Goal: Task Accomplishment & Management: Manage account settings

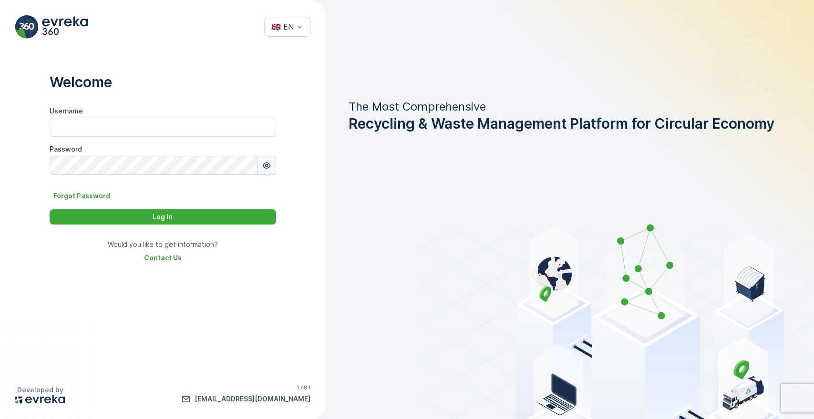
type input "Dhekra.Zribi"
click at [267, 171] on button "button" at bounding box center [267, 165] width 19 height 19
click at [156, 218] on p "Log In" at bounding box center [163, 217] width 20 height 10
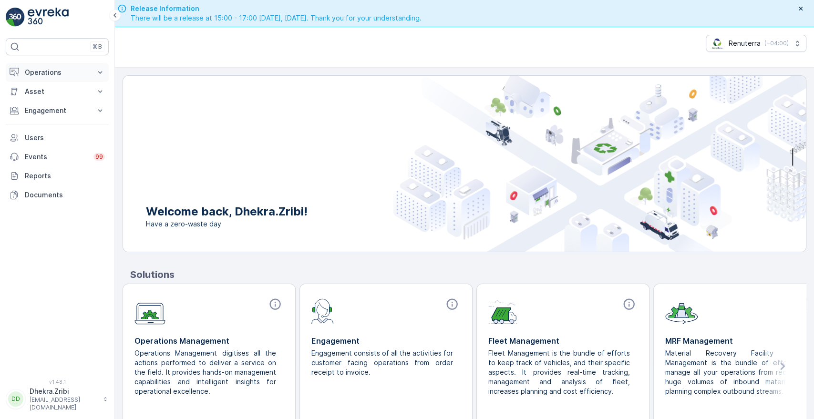
click at [97, 70] on icon at bounding box center [100, 73] width 10 height 10
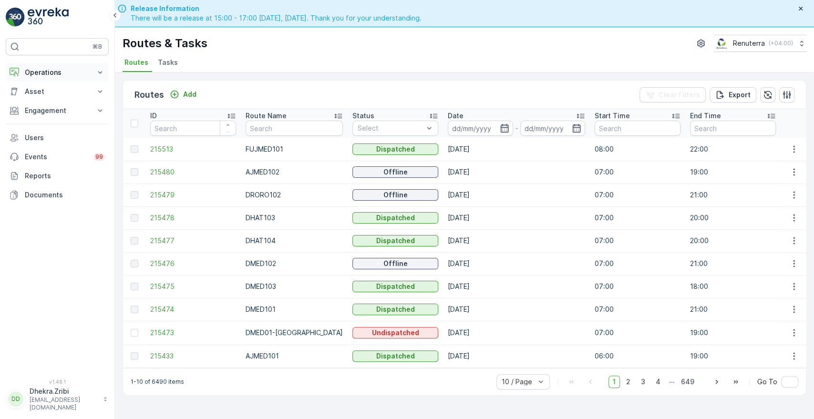
click at [92, 66] on button "Operations" at bounding box center [57, 72] width 103 height 19
click at [44, 102] on p "Planning" at bounding box center [37, 102] width 27 height 10
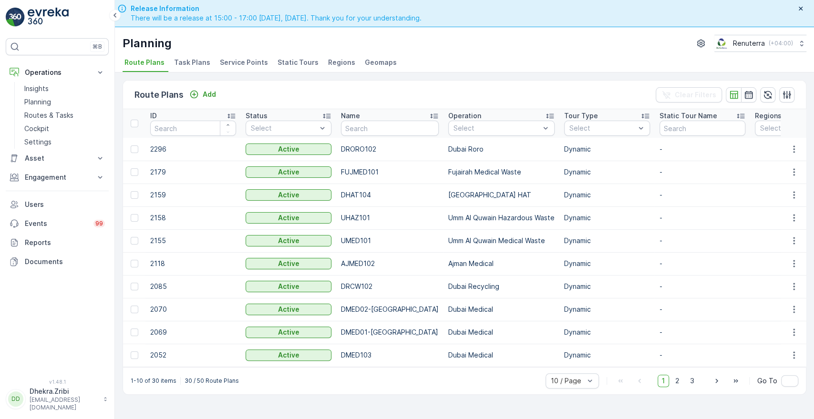
click at [232, 60] on span "Service Points" at bounding box center [244, 63] width 48 height 10
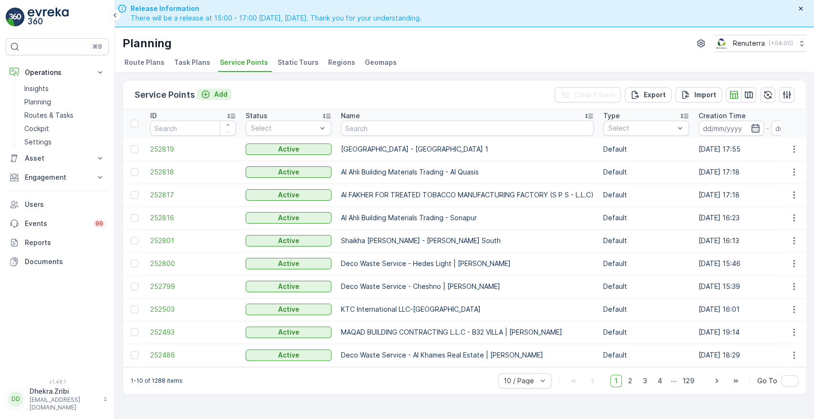
click at [215, 96] on p "Add" at bounding box center [220, 95] width 13 height 10
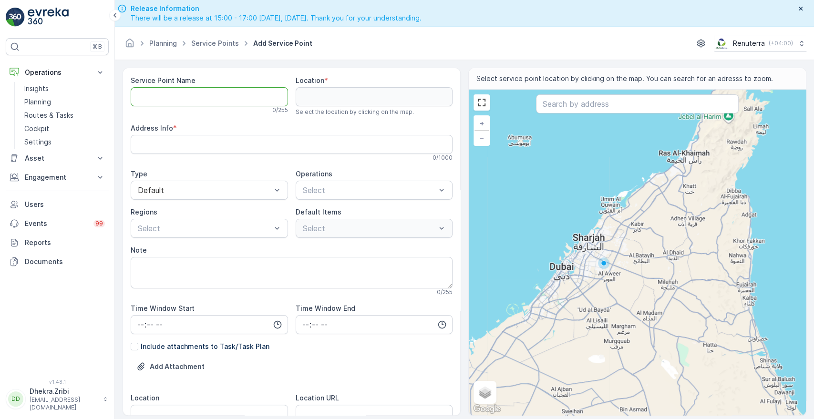
click at [193, 102] on Name "Service Point Name" at bounding box center [209, 96] width 157 height 19
paste Name "Ancient Builders Constructions LLC"
type Name "Ancient Builders Constructions LLC"
click at [552, 108] on input "text" at bounding box center [637, 103] width 202 height 19
paste input "11th Hour Travel"
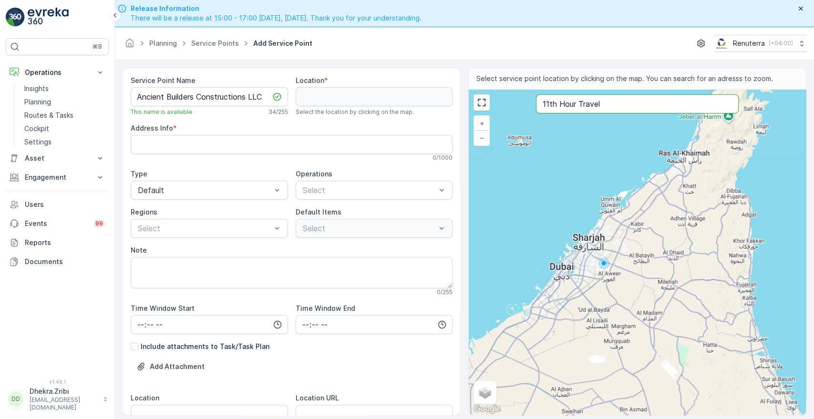
type input "11th Hour Travel"
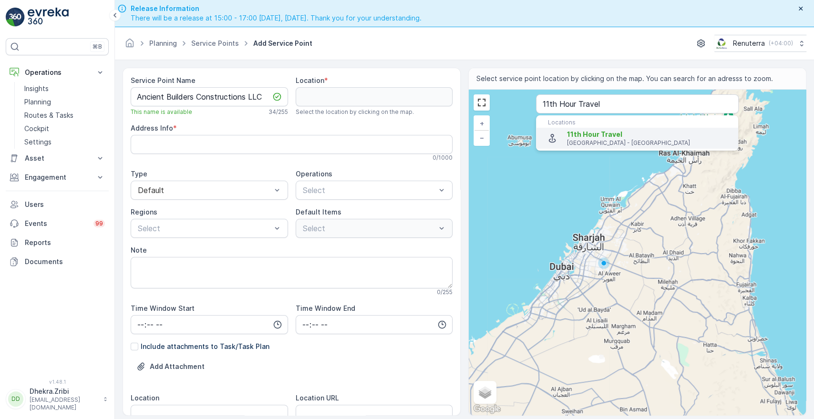
click at [571, 133] on span "11th Hour Travel" at bounding box center [594, 134] width 55 height 8
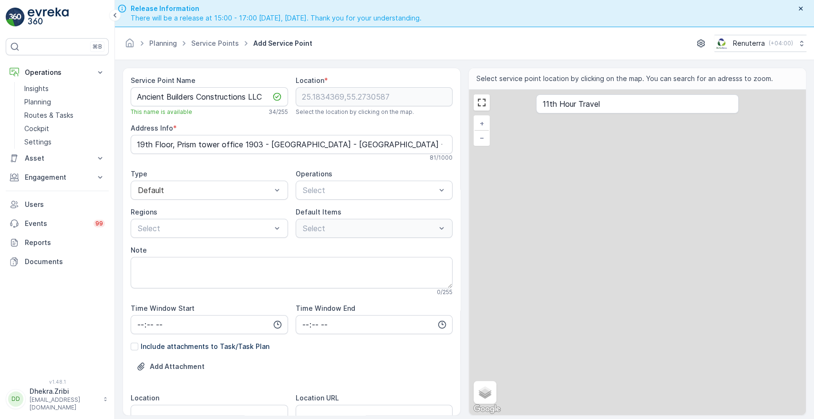
type input "25.1834369,55.2730587"
type Info "19th Floor, Prism tower office 1903 - Business Bay - Dubai - United Arab Emirat…"
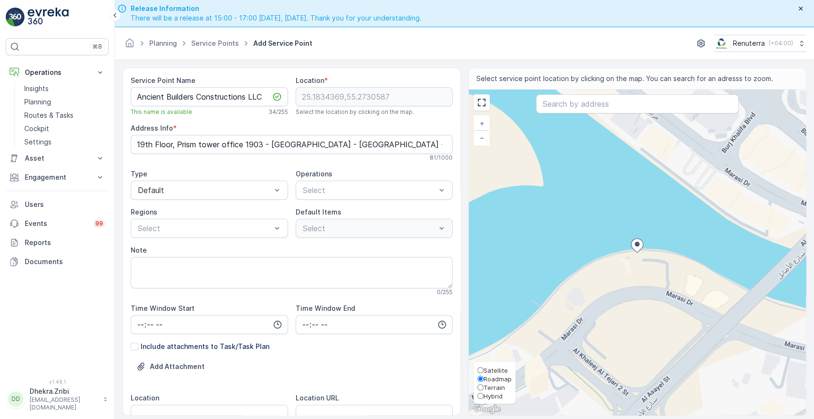
click at [495, 371] on span "Satellite" at bounding box center [496, 371] width 24 height 8
click at [484, 371] on input "Satellite" at bounding box center [481, 370] width 6 height 6
radio input "true"
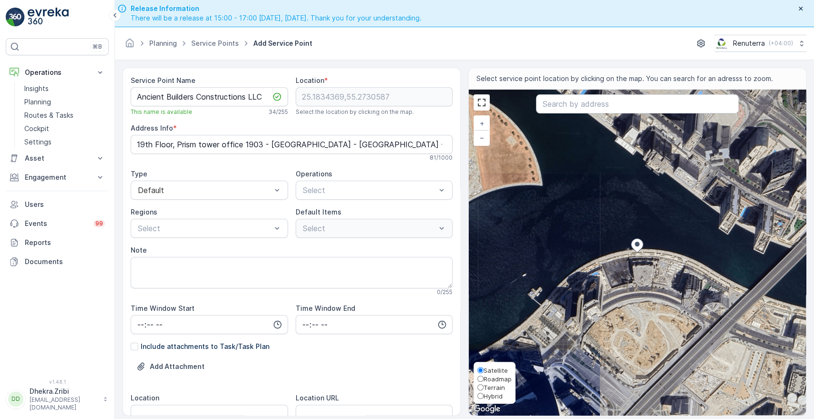
click at [495, 379] on span "Roadmap" at bounding box center [498, 379] width 28 height 8
click at [484, 379] on input "Roadmap" at bounding box center [481, 379] width 6 height 6
radio input "true"
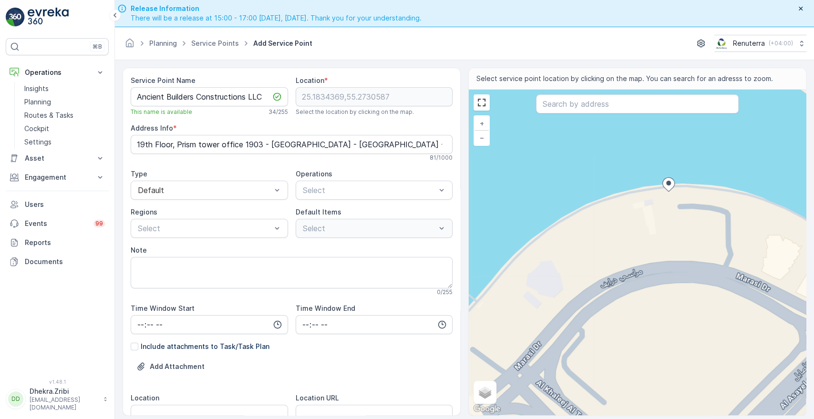
click at [642, 198] on div "+ − Satellite Roadmap Terrain Hybrid Leaflet Keyboard shortcuts Map Data Map da…" at bounding box center [637, 253] width 337 height 326
type input "25.18336592054398,55.27275457609528"
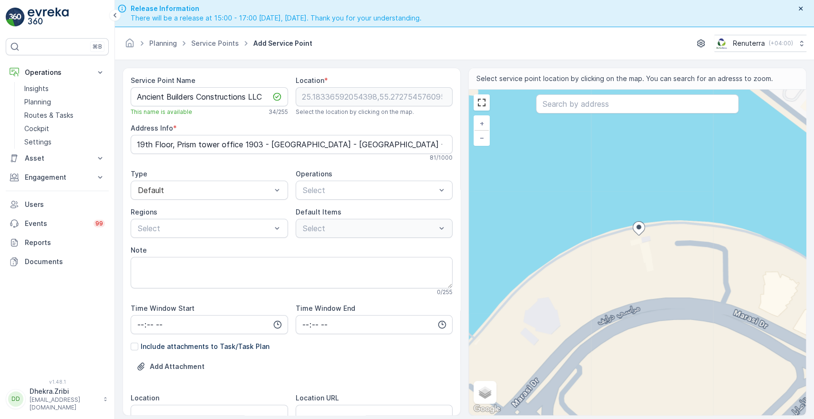
type Info "57MF+84 [GEOGRAPHIC_DATA] - [GEOGRAPHIC_DATA]"
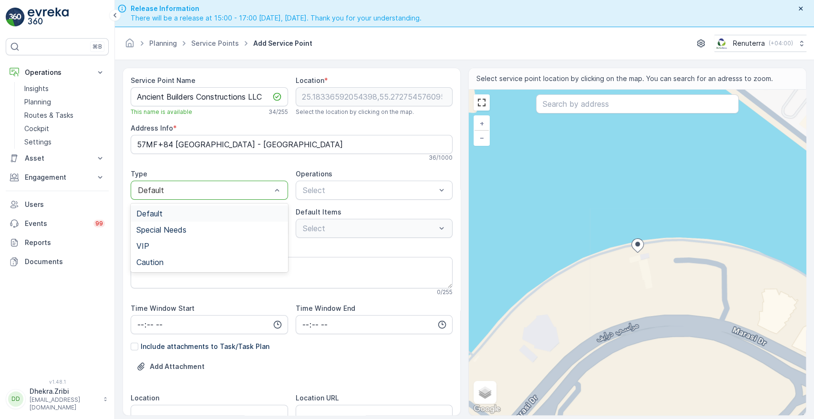
click at [258, 197] on div "Default" at bounding box center [209, 190] width 157 height 19
click at [318, 200] on div "Service Point Name Ancient Builders Constructions LLC This name is available 34…" at bounding box center [292, 383] width 322 height 615
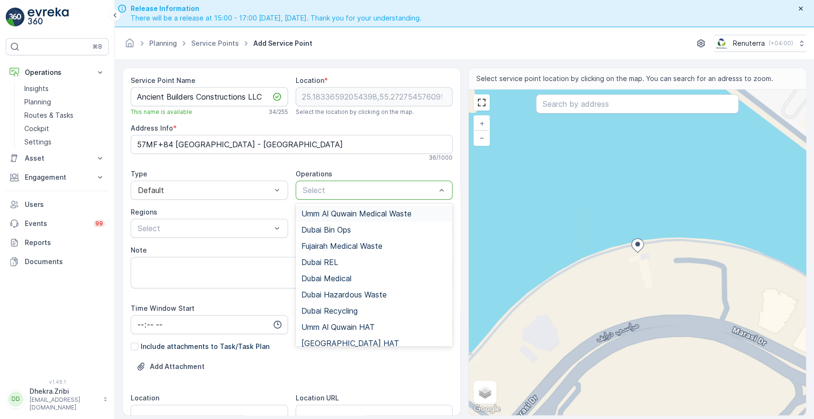
click at [332, 191] on div at bounding box center [369, 190] width 135 height 9
click at [310, 343] on span "[GEOGRAPHIC_DATA] HAT" at bounding box center [350, 343] width 98 height 9
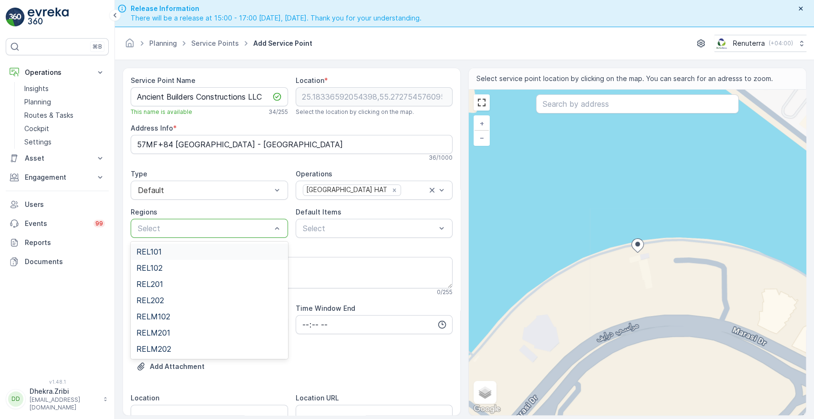
click at [244, 229] on div at bounding box center [204, 228] width 135 height 9
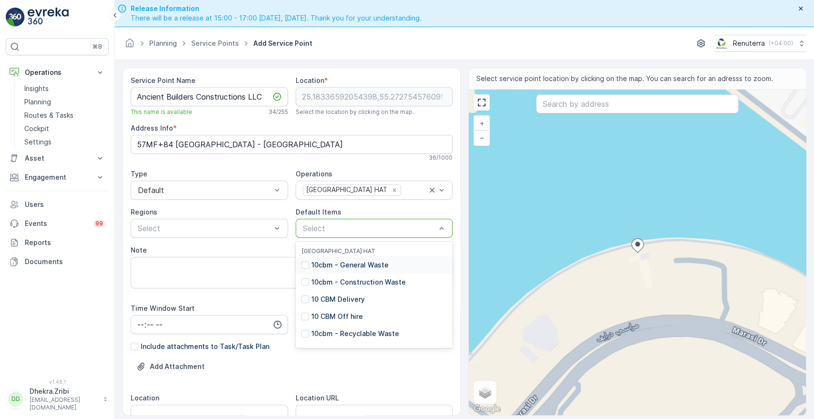
click at [358, 225] on div at bounding box center [369, 228] width 135 height 9
click at [321, 281] on p "10cbm - Construction Waste" at bounding box center [358, 283] width 94 height 10
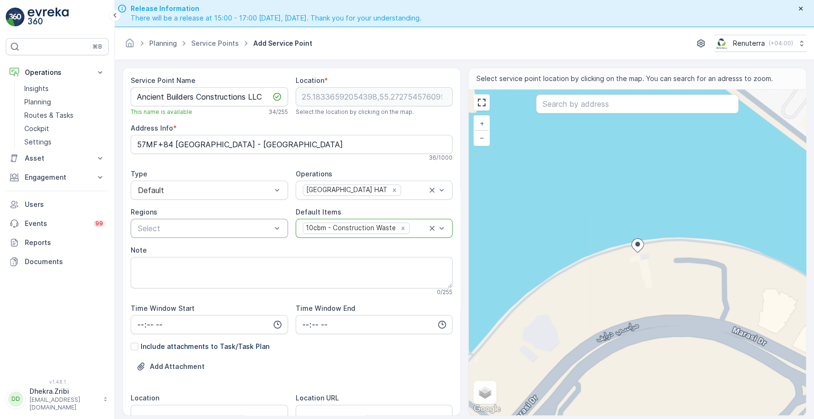
click at [232, 224] on div at bounding box center [204, 228] width 135 height 9
click at [174, 267] on textarea "Note" at bounding box center [292, 272] width 322 height 31
paste textarea "+971 56 511 6297"
type textarea "Contact-+[PHONE_NUMBER]"
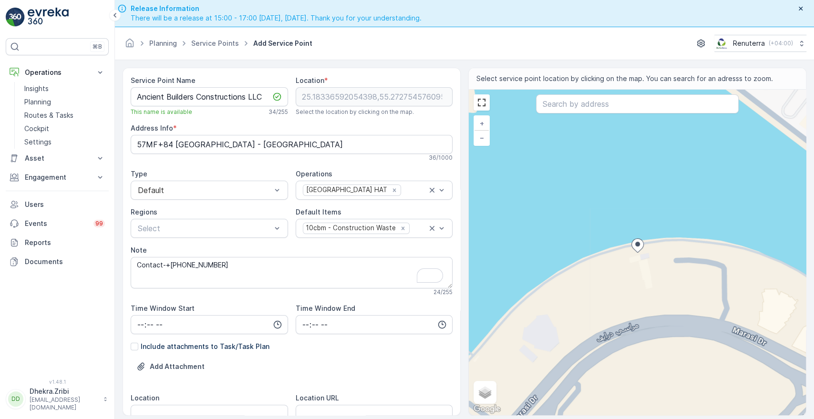
click at [455, 389] on div "Service Point Name Ancient Builders Constructions LLC This name is available 34…" at bounding box center [292, 242] width 338 height 348
click at [457, 392] on div "Service Point Name Ancient Builders Constructions LLC This name is available 34…" at bounding box center [292, 242] width 338 height 348
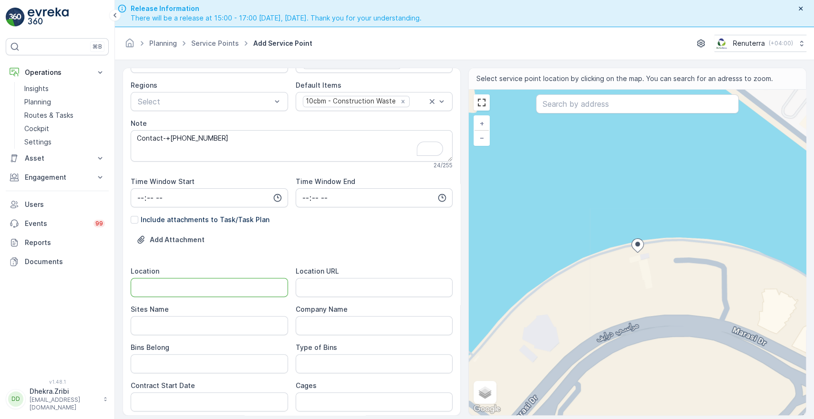
click at [180, 285] on input "Location" at bounding box center [209, 287] width 157 height 19
type input "Business Bay"
click at [190, 323] on Name "Sites Name" at bounding box center [209, 325] width 157 height 19
type Name "Business Bay"
click at [228, 372] on Belong "Bins Belong" at bounding box center [209, 363] width 157 height 19
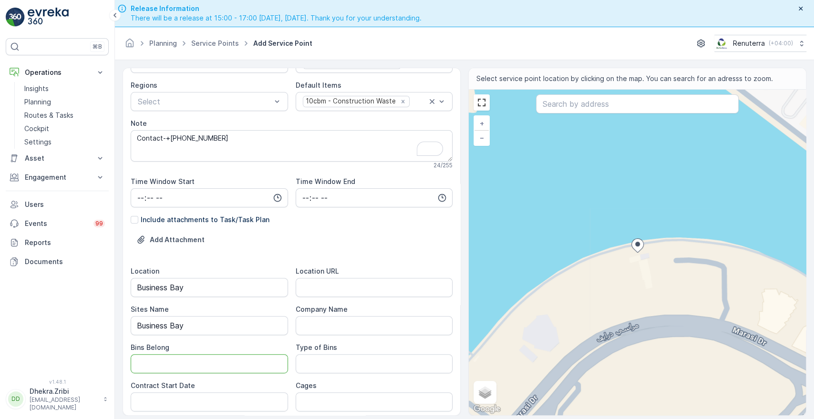
type Belong "Service provider"
click at [314, 371] on Bins "Type of Bins" at bounding box center [374, 363] width 157 height 19
click at [311, 362] on Bins "10 CBM" at bounding box center [374, 363] width 157 height 19
type Bins "10 CBM"
click at [257, 396] on Date "Contract Start Date" at bounding box center [209, 402] width 157 height 19
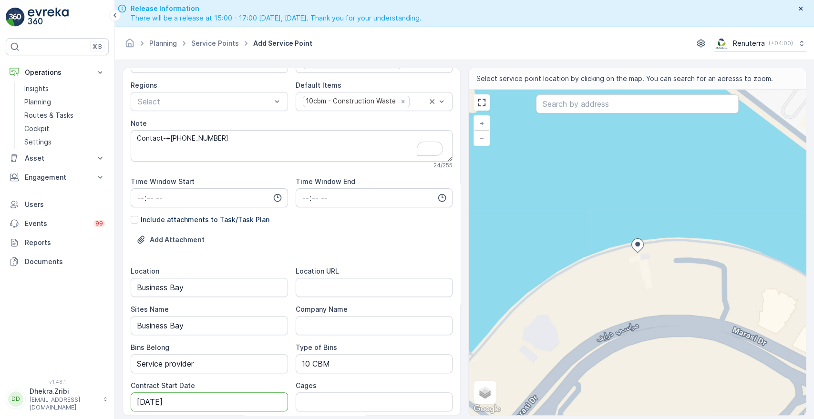
type Date "[DATE]"
click at [355, 283] on URL "Location URL" at bounding box center [374, 287] width 157 height 19
paste URL "[URL][DOMAIN_NAME]"
type URL "[URL][DOMAIN_NAME]"
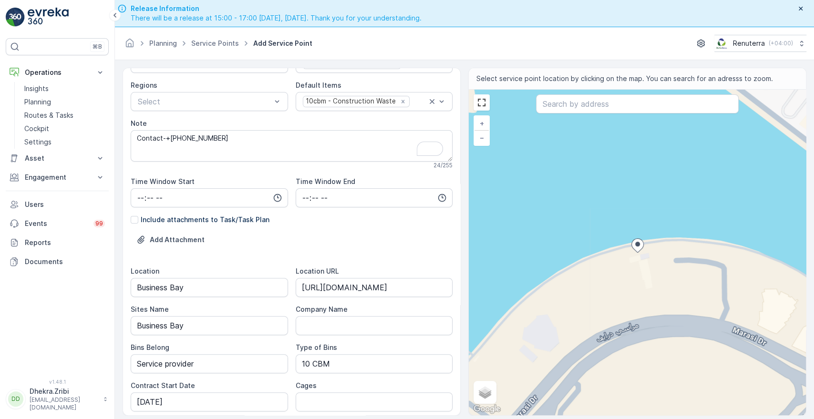
scroll to position [0, 0]
click at [813, 402] on form "Service Point Name Ancient Builders Constructions LLC This name is available 34…" at bounding box center [464, 253] width 699 height 386
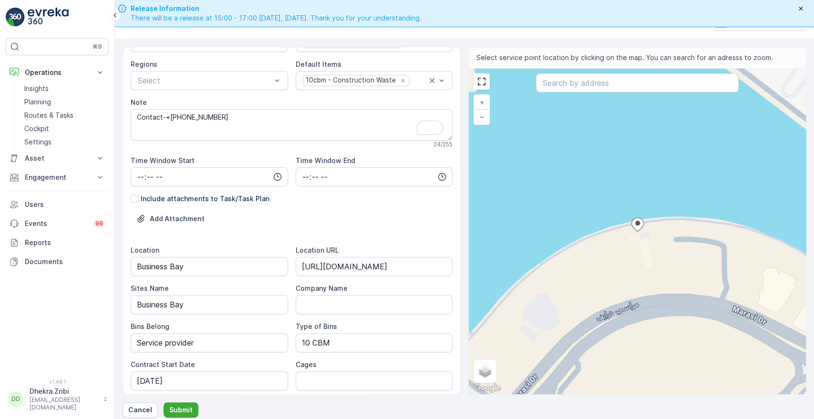
scroll to position [27, 0]
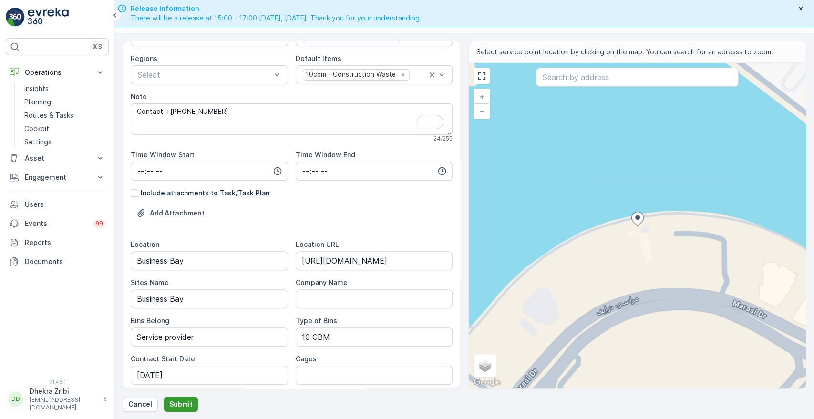
click at [178, 403] on p "Submit" at bounding box center [180, 405] width 23 height 10
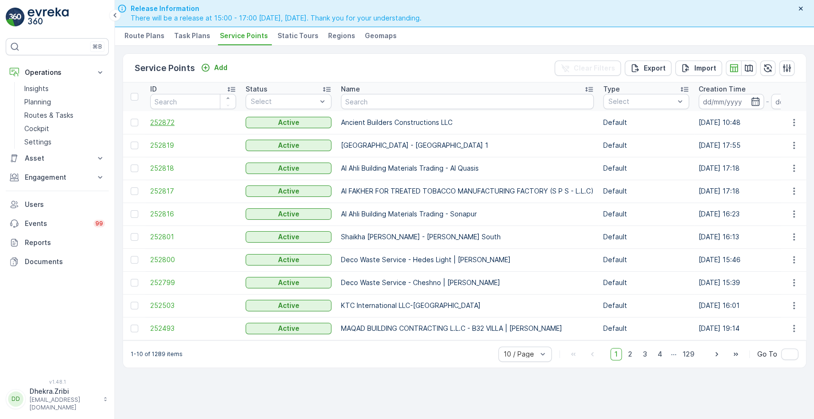
click at [164, 124] on span "252872" at bounding box center [193, 123] width 86 height 10
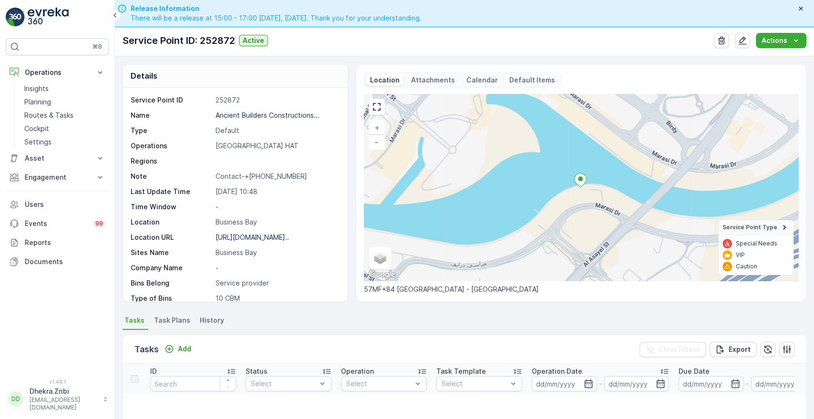
drag, startPoint x: 347, startPoint y: 261, endPoint x: 344, endPoint y: 267, distance: 6.8
click at [344, 267] on div "Details Service Point ID 252872 Name Ancient Builders Constructions... Type Def…" at bounding box center [236, 183] width 226 height 239
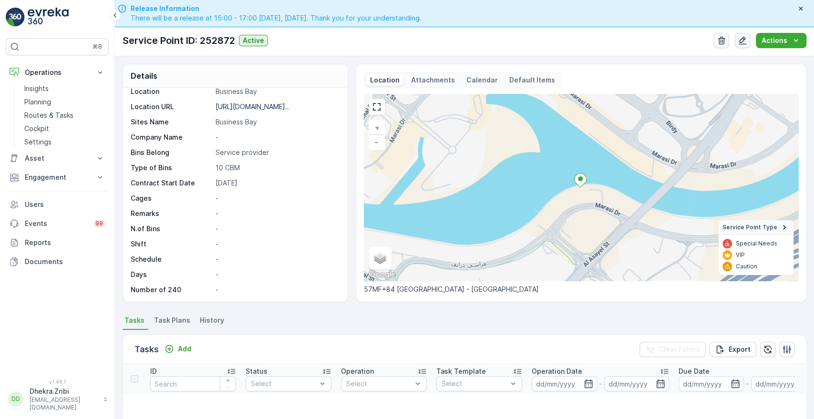
click at [742, 40] on icon "button" at bounding box center [743, 41] width 10 height 10
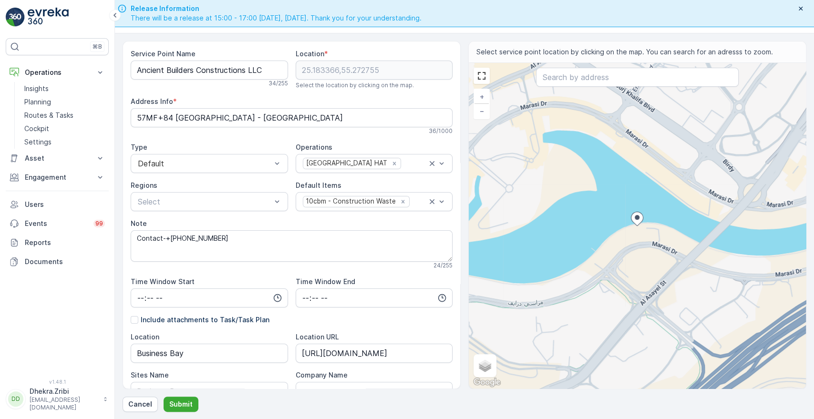
click at [417, 329] on div "Service Point Name Ancient Builders Constructions LLC 34 / 255 Location * 25.18…" at bounding box center [292, 339] width 322 height 581
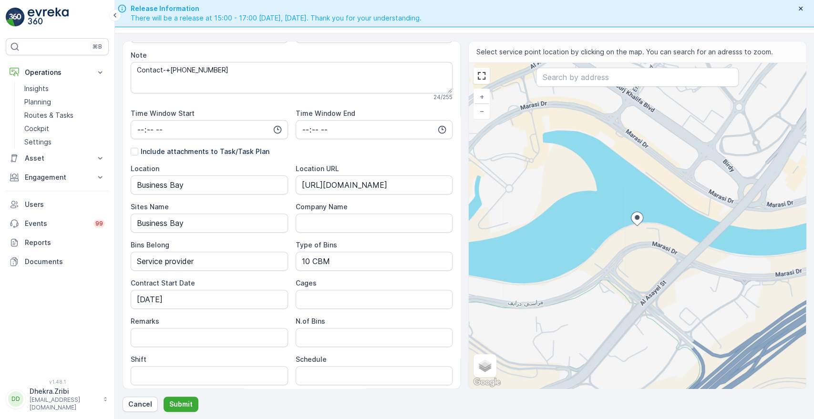
scroll to position [169, 0]
click at [353, 331] on Bins "N.of Bins" at bounding box center [374, 336] width 157 height 19
type Bins "2"
click at [202, 375] on input "Shift" at bounding box center [209, 374] width 157 height 19
type input "Day Shift"
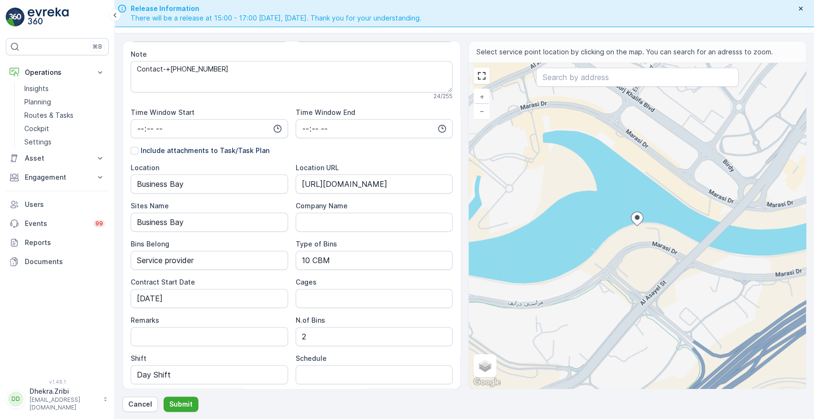
click at [383, 359] on div "Schedule" at bounding box center [374, 359] width 157 height 10
click at [454, 359] on div "Service Point Name Ancient Builders Constructions LLC 34 / 255 Location * 25.18…" at bounding box center [292, 215] width 338 height 348
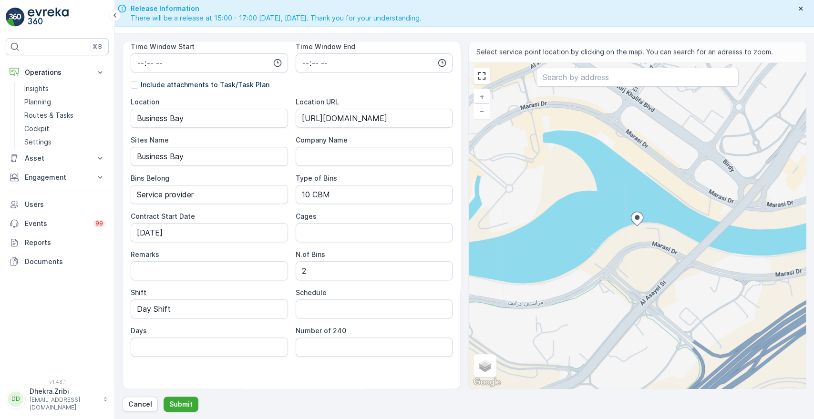
scroll to position [240, 0]
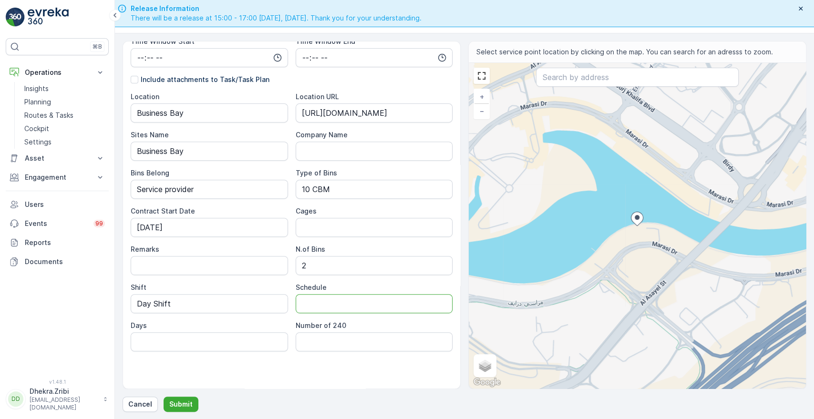
click at [322, 299] on input "Schedule" at bounding box center [374, 303] width 157 height 19
type input "On Call Basis"
click at [177, 339] on input "Days" at bounding box center [209, 341] width 157 height 19
click at [269, 368] on div "Service Point Name Ancient Builders Constructions LLC 34 / 255 Location * 25.18…" at bounding box center [292, 99] width 322 height 581
click at [184, 399] on button "Submit" at bounding box center [181, 404] width 35 height 15
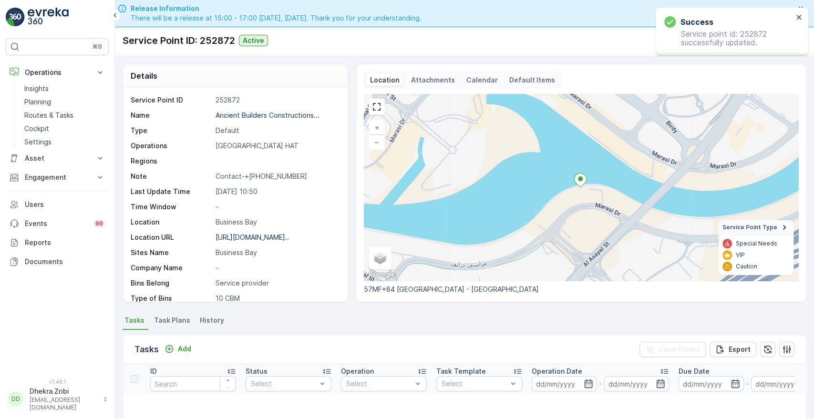
click at [342, 283] on div "Service Point ID 252872 Name Ancient Builders Constructions... Type Default Ope…" at bounding box center [235, 195] width 225 height 214
click at [342, 291] on div "Service Point ID 252872 Name Ancient Builders Constructions... Type Default Ope…" at bounding box center [235, 195] width 225 height 214
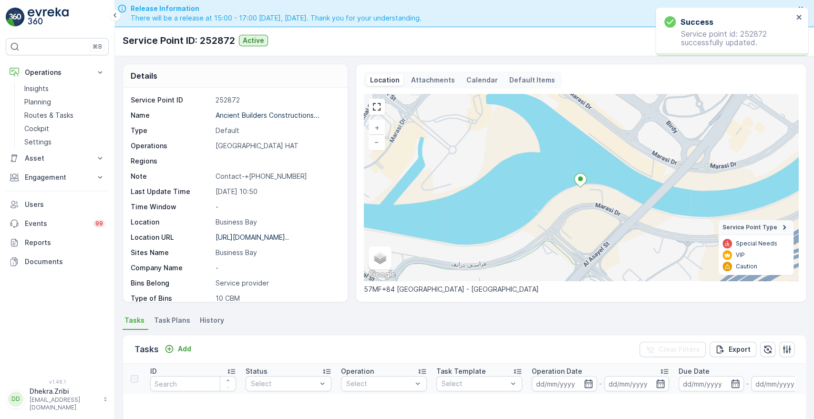
click at [342, 291] on div "Service Point ID 252872 Name Ancient Builders Constructions... Type Default Ope…" at bounding box center [235, 195] width 225 height 214
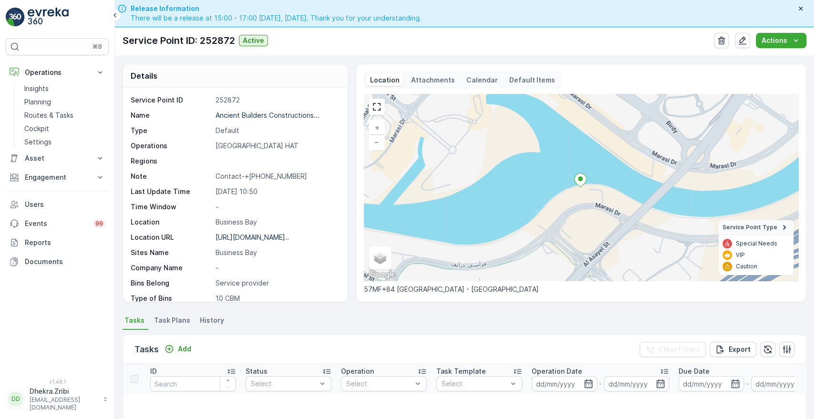
click at [340, 282] on div "Service Point ID 252872 Name Ancient Builders Constructions... Type Default Ope…" at bounding box center [235, 195] width 225 height 214
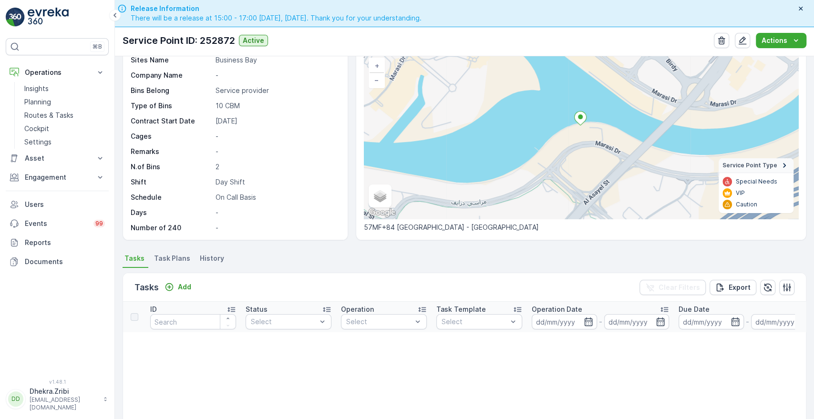
scroll to position [63, 0]
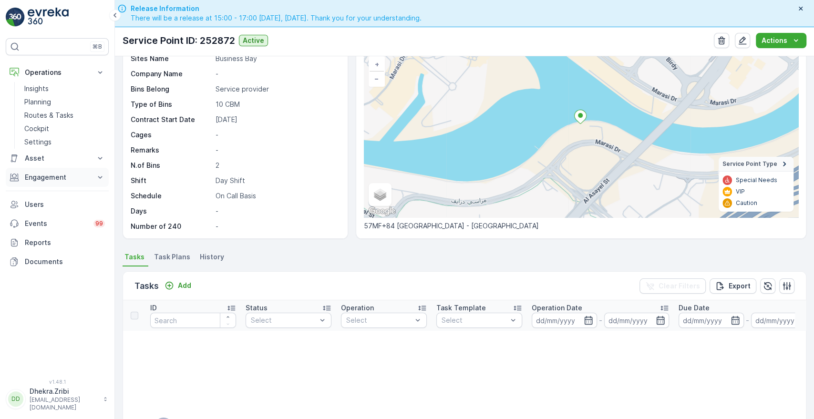
click at [65, 175] on p "Engagement" at bounding box center [57, 178] width 65 height 10
click at [35, 209] on p "Entities" at bounding box center [36, 207] width 24 height 10
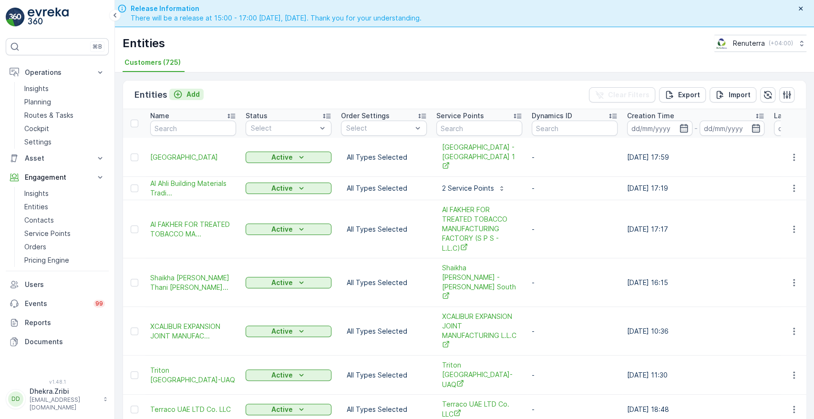
click at [187, 90] on p "Add" at bounding box center [193, 95] width 13 height 10
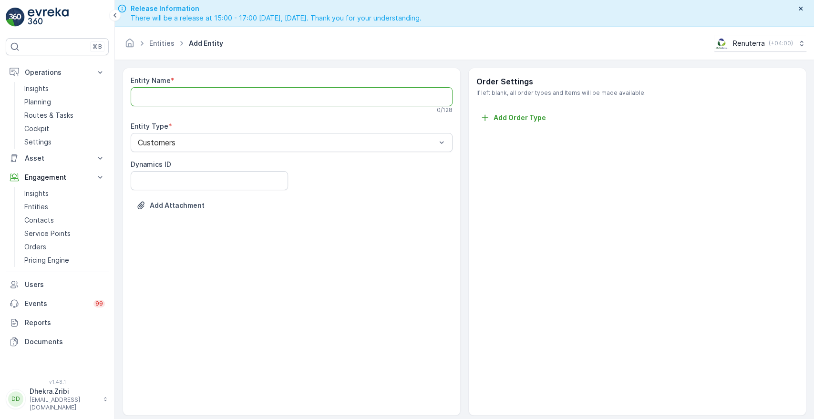
click at [332, 91] on Name "Entity Name" at bounding box center [292, 96] width 322 height 19
click at [136, 99] on Name "A" at bounding box center [292, 96] width 322 height 19
paste Name "ncient Builders Constructions LLC"
type Name "Ancient Builders Constructions LLC"
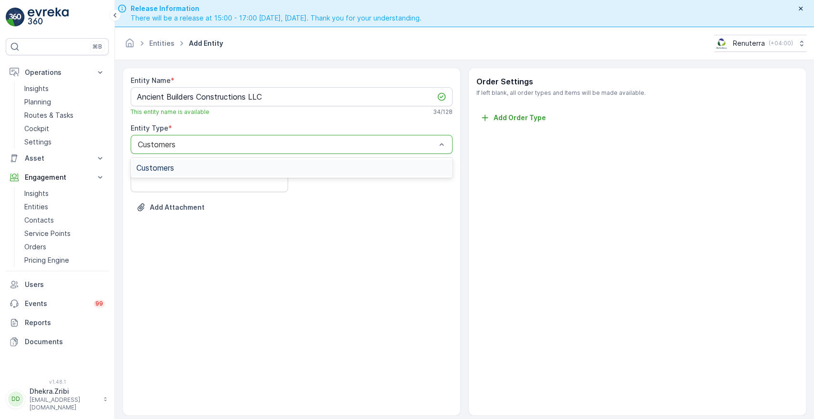
click at [189, 149] on div "Customers" at bounding box center [292, 144] width 322 height 19
click at [405, 319] on div "Entity Name * Ancient Builders Constructions LLC This entity name is available …" at bounding box center [292, 242] width 338 height 348
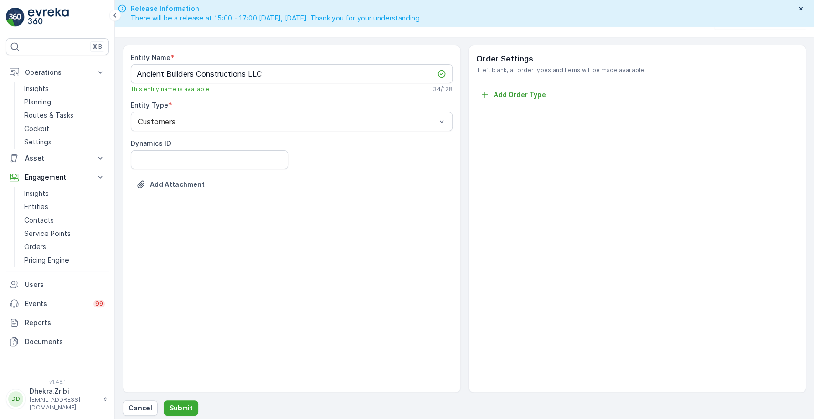
scroll to position [27, 0]
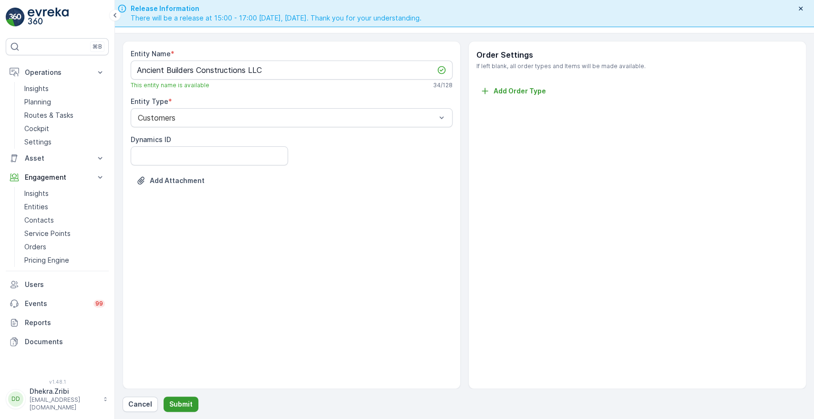
click at [183, 406] on p "Submit" at bounding box center [180, 405] width 23 height 10
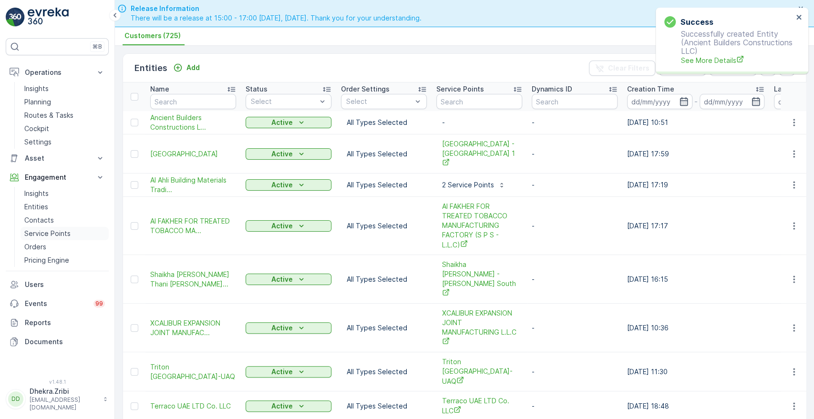
click at [51, 234] on p "Service Points" at bounding box center [47, 234] width 46 height 10
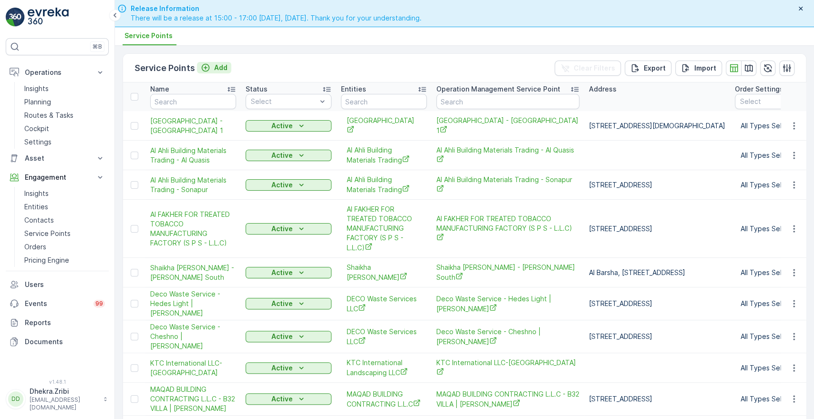
click at [221, 66] on p "Add" at bounding box center [220, 68] width 13 height 10
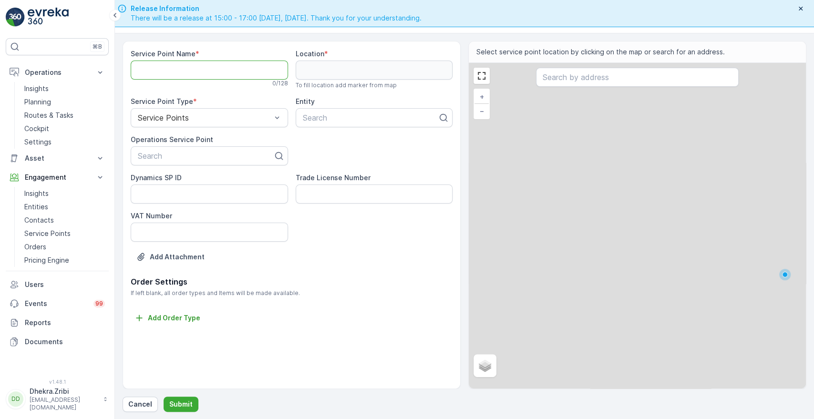
click at [205, 75] on Name "Service Point Name" at bounding box center [209, 70] width 157 height 19
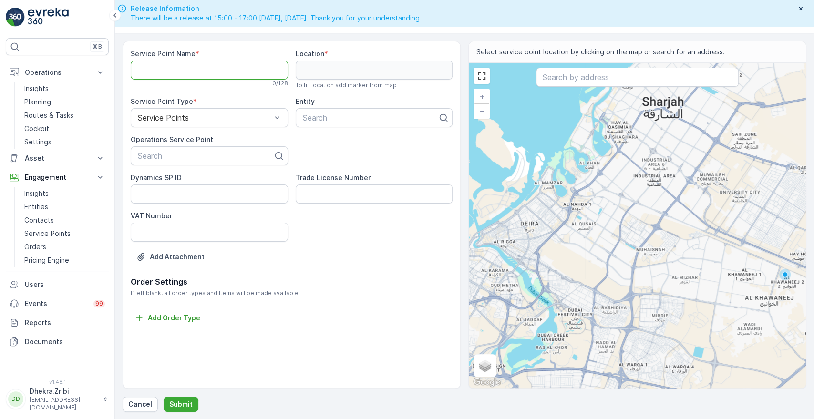
paste Name "Ancient Builders Constructions LLC"
type Name "Ancient Builders Constructions LLC"
click at [170, 155] on div at bounding box center [205, 156] width 137 height 9
paste input "Ancient Builders Constructions LLC"
type input "Ancient Builders Constructions LLC"
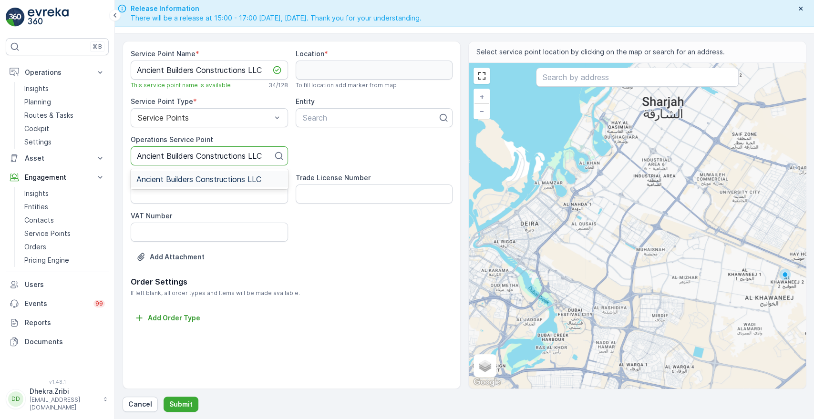
click at [190, 183] on div "Ancient Builders Constructions LLC" at bounding box center [209, 179] width 157 height 16
click at [574, 79] on input "text" at bounding box center [637, 77] width 202 height 19
paste input "11th Hour Travel"
type input "11th Hour Travel"
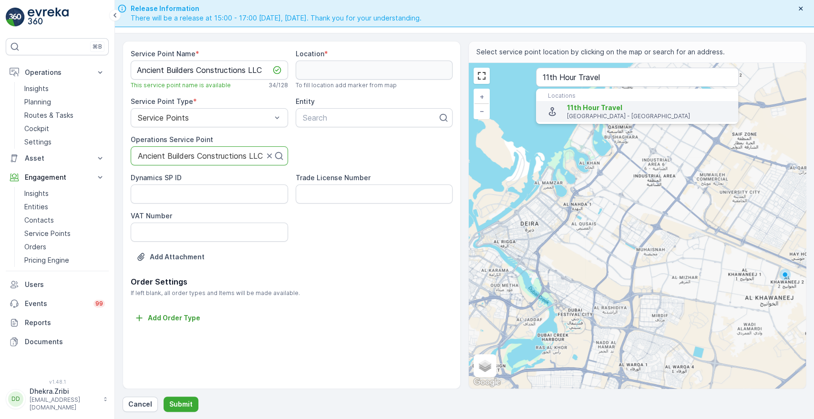
click at [573, 105] on span "11th Hour Travel" at bounding box center [594, 108] width 55 height 8
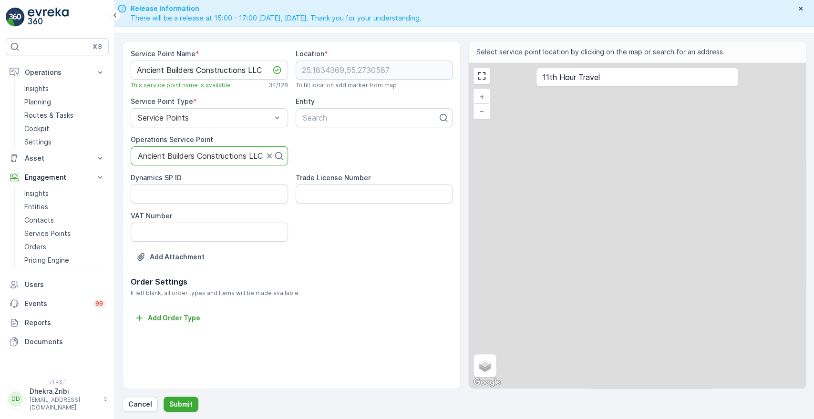
type input "25.1834369,55.2730587"
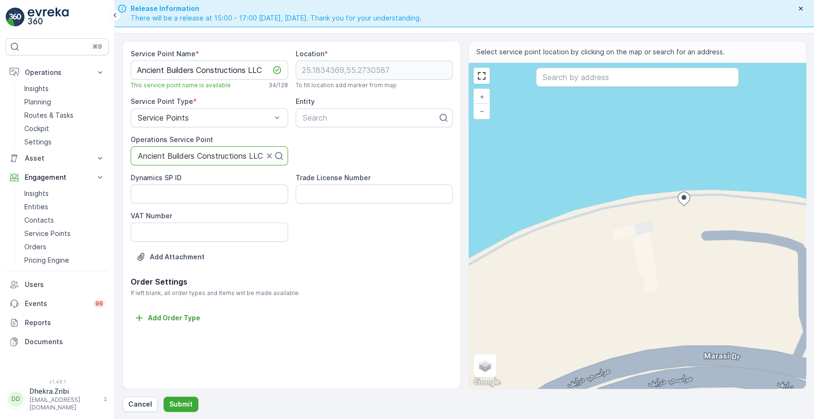
click at [630, 221] on div "+ − Satellite Roadmap Terrain Hybrid Leaflet Keyboard shortcuts Map Data Map da…" at bounding box center [637, 226] width 337 height 326
type input "25.183358197804477,55.2727539126541"
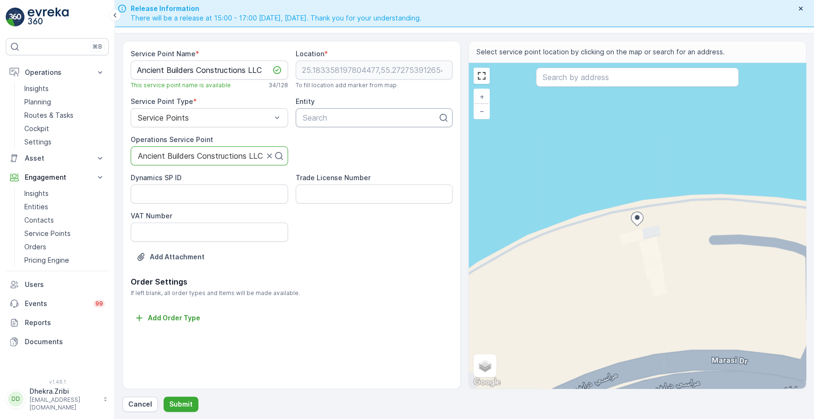
click at [321, 110] on div "Search" at bounding box center [374, 117] width 157 height 19
type input "anci"
click at [325, 137] on span "Ancient Builders Constructions LLC" at bounding box center [363, 141] width 125 height 9
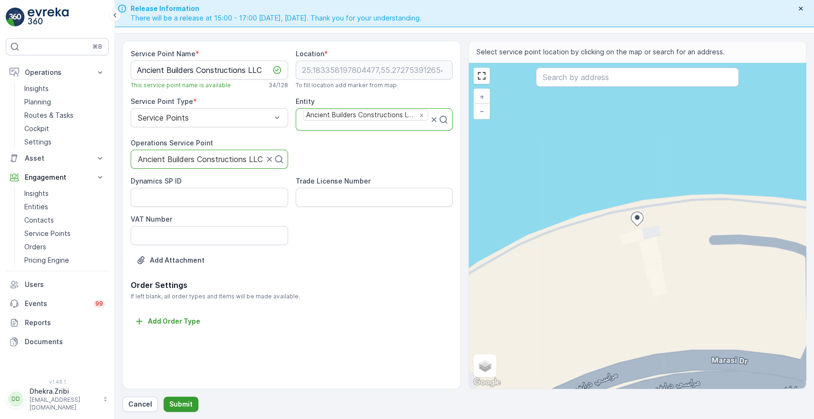
click at [177, 404] on p "Submit" at bounding box center [180, 405] width 23 height 10
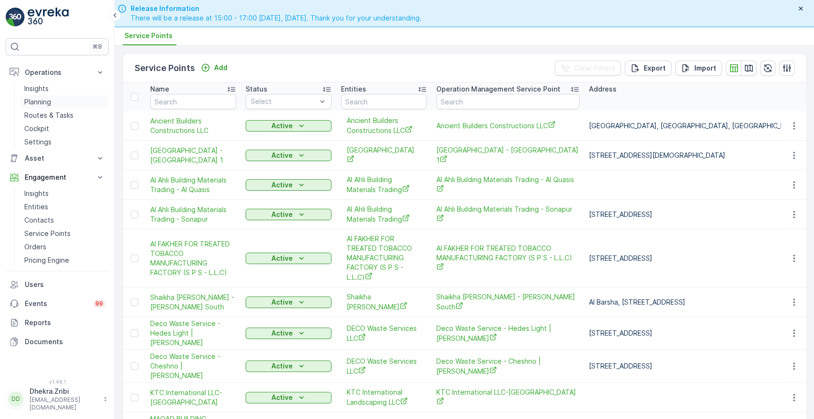
click at [42, 104] on p "Planning" at bounding box center [37, 102] width 27 height 10
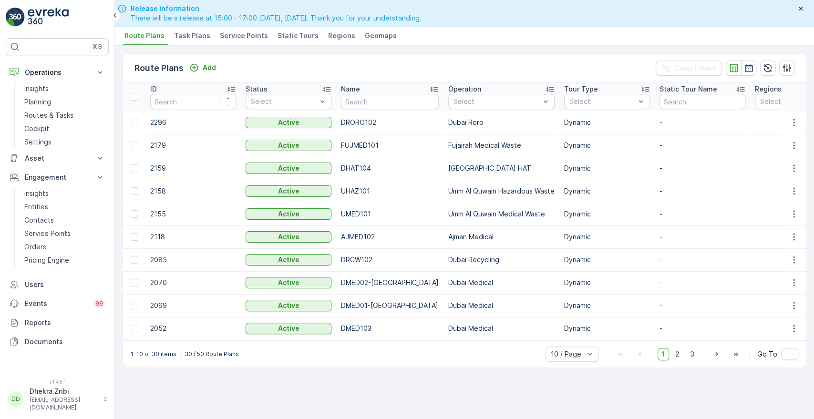
click at [244, 29] on li "Service Points" at bounding box center [245, 37] width 54 height 16
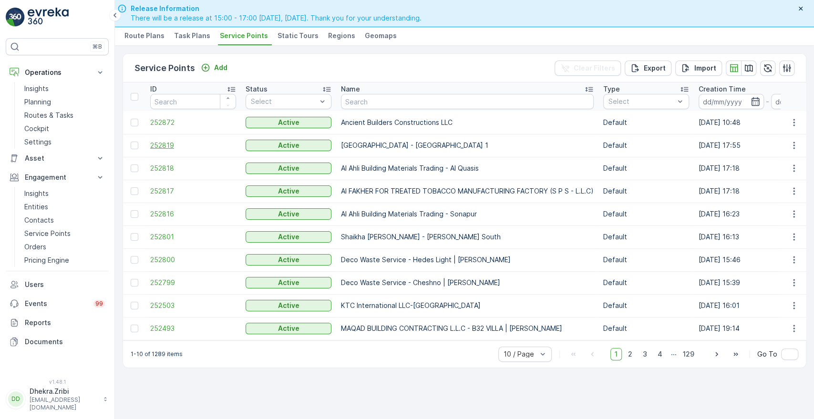
click at [164, 143] on span "252819" at bounding box center [193, 146] width 86 height 10
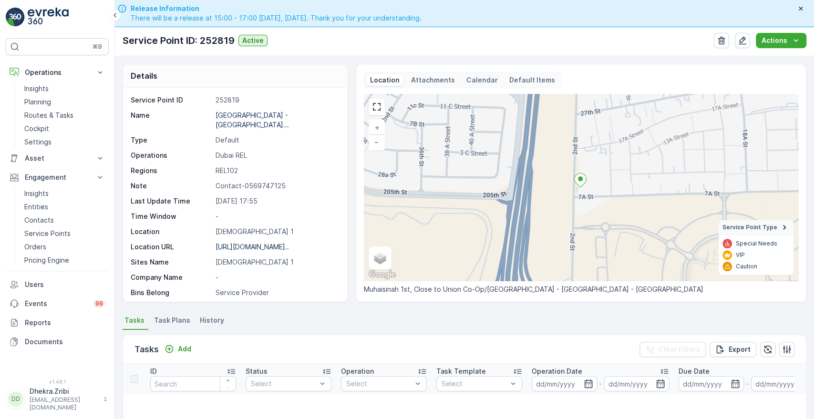
click at [343, 293] on div "Service Point ID 252819 Name Buds Public School - Muhaisina... Type Default Ope…" at bounding box center [235, 195] width 225 height 214
click at [344, 293] on div "Service Point ID 252819 Name Buds Public School - Muhaisina... Type Default Ope…" at bounding box center [235, 195] width 225 height 214
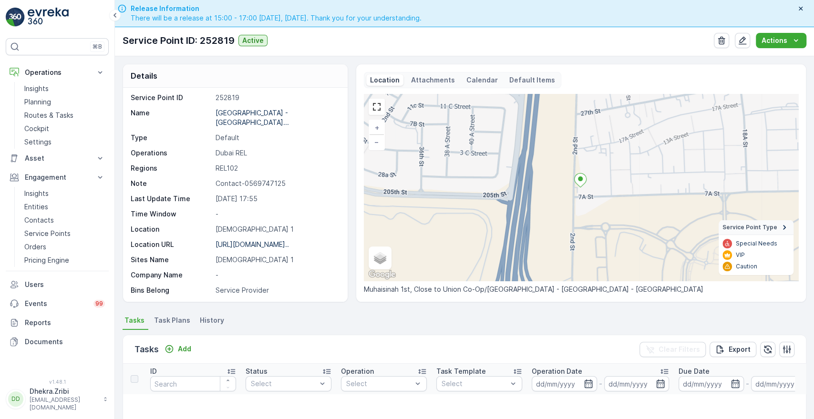
click at [344, 293] on div "Service Point ID 252819 Name Buds Public School - Muhaisina... Type Default Ope…" at bounding box center [235, 195] width 225 height 214
click at [347, 292] on div "Service Point ID 252819 Name Buds Public School - Muhaisina... Type Default Ope…" at bounding box center [235, 195] width 225 height 214
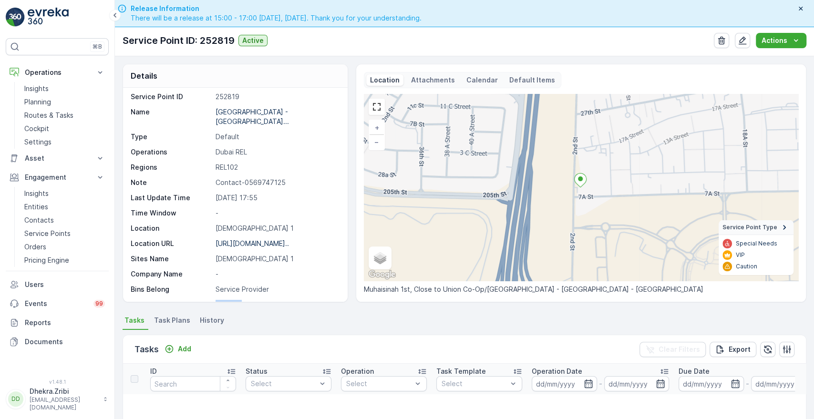
click at [347, 292] on div "Service Point ID 252819 Name Buds Public School - Muhaisina... Type Default Ope…" at bounding box center [235, 195] width 225 height 214
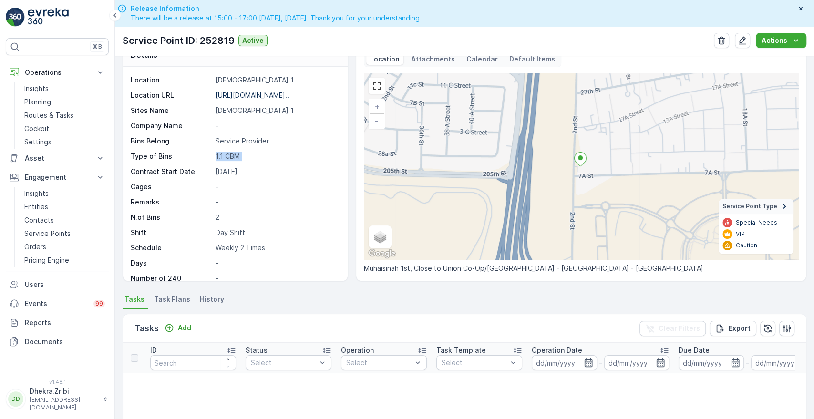
scroll to position [42, 0]
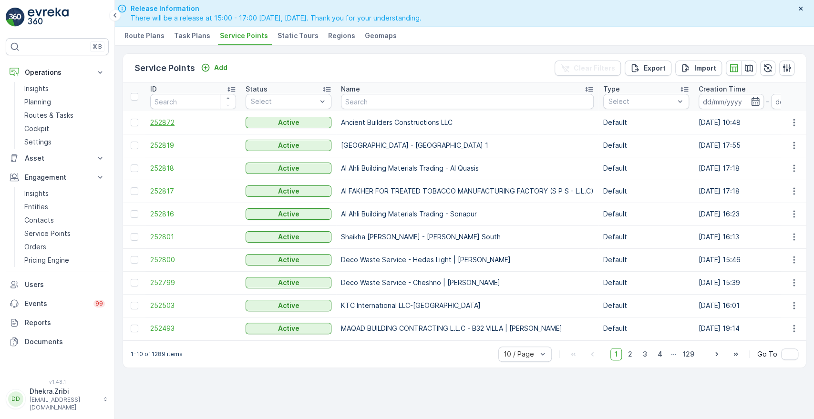
click at [170, 120] on span "252872" at bounding box center [193, 123] width 86 height 10
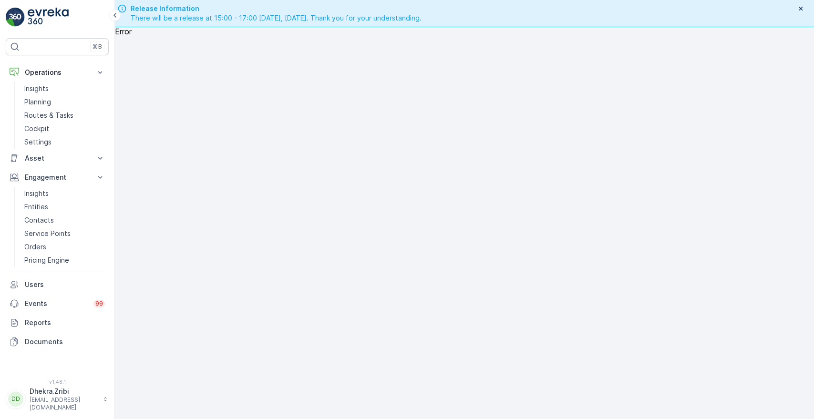
click at [533, 315] on div "Error" at bounding box center [464, 223] width 699 height 392
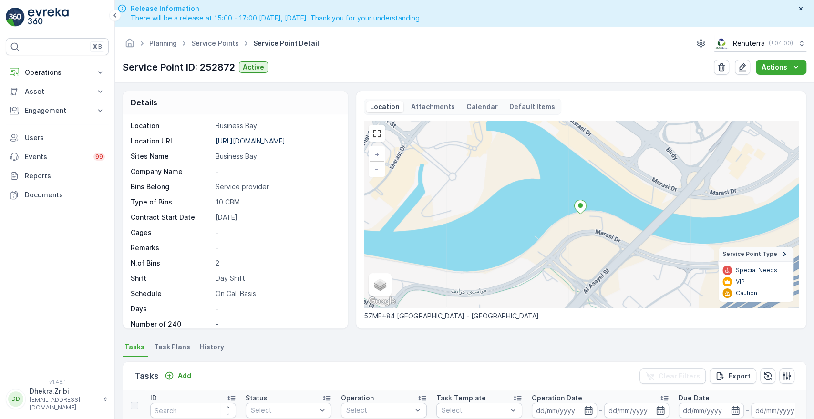
scroll to position [131, 0]
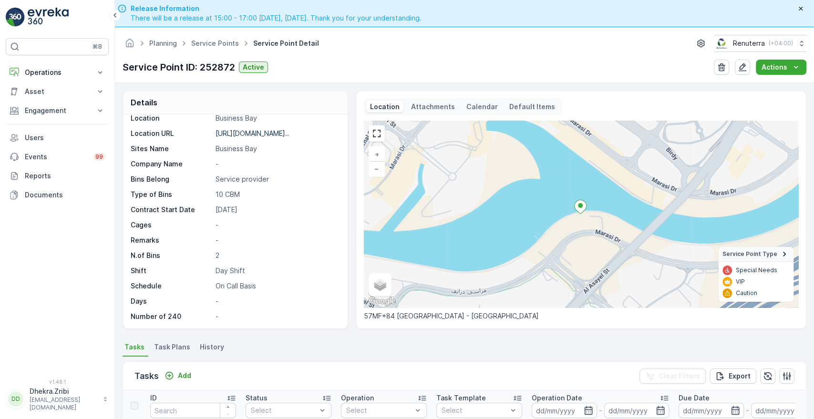
click at [343, 134] on div "Service Point ID 252872 Name Ancient Builders Constructions... Type Default Ope…" at bounding box center [235, 221] width 225 height 214
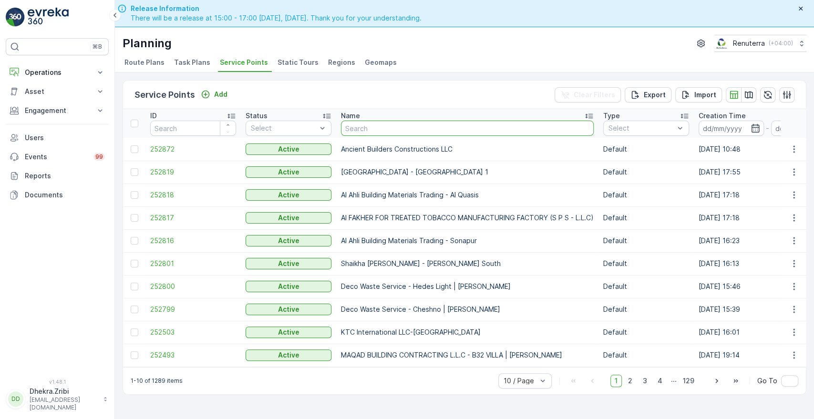
click at [426, 127] on input "text" at bounding box center [467, 128] width 253 height 15
type input "ameirca"
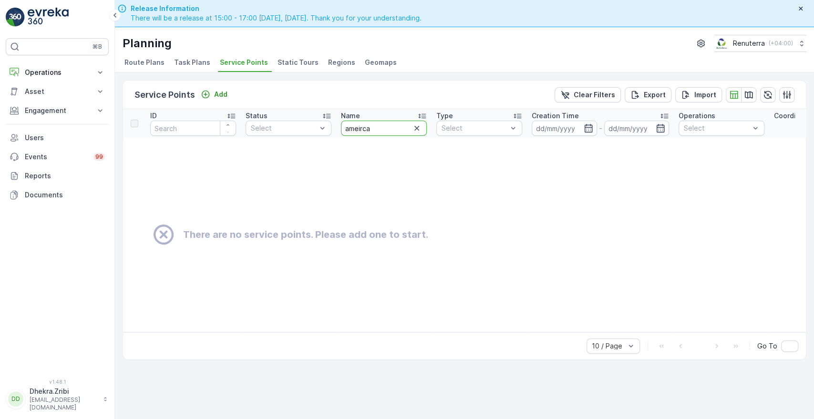
click at [389, 127] on input "ameirca" at bounding box center [384, 128] width 86 height 15
type input "amrican"
click at [389, 127] on input "amrican" at bounding box center [384, 128] width 86 height 15
type input "am"
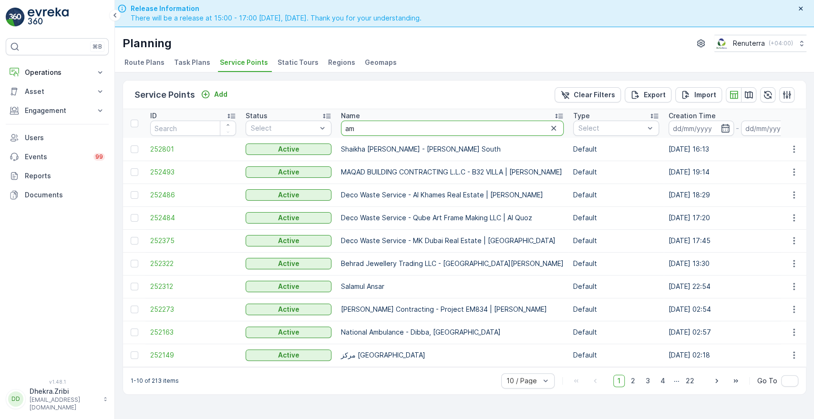
click at [389, 127] on input "am" at bounding box center [452, 128] width 223 height 15
type input "ameri"
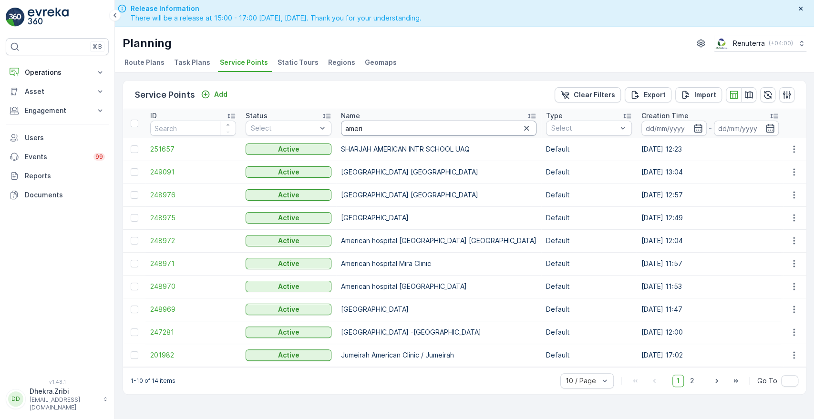
click at [389, 127] on input "ameri" at bounding box center [439, 128] width 196 height 15
click at [164, 220] on span "248975" at bounding box center [193, 218] width 86 height 10
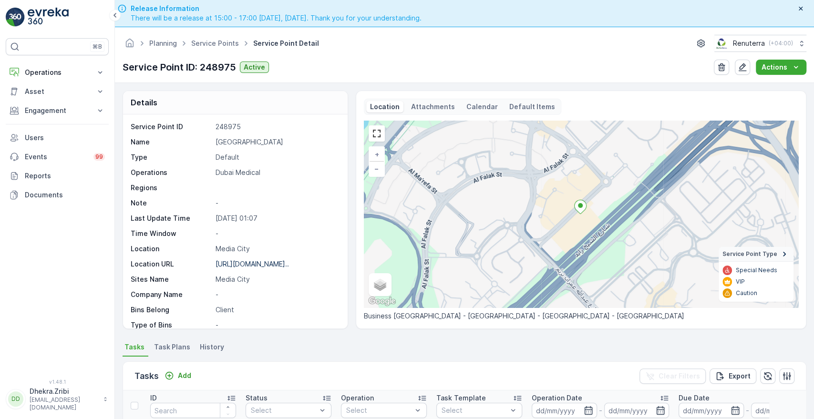
scroll to position [248, 0]
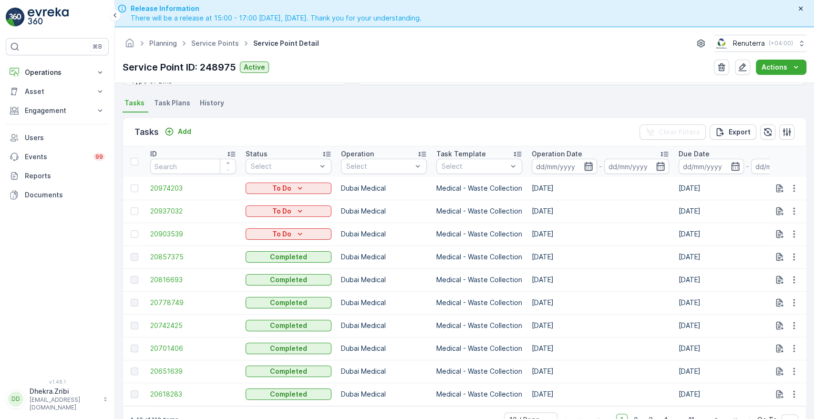
click at [591, 163] on icon "button" at bounding box center [589, 167] width 10 height 10
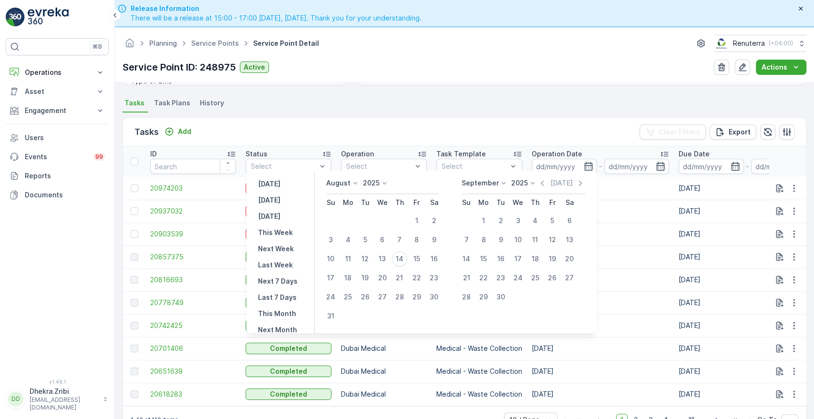
click at [358, 180] on icon at bounding box center [356, 183] width 10 height 10
click at [348, 258] on span "June" at bounding box center [340, 260] width 16 height 10
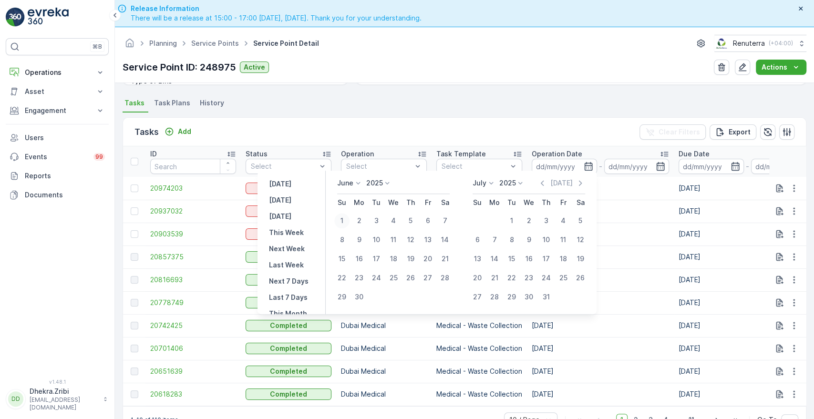
click at [342, 218] on div "1" at bounding box center [341, 220] width 15 height 15
type input "[DATE]"
click at [341, 222] on div "1" at bounding box center [341, 220] width 15 height 15
type input "[DATE]"
click at [341, 222] on div "1" at bounding box center [341, 220] width 15 height 15
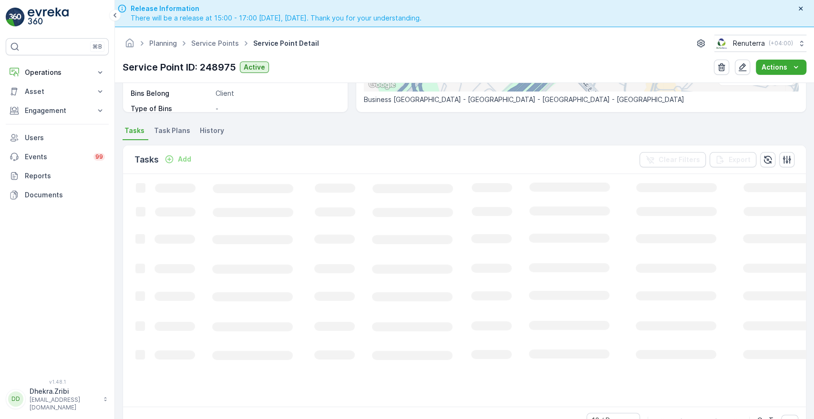
scroll to position [213, 0]
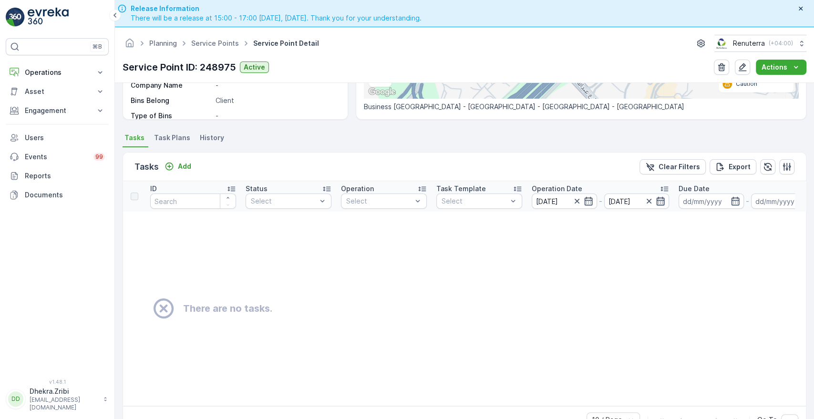
click at [664, 201] on icon "button" at bounding box center [661, 201] width 8 height 9
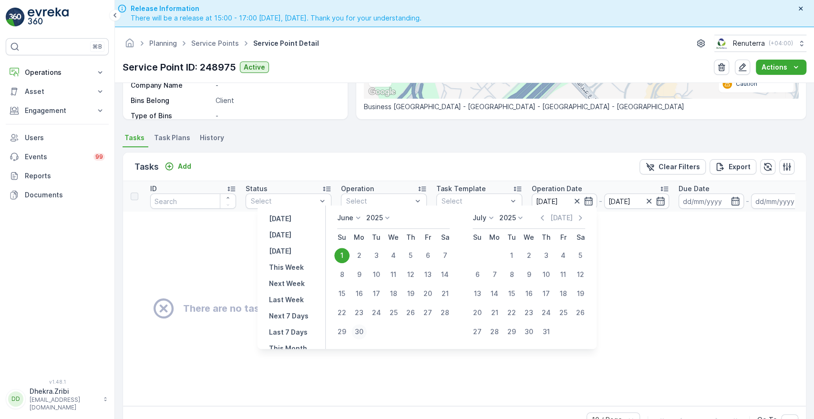
click at [360, 325] on div "30" at bounding box center [359, 331] width 15 height 15
type input "[DATE]"
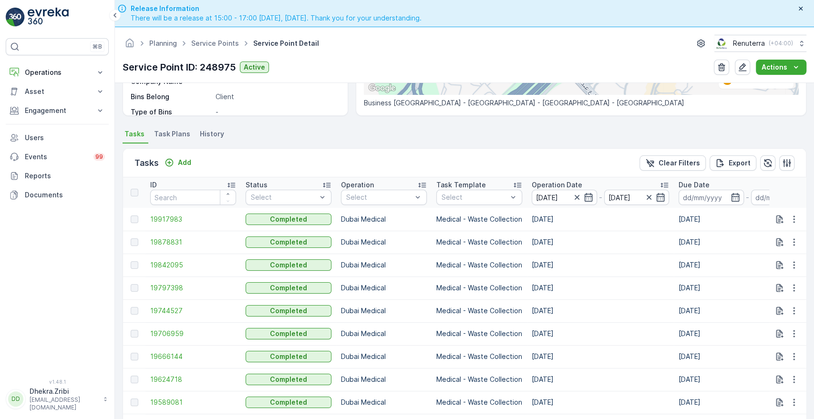
click at [570, 180] on p "Operation Date" at bounding box center [557, 185] width 51 height 10
click at [794, 265] on icon "button" at bounding box center [794, 265] width 10 height 10
click at [138, 262] on div at bounding box center [135, 265] width 8 height 8
click at [131, 261] on input "checkbox" at bounding box center [131, 261] width 0 height 0
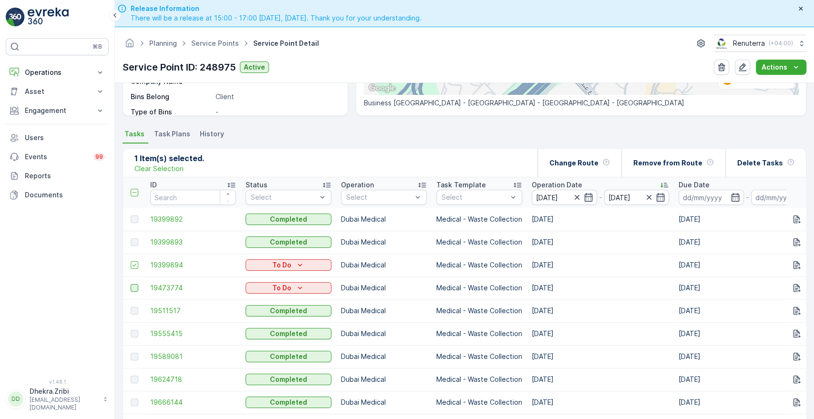
click at [135, 288] on div at bounding box center [135, 288] width 8 height 8
click at [131, 284] on input "checkbox" at bounding box center [131, 284] width 0 height 0
click at [130, 193] on th at bounding box center [134, 192] width 22 height 31
click at [133, 191] on icon at bounding box center [134, 192] width 7 height 7
click at [136, 189] on input "checkbox" at bounding box center [136, 189] width 0 height 0
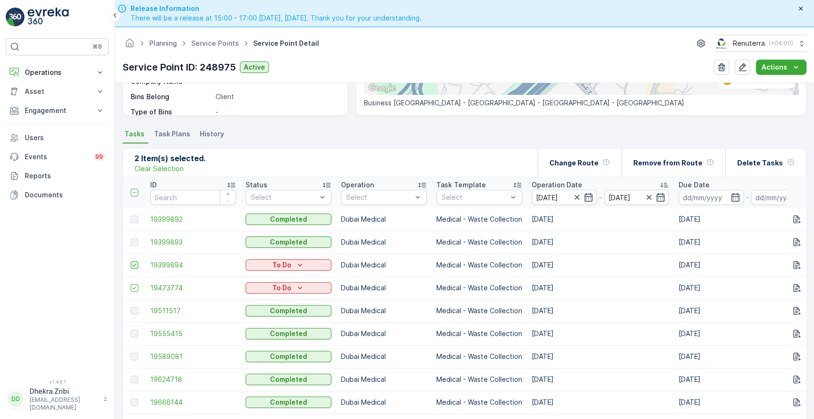
click at [136, 262] on icon at bounding box center [134, 265] width 7 height 7
click at [131, 261] on input "checkbox" at bounding box center [131, 261] width 0 height 0
click at [137, 290] on icon at bounding box center [134, 288] width 7 height 7
click at [131, 284] on input "checkbox" at bounding box center [131, 284] width 0 height 0
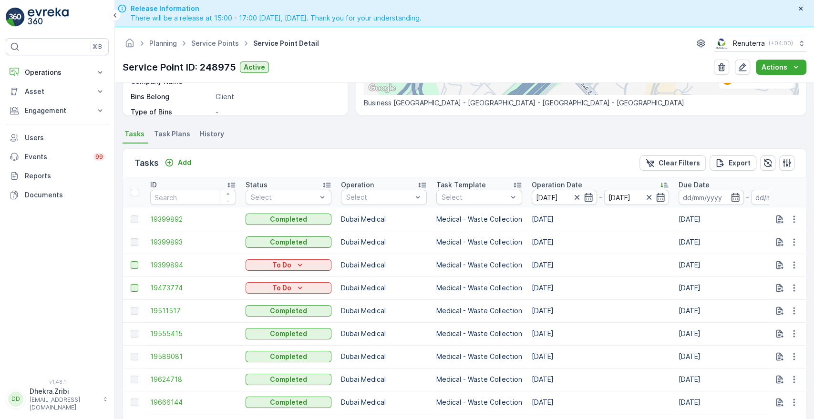
click at [134, 189] on div at bounding box center [136, 193] width 10 height 8
click at [136, 189] on input "checkbox" at bounding box center [136, 189] width 0 height 0
click at [135, 195] on div at bounding box center [135, 193] width 8 height 8
click at [136, 189] on input "checkbox" at bounding box center [136, 189] width 0 height 0
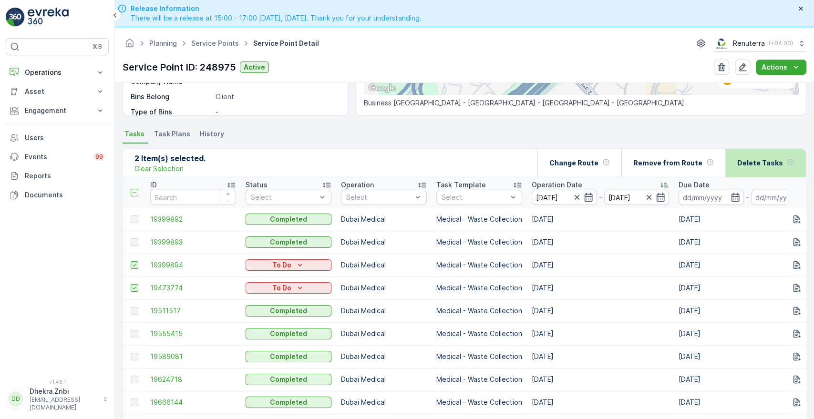
click at [747, 160] on p "Delete Tasks" at bounding box center [760, 163] width 46 height 10
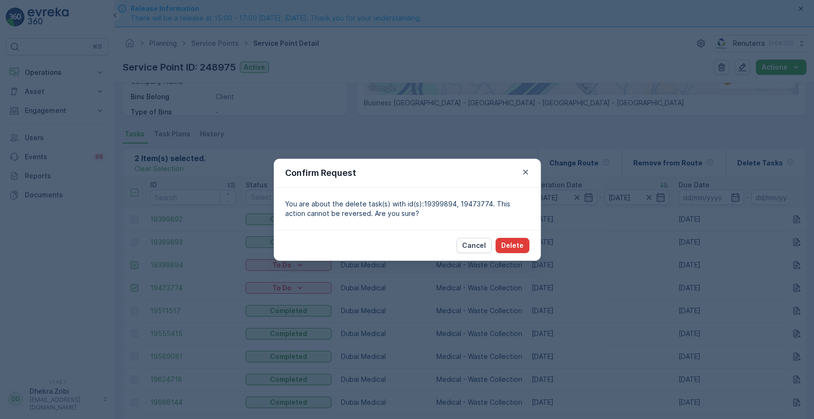
click at [523, 246] on p "Delete" at bounding box center [512, 246] width 22 height 10
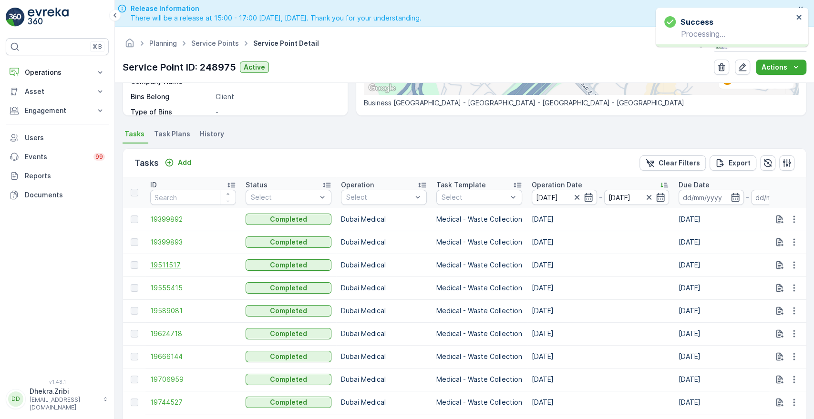
click at [176, 260] on span "19511517" at bounding box center [193, 265] width 86 height 10
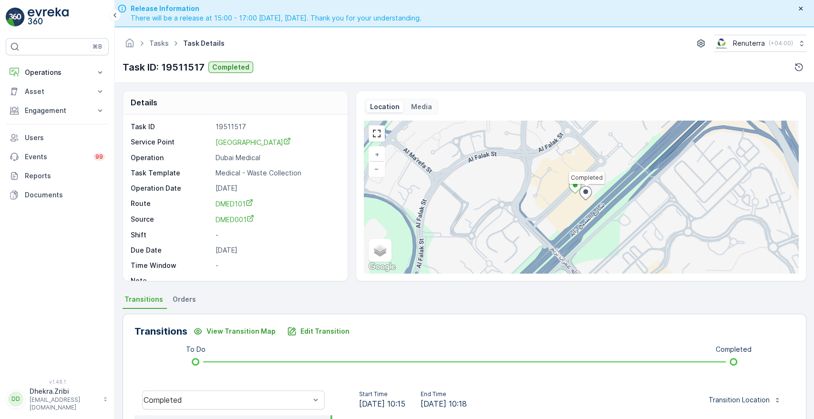
scroll to position [182, 0]
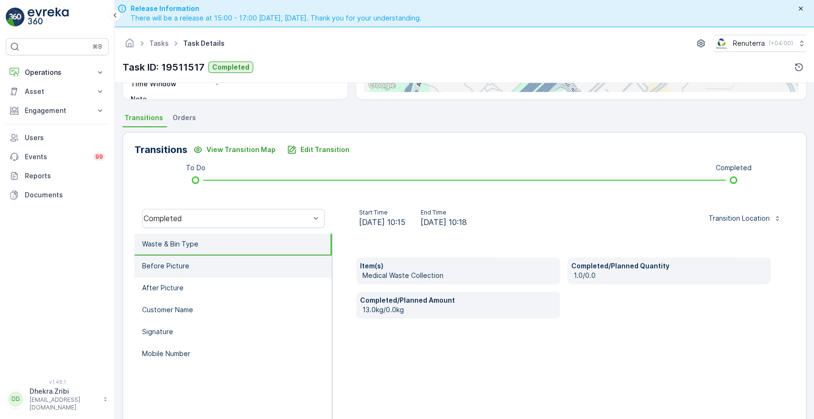
click at [199, 263] on li "Before Picture" at bounding box center [233, 267] width 197 height 22
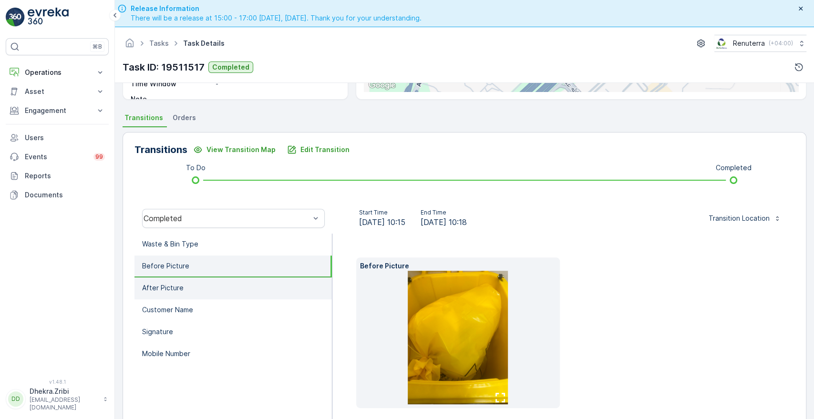
click at [169, 281] on li "After Picture" at bounding box center [233, 289] width 197 height 22
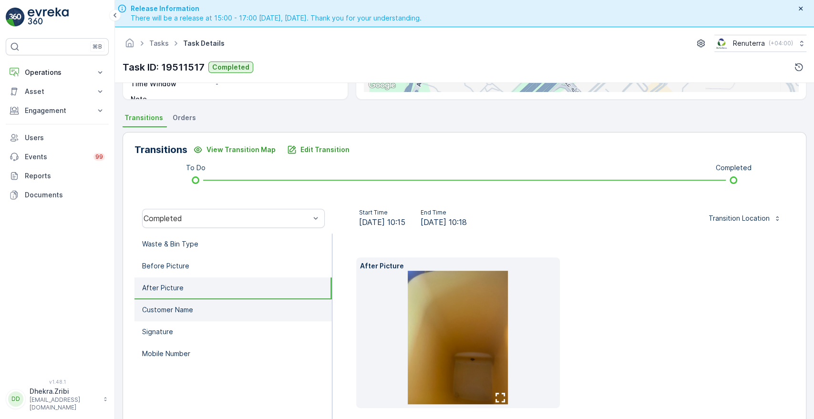
click at [163, 313] on p "Customer Name" at bounding box center [167, 310] width 51 height 10
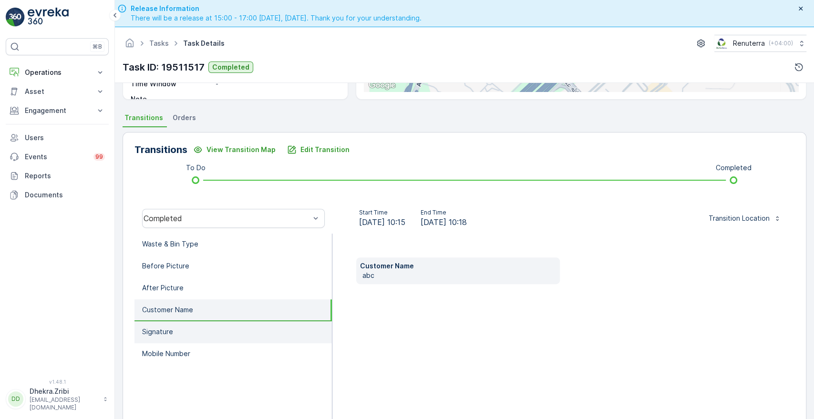
click at [160, 327] on p "Signature" at bounding box center [157, 332] width 31 height 10
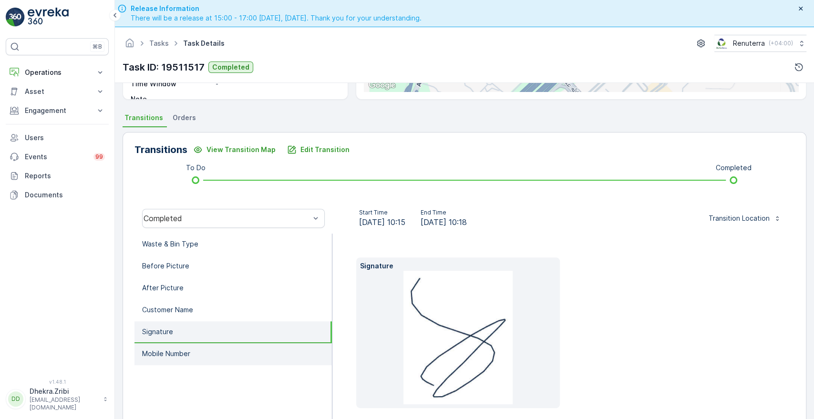
click at [161, 360] on li "Mobile Number" at bounding box center [233, 354] width 197 height 22
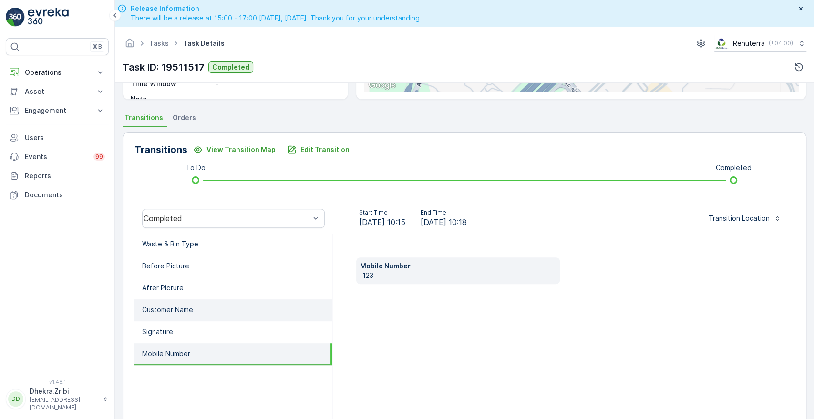
click at [166, 309] on p "Customer Name" at bounding box center [167, 310] width 51 height 10
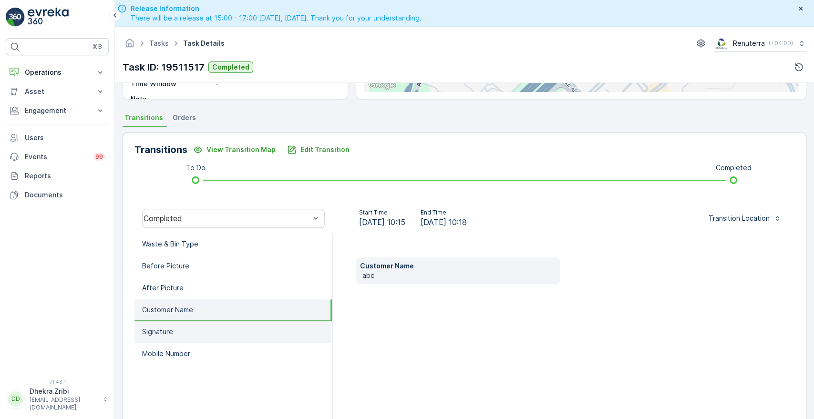
click at [168, 336] on li "Signature" at bounding box center [233, 333] width 197 height 22
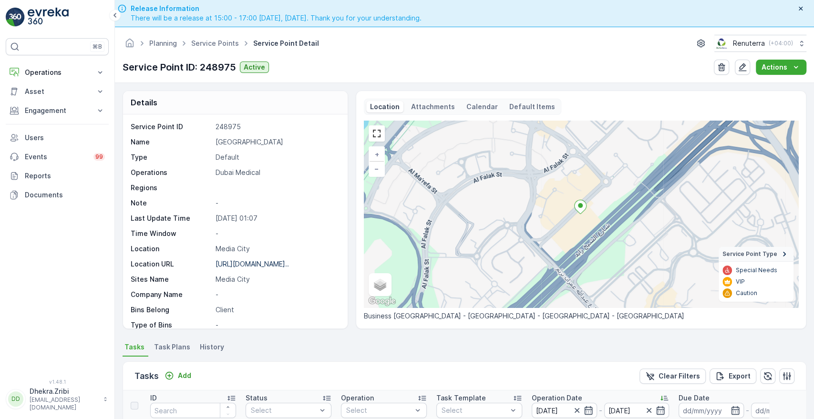
scroll to position [248, 0]
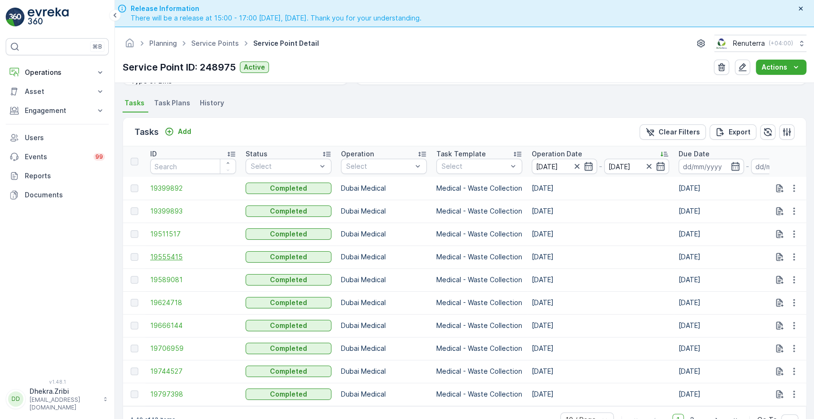
click at [167, 254] on span "19555415" at bounding box center [193, 257] width 86 height 10
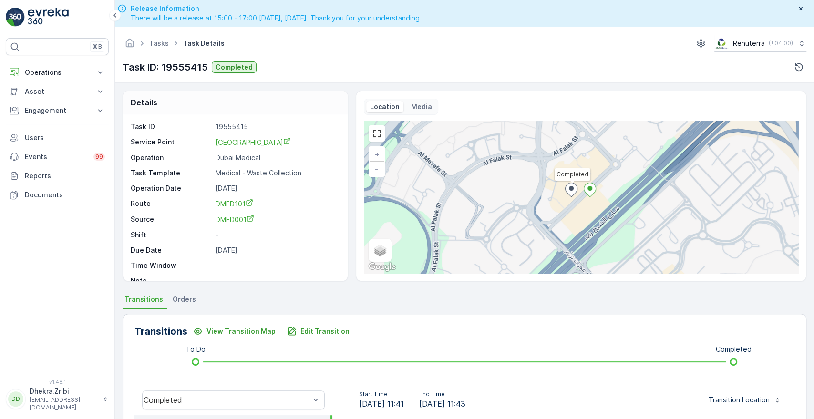
scroll to position [182, 0]
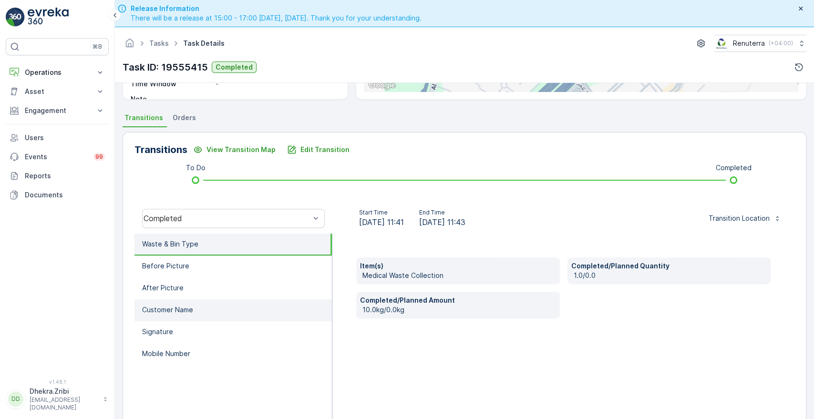
click at [145, 312] on p "Customer Name" at bounding box center [167, 310] width 51 height 10
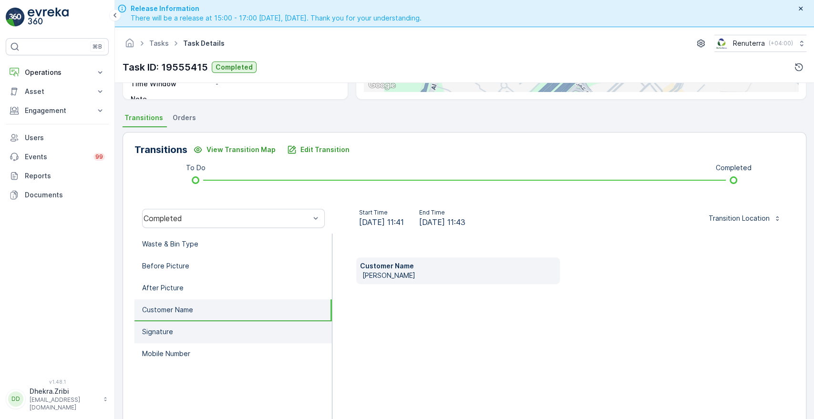
click at [157, 331] on p "Signature" at bounding box center [157, 332] width 31 height 10
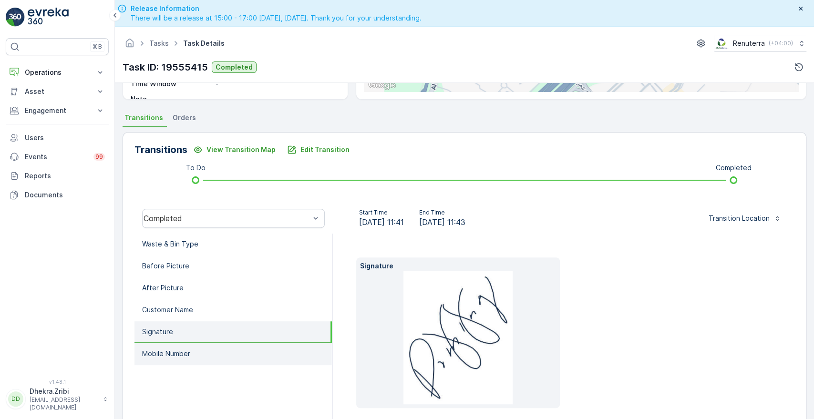
click at [163, 355] on p "Mobile Number" at bounding box center [166, 354] width 48 height 10
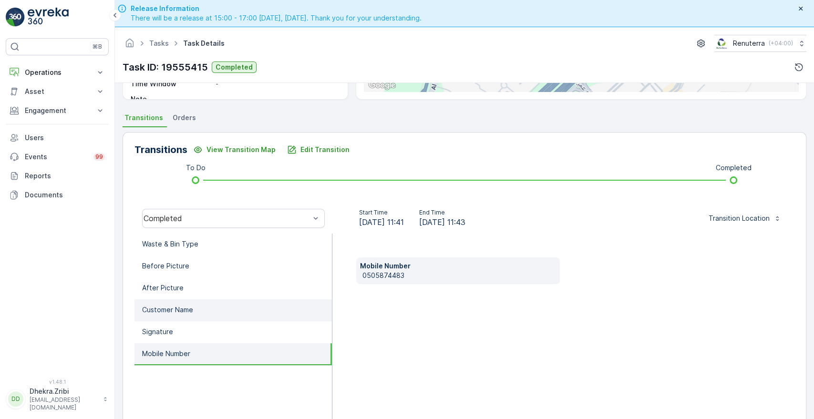
click at [150, 302] on li "Customer Name" at bounding box center [233, 311] width 197 height 22
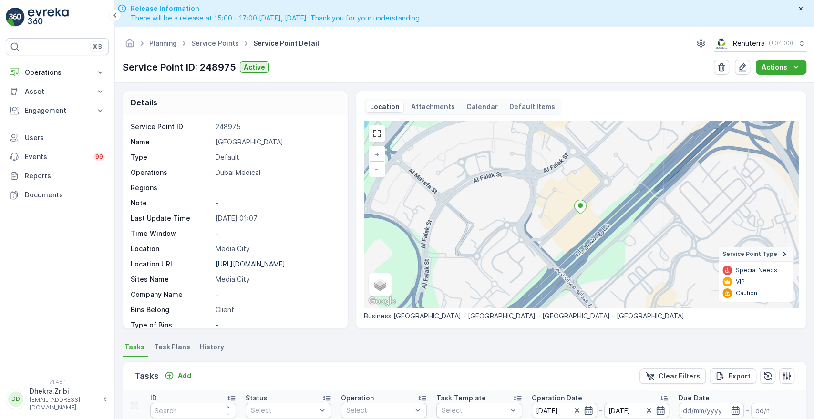
scroll to position [248, 0]
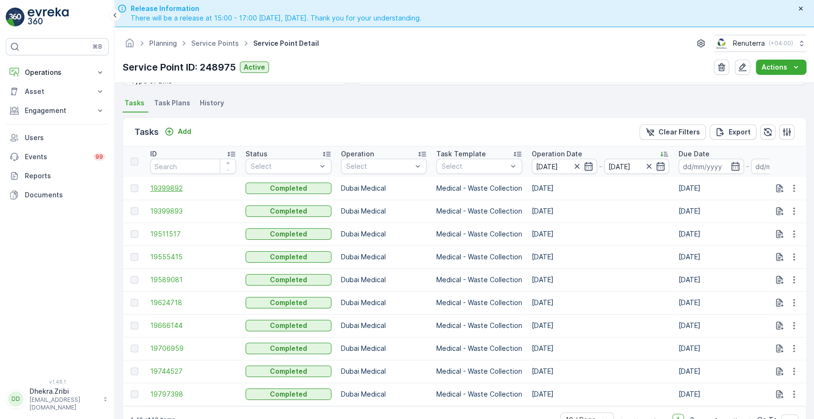
click at [172, 186] on span "19399892" at bounding box center [193, 189] width 86 height 10
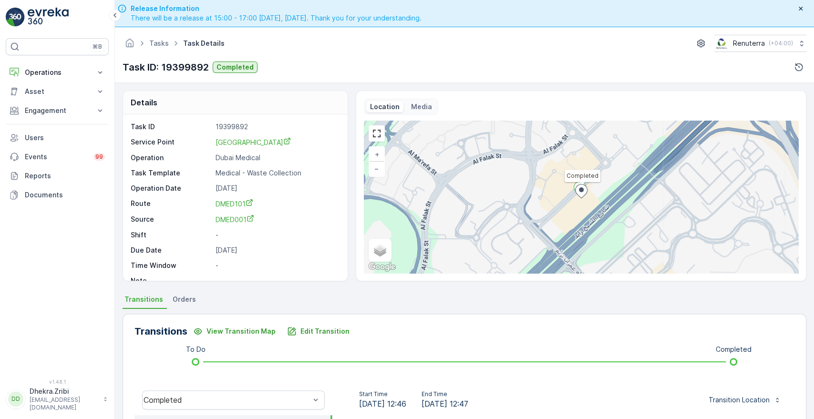
scroll to position [182, 0]
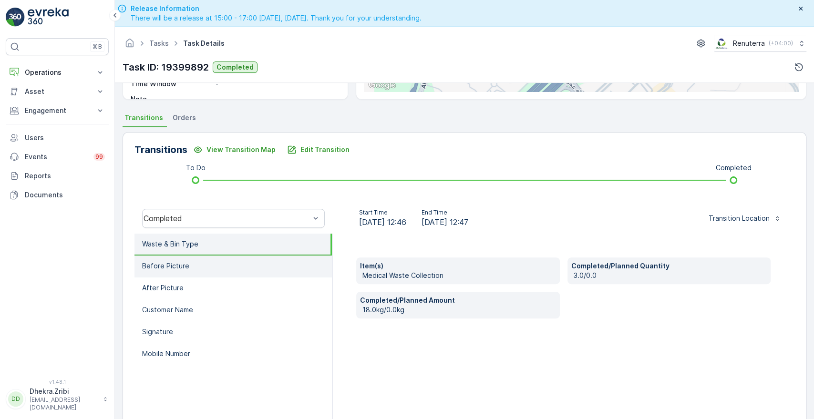
click at [161, 269] on p "Before Picture" at bounding box center [165, 266] width 47 height 10
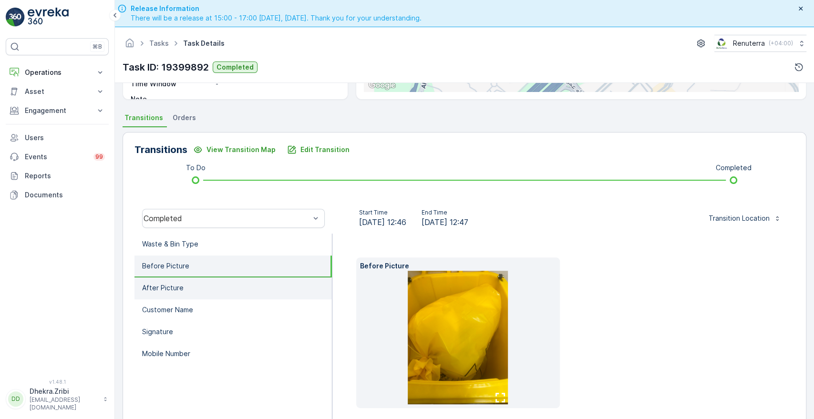
click at [167, 295] on li "After Picture" at bounding box center [233, 289] width 197 height 22
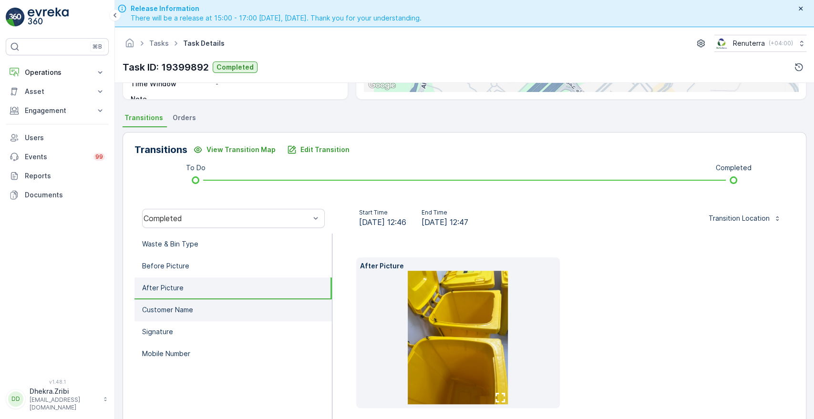
click at [168, 307] on p "Customer Name" at bounding box center [167, 310] width 51 height 10
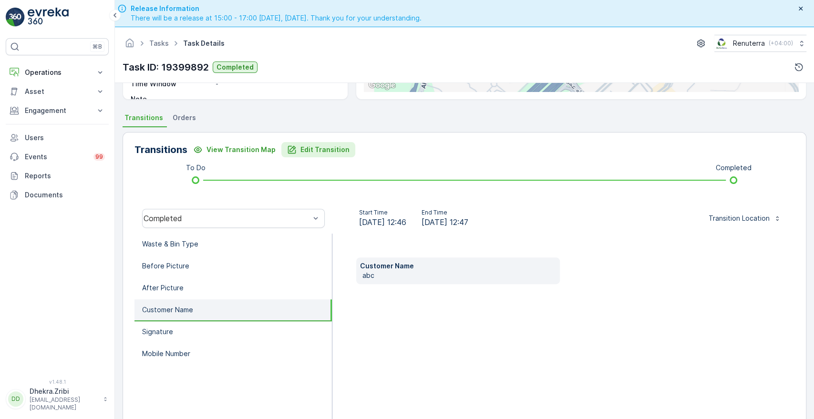
click at [305, 150] on p "Edit Transition" at bounding box center [325, 150] width 49 height 10
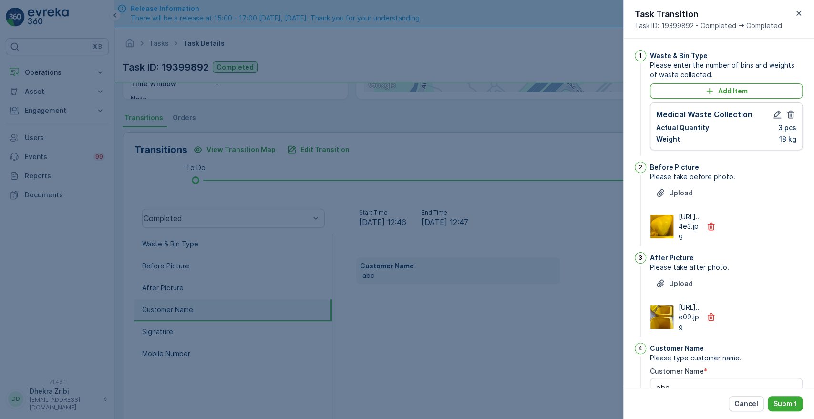
scroll to position [249, 0]
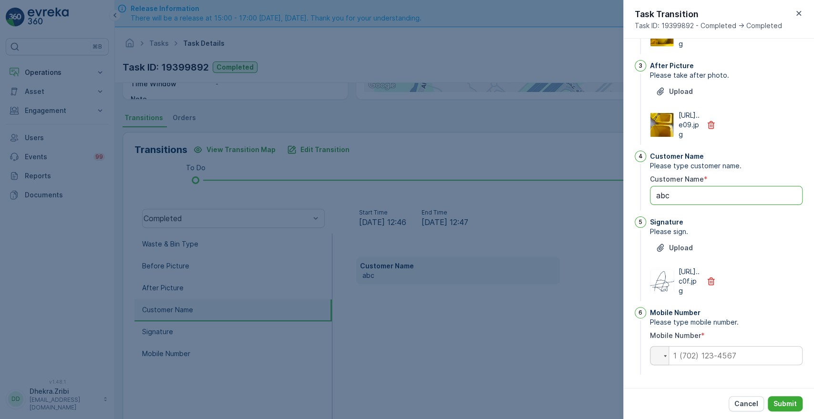
click at [684, 186] on Name "abc" at bounding box center [726, 195] width 153 height 19
type Name "a"
type Name "[PERSON_NAME]"
click at [705, 356] on input "tel" at bounding box center [726, 355] width 153 height 19
paste input "0505874483"
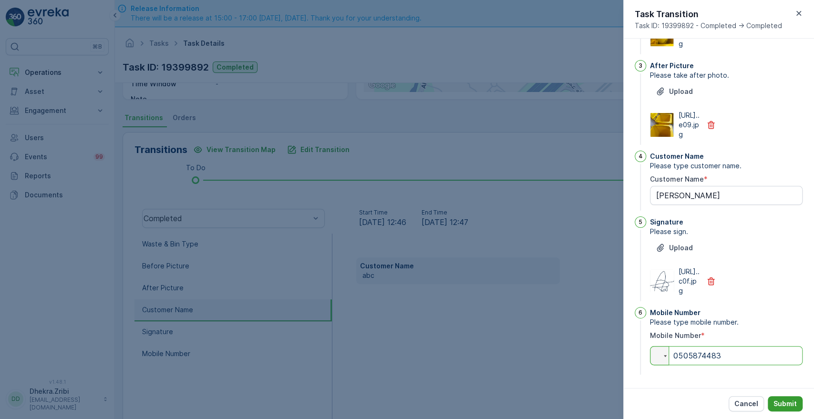
type input "0505874483"
click at [779, 402] on p "Submit" at bounding box center [785, 404] width 23 height 10
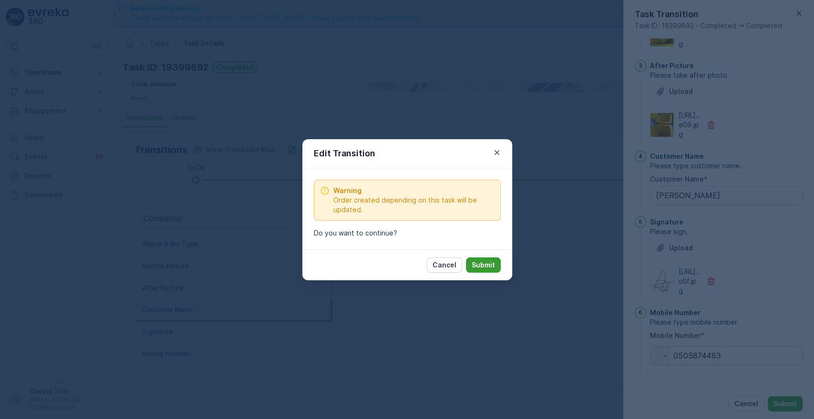
click at [487, 265] on p "Submit" at bounding box center [483, 265] width 23 height 10
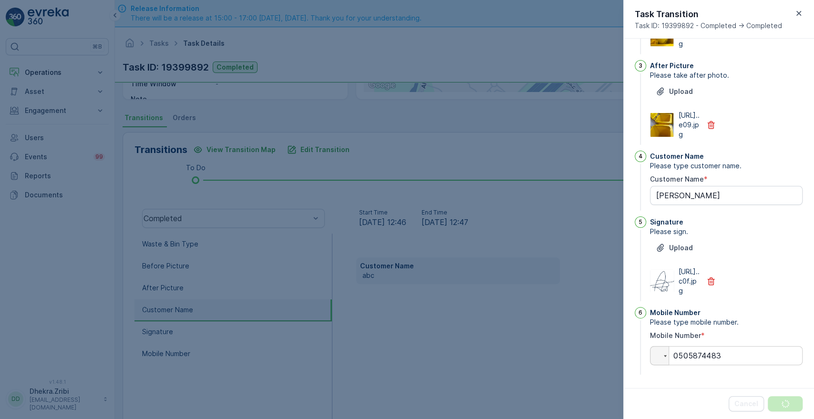
scroll to position [0, 0]
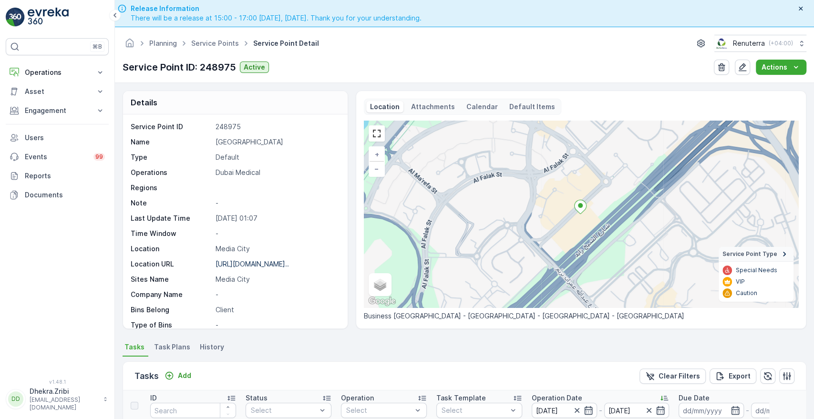
scroll to position [248, 0]
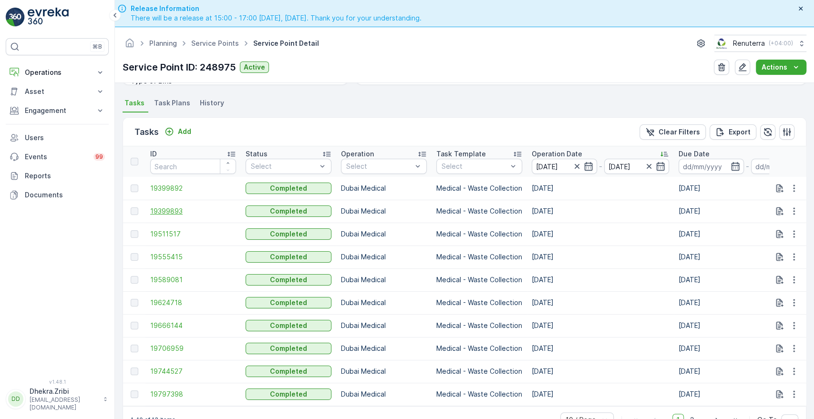
click at [172, 211] on span "19399893" at bounding box center [193, 212] width 86 height 10
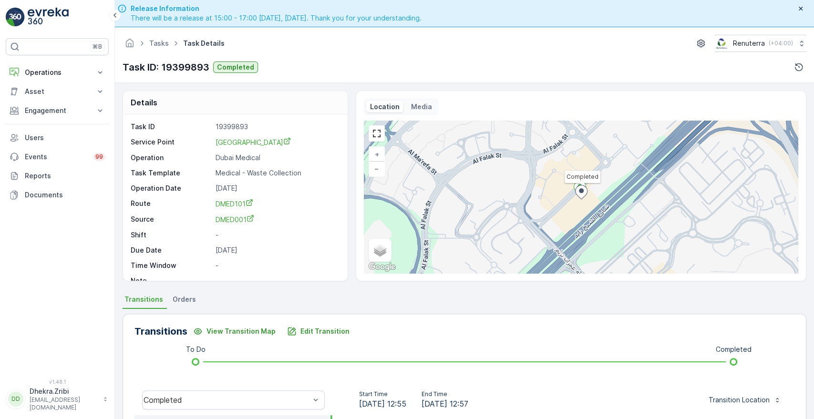
scroll to position [182, 0]
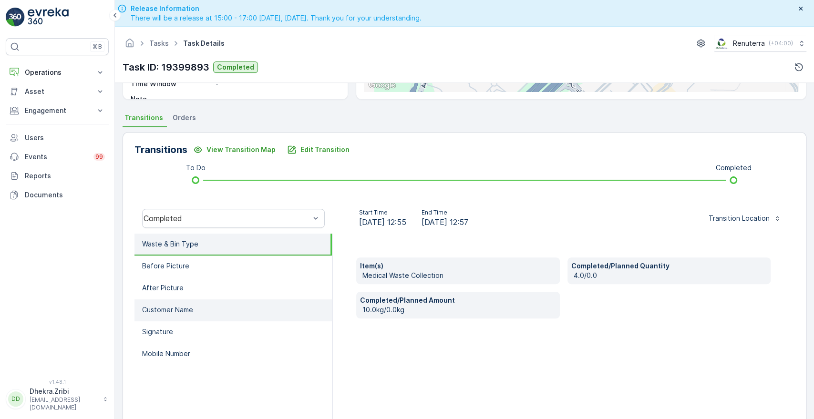
click at [164, 307] on p "Customer Name" at bounding box center [167, 310] width 51 height 10
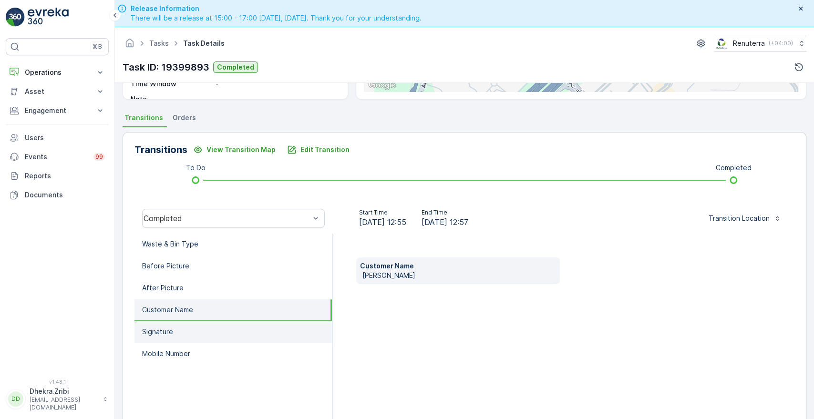
click at [156, 331] on p "Signature" at bounding box center [157, 332] width 31 height 10
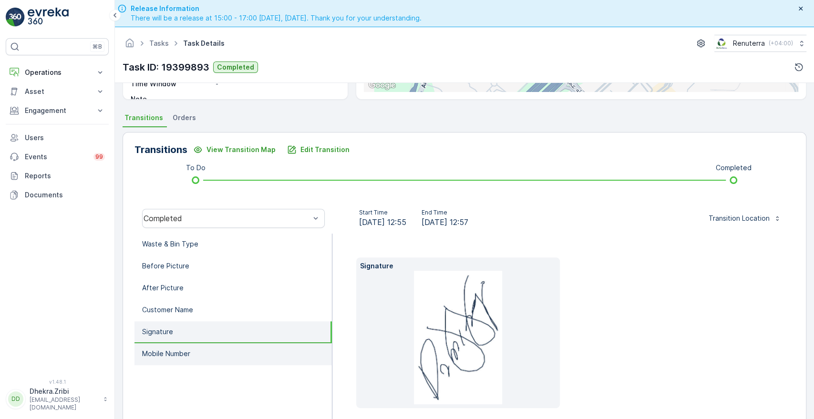
click at [156, 353] on p "Mobile Number" at bounding box center [166, 354] width 48 height 10
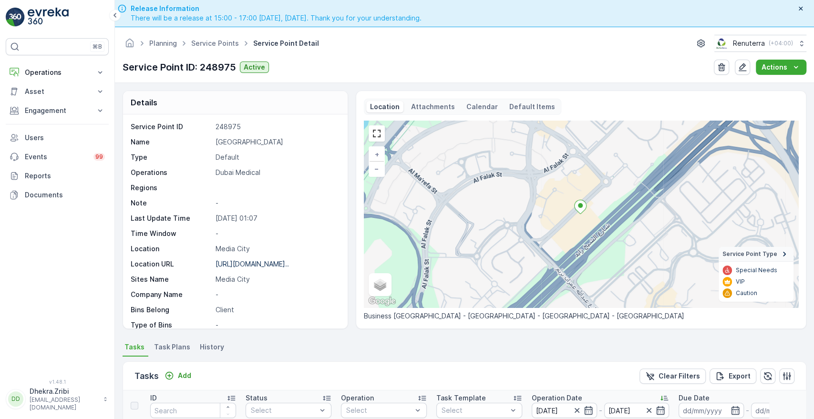
scroll to position [248, 0]
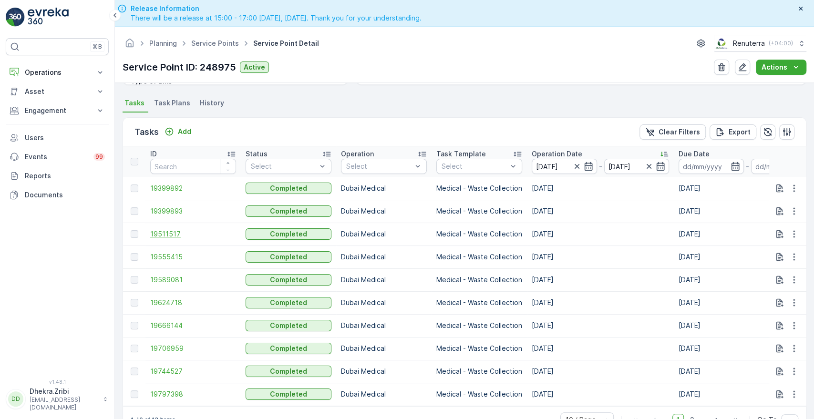
click at [160, 230] on span "19511517" at bounding box center [193, 234] width 86 height 10
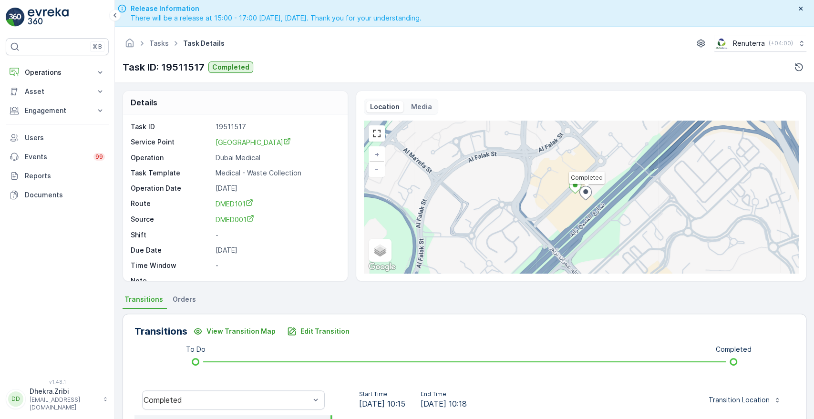
scroll to position [182, 0]
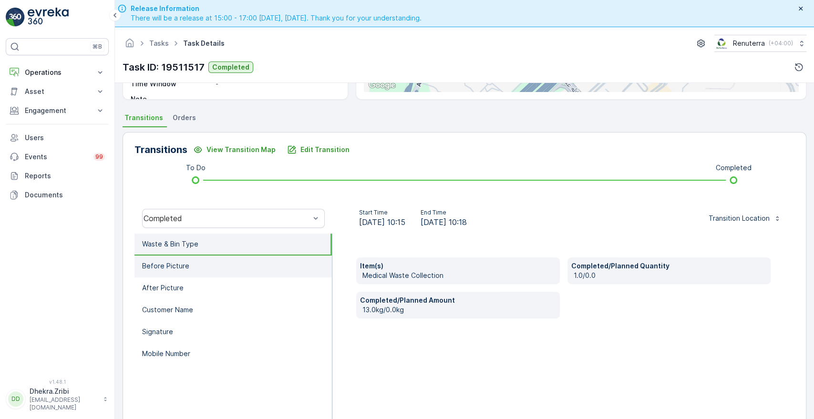
click at [166, 262] on p "Before Picture" at bounding box center [165, 266] width 47 height 10
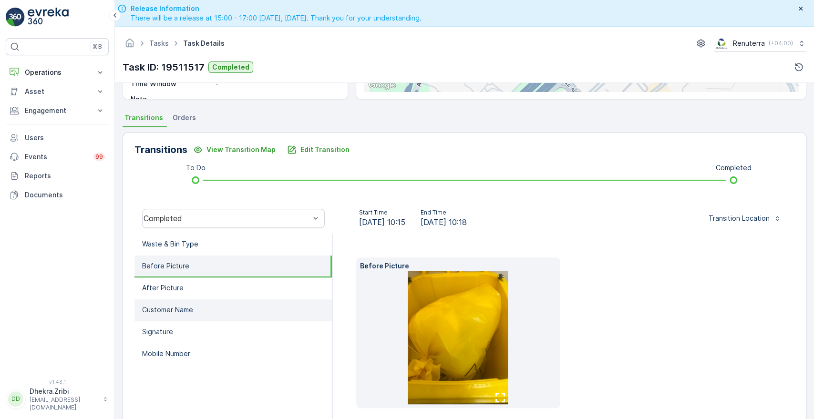
click at [160, 313] on p "Customer Name" at bounding box center [167, 310] width 51 height 10
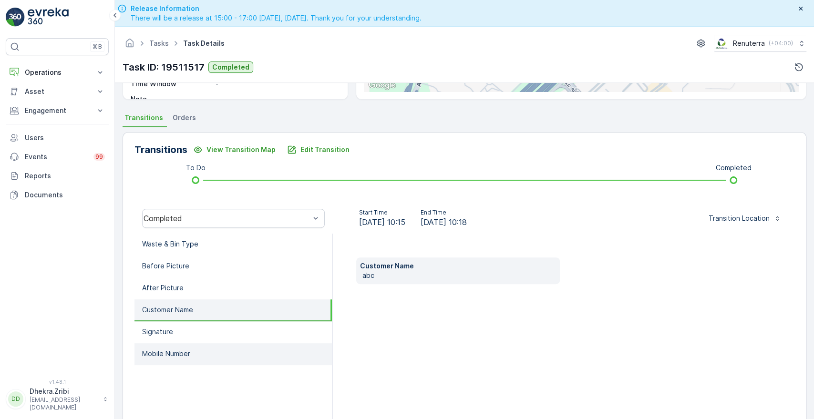
click at [156, 349] on p "Mobile Number" at bounding box center [166, 354] width 48 height 10
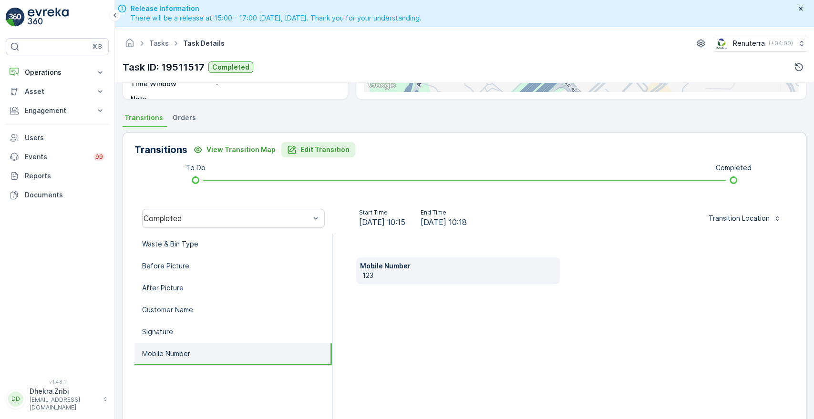
click at [314, 148] on p "Edit Transition" at bounding box center [325, 150] width 49 height 10
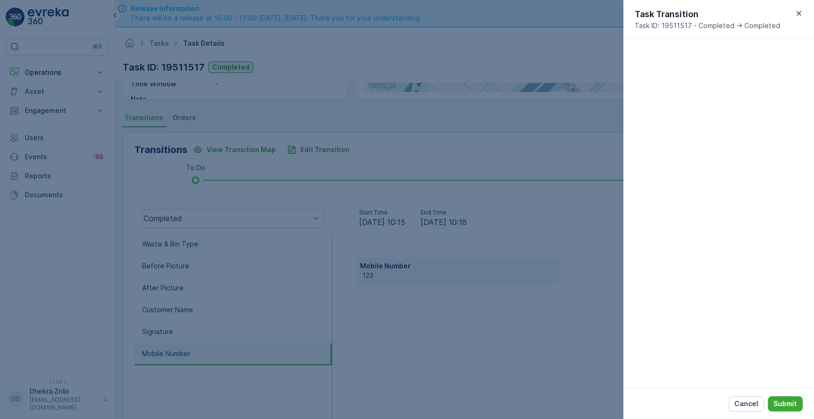
scroll to position [249, 0]
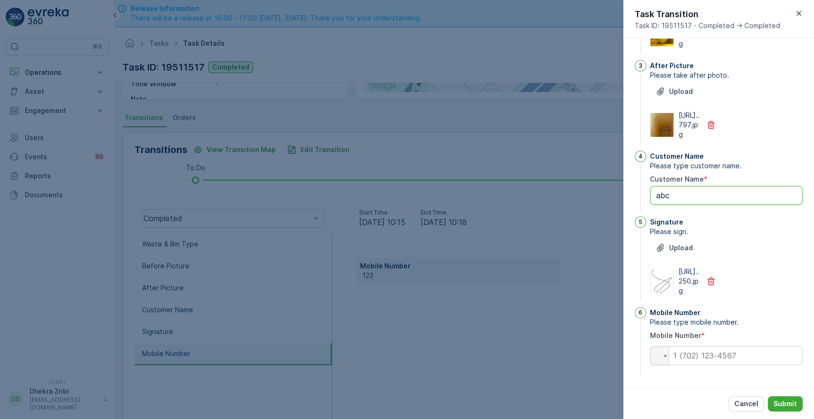
click at [699, 186] on Name "abc" at bounding box center [726, 195] width 153 height 19
type Name "a"
click at [672, 186] on Name "[PERSON_NAME]" at bounding box center [726, 195] width 153 height 19
type Name "[PERSON_NAME]"
click at [735, 357] on input "tel" at bounding box center [726, 355] width 153 height 19
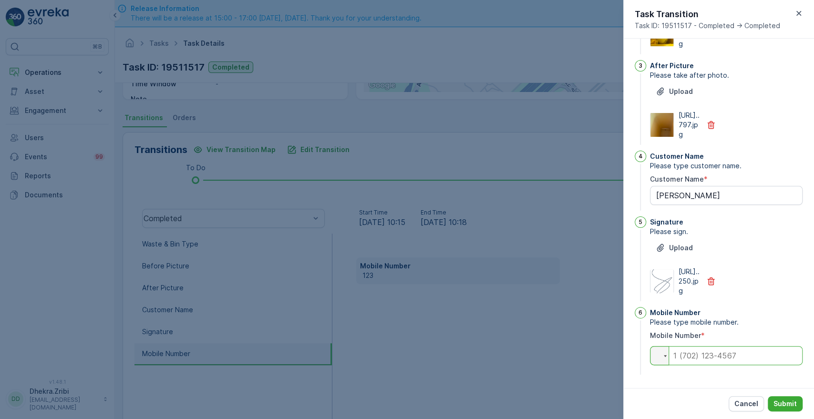
paste input "0505874483"
type input "0505874483"
click at [794, 410] on button "Submit" at bounding box center [785, 403] width 35 height 15
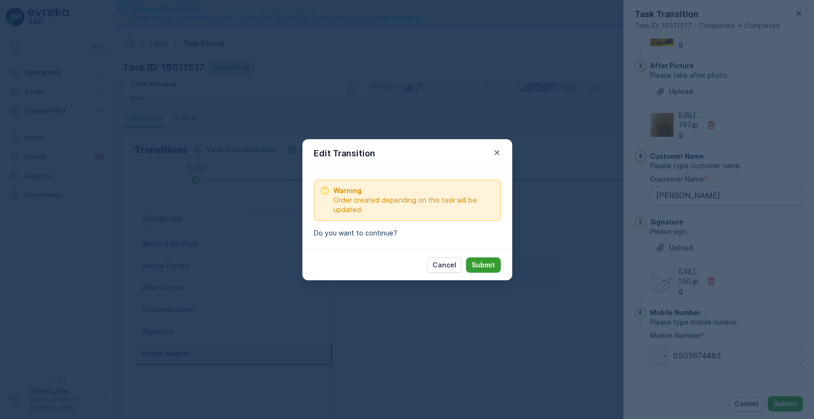
click at [489, 263] on p "Submit" at bounding box center [483, 265] width 23 height 10
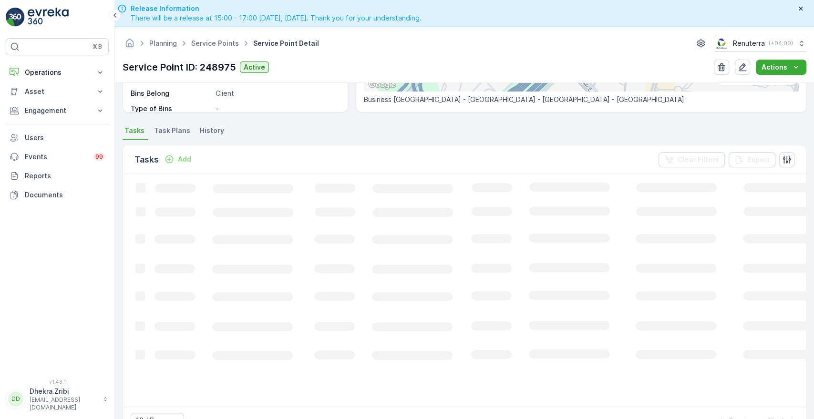
scroll to position [217, 0]
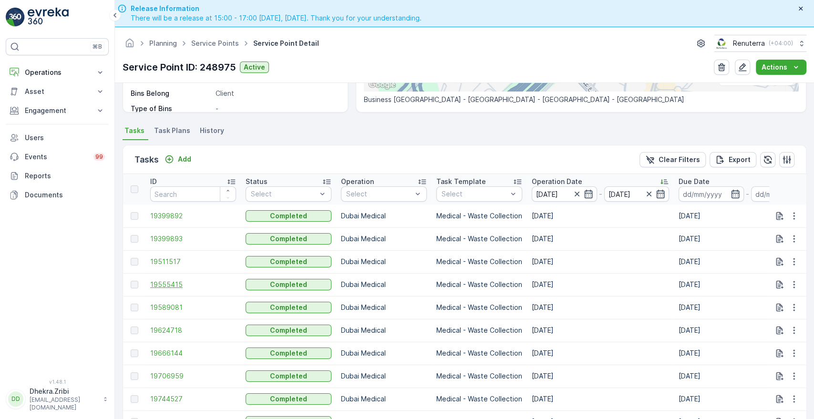
click at [159, 285] on span "19555415" at bounding box center [193, 285] width 86 height 10
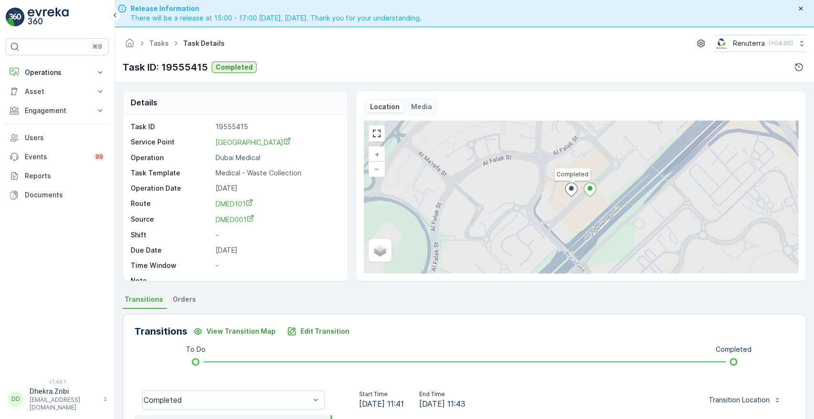
scroll to position [182, 0]
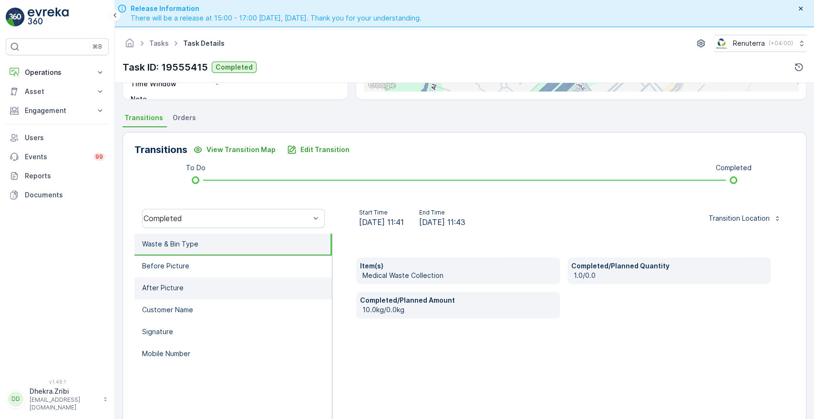
click at [175, 288] on p "After Picture" at bounding box center [163, 288] width 42 height 10
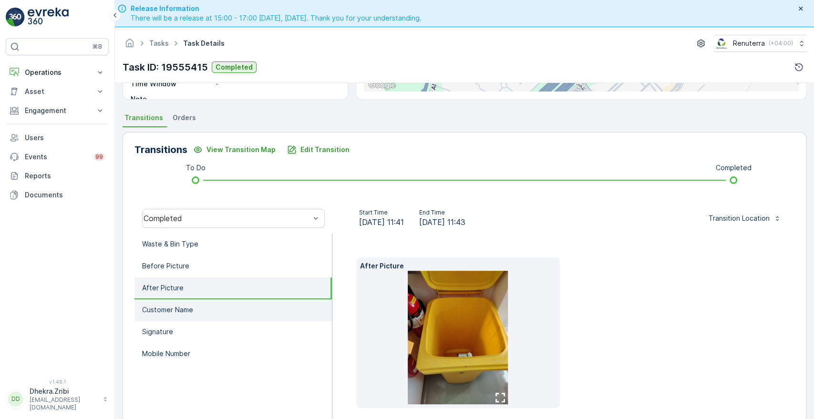
click at [170, 307] on p "Customer Name" at bounding box center [167, 310] width 51 height 10
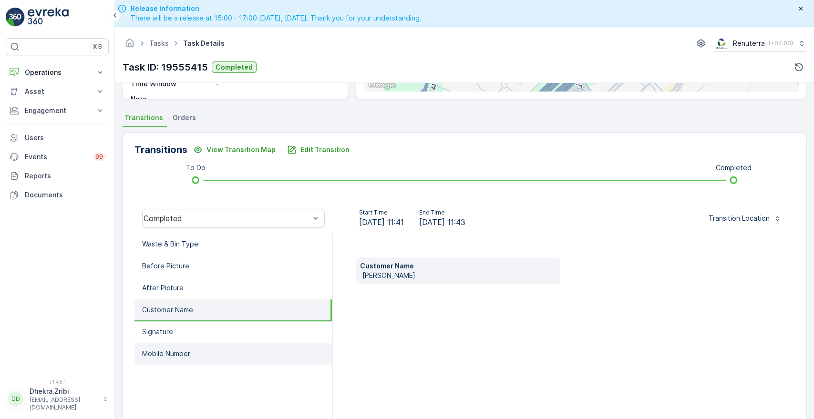
click at [167, 352] on p "Mobile Number" at bounding box center [166, 354] width 48 height 10
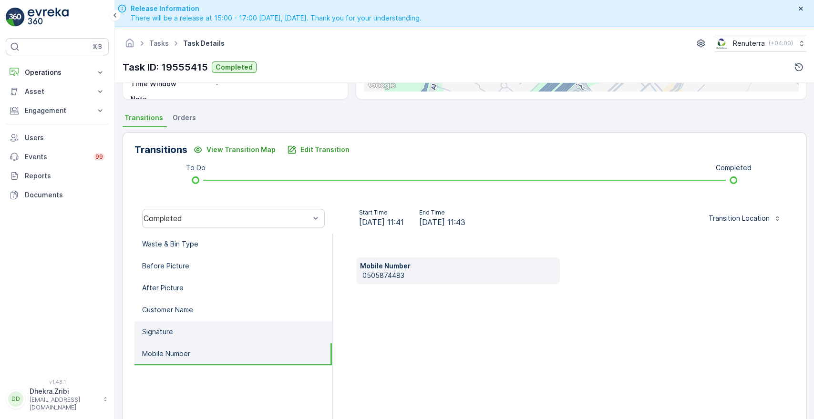
click at [160, 322] on li "Signature" at bounding box center [233, 333] width 197 height 22
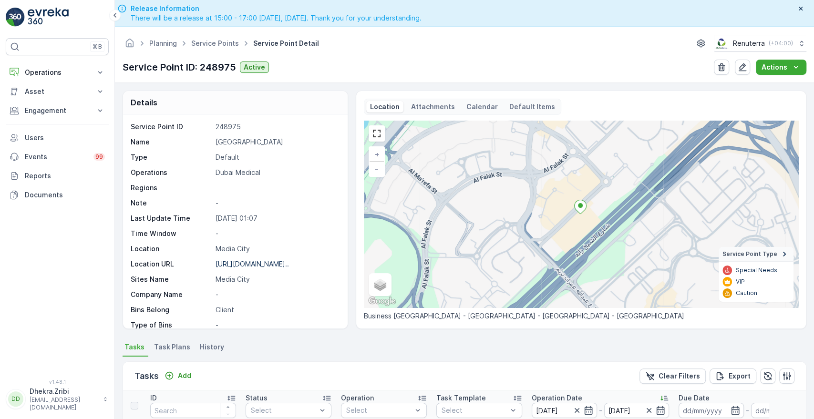
scroll to position [248, 0]
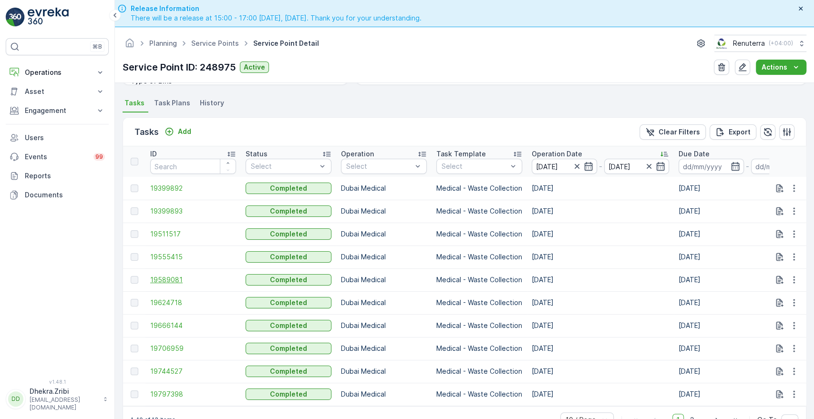
click at [160, 275] on span "19589081" at bounding box center [193, 280] width 86 height 10
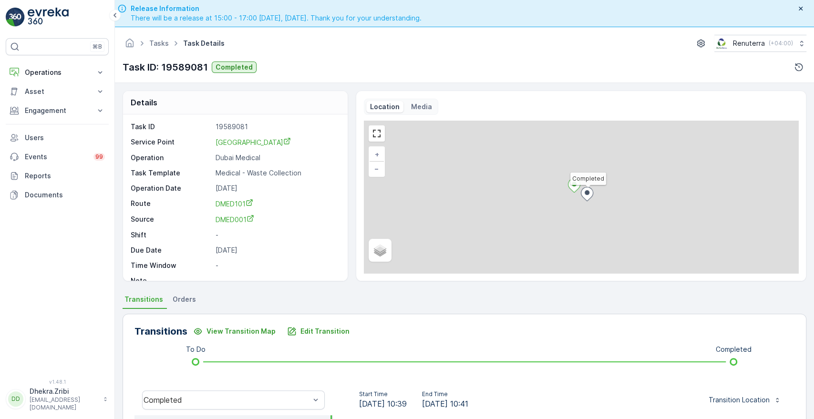
scroll to position [182, 0]
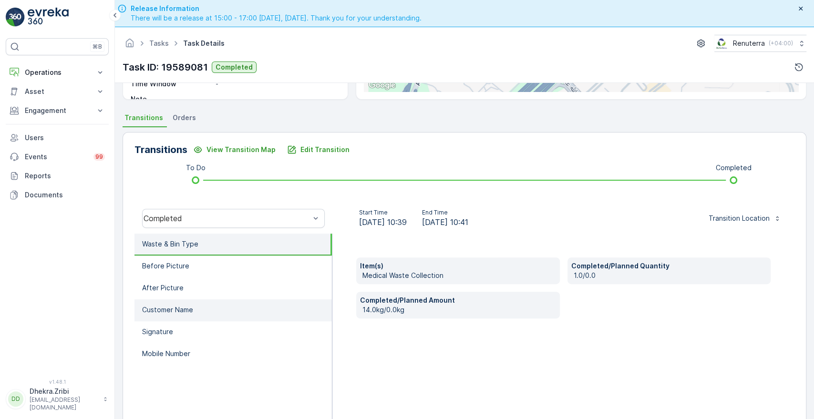
click at [177, 309] on p "Customer Name" at bounding box center [167, 310] width 51 height 10
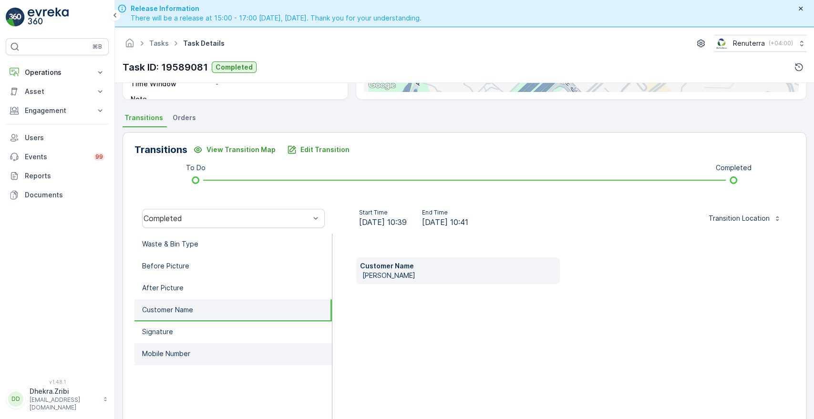
click at [160, 353] on p "Mobile Number" at bounding box center [166, 354] width 48 height 10
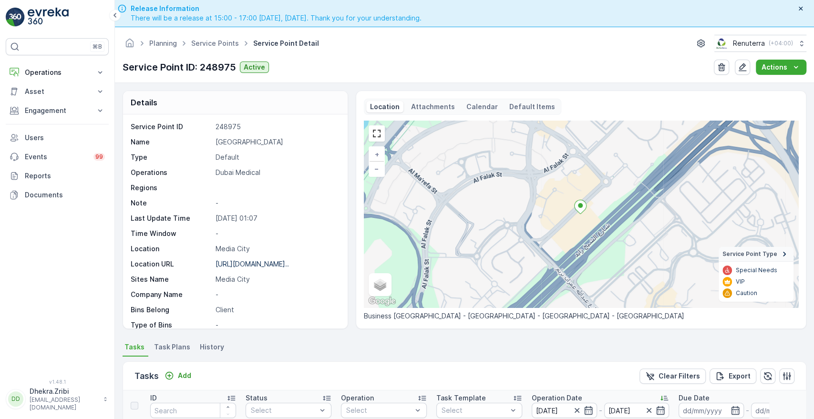
scroll to position [248, 0]
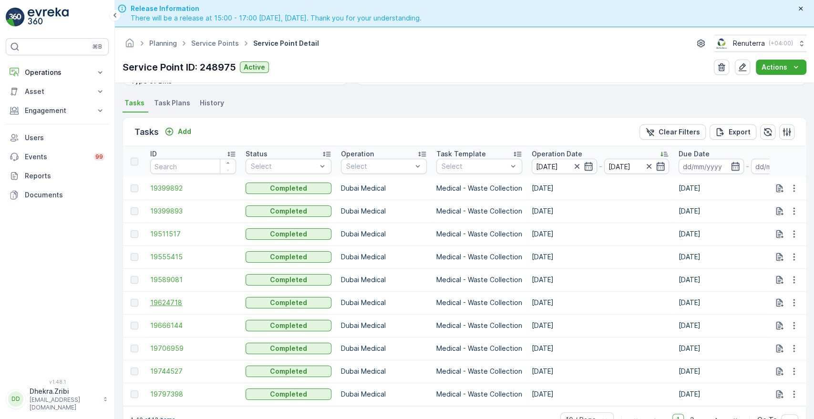
click at [174, 303] on span "19624718" at bounding box center [193, 303] width 86 height 10
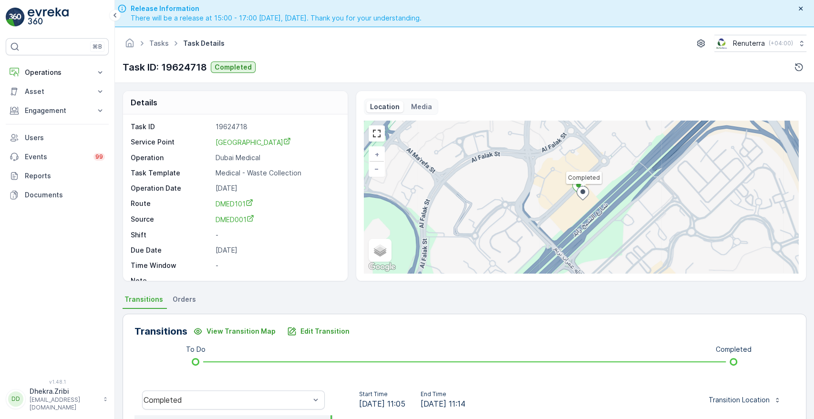
scroll to position [182, 0]
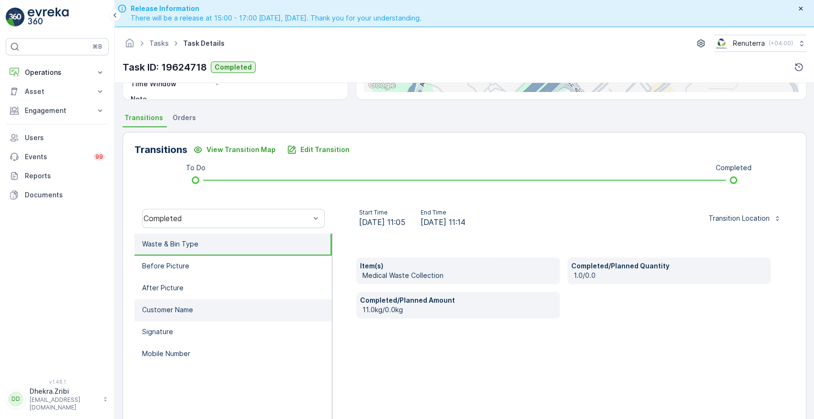
click at [180, 301] on li "Customer Name" at bounding box center [233, 311] width 197 height 22
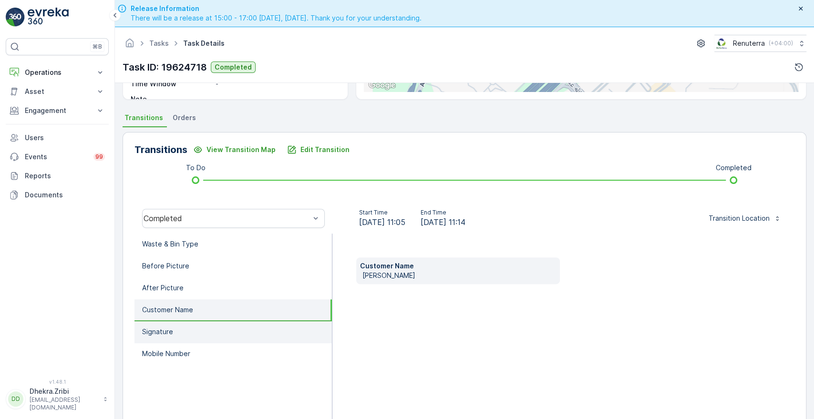
click at [160, 331] on p "Signature" at bounding box center [157, 332] width 31 height 10
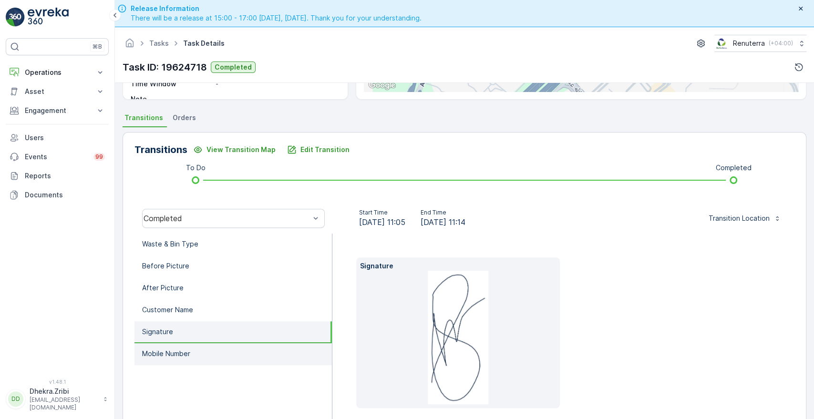
click at [165, 353] on p "Mobile Number" at bounding box center [166, 354] width 48 height 10
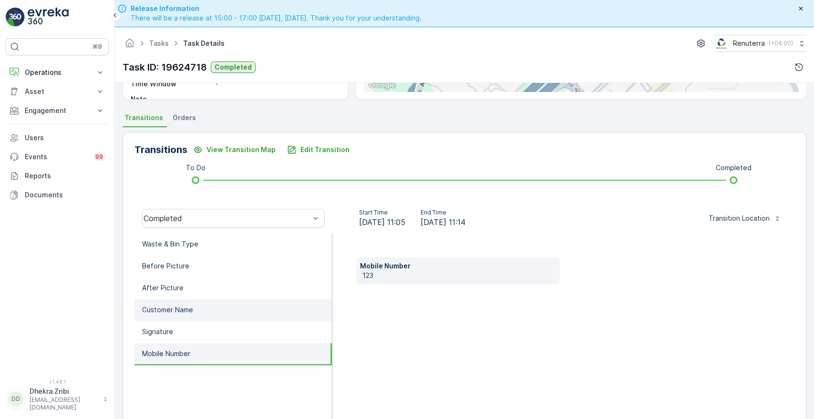
click at [177, 312] on p "Customer Name" at bounding box center [167, 310] width 51 height 10
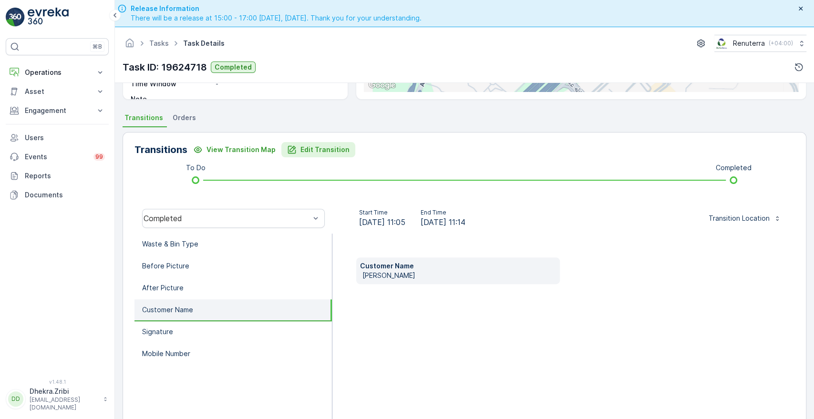
click at [301, 147] on p "Edit Transition" at bounding box center [325, 150] width 49 height 10
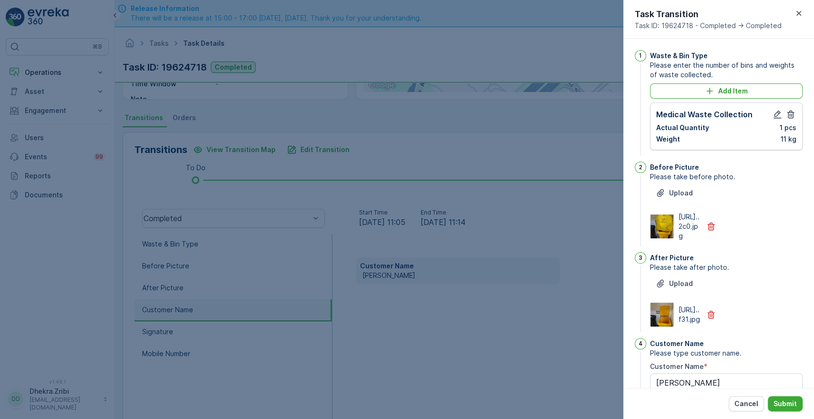
scroll to position [249, 0]
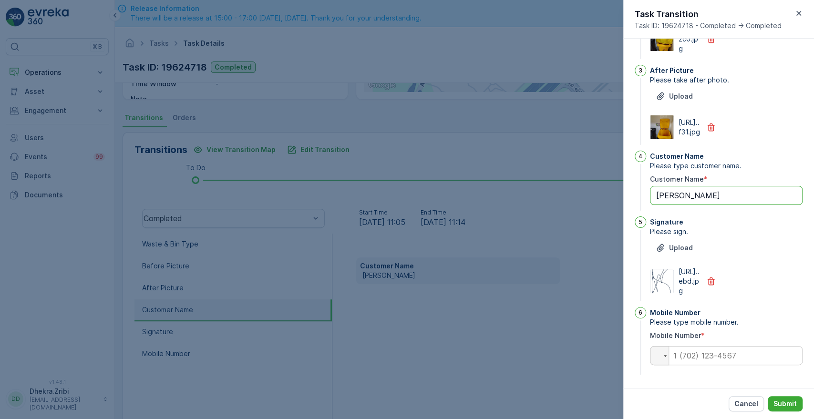
click at [688, 186] on Name "[PERSON_NAME]" at bounding box center [726, 195] width 153 height 19
type Name "P"
type Name "[PERSON_NAME]"
click at [734, 354] on input "tel" at bounding box center [726, 355] width 153 height 19
paste input "0505874483"
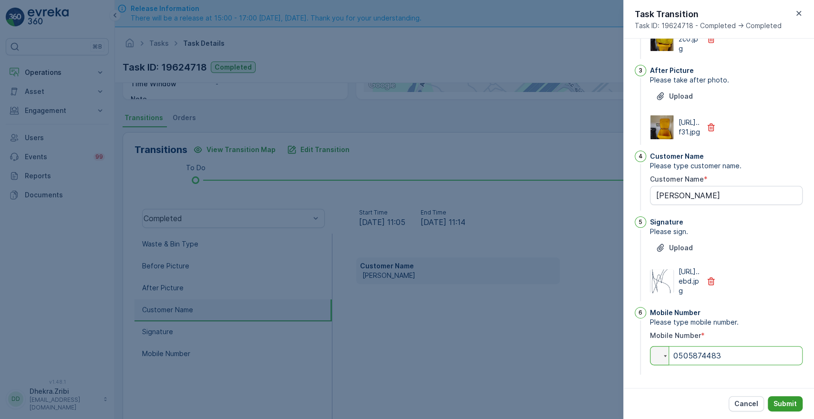
type input "0505874483"
click at [783, 398] on button "Submit" at bounding box center [785, 403] width 35 height 15
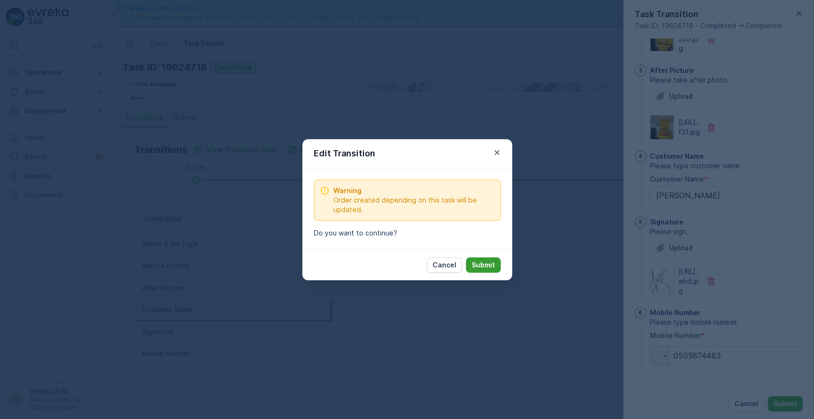
click at [488, 266] on p "Submit" at bounding box center [483, 265] width 23 height 10
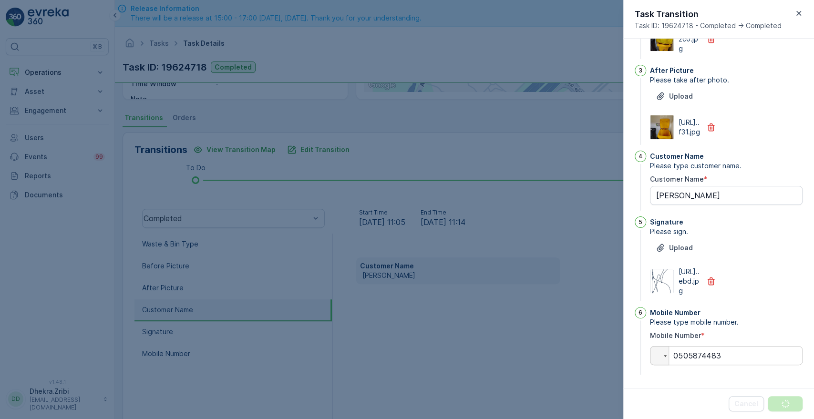
scroll to position [0, 0]
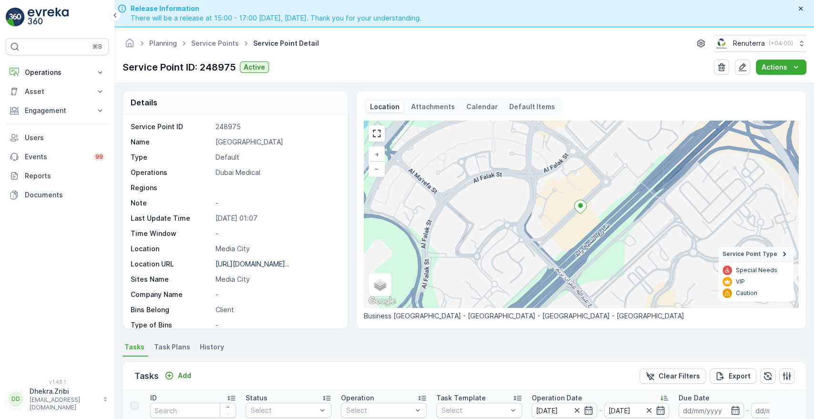
scroll to position [217, 0]
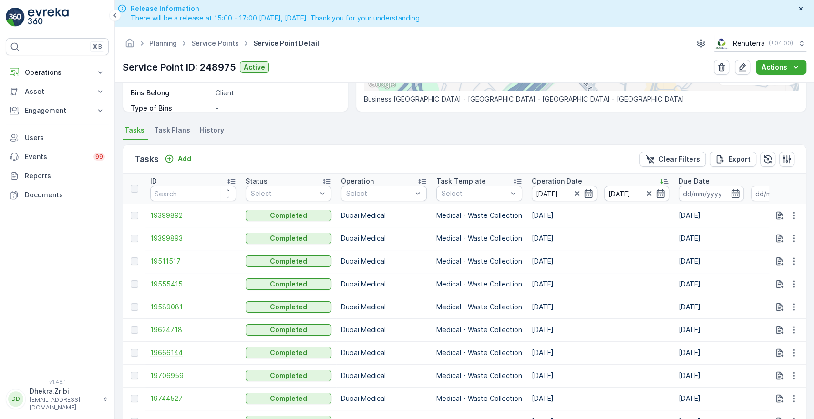
click at [171, 355] on span "19666144" at bounding box center [193, 353] width 86 height 10
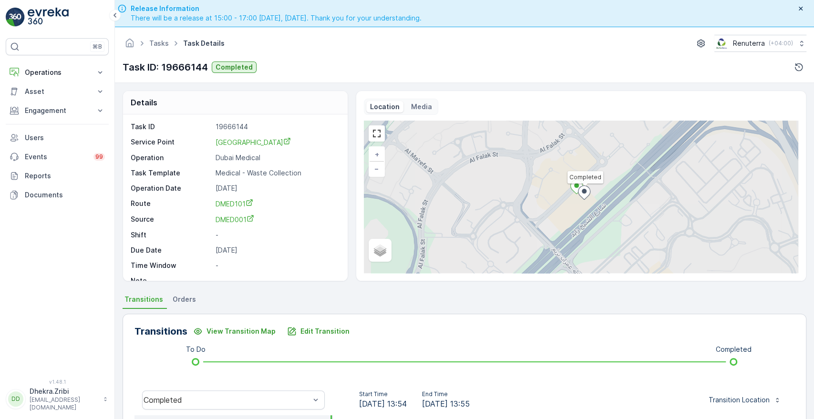
scroll to position [182, 0]
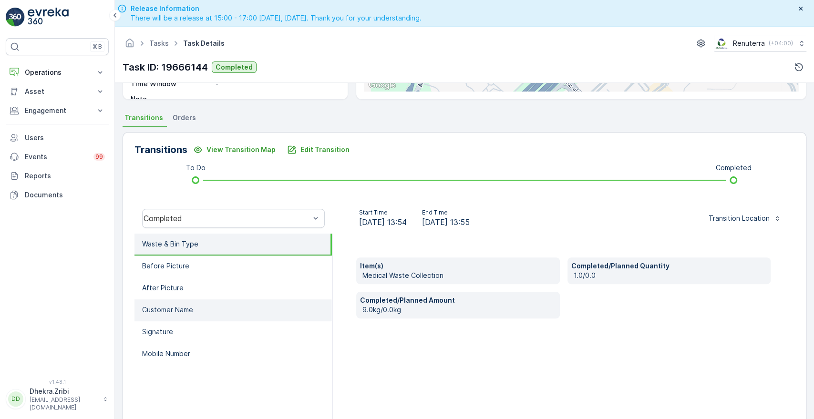
click at [159, 311] on p "Customer Name" at bounding box center [167, 310] width 51 height 10
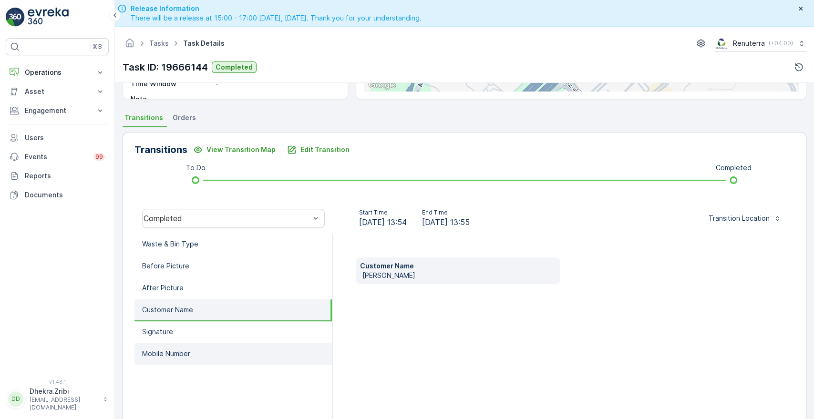
click at [168, 347] on li "Mobile Number" at bounding box center [233, 354] width 197 height 22
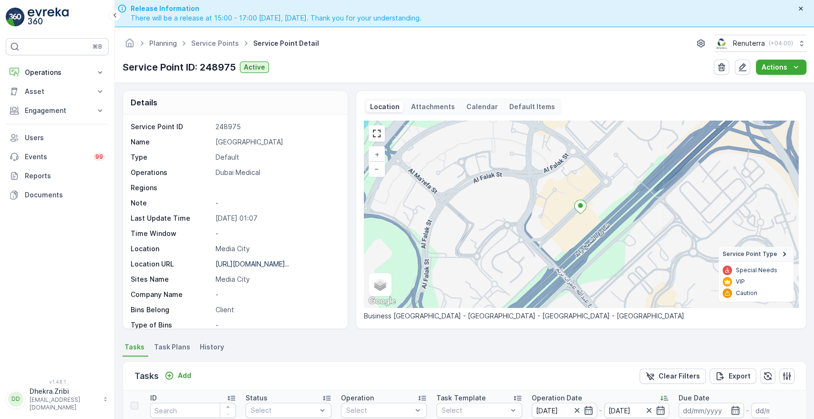
scroll to position [248, 0]
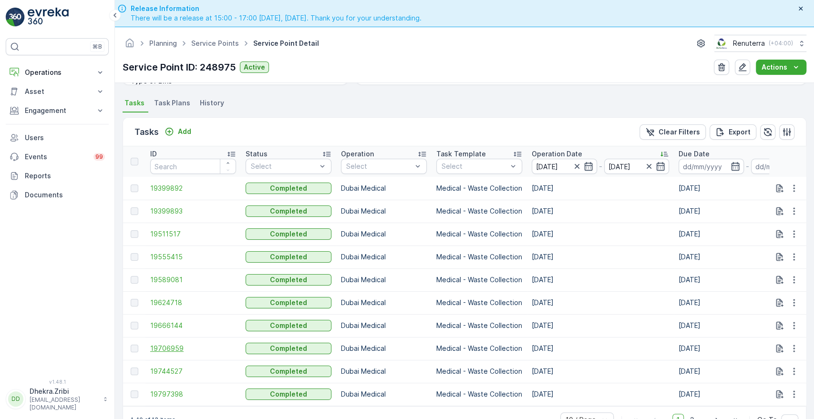
click at [168, 344] on span "19706959" at bounding box center [193, 349] width 86 height 10
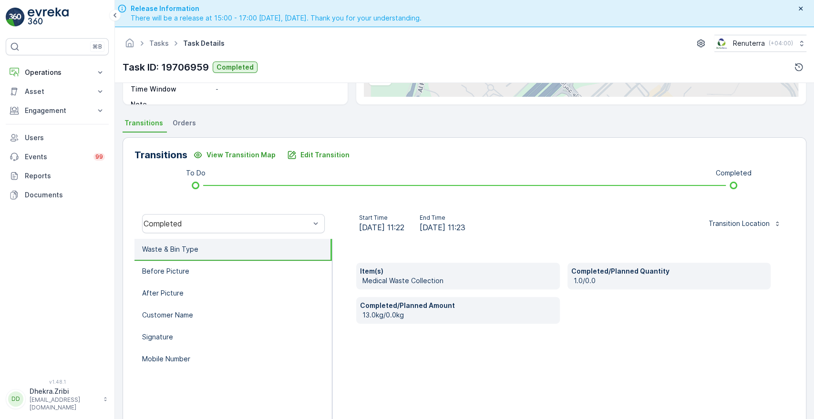
scroll to position [182, 0]
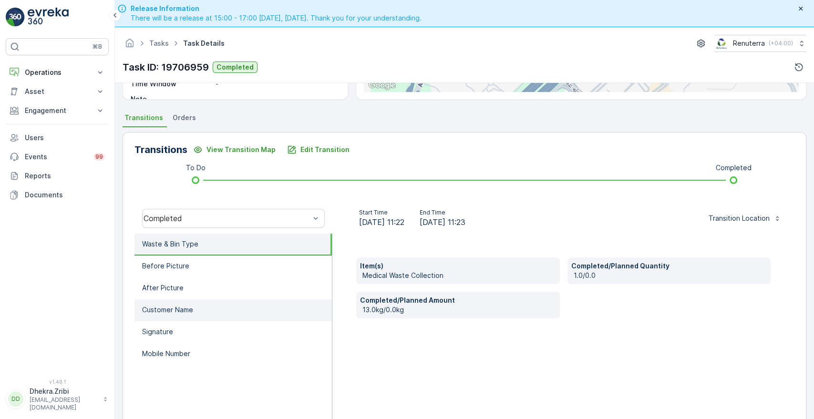
click at [167, 308] on p "Customer Name" at bounding box center [167, 310] width 51 height 10
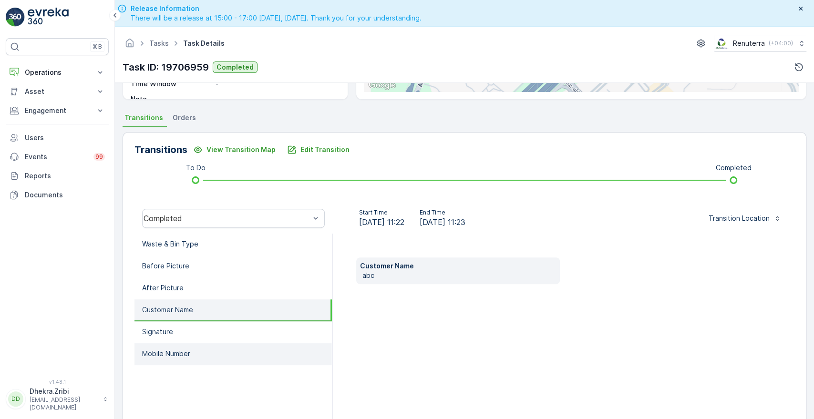
click at [164, 362] on li "Mobile Number" at bounding box center [233, 354] width 197 height 22
click at [177, 311] on p "Customer Name" at bounding box center [167, 310] width 51 height 10
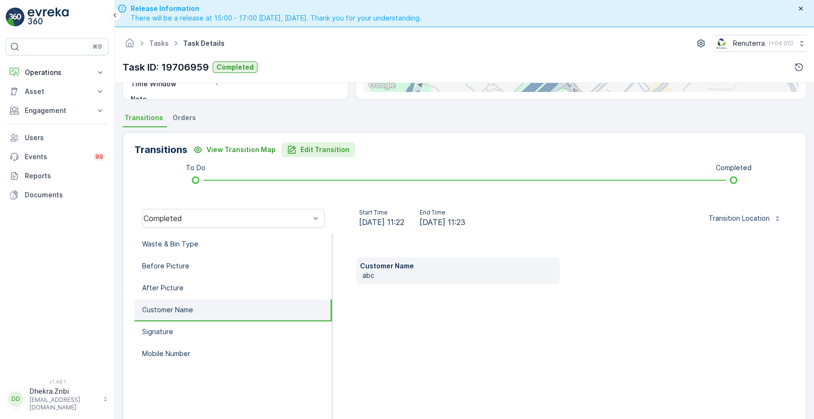
click at [317, 148] on p "Edit Transition" at bounding box center [325, 150] width 49 height 10
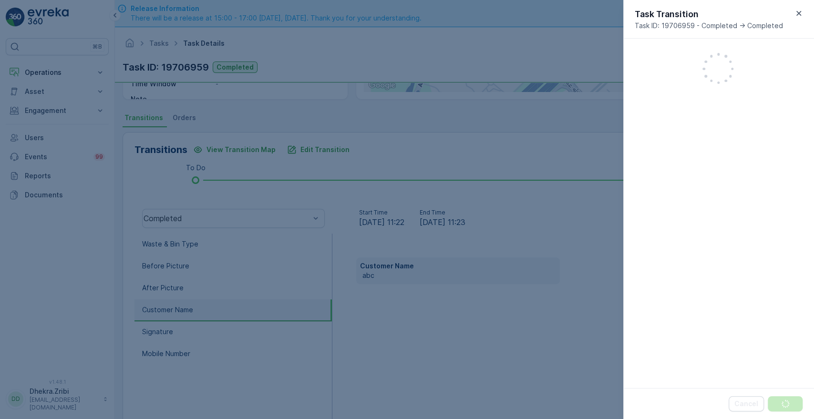
scroll to position [249, 0]
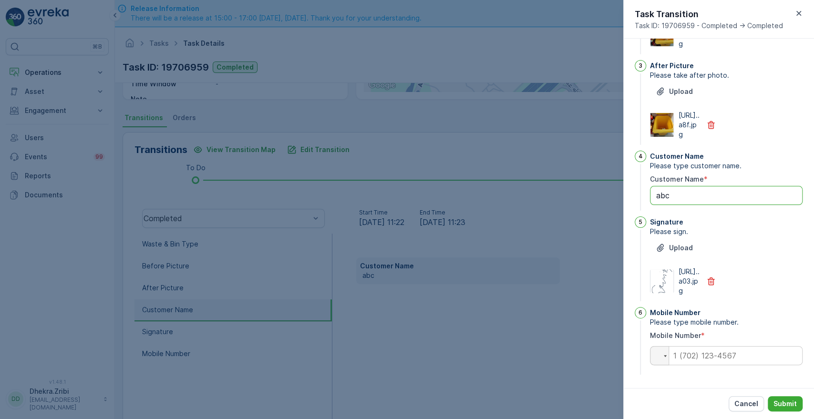
click at [676, 186] on Name "abc" at bounding box center [726, 195] width 153 height 19
type Name "a"
type Name "[PERSON_NAME]"
click at [691, 355] on input "tel" at bounding box center [726, 355] width 153 height 19
paste input "0505874483"
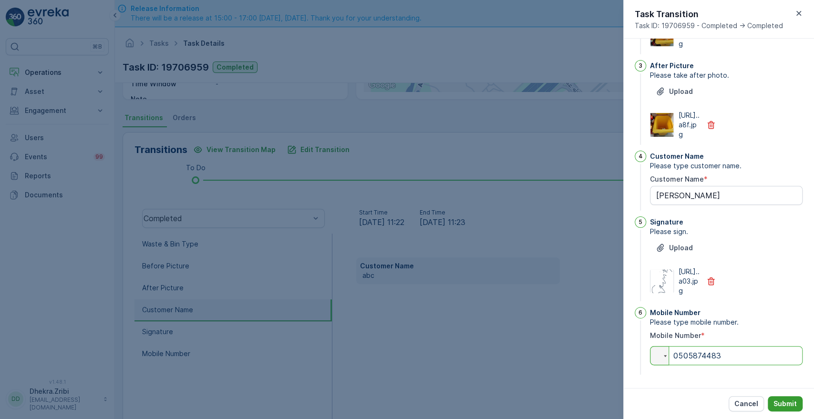
type input "0505874483"
click at [786, 402] on p "Submit" at bounding box center [785, 404] width 23 height 10
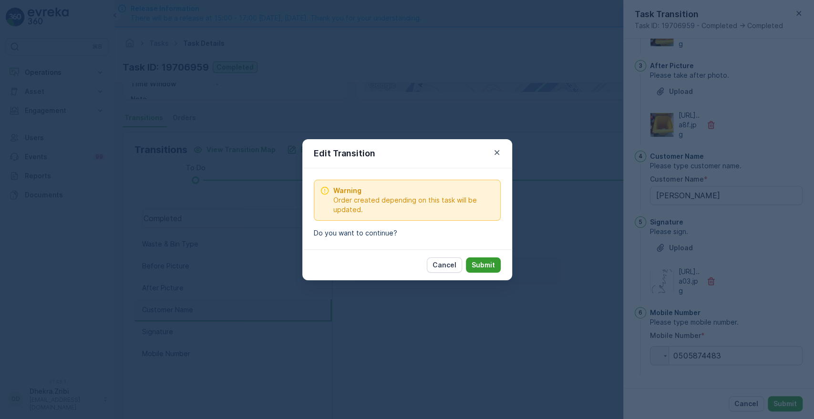
click at [490, 267] on p "Submit" at bounding box center [483, 265] width 23 height 10
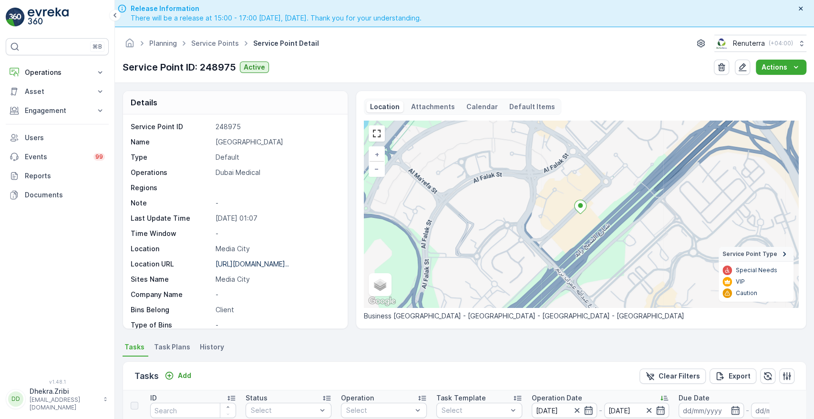
scroll to position [248, 0]
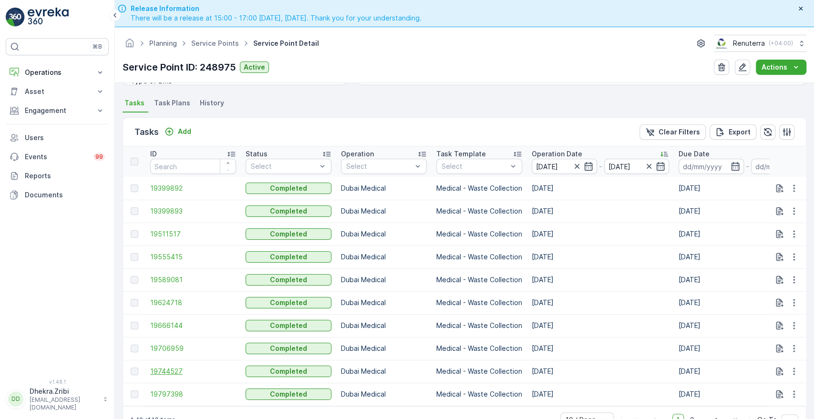
click at [174, 370] on span "19744527" at bounding box center [193, 372] width 86 height 10
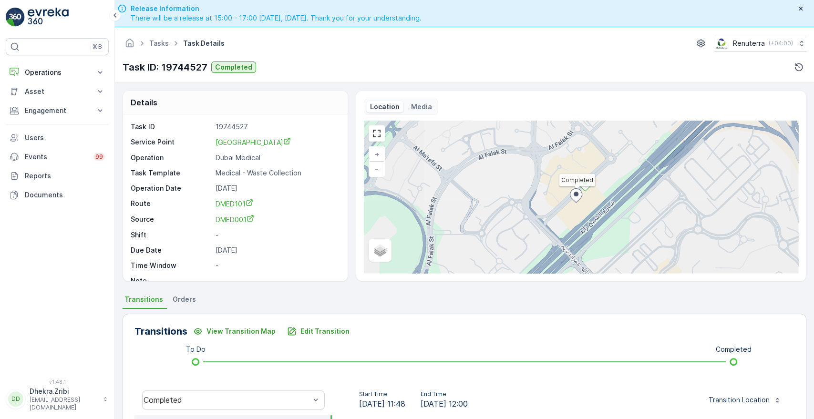
scroll to position [182, 0]
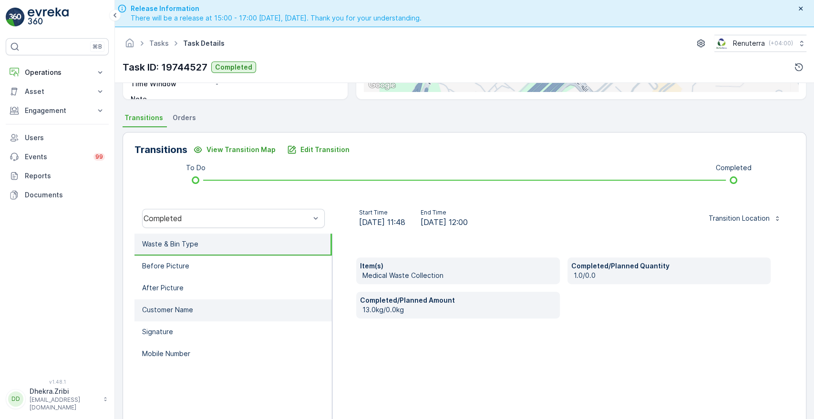
click at [176, 312] on p "Customer Name" at bounding box center [167, 310] width 51 height 10
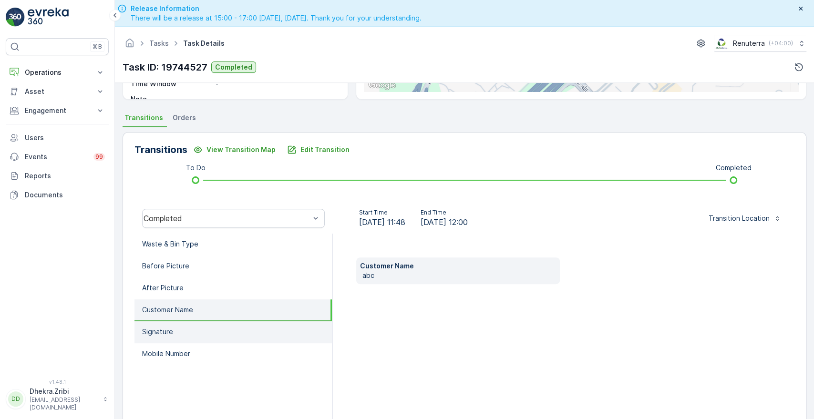
click at [153, 333] on p "Signature" at bounding box center [157, 332] width 31 height 10
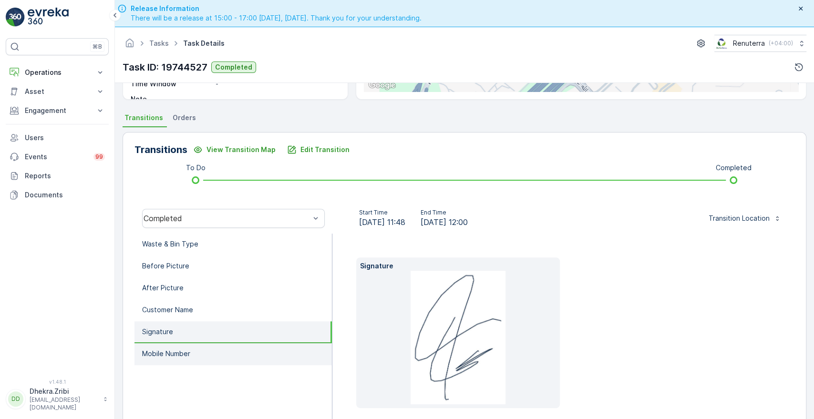
click at [159, 344] on li "Mobile Number" at bounding box center [233, 354] width 197 height 22
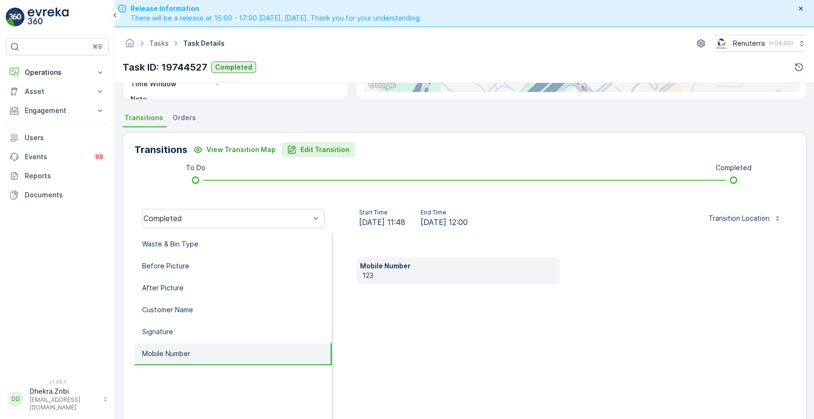
click at [319, 146] on p "Edit Transition" at bounding box center [325, 150] width 49 height 10
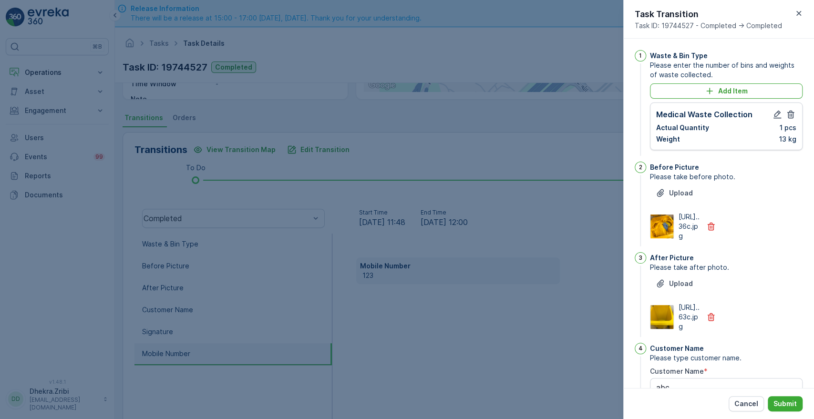
scroll to position [249, 0]
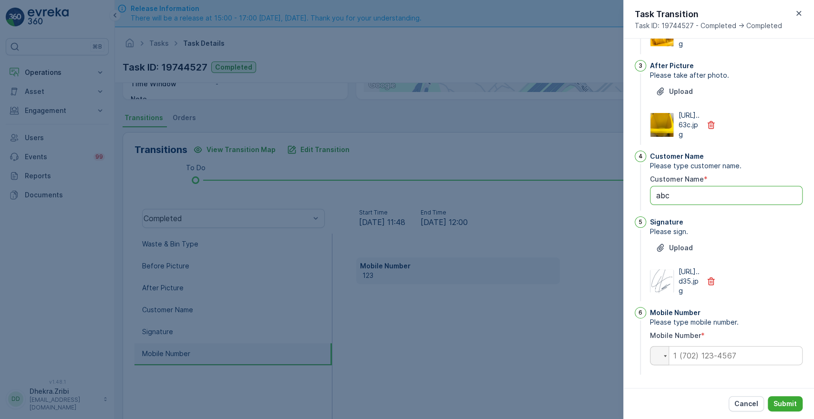
click at [680, 186] on Name "abc" at bounding box center [726, 195] width 153 height 19
type Name "a"
type Name "[PERSON_NAME]"
click at [704, 361] on input "tel" at bounding box center [726, 355] width 153 height 19
paste input "0505874483"
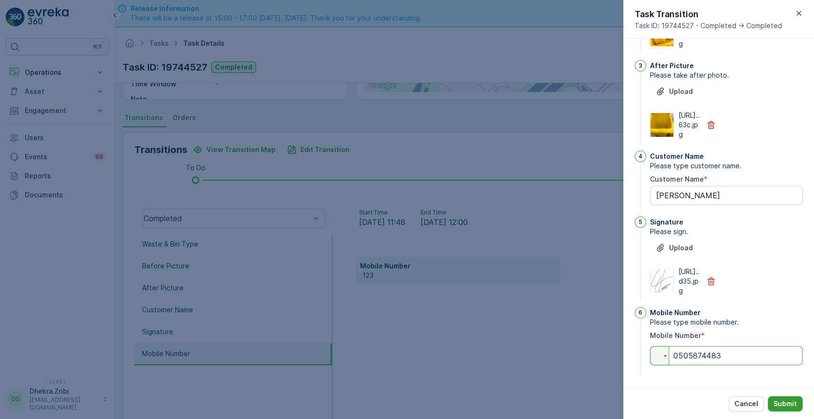
type input "0505874483"
click at [787, 407] on p "Submit" at bounding box center [785, 404] width 23 height 10
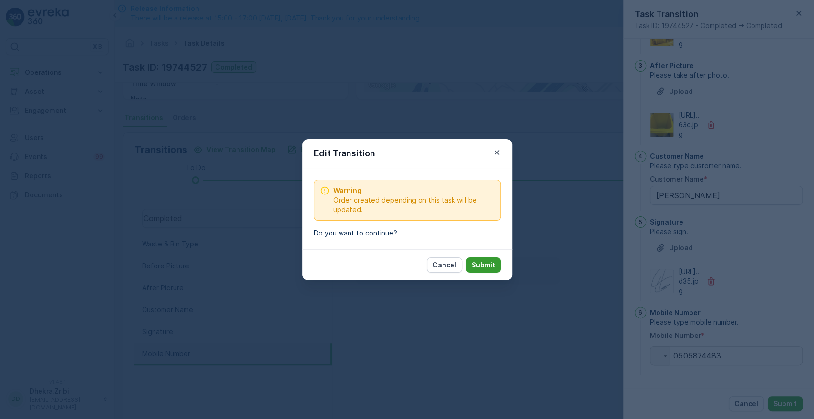
click at [492, 267] on p "Submit" at bounding box center [483, 265] width 23 height 10
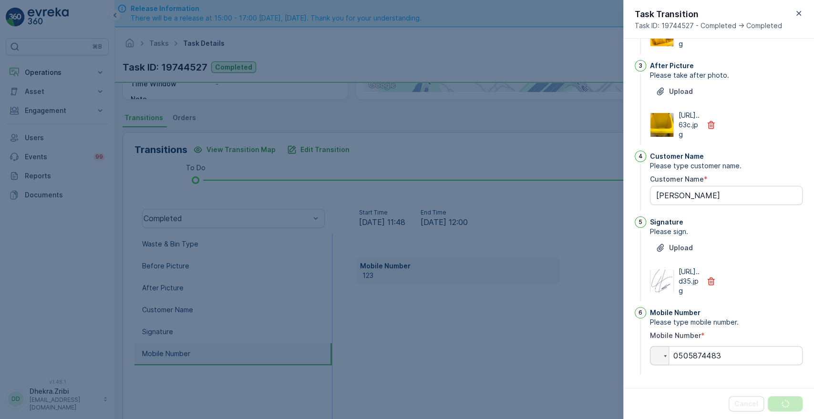
scroll to position [0, 0]
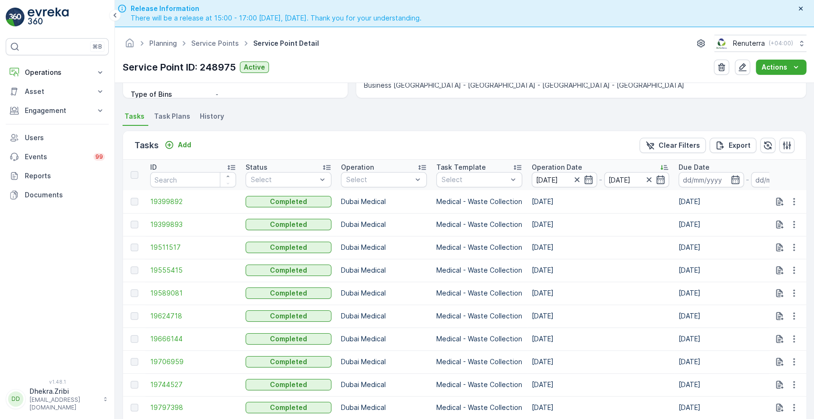
scroll to position [248, 0]
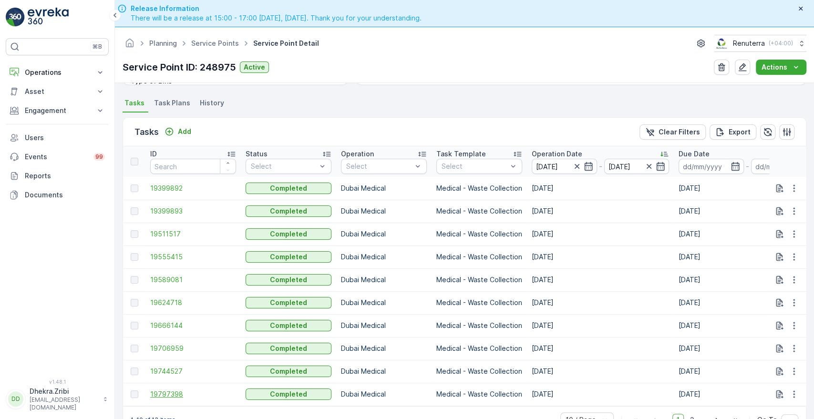
click at [166, 390] on span "19797398" at bounding box center [193, 395] width 86 height 10
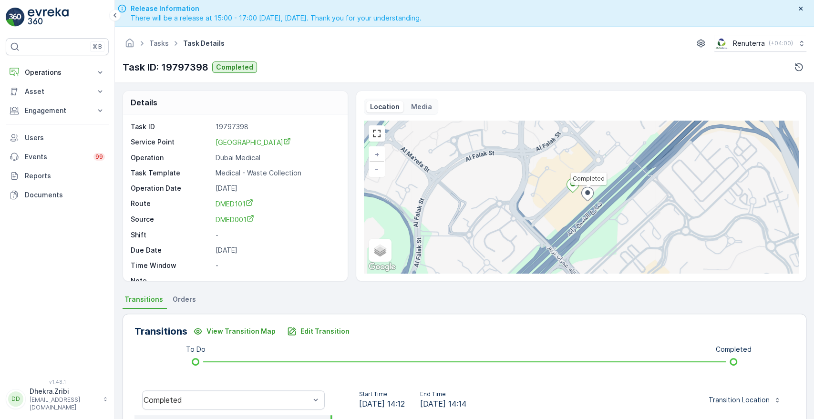
scroll to position [182, 0]
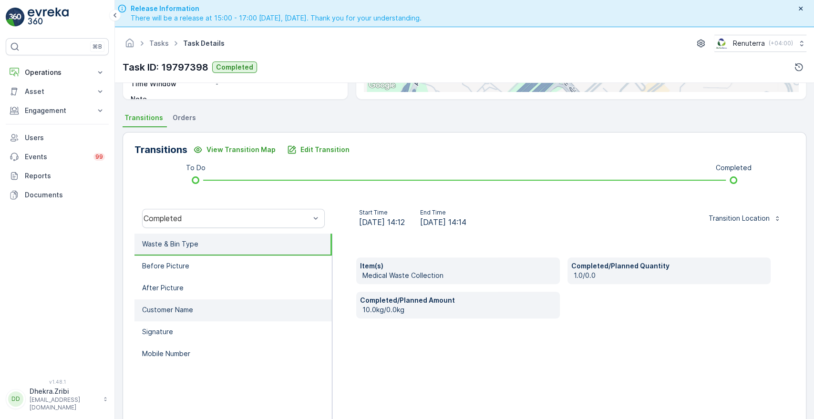
click at [191, 305] on p "Customer Name" at bounding box center [167, 310] width 51 height 10
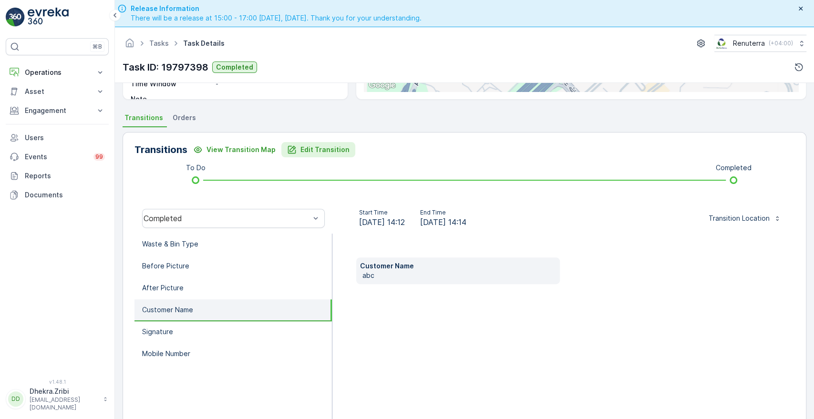
click at [312, 148] on p "Edit Transition" at bounding box center [325, 150] width 49 height 10
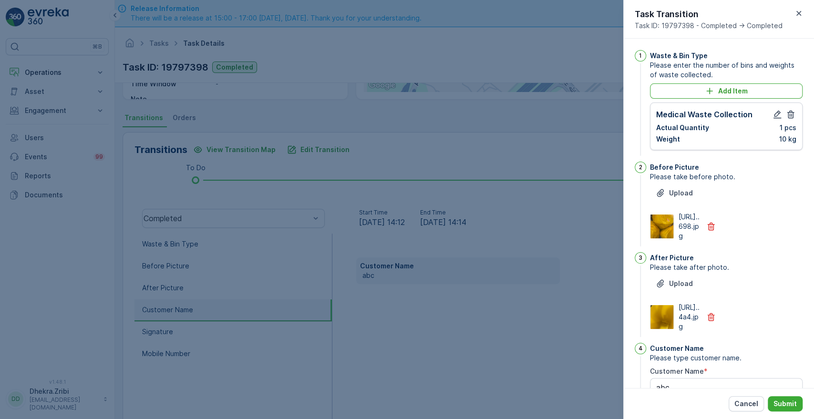
scroll to position [249, 0]
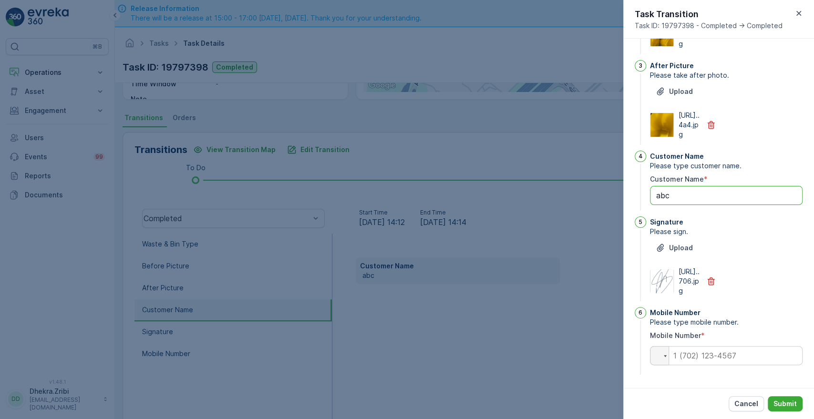
click at [683, 186] on Name "abc" at bounding box center [726, 195] width 153 height 19
type Name "a"
type Name "[PERSON_NAME]"
click at [698, 357] on input "tel" at bounding box center [726, 355] width 153 height 19
paste input "0505874483"
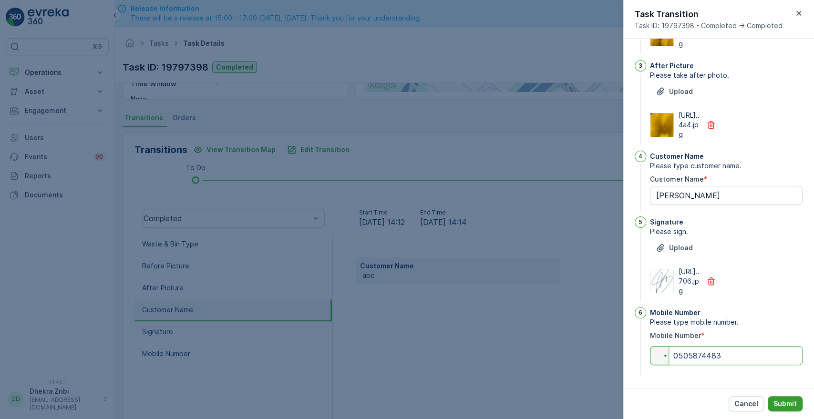
type input "0505874483"
click at [780, 401] on p "Submit" at bounding box center [785, 404] width 23 height 10
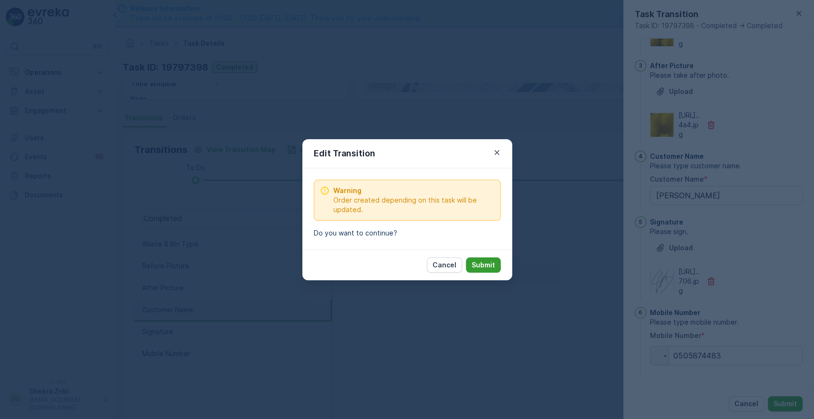
click at [493, 262] on p "Submit" at bounding box center [483, 265] width 23 height 10
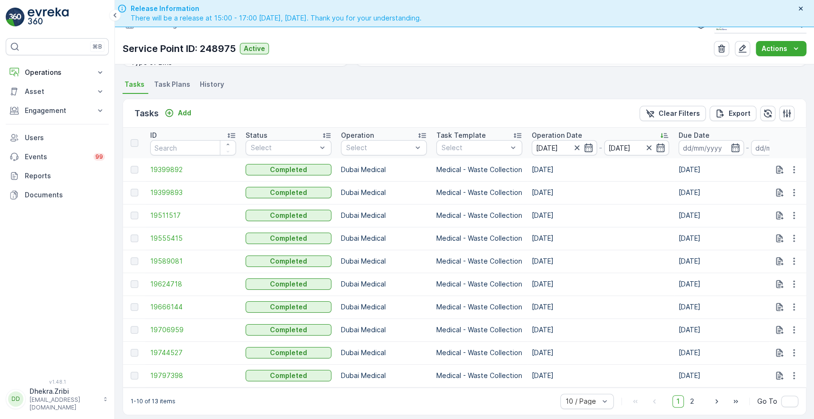
scroll to position [27, 0]
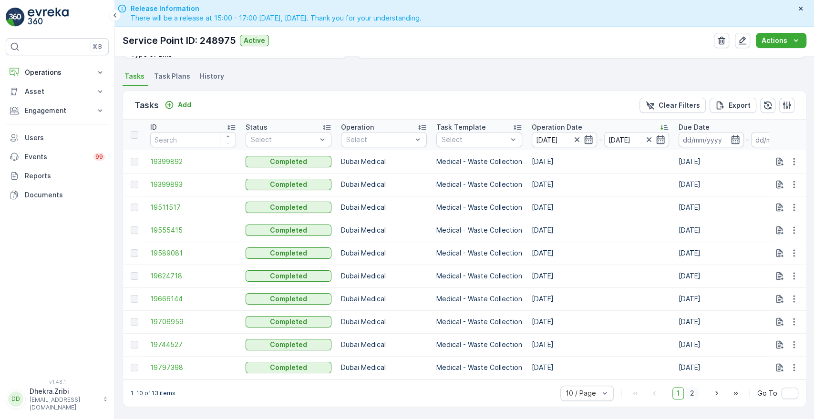
click at [690, 392] on span "2" at bounding box center [692, 393] width 13 height 12
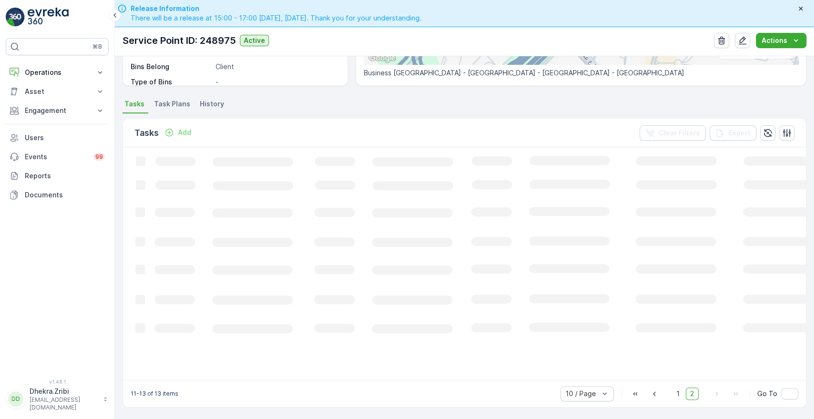
scroll to position [228, 0]
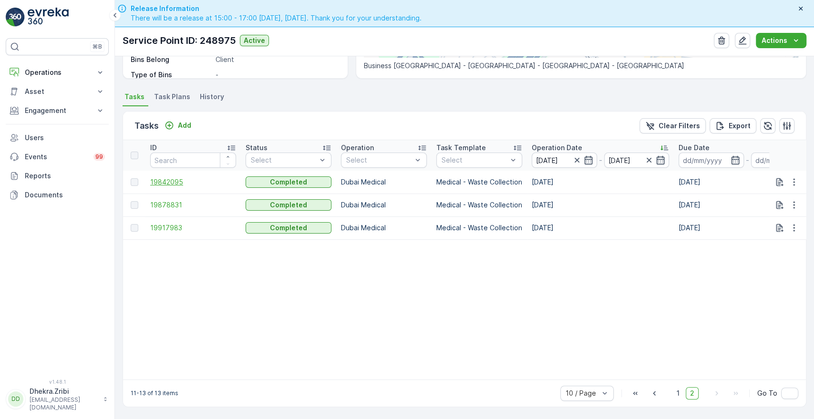
click at [170, 177] on span "19842095" at bounding box center [193, 182] width 86 height 10
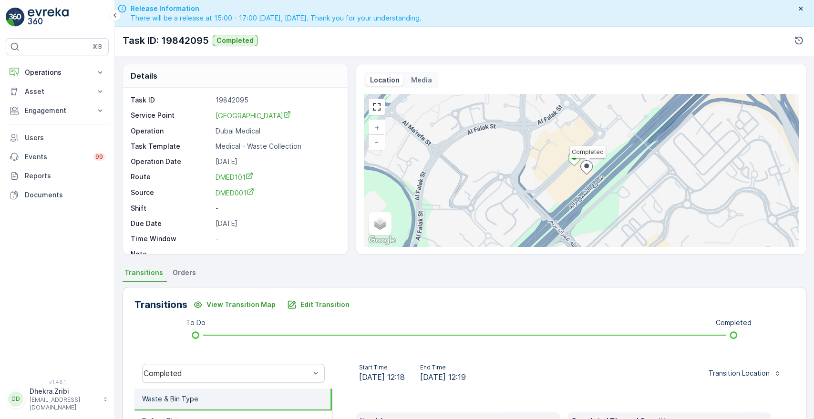
scroll to position [182, 0]
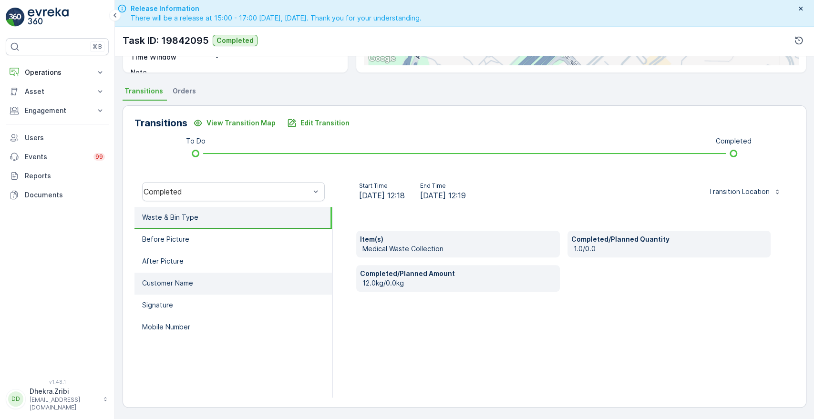
click at [198, 273] on li "Customer Name" at bounding box center [233, 284] width 197 height 22
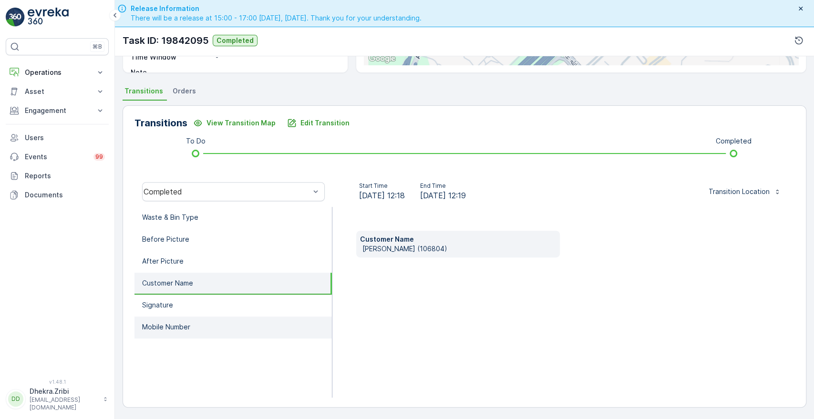
click at [167, 326] on p "Mobile Number" at bounding box center [166, 327] width 48 height 10
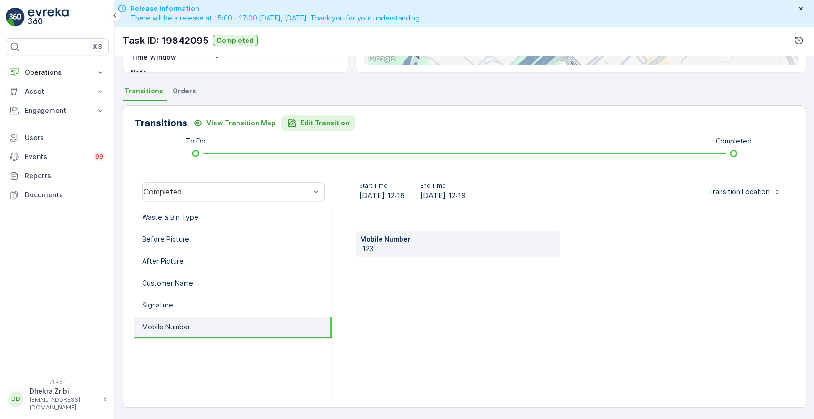
click at [318, 123] on p "Edit Transition" at bounding box center [325, 123] width 49 height 10
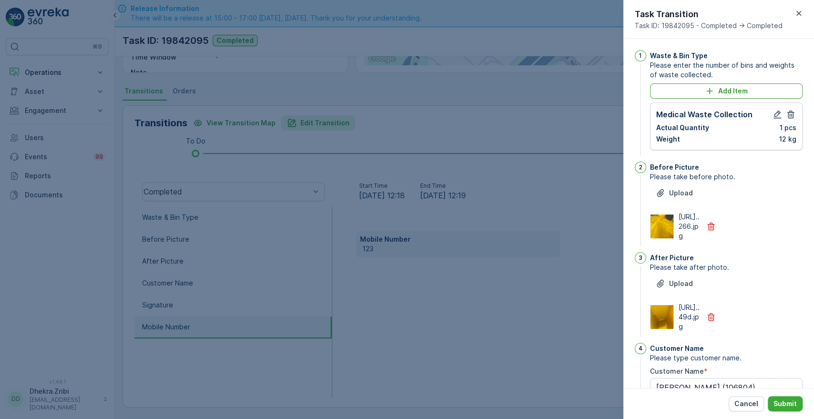
scroll to position [249, 0]
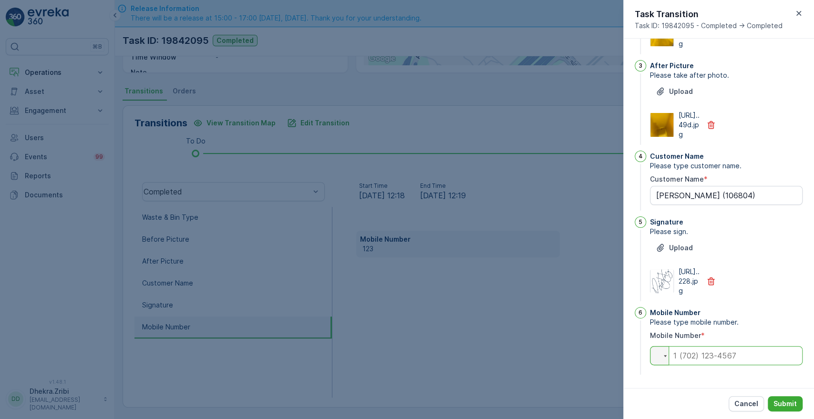
click at [698, 352] on input "tel" at bounding box center [726, 355] width 153 height 19
paste input "0505874483"
type input "0505874483"
click at [786, 402] on p "Submit" at bounding box center [785, 404] width 23 height 10
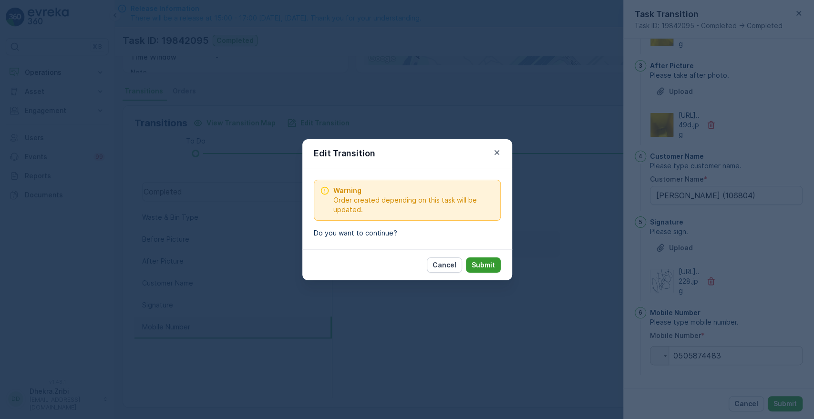
click at [483, 261] on p "Submit" at bounding box center [483, 265] width 23 height 10
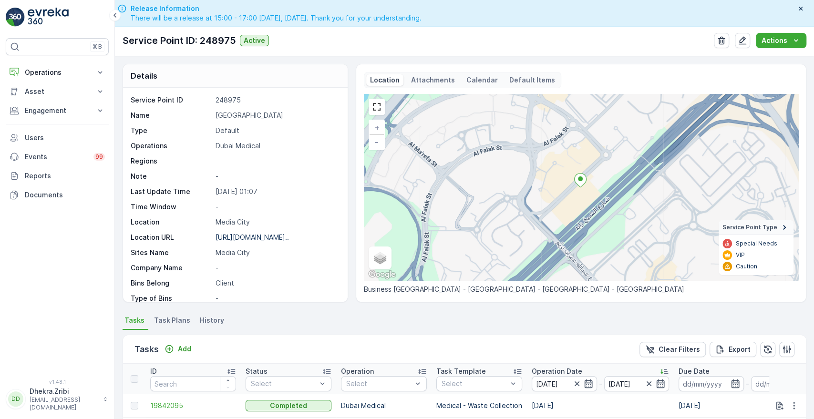
scroll to position [228, 0]
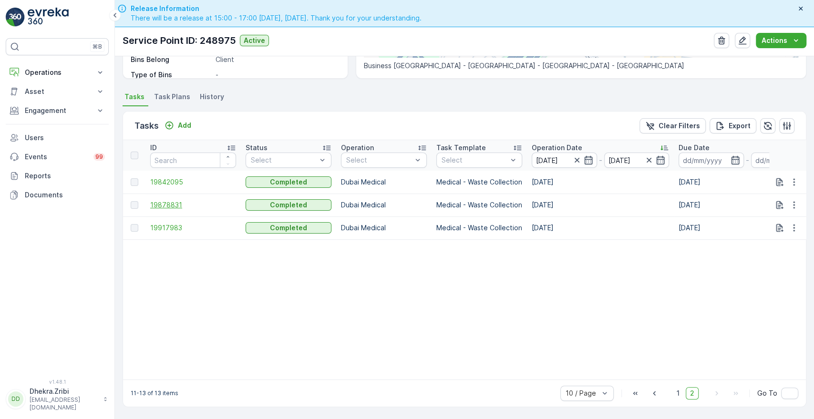
click at [169, 202] on span "19878831" at bounding box center [193, 205] width 86 height 10
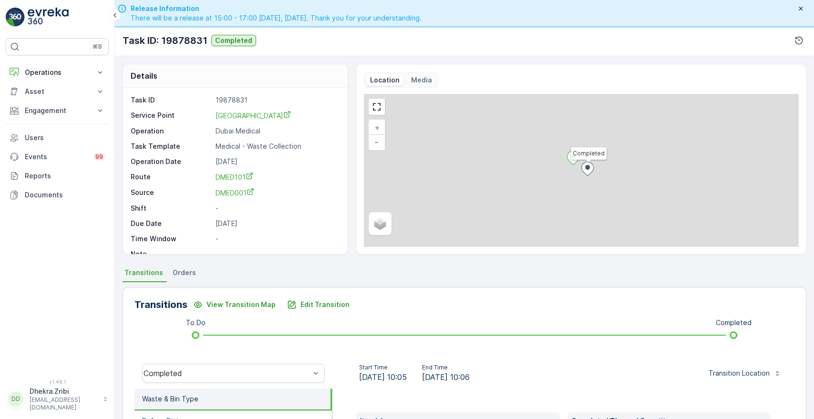
scroll to position [182, 0]
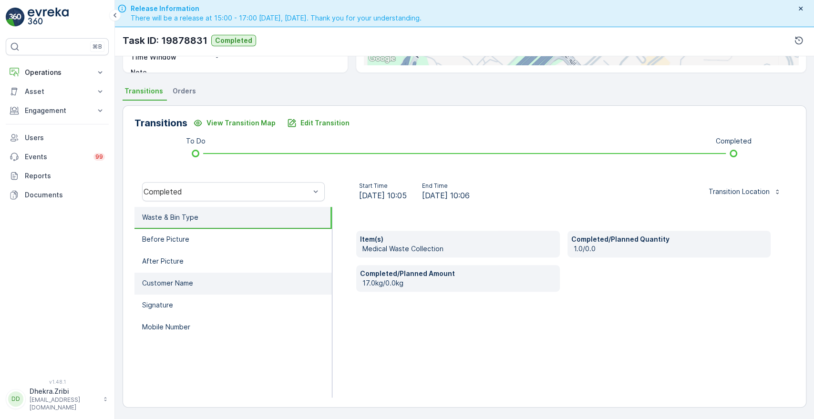
click at [172, 289] on li "Customer Name" at bounding box center [233, 284] width 197 height 22
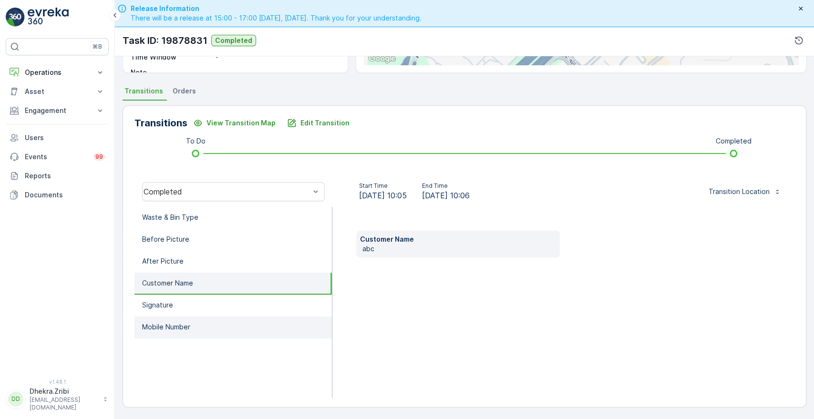
click at [169, 322] on p "Mobile Number" at bounding box center [166, 327] width 48 height 10
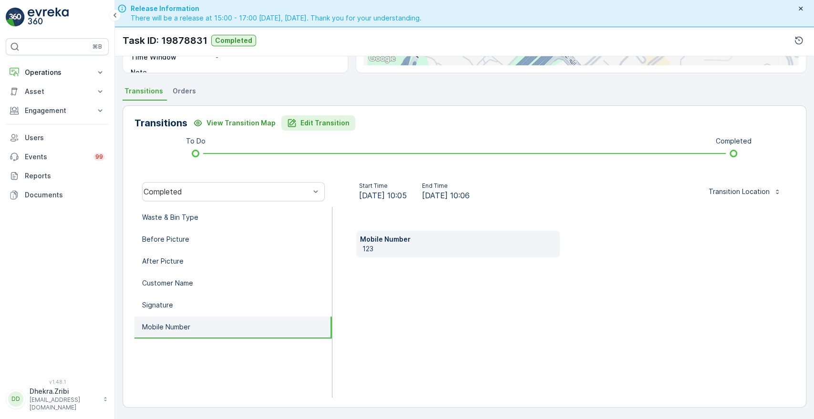
click at [311, 115] on button "Edit Transition" at bounding box center [318, 122] width 74 height 15
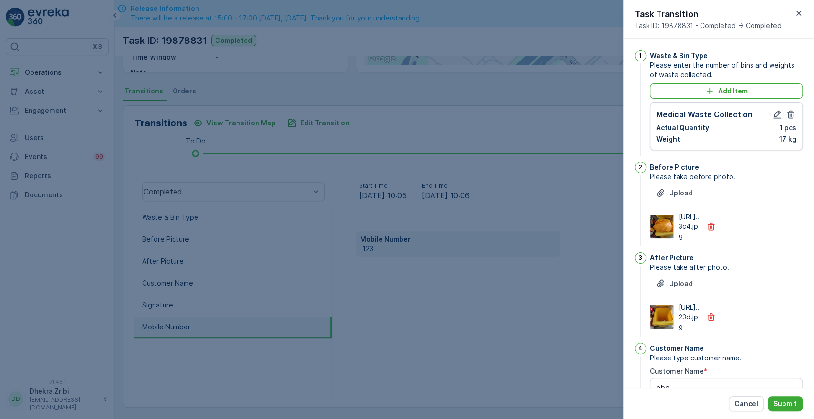
scroll to position [249, 0]
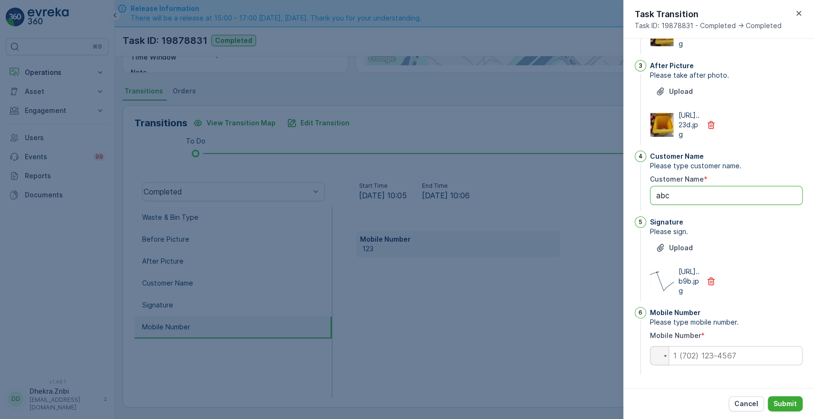
click at [680, 186] on Name "abc" at bounding box center [726, 195] width 153 height 19
type Name "a"
type Name "[PERSON_NAME]"
click at [718, 359] on input "tel" at bounding box center [726, 355] width 153 height 19
paste input "0505874483"
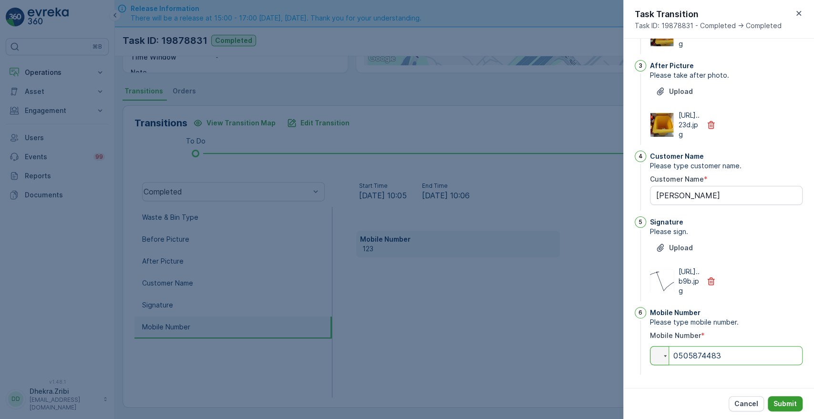
type input "0505874483"
click at [781, 409] on button "Submit" at bounding box center [785, 403] width 35 height 15
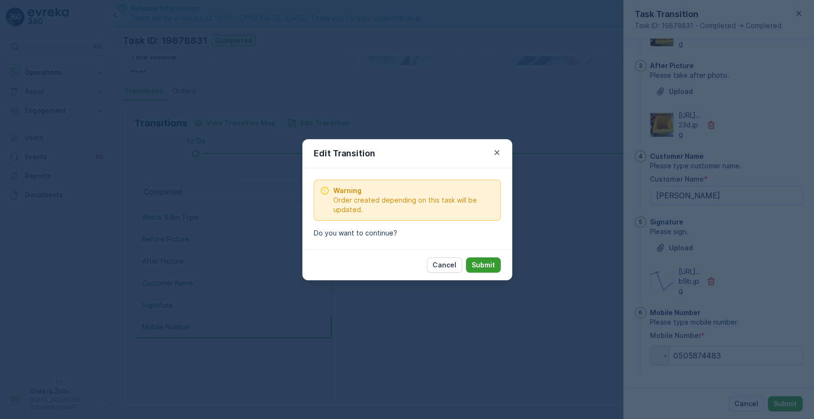
click at [495, 260] on button "Submit" at bounding box center [483, 265] width 35 height 15
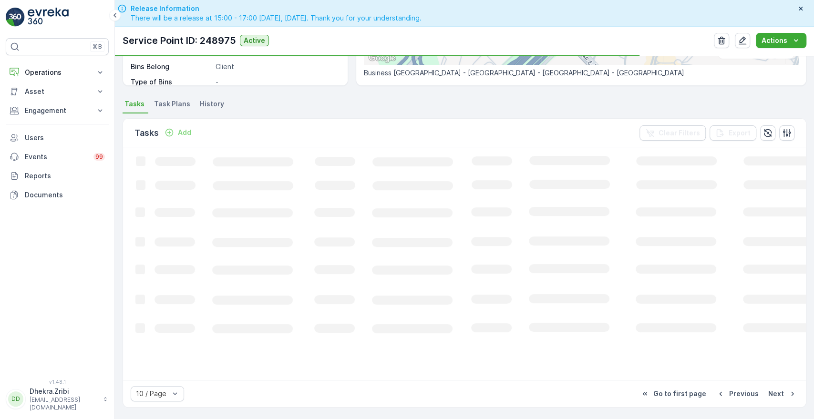
scroll to position [217, 0]
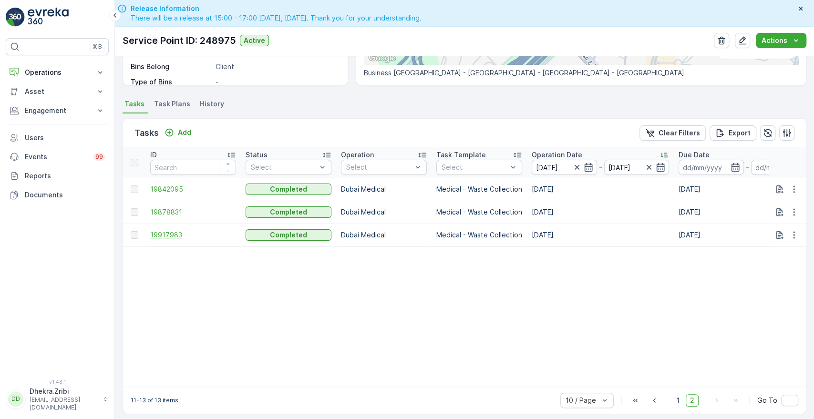
click at [165, 230] on span "19917983" at bounding box center [193, 235] width 86 height 10
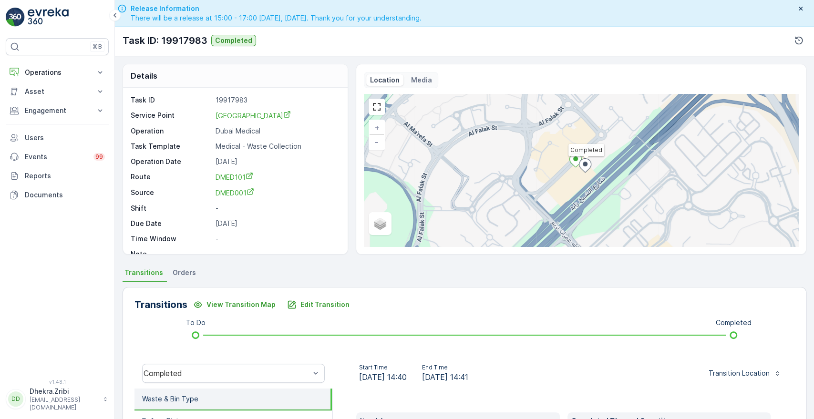
scroll to position [182, 0]
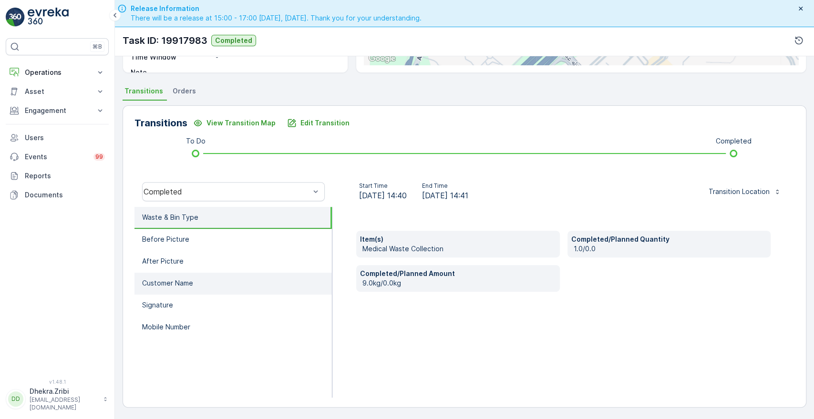
click at [168, 285] on p "Customer Name" at bounding box center [167, 284] width 51 height 10
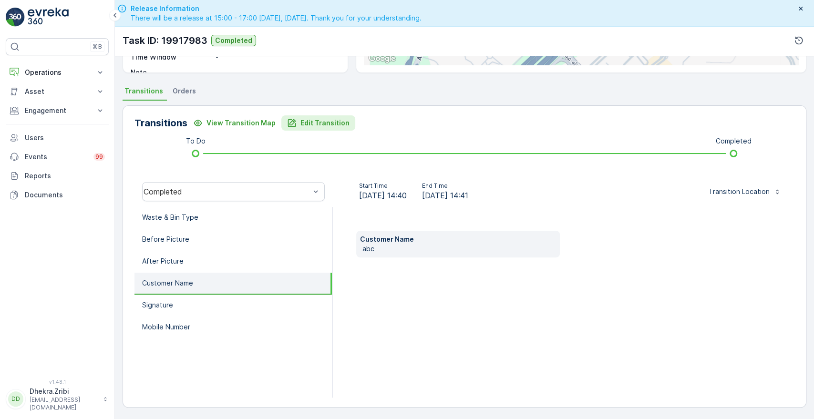
click at [317, 129] on button "Edit Transition" at bounding box center [318, 122] width 74 height 15
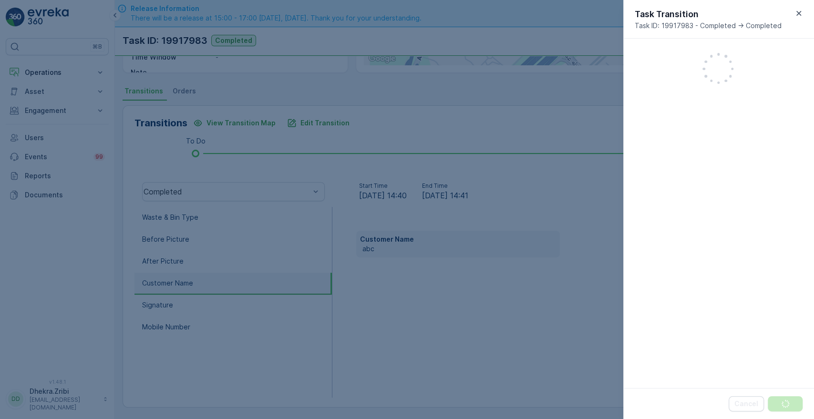
scroll to position [249, 0]
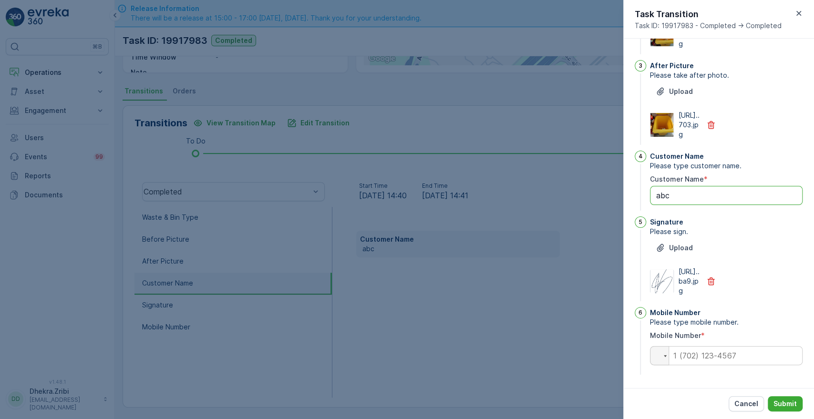
click at [688, 186] on Name "abc" at bounding box center [726, 195] width 153 height 19
type Name "a"
type Name "[PERSON_NAME]"
click at [692, 360] on input "tel" at bounding box center [726, 355] width 153 height 19
paste input "0505874483"
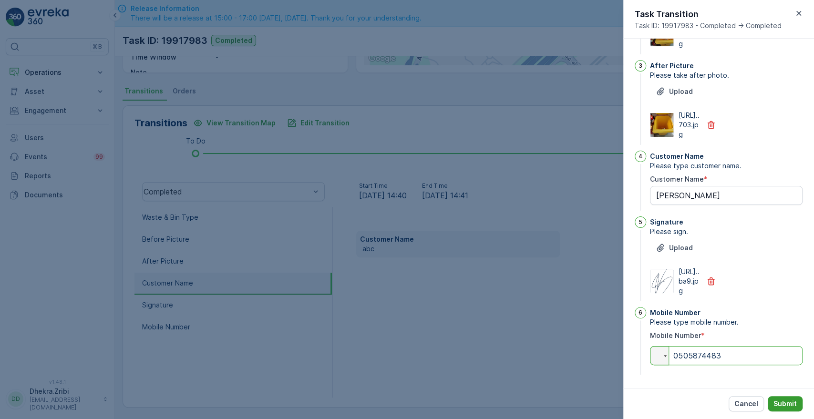
type input "0505874483"
click at [789, 398] on button "Submit" at bounding box center [785, 403] width 35 height 15
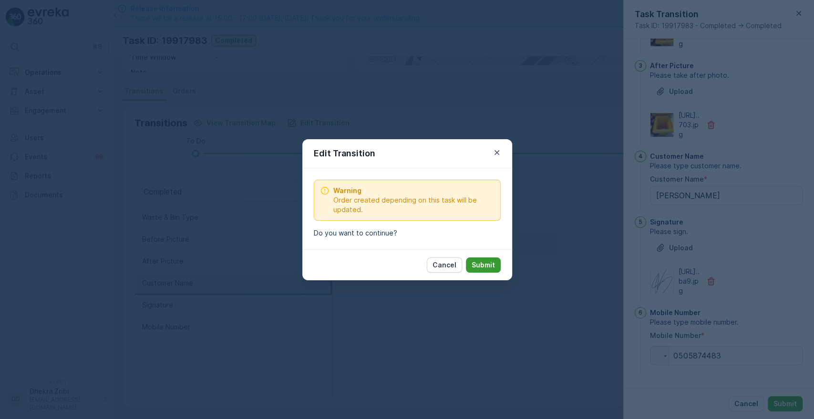
click at [475, 265] on p "Submit" at bounding box center [483, 265] width 23 height 10
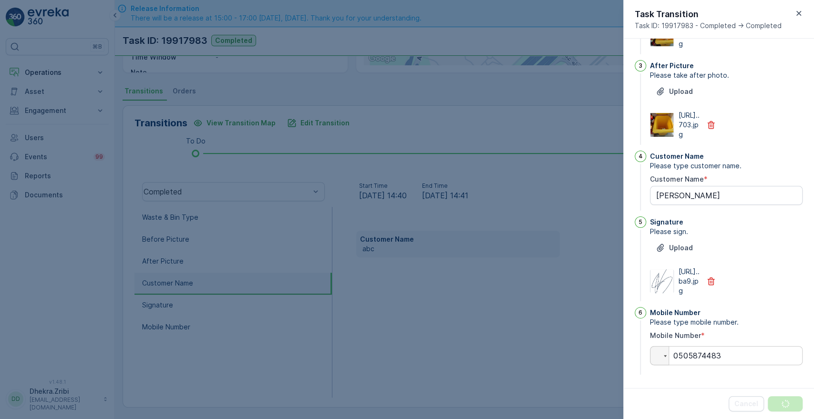
scroll to position [0, 0]
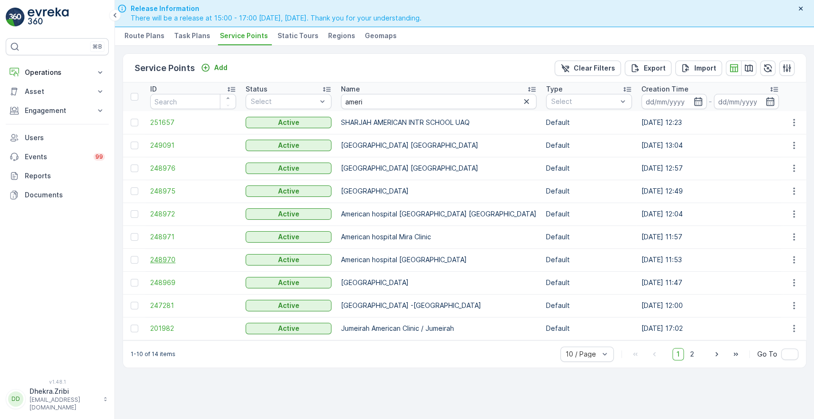
click at [168, 262] on span "248970" at bounding box center [193, 260] width 86 height 10
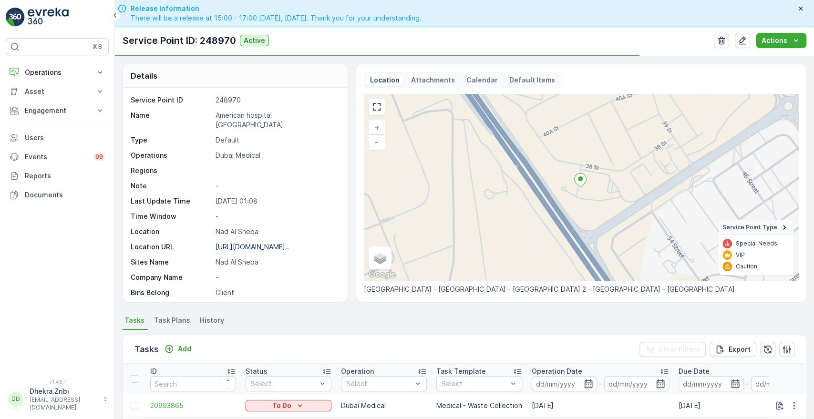
scroll to position [248, 0]
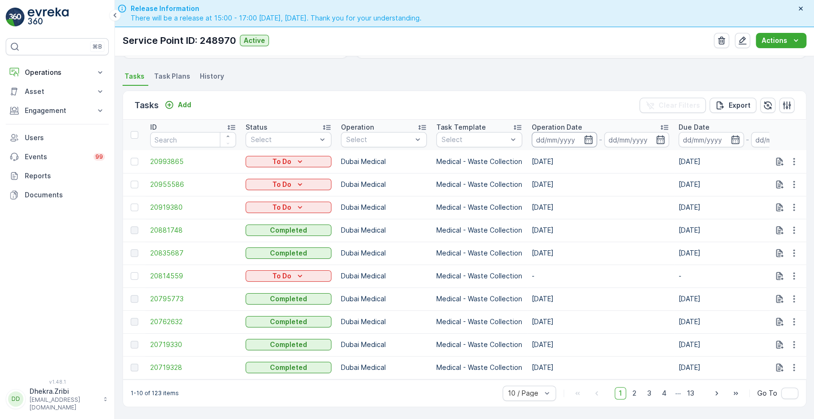
click at [590, 140] on input at bounding box center [564, 139] width 65 height 15
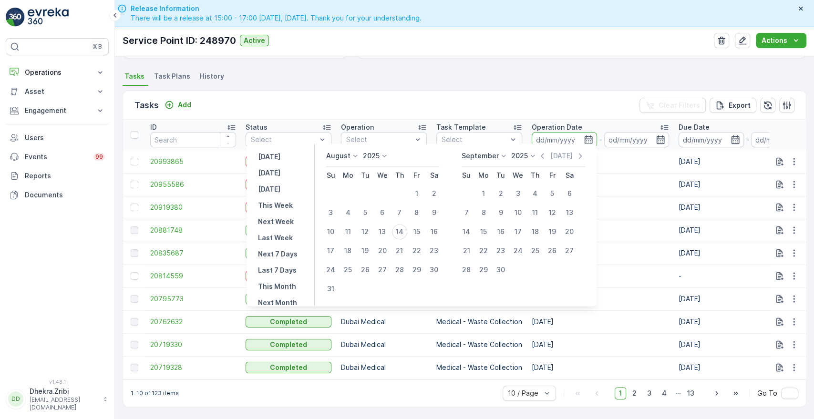
click at [358, 158] on icon at bounding box center [356, 156] width 10 height 10
click at [343, 232] on span "June" at bounding box center [340, 236] width 16 height 10
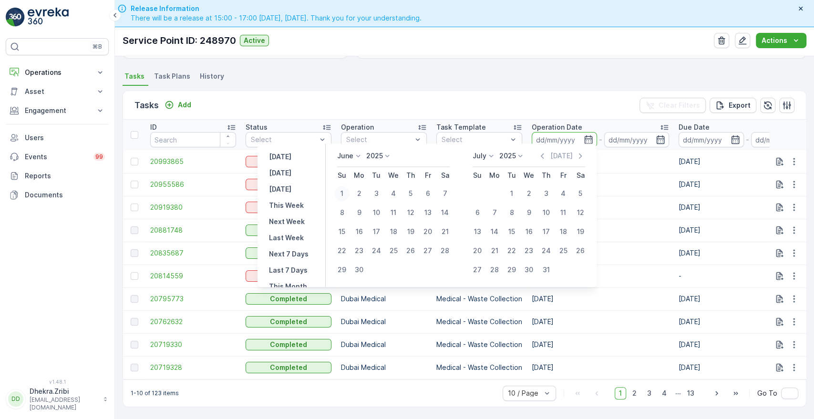
click at [346, 192] on div "1" at bounding box center [341, 193] width 15 height 15
type input "[DATE]"
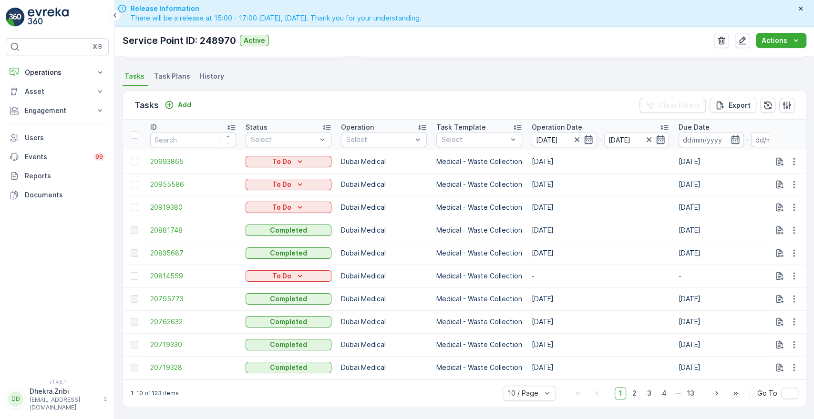
click at [401, 104] on div "Tasks Add Clear Filters Export" at bounding box center [464, 105] width 683 height 29
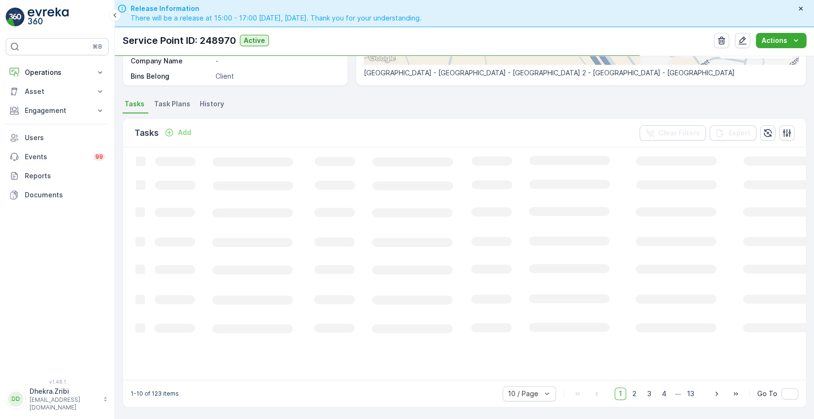
scroll to position [213, 0]
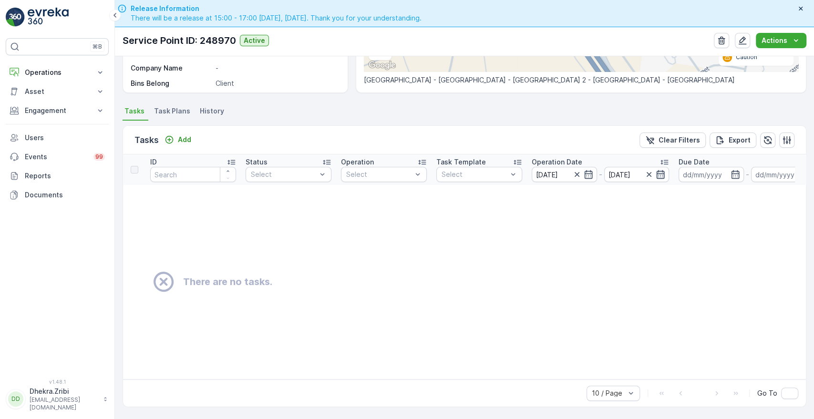
click at [664, 170] on icon "button" at bounding box center [661, 175] width 10 height 10
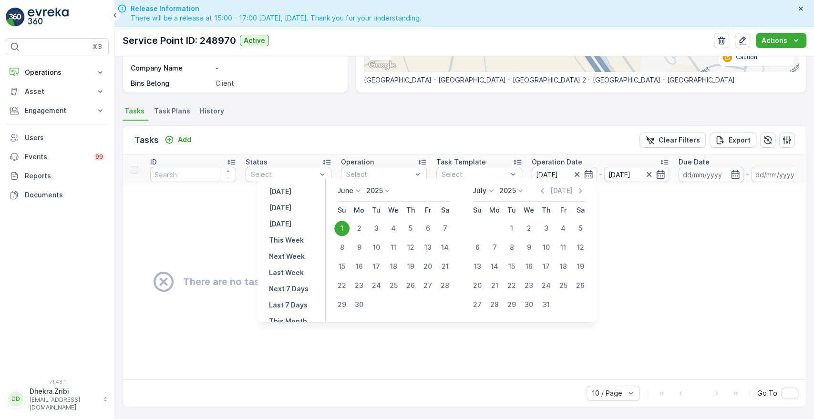
click at [360, 305] on div "30" at bounding box center [359, 304] width 15 height 15
type input "[DATE]"
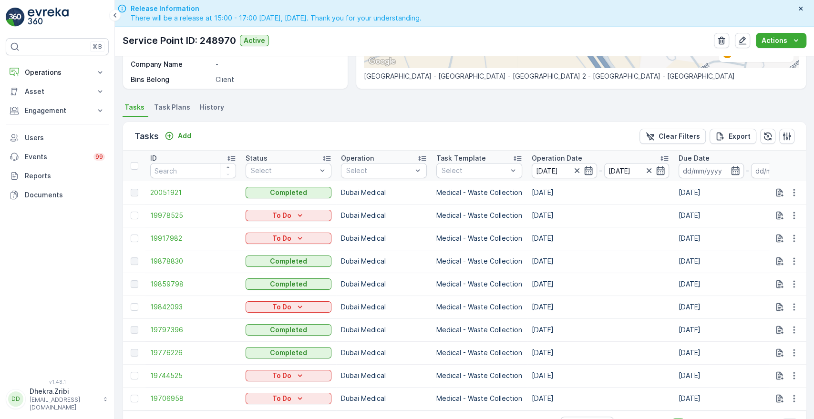
click at [556, 154] on p "Operation Date" at bounding box center [557, 159] width 51 height 10
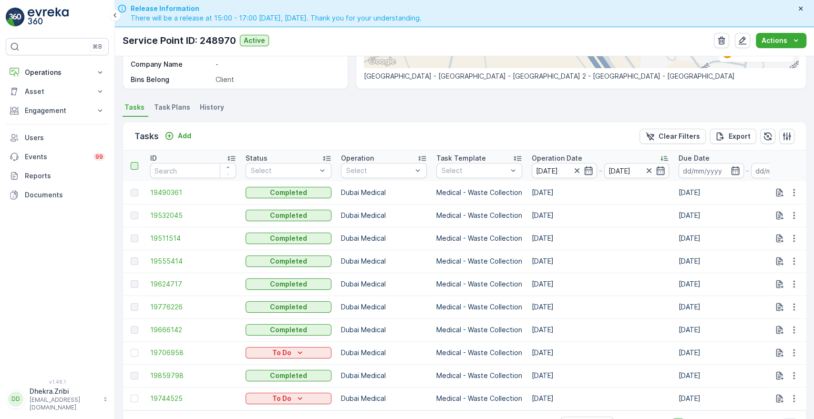
click at [134, 166] on div at bounding box center [135, 166] width 8 height 8
click at [136, 162] on input "checkbox" at bounding box center [136, 162] width 0 height 0
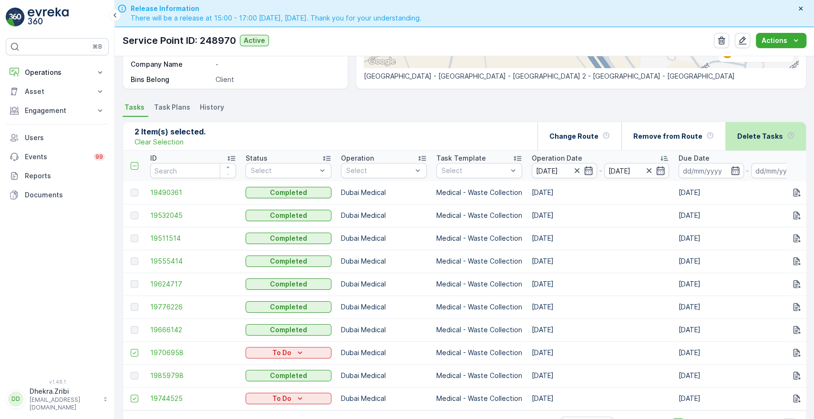
click at [751, 133] on p "Delete Tasks" at bounding box center [760, 137] width 46 height 10
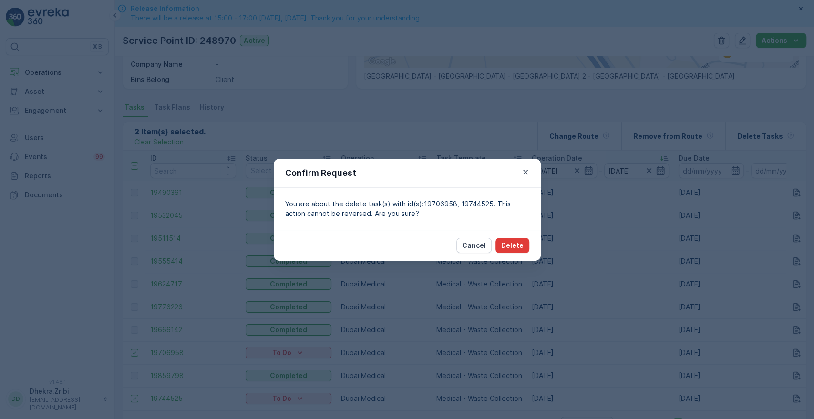
click at [515, 246] on p "Delete" at bounding box center [512, 246] width 22 height 10
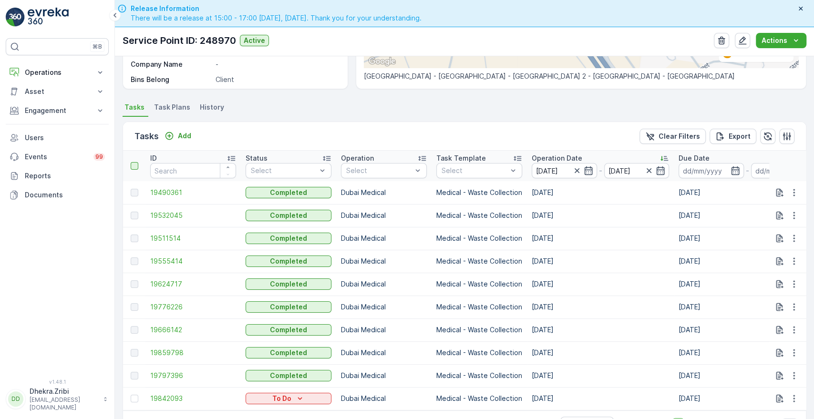
click at [134, 167] on div at bounding box center [135, 166] width 8 height 8
click at [136, 162] on input "checkbox" at bounding box center [136, 162] width 0 height 0
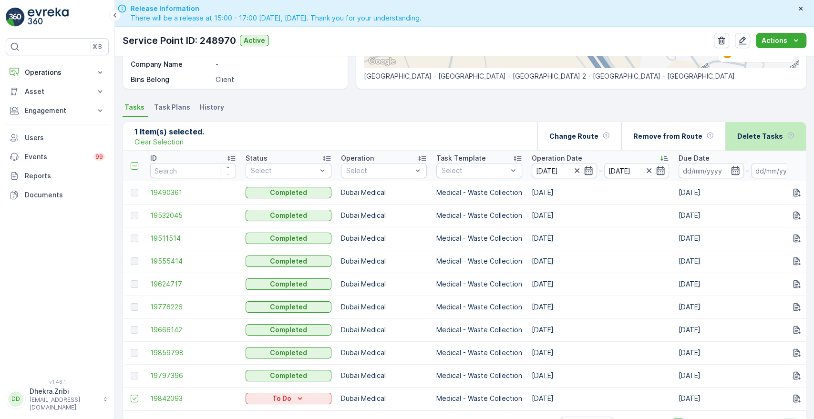
click at [775, 134] on p "Delete Tasks" at bounding box center [760, 137] width 46 height 10
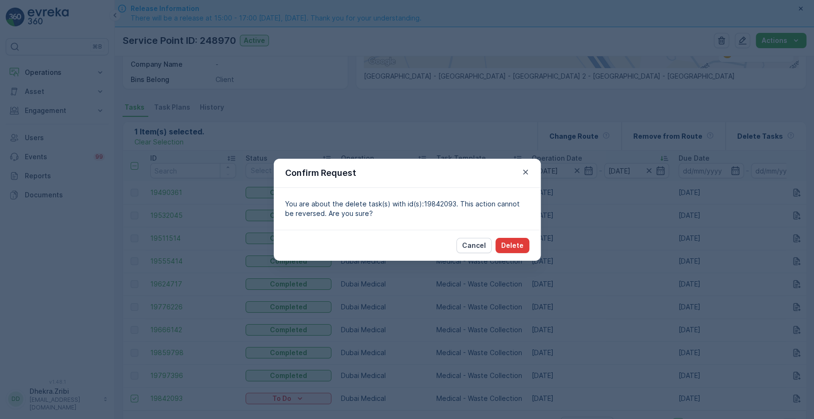
click at [519, 244] on p "Delete" at bounding box center [512, 246] width 22 height 10
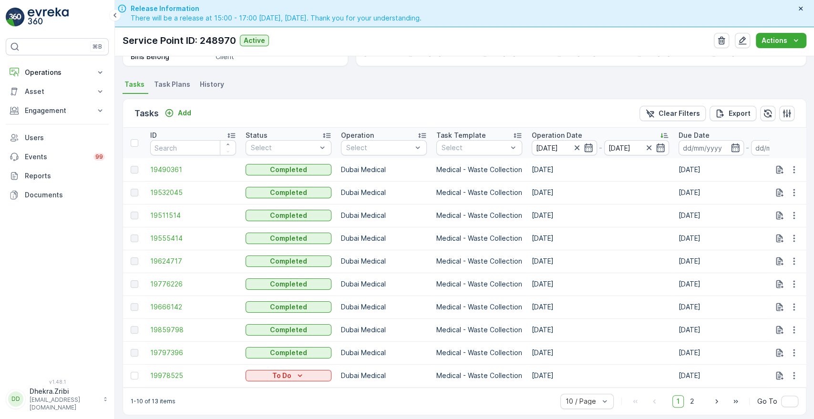
scroll to position [248, 0]
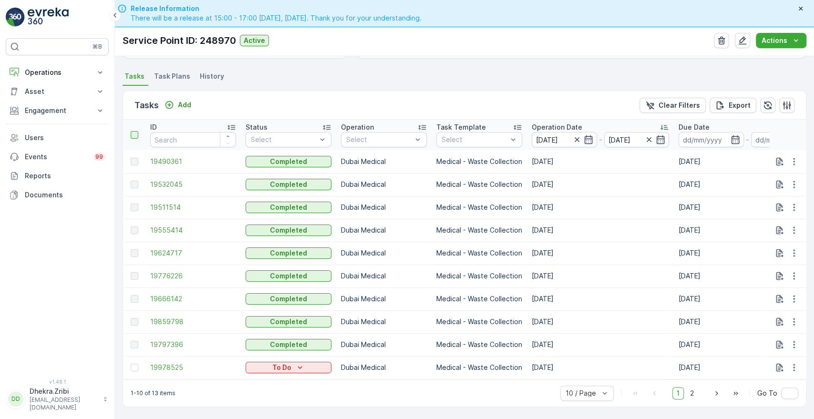
click at [133, 131] on div at bounding box center [135, 135] width 8 height 8
click at [136, 131] on input "checkbox" at bounding box center [136, 131] width 0 height 0
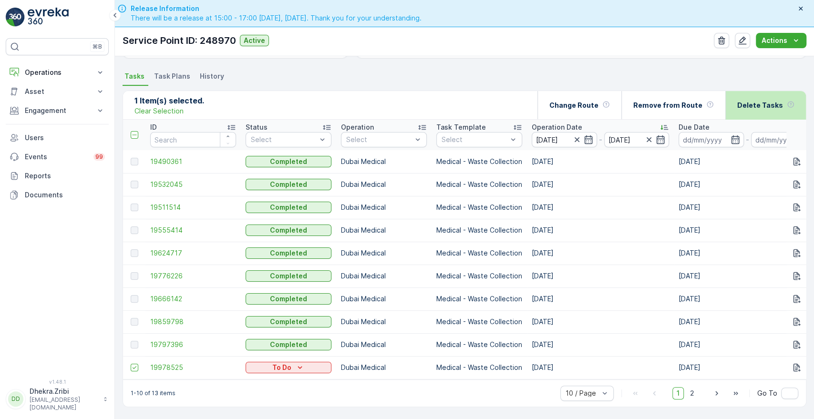
click at [759, 108] on div "Delete Tasks" at bounding box center [765, 105] width 57 height 28
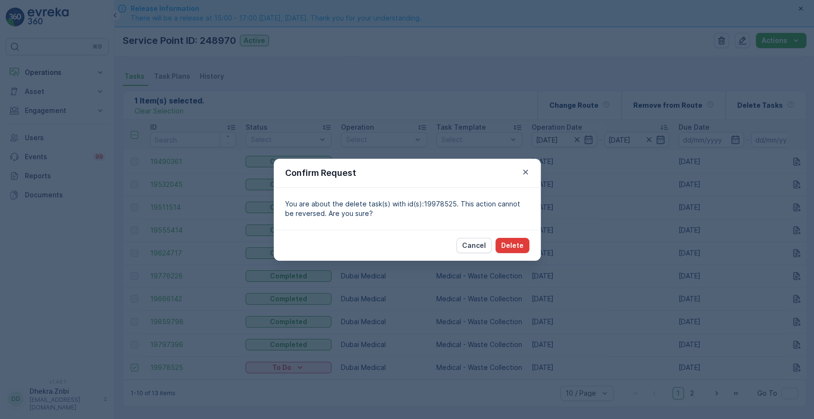
click at [523, 246] on p "Delete" at bounding box center [512, 246] width 22 height 10
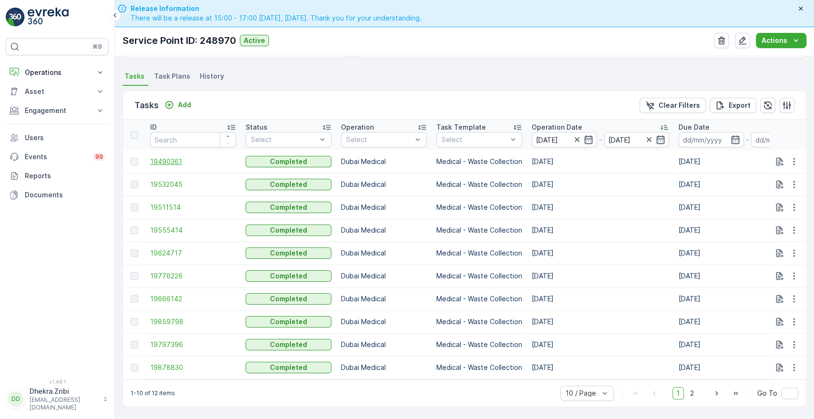
click at [158, 157] on span "19490361" at bounding box center [193, 162] width 86 height 10
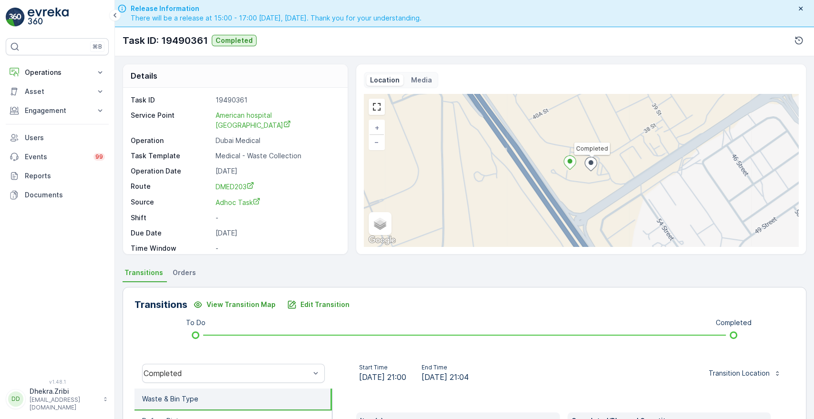
scroll to position [182, 0]
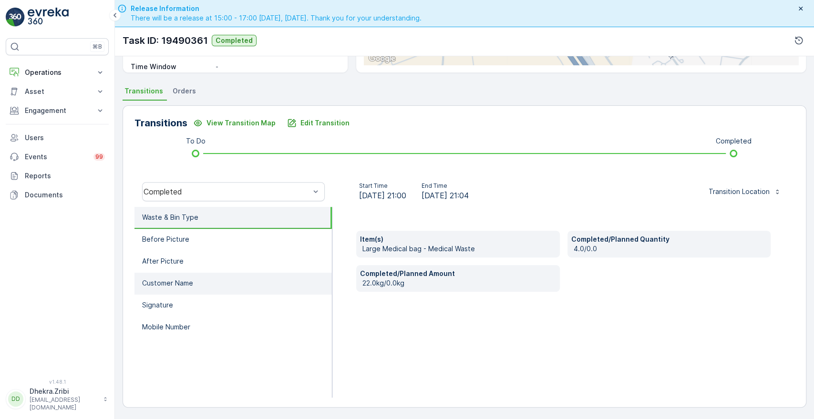
click at [182, 289] on li "Customer Name" at bounding box center [233, 284] width 197 height 22
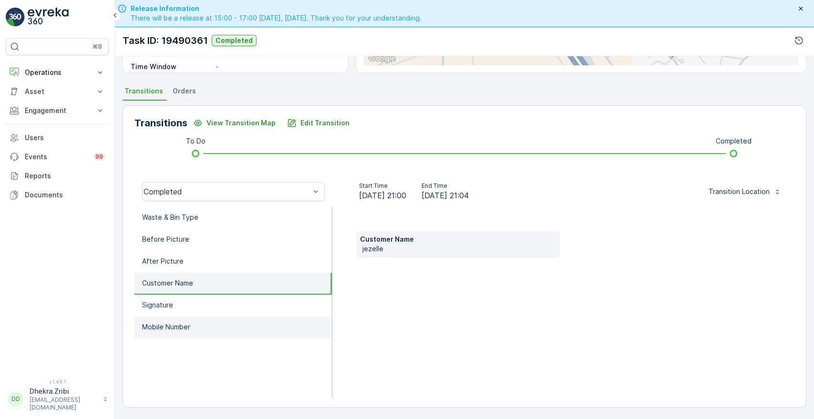
click at [165, 323] on p "Mobile Number" at bounding box center [166, 327] width 48 height 10
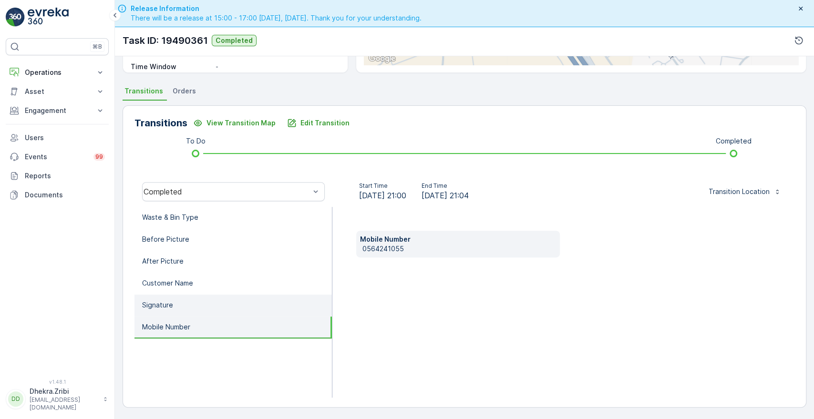
click at [168, 310] on li "Signature" at bounding box center [233, 306] width 197 height 22
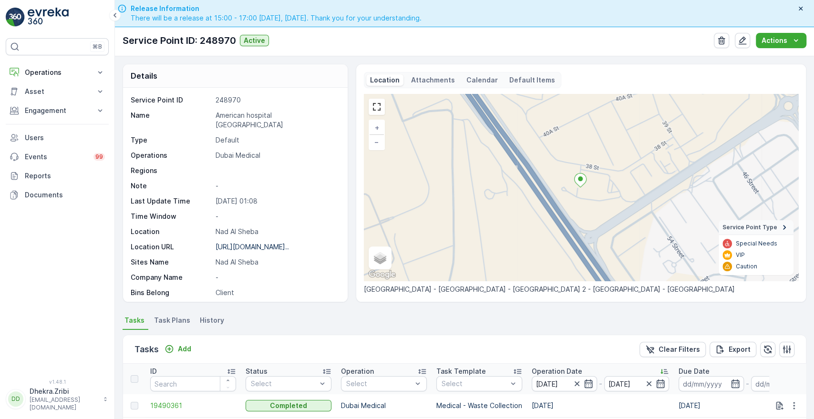
scroll to position [248, 0]
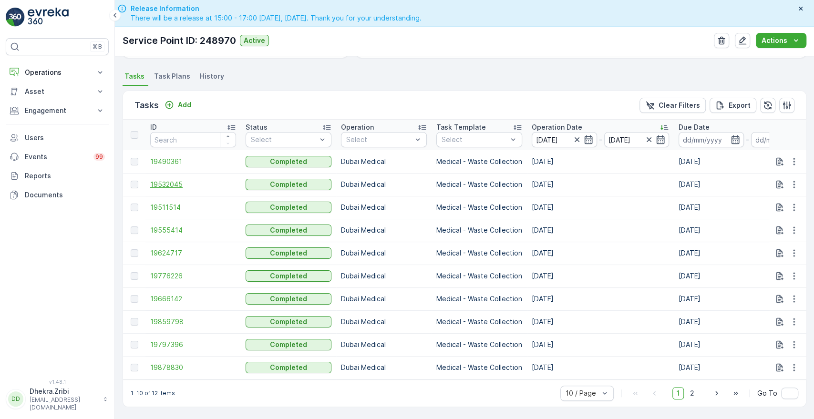
click at [171, 180] on span "19532045" at bounding box center [193, 185] width 86 height 10
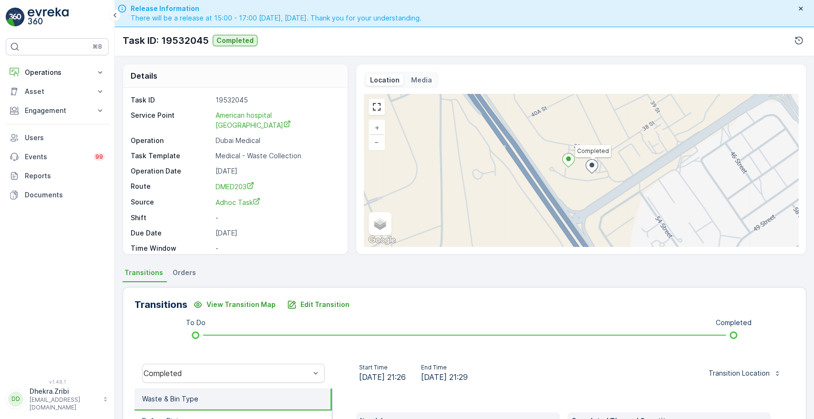
scroll to position [182, 0]
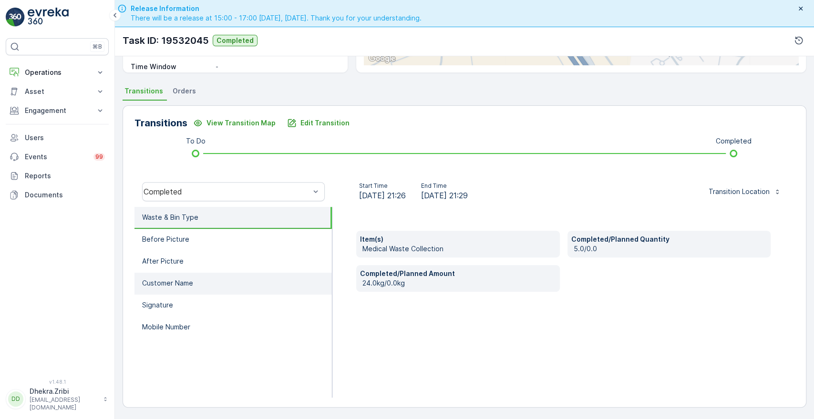
click at [193, 280] on li "Customer Name" at bounding box center [233, 284] width 197 height 22
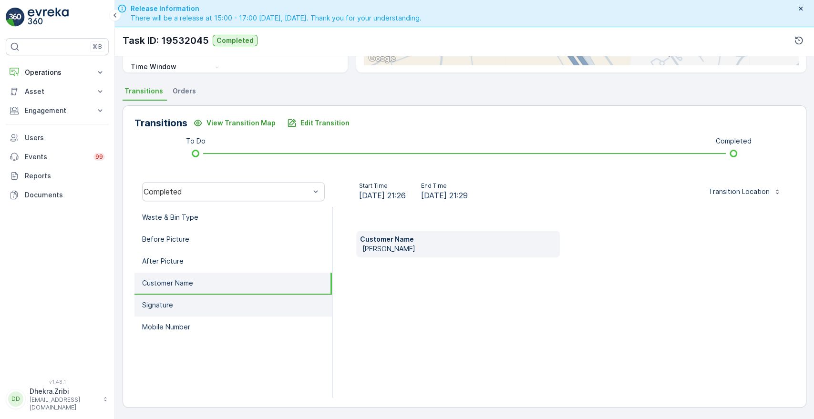
click at [161, 311] on li "Signature" at bounding box center [233, 306] width 197 height 22
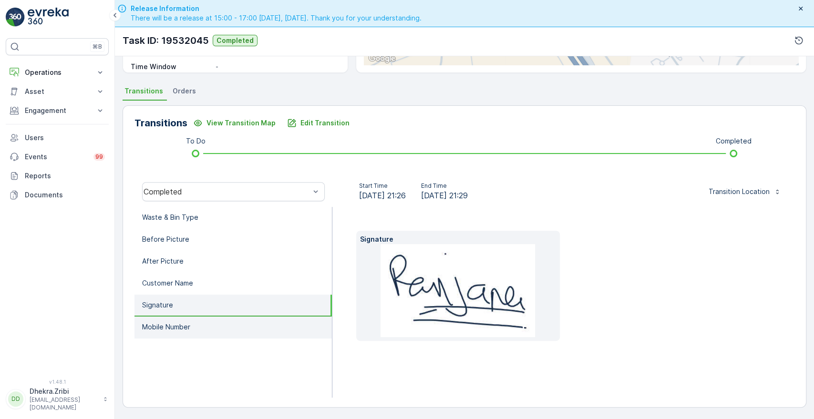
click at [157, 333] on li "Mobile Number" at bounding box center [233, 328] width 197 height 22
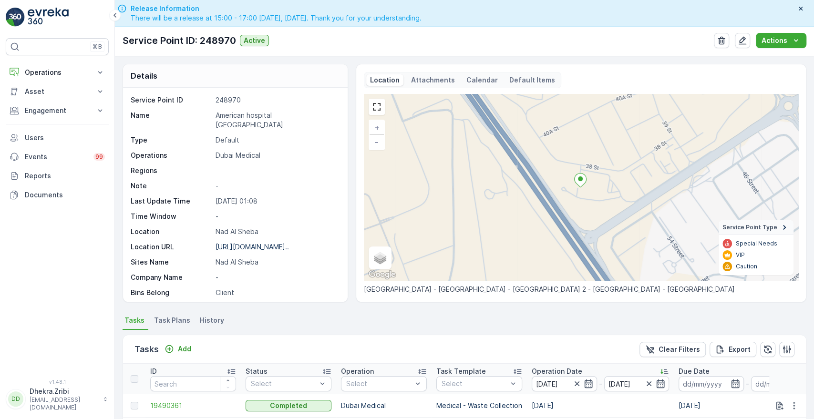
scroll to position [248, 0]
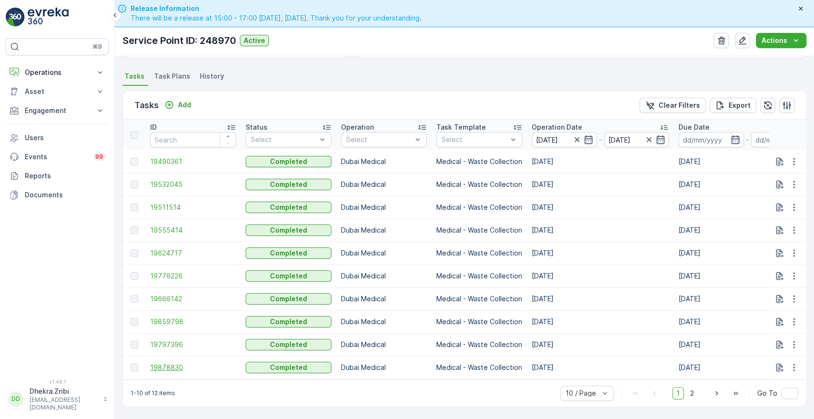
click at [171, 363] on span "19878830" at bounding box center [193, 368] width 86 height 10
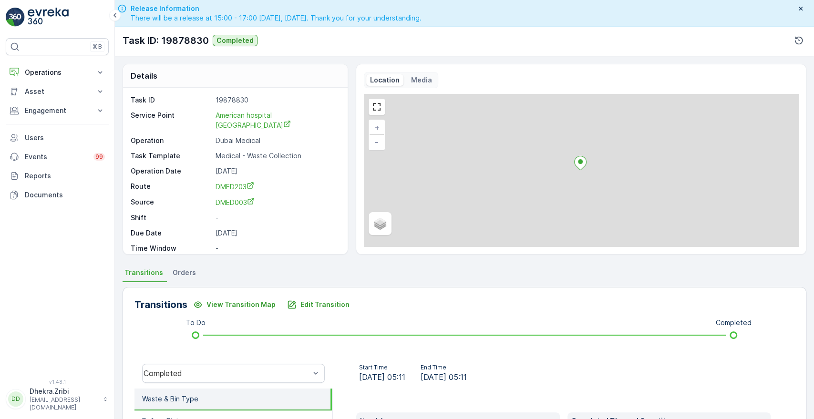
scroll to position [182, 0]
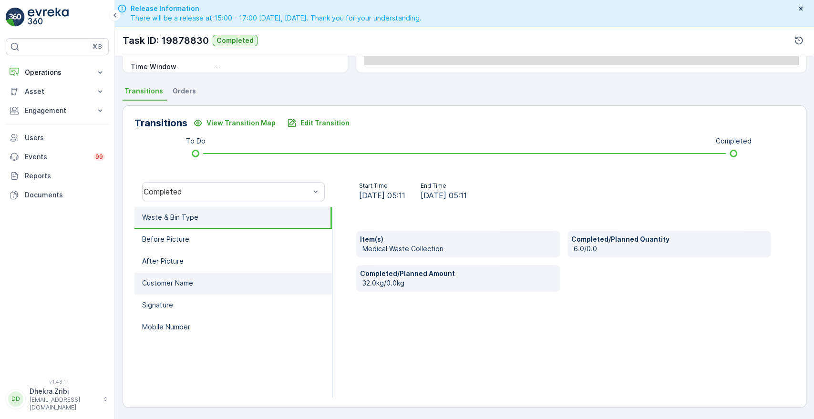
click at [167, 283] on p "Customer Name" at bounding box center [167, 284] width 51 height 10
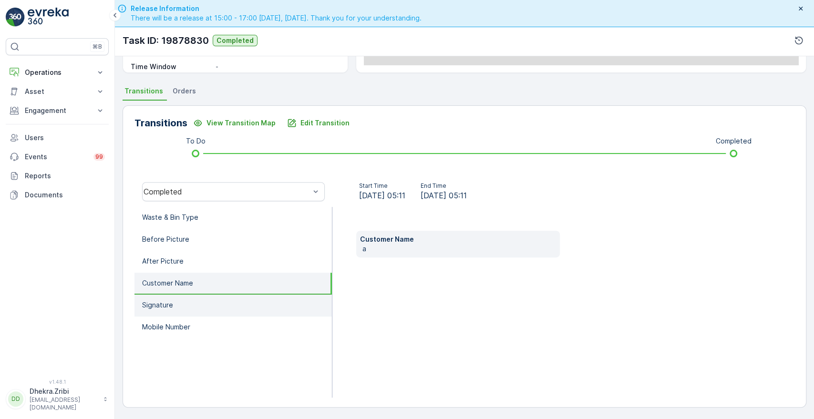
click at [158, 304] on p "Signature" at bounding box center [157, 306] width 31 height 10
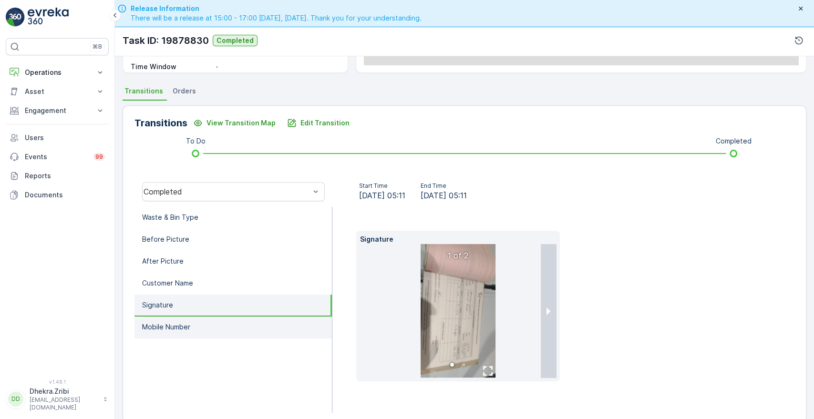
click at [169, 332] on li "Mobile Number" at bounding box center [233, 328] width 197 height 22
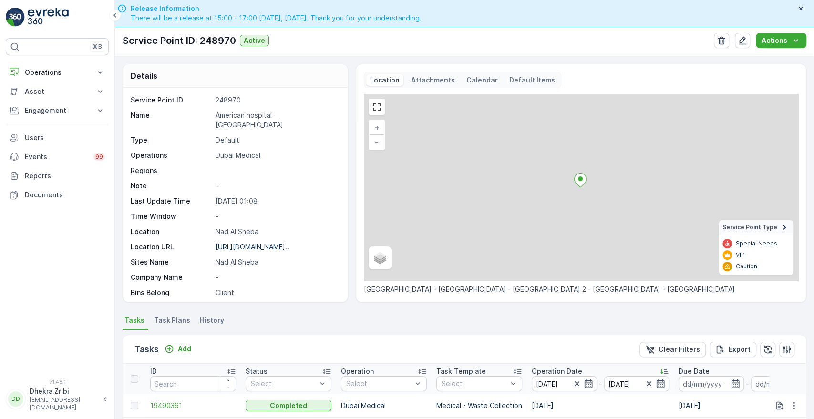
scroll to position [248, 0]
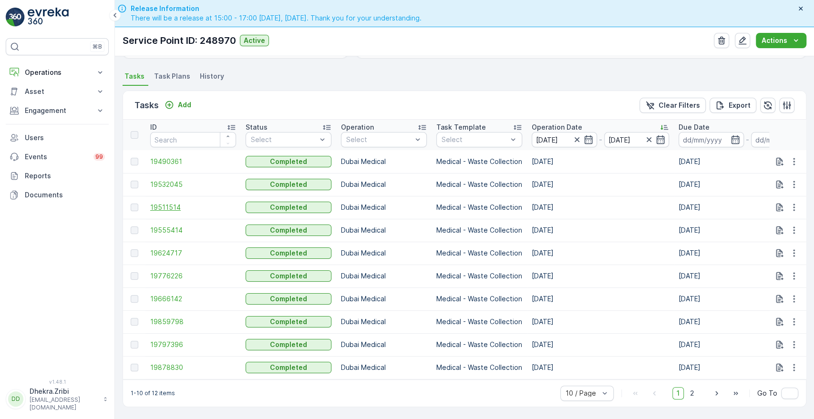
click at [161, 203] on span "19511514" at bounding box center [193, 208] width 86 height 10
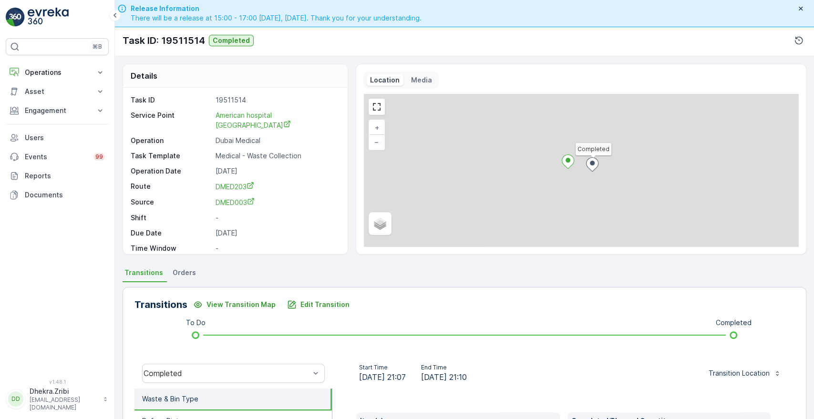
scroll to position [182, 0]
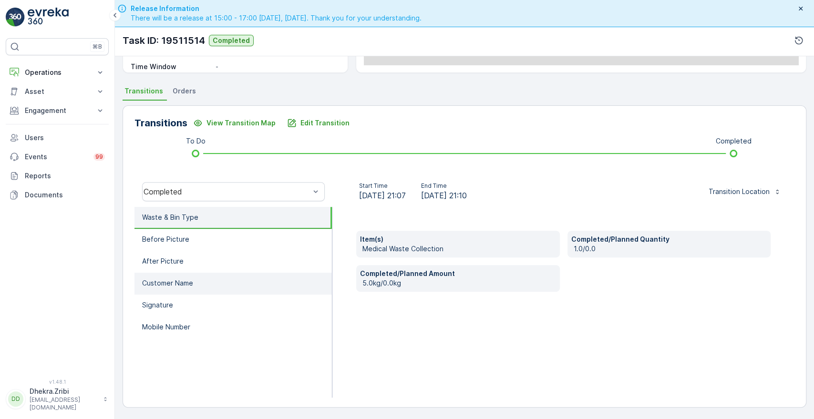
click at [152, 279] on p "Customer Name" at bounding box center [167, 284] width 51 height 10
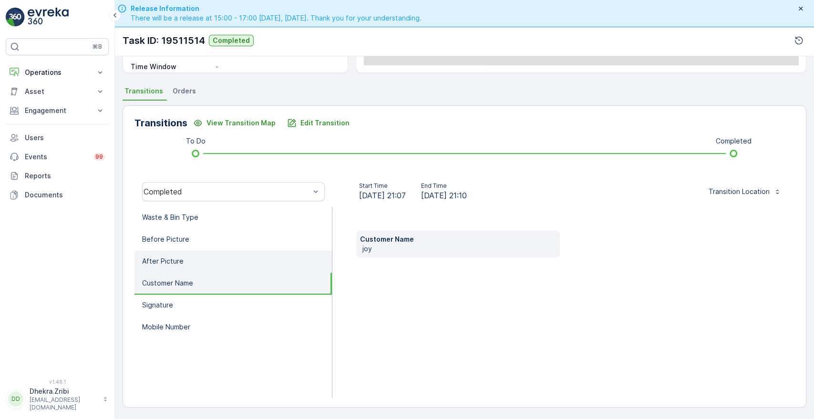
click at [167, 265] on li "After Picture" at bounding box center [233, 262] width 197 height 22
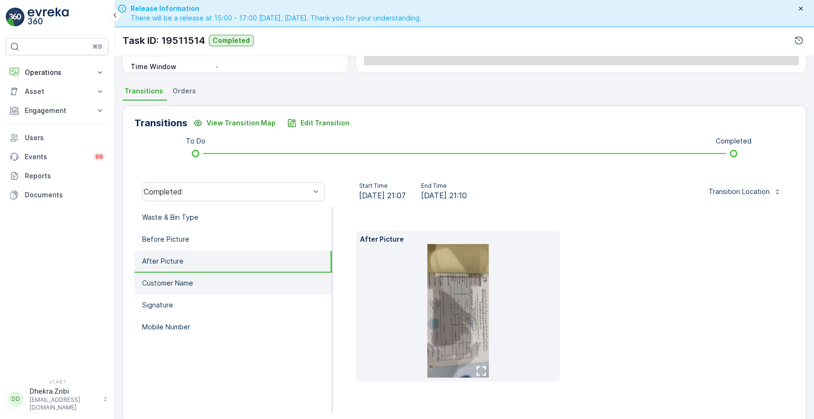
click at [166, 279] on p "Customer Name" at bounding box center [167, 284] width 51 height 10
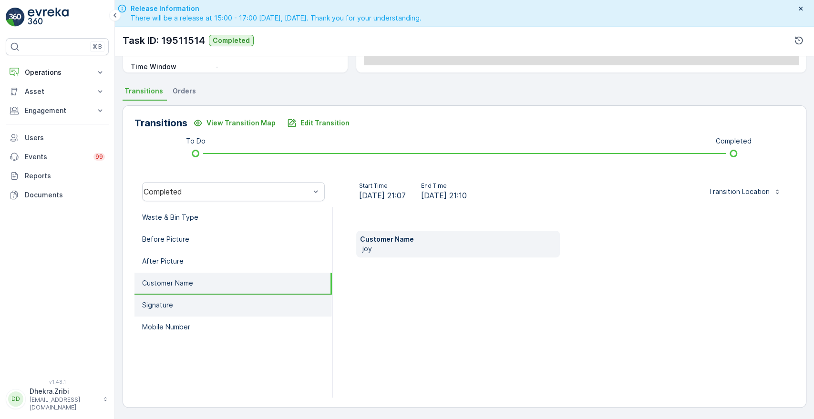
click at [159, 308] on p "Signature" at bounding box center [157, 306] width 31 height 10
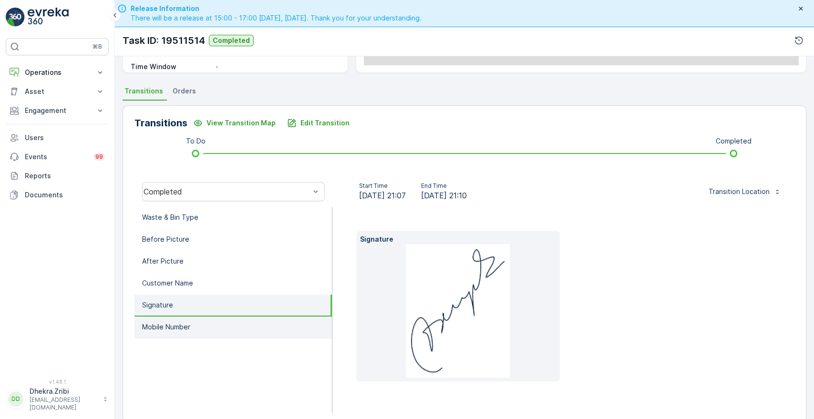
click at [166, 331] on li "Mobile Number" at bounding box center [233, 328] width 197 height 22
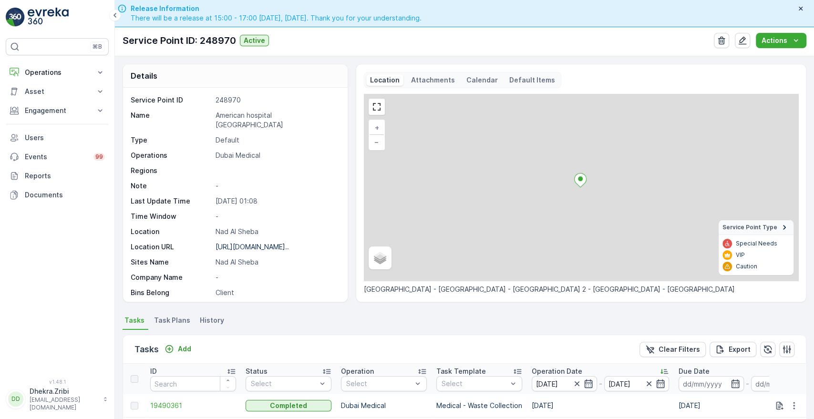
scroll to position [248, 0]
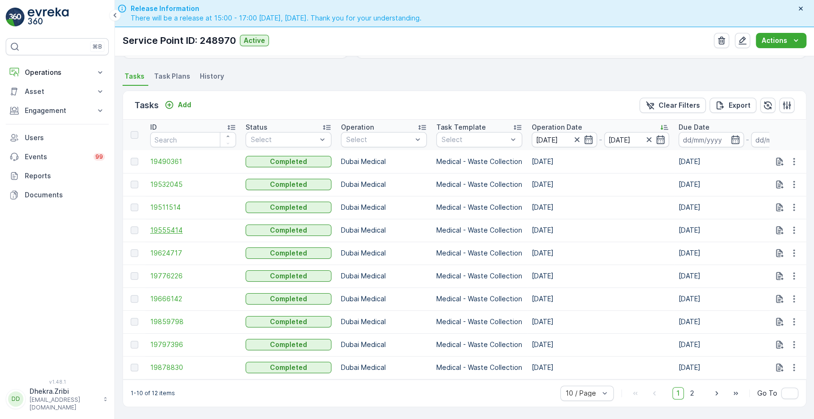
click at [164, 226] on span "19555414" at bounding box center [193, 231] width 86 height 10
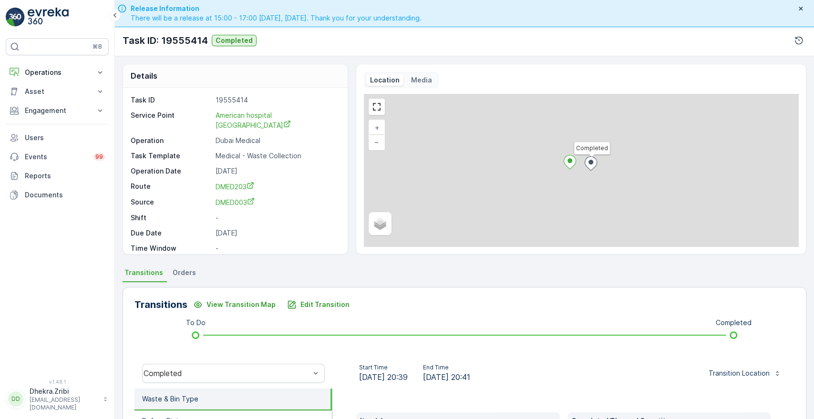
scroll to position [182, 0]
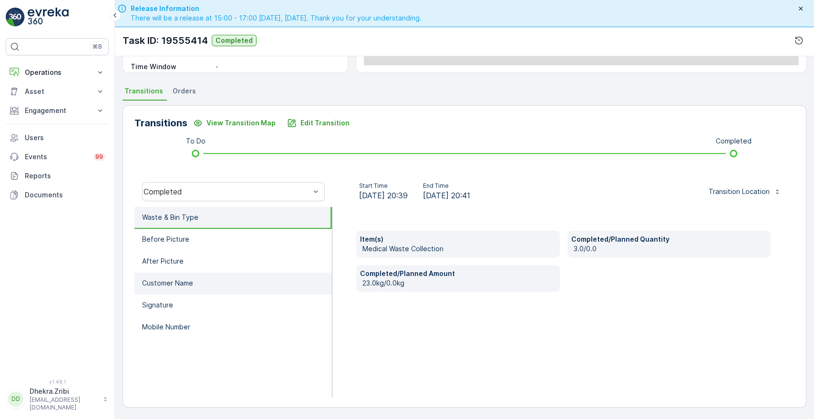
click at [170, 275] on li "Customer Name" at bounding box center [233, 284] width 197 height 22
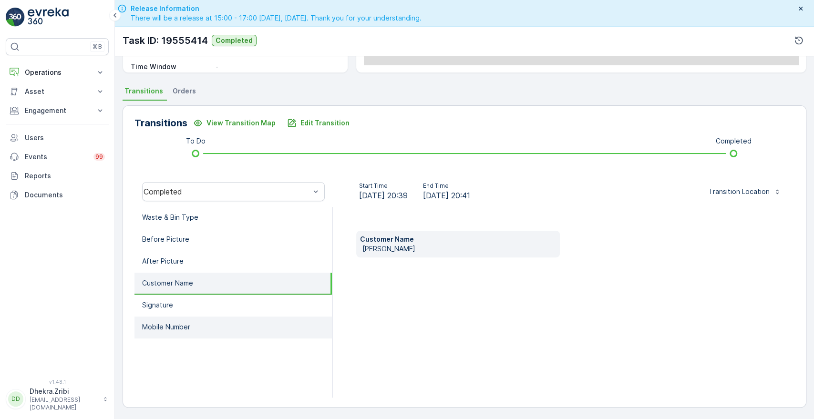
click at [156, 320] on li "Mobile Number" at bounding box center [233, 328] width 197 height 22
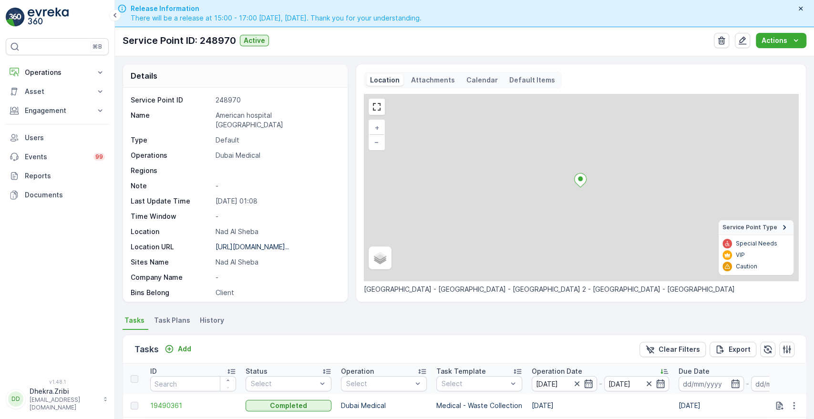
scroll to position [248, 0]
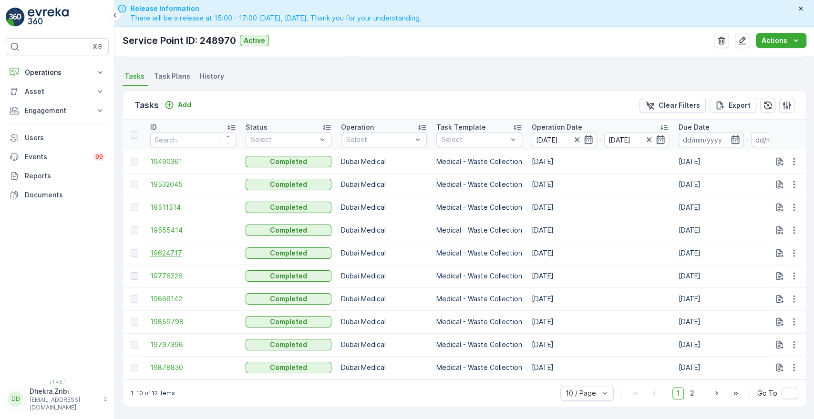
click at [166, 250] on span "19624717" at bounding box center [193, 254] width 86 height 10
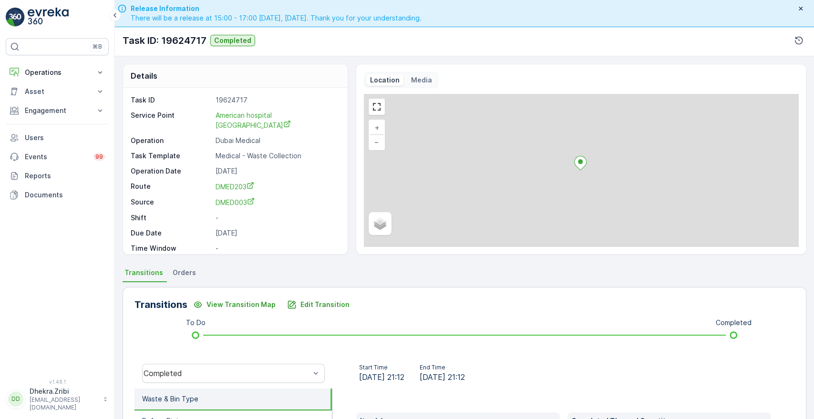
scroll to position [182, 0]
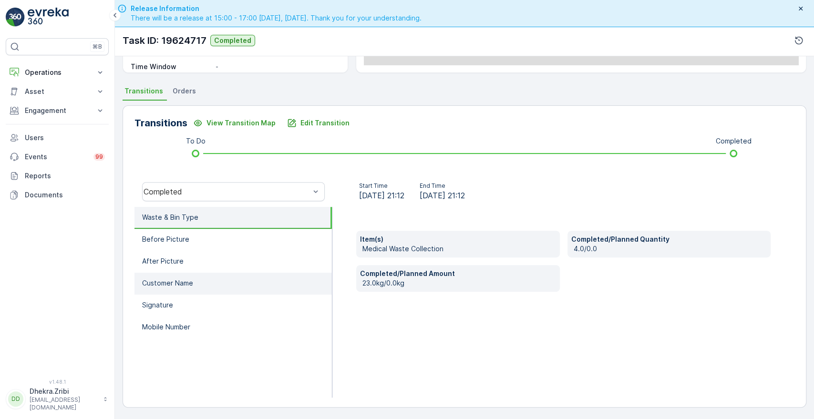
click at [203, 289] on li "Customer Name" at bounding box center [233, 284] width 197 height 22
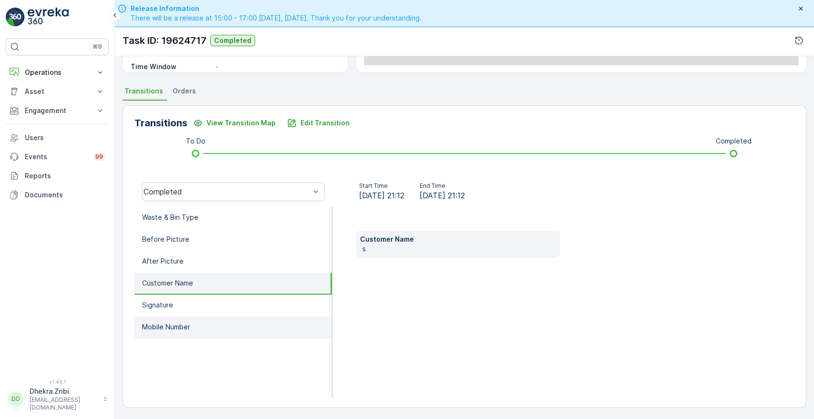
click at [178, 319] on li "Mobile Number" at bounding box center [233, 328] width 197 height 22
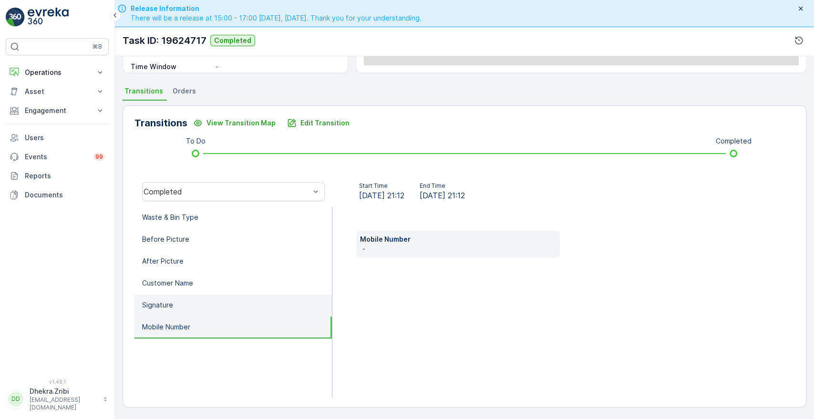
click at [169, 305] on p "Signature" at bounding box center [157, 306] width 31 height 10
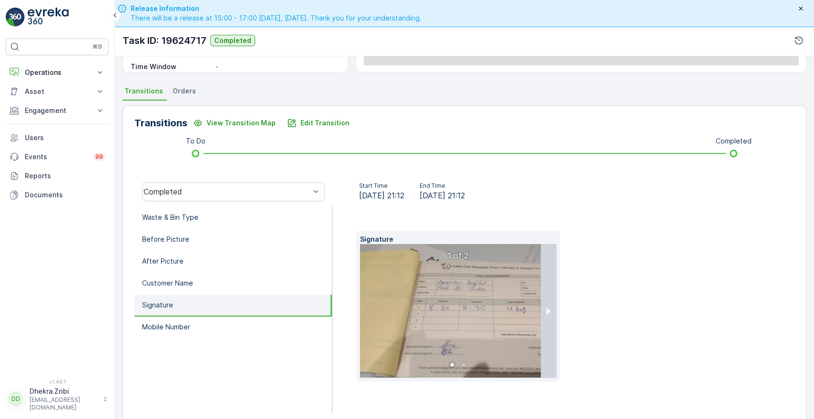
click at [454, 327] on img at bounding box center [479, 311] width 238 height 134
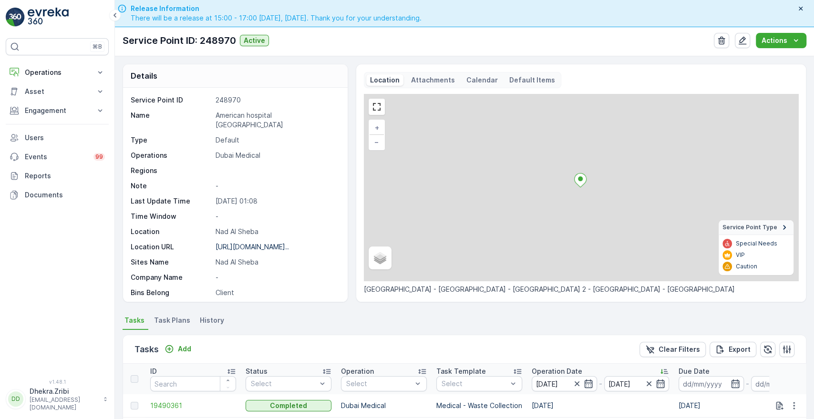
scroll to position [248, 0]
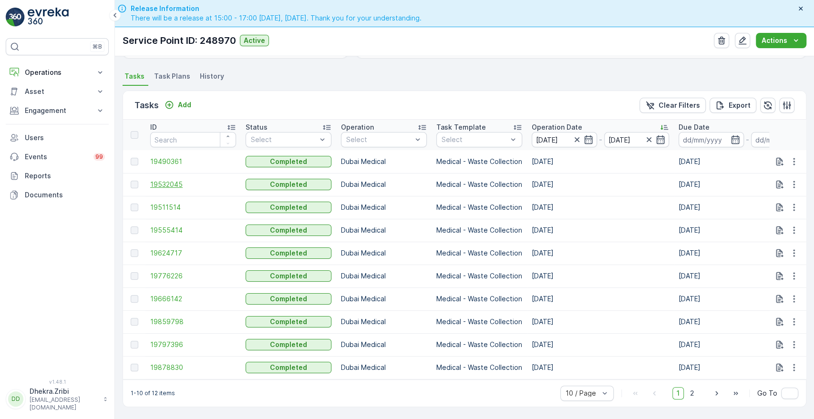
click at [163, 180] on span "19532045" at bounding box center [193, 185] width 86 height 10
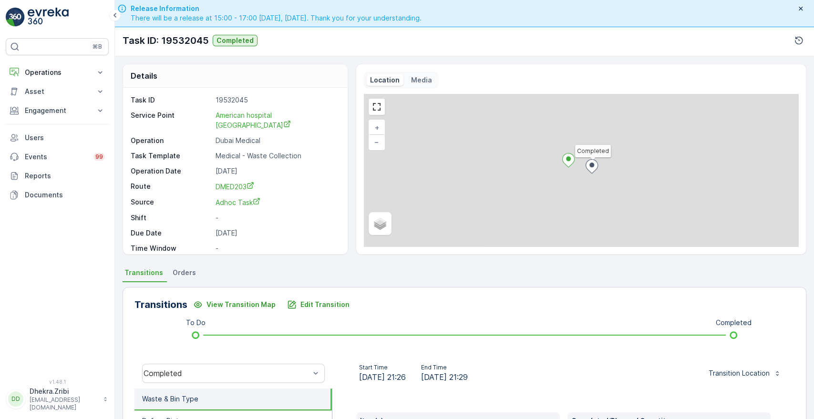
scroll to position [182, 0]
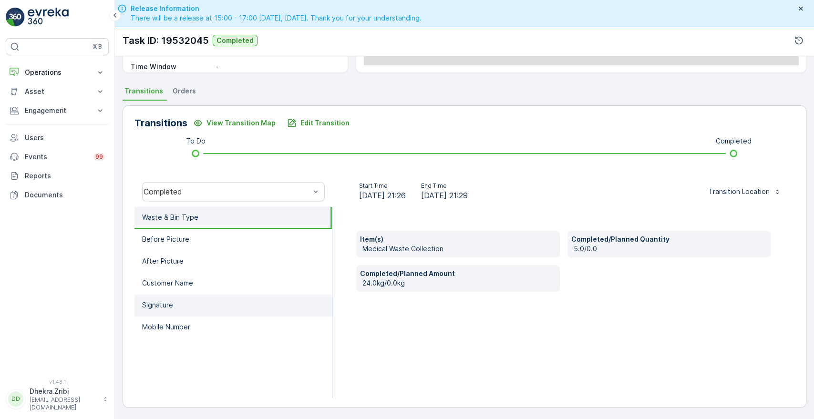
click at [185, 304] on li "Signature" at bounding box center [233, 306] width 197 height 22
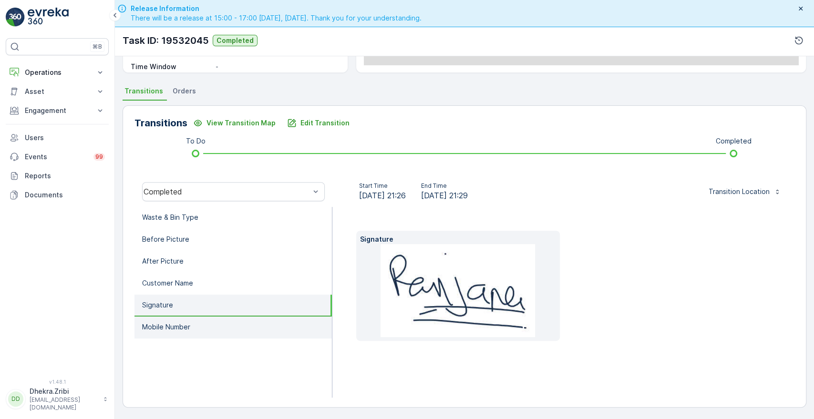
click at [178, 320] on li "Mobile Number" at bounding box center [233, 328] width 197 height 22
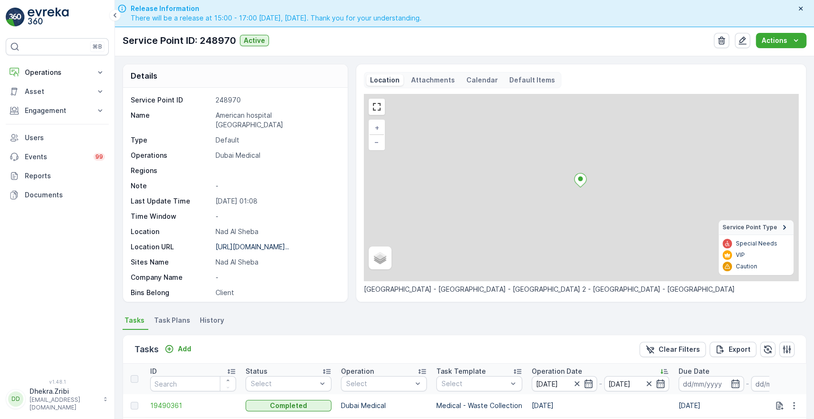
scroll to position [248, 0]
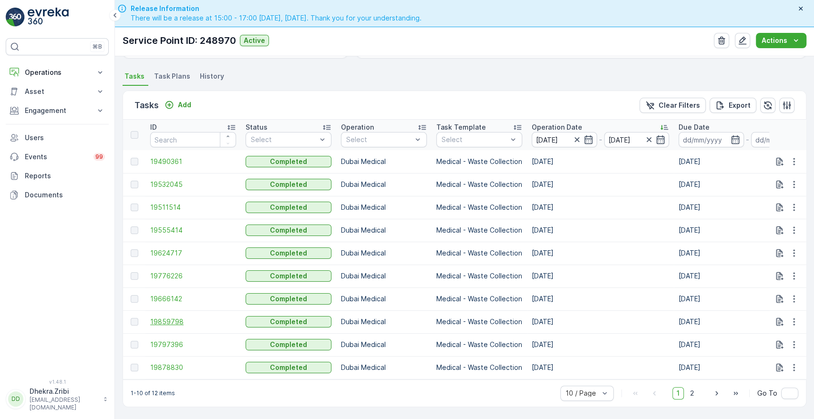
click at [165, 321] on span "19859798" at bounding box center [193, 322] width 86 height 10
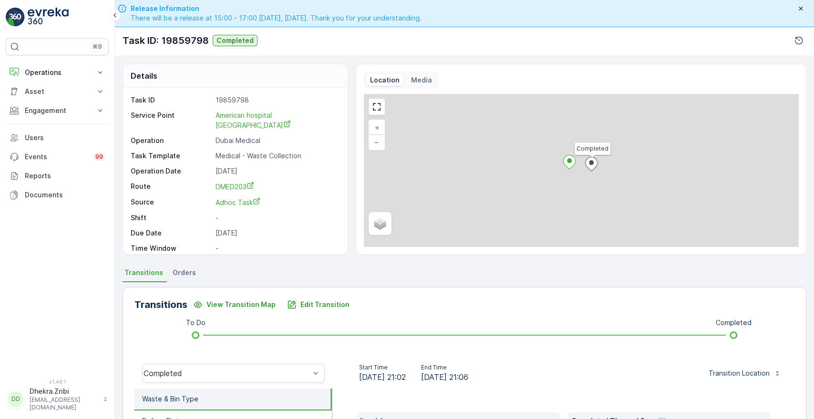
scroll to position [182, 0]
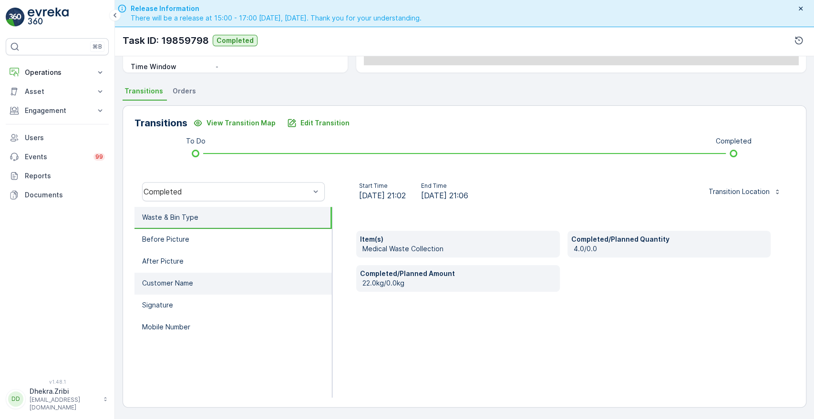
click at [165, 284] on p "Customer Name" at bounding box center [167, 284] width 51 height 10
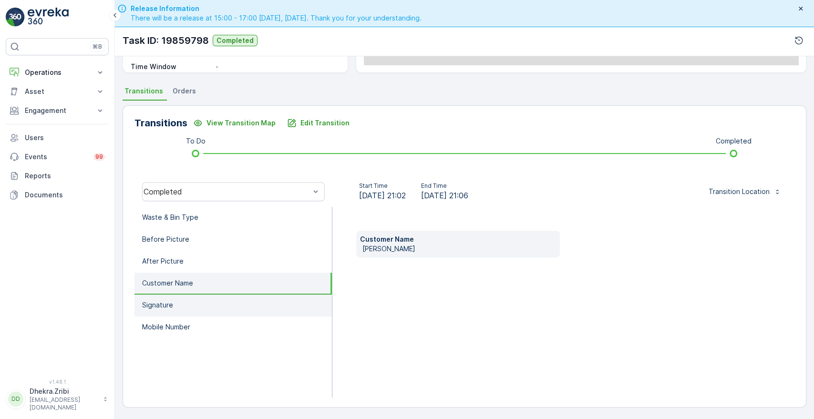
click at [162, 311] on li "Signature" at bounding box center [233, 306] width 197 height 22
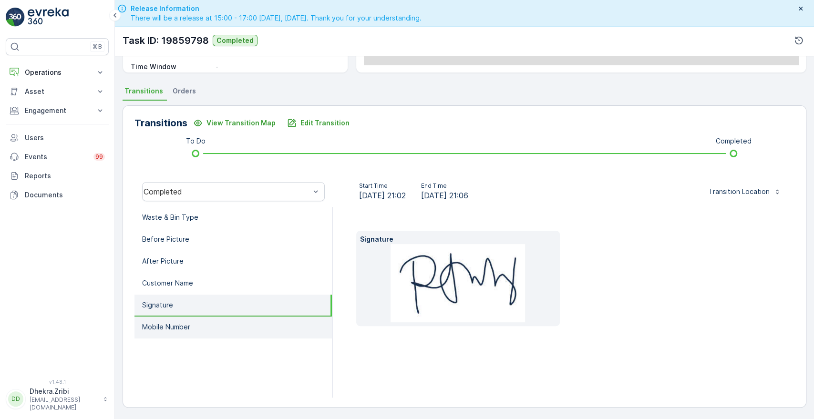
click at [170, 335] on li "Mobile Number" at bounding box center [233, 328] width 197 height 22
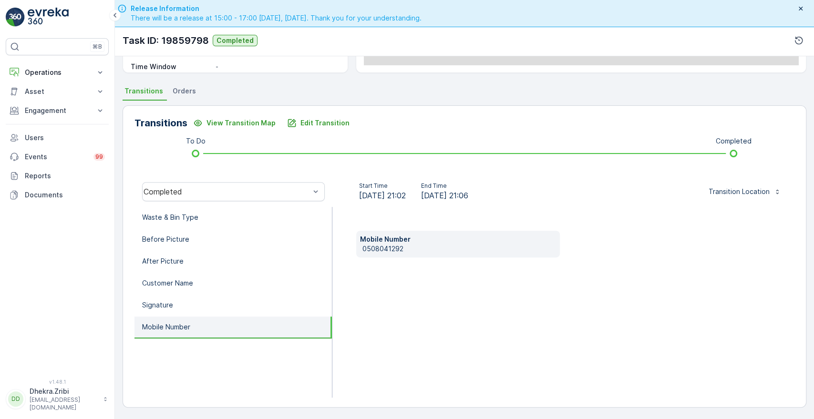
click at [361, 249] on div "Mobile Number [PHONE_NUMBER]" at bounding box center [457, 244] width 203 height 27
copy p "0508041292"
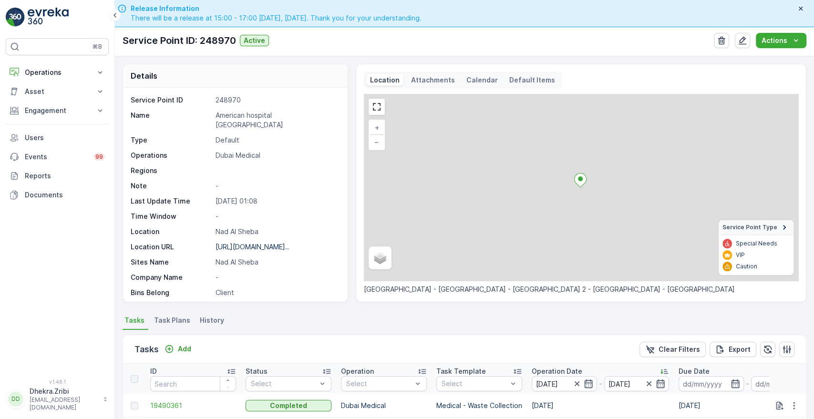
scroll to position [248, 0]
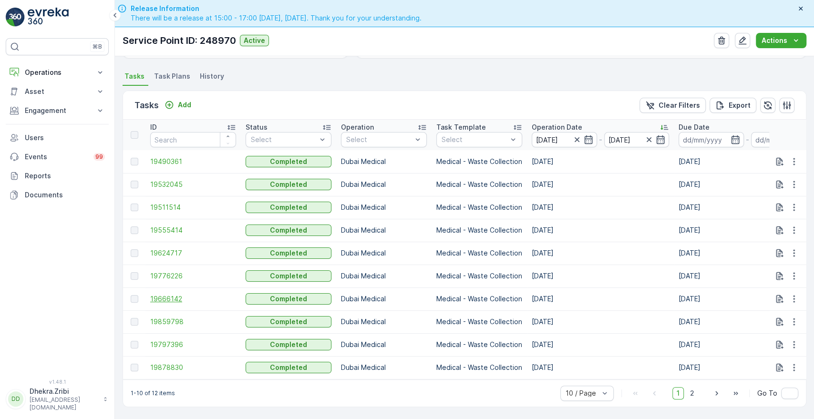
click at [176, 294] on span "19666142" at bounding box center [193, 299] width 86 height 10
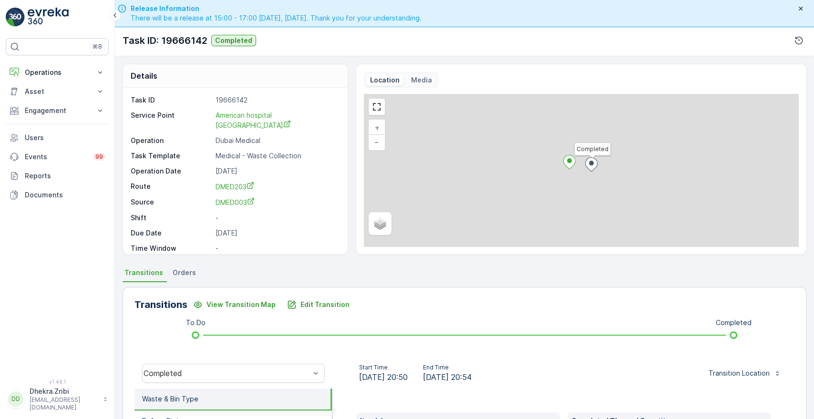
scroll to position [182, 0]
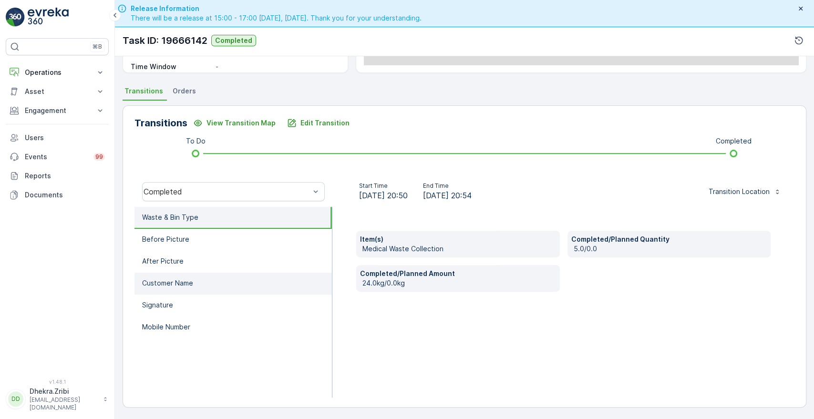
click at [201, 289] on li "Customer Name" at bounding box center [233, 284] width 197 height 22
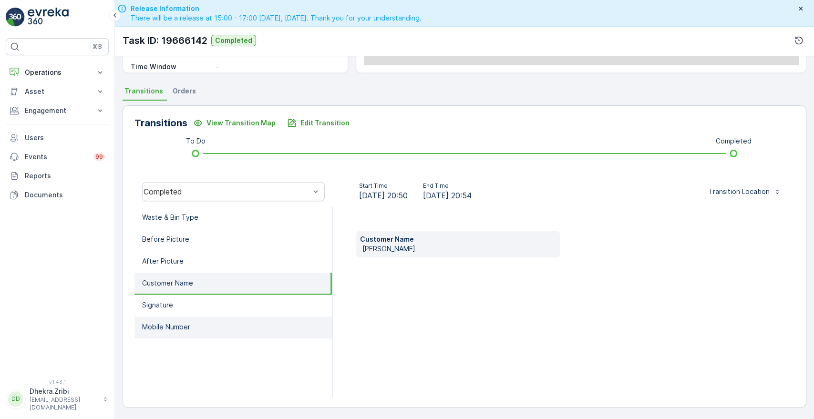
click at [160, 327] on p "Mobile Number" at bounding box center [166, 327] width 48 height 10
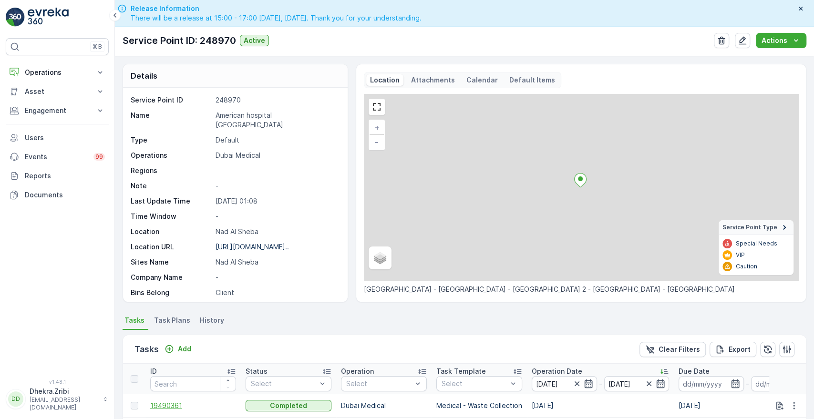
click at [167, 404] on span "19490361" at bounding box center [193, 406] width 86 height 10
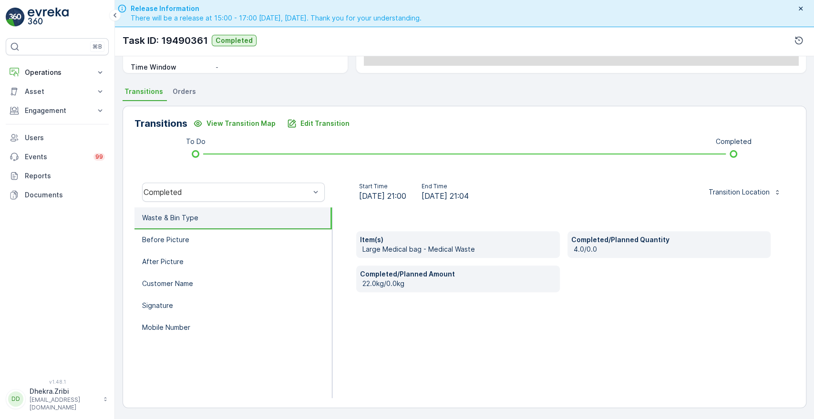
scroll to position [182, 0]
click at [196, 278] on li "Customer Name" at bounding box center [233, 284] width 197 height 22
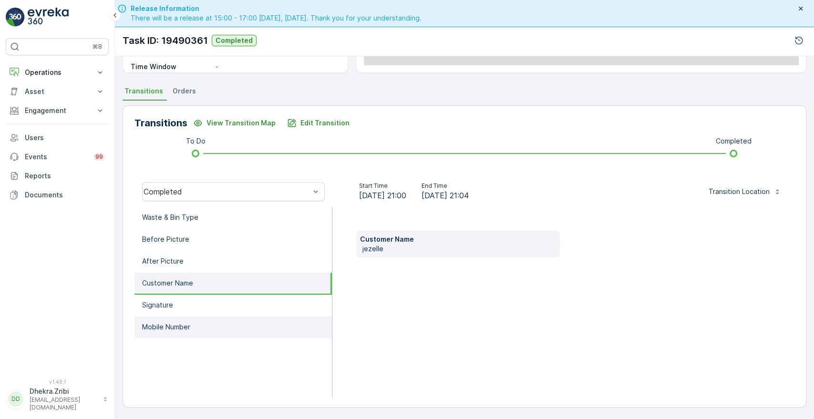
click at [159, 325] on p "Mobile Number" at bounding box center [166, 327] width 48 height 10
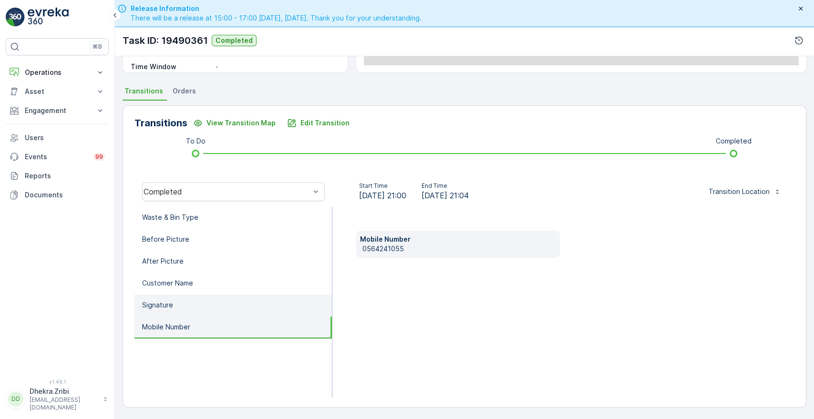
click at [164, 310] on li "Signature" at bounding box center [233, 306] width 197 height 22
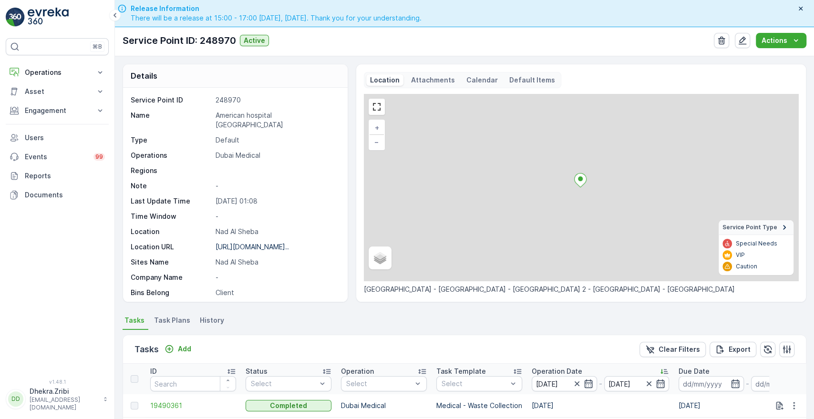
scroll to position [248, 0]
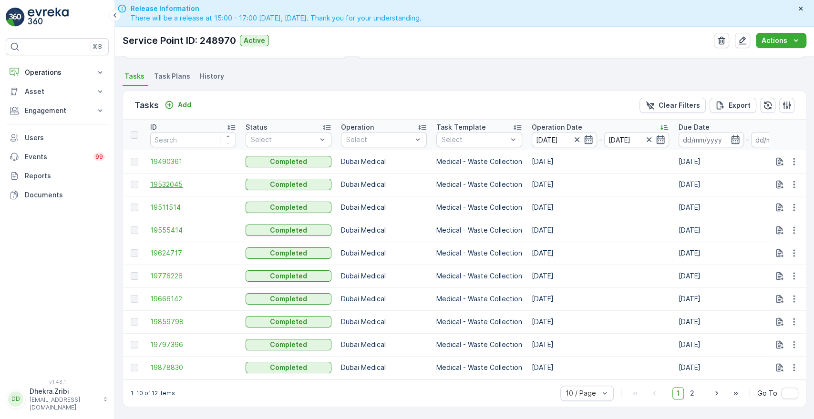
click at [183, 180] on span "19532045" at bounding box center [193, 185] width 86 height 10
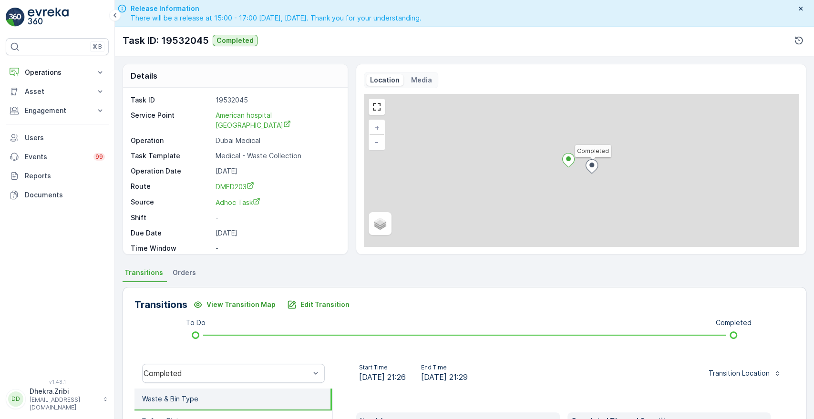
scroll to position [182, 0]
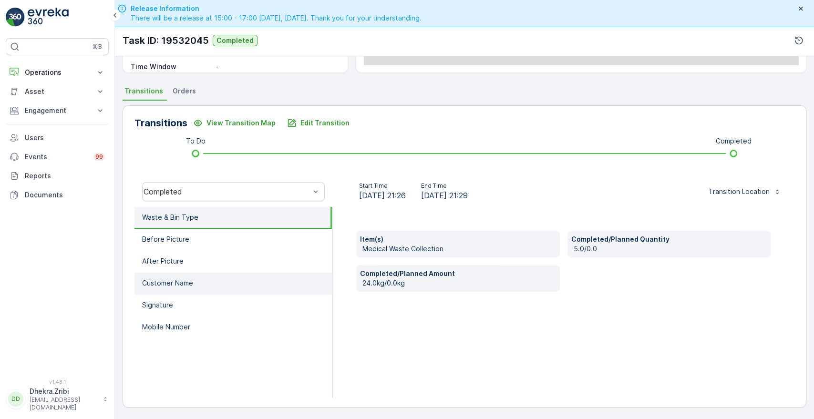
click at [176, 276] on li "Customer Name" at bounding box center [233, 284] width 197 height 22
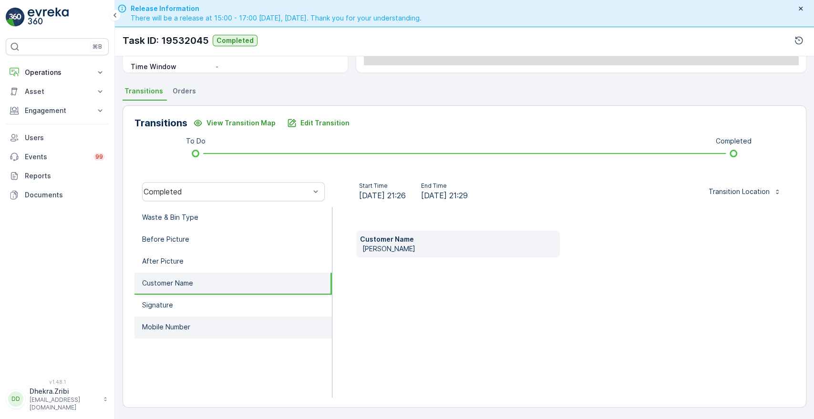
click at [147, 317] on li "Mobile Number" at bounding box center [233, 328] width 197 height 22
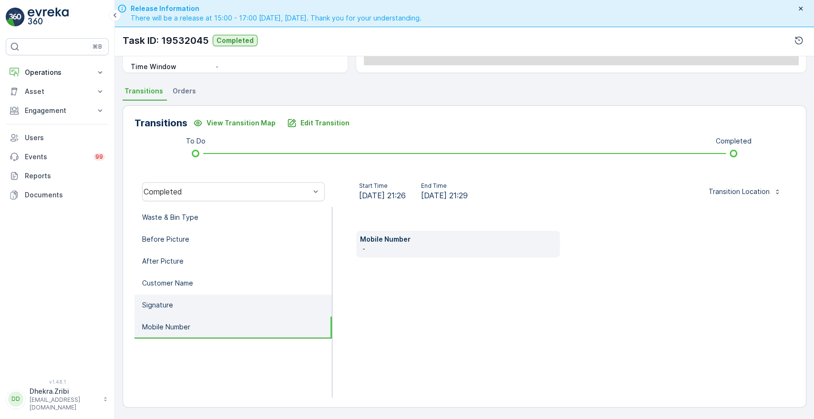
click at [163, 303] on p "Signature" at bounding box center [157, 306] width 31 height 10
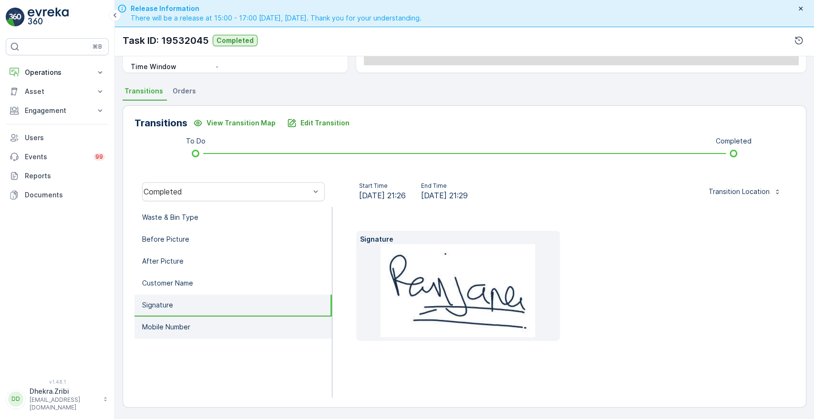
click at [155, 323] on p "Mobile Number" at bounding box center [166, 327] width 48 height 10
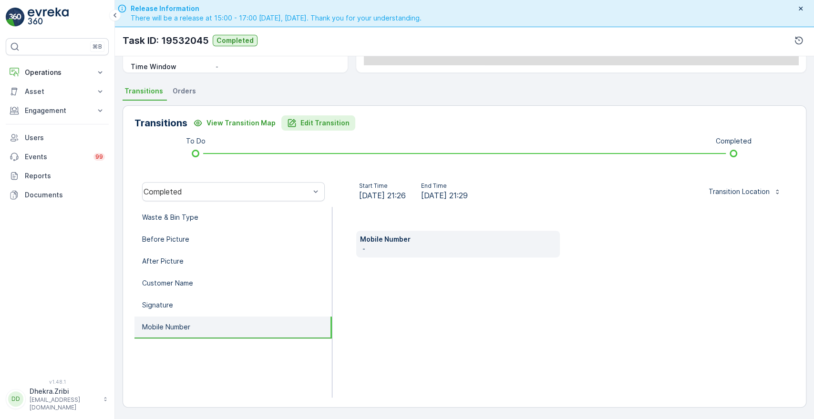
click at [304, 118] on p "Edit Transition" at bounding box center [325, 123] width 49 height 10
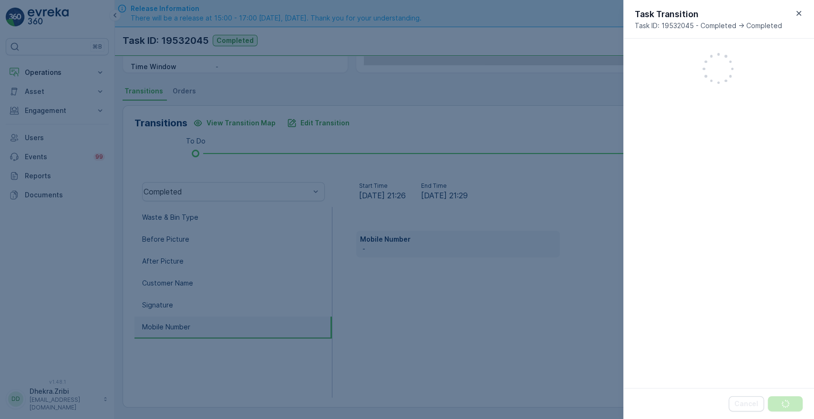
scroll to position [249, 0]
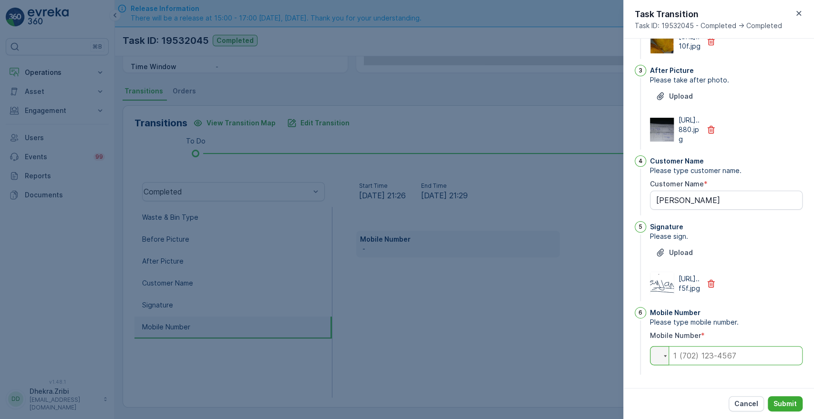
click at [698, 357] on input "tel" at bounding box center [726, 355] width 153 height 19
paste input "0508041292"
type Name "[PERSON_NAME]"
type input "0508041292"
click at [785, 400] on p "Submit" at bounding box center [785, 404] width 23 height 10
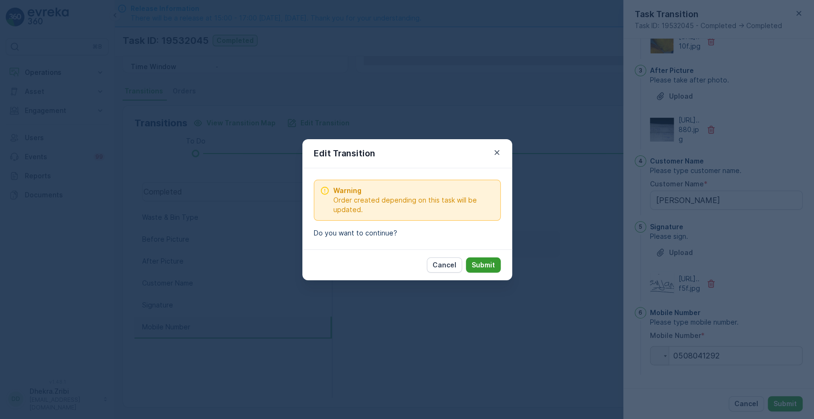
click at [489, 265] on p "Submit" at bounding box center [483, 265] width 23 height 10
type Name "[PERSON_NAME]"
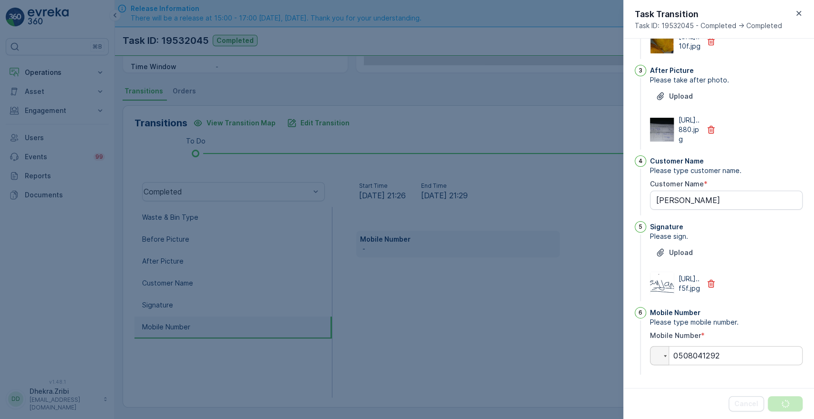
scroll to position [0, 0]
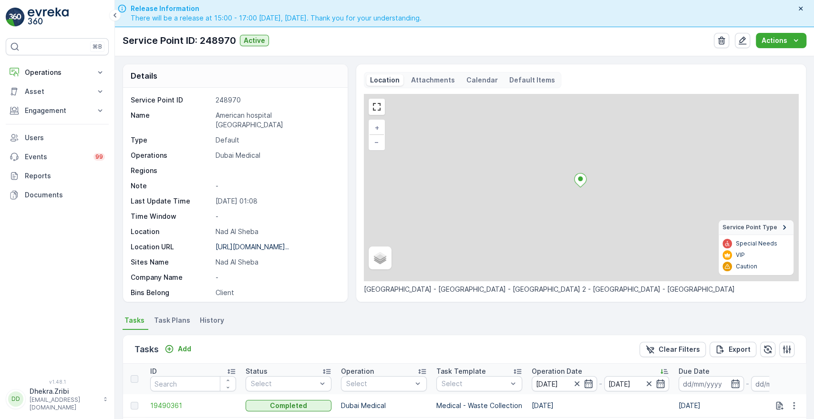
scroll to position [217, 0]
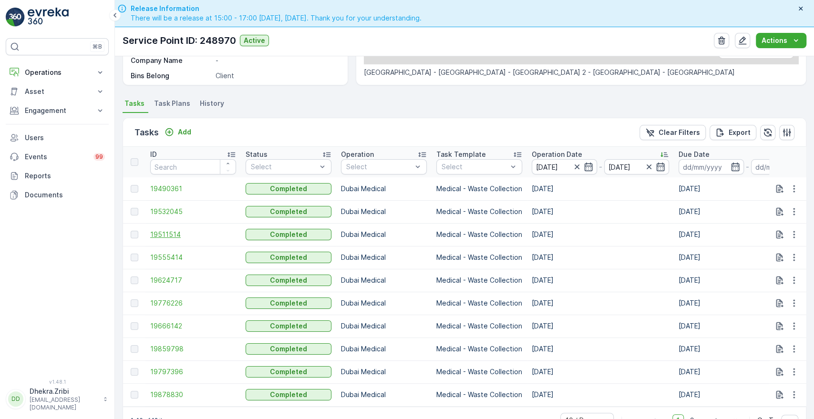
click at [169, 233] on span "19511514" at bounding box center [193, 235] width 86 height 10
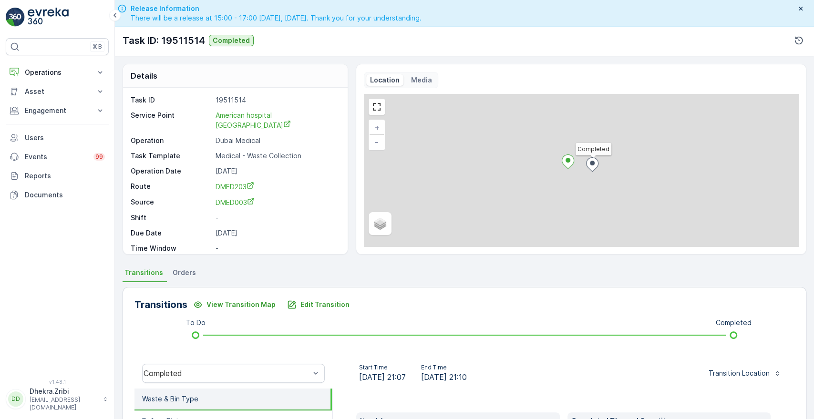
scroll to position [182, 0]
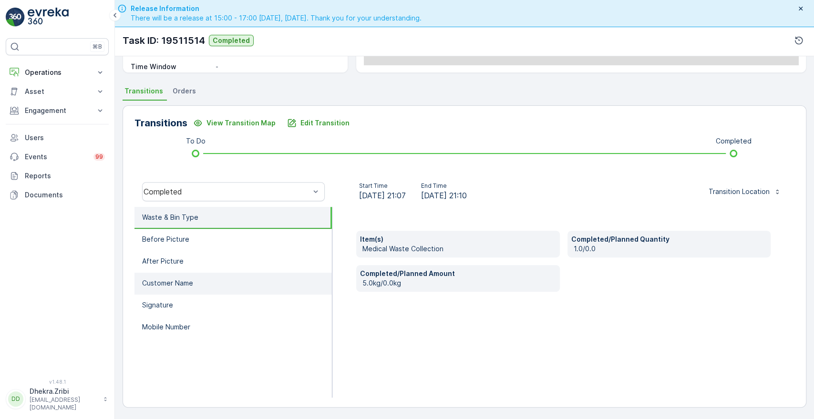
click at [188, 282] on p "Customer Name" at bounding box center [167, 284] width 51 height 10
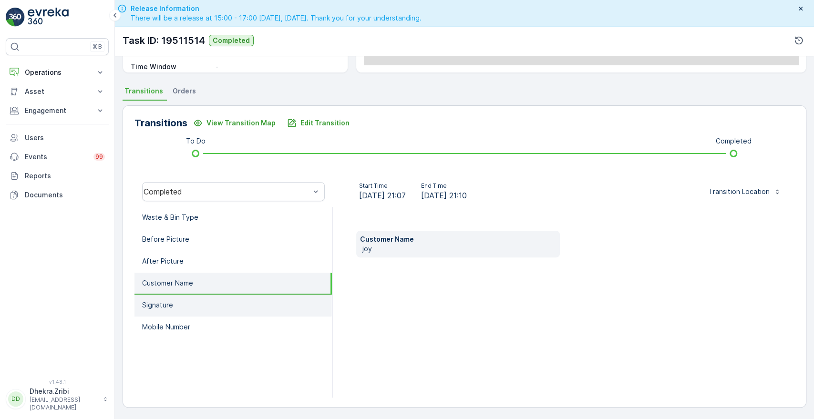
click at [166, 302] on p "Signature" at bounding box center [157, 306] width 31 height 10
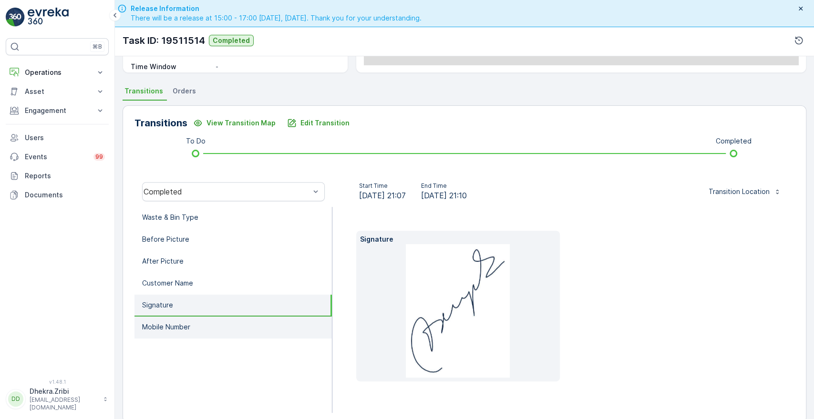
click at [161, 320] on li "Mobile Number" at bounding box center [233, 328] width 197 height 22
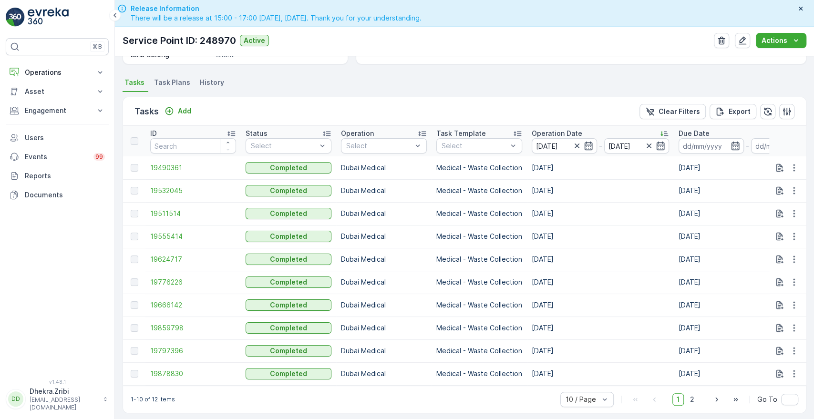
scroll to position [248, 0]
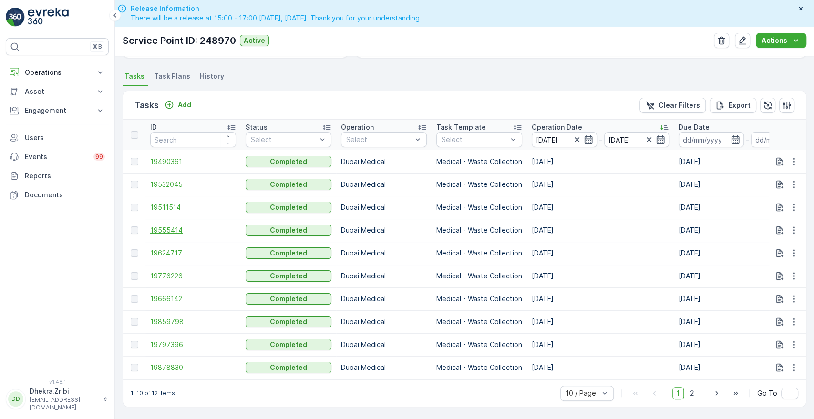
click at [170, 226] on span "19555414" at bounding box center [193, 231] width 86 height 10
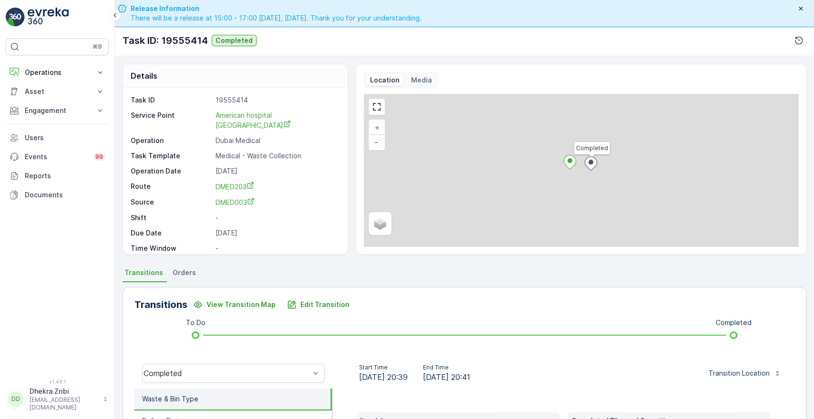
scroll to position [182, 0]
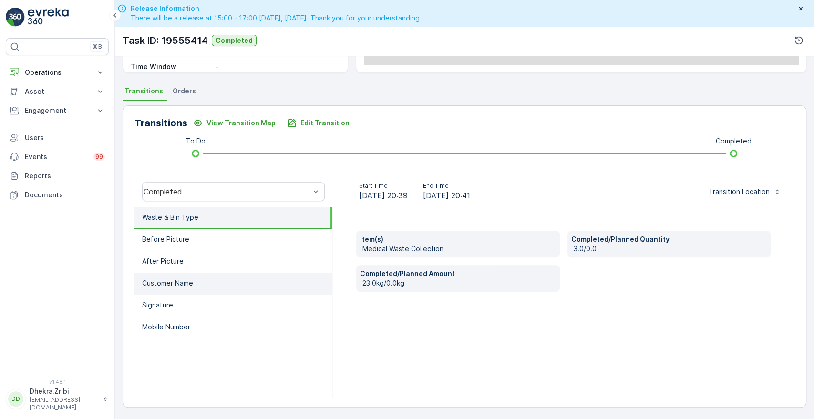
click at [162, 287] on li "Customer Name" at bounding box center [233, 284] width 197 height 22
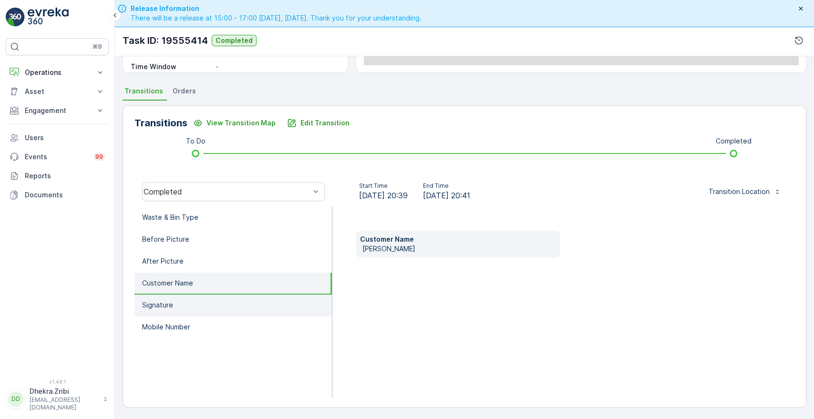
click at [160, 311] on li "Signature" at bounding box center [233, 306] width 197 height 22
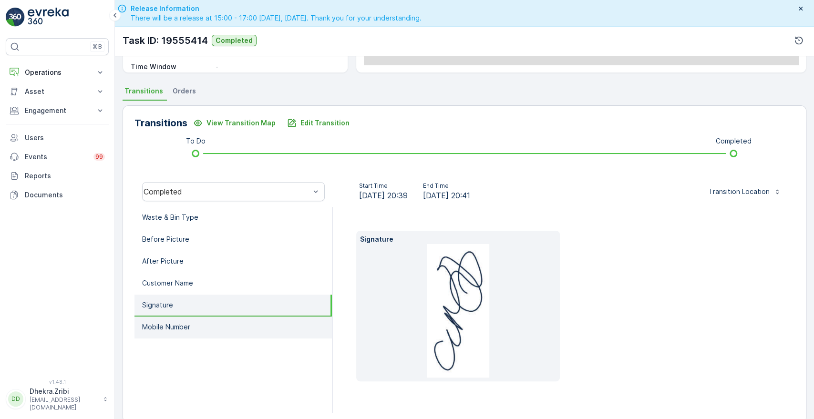
click at [167, 332] on li "Mobile Number" at bounding box center [233, 328] width 197 height 22
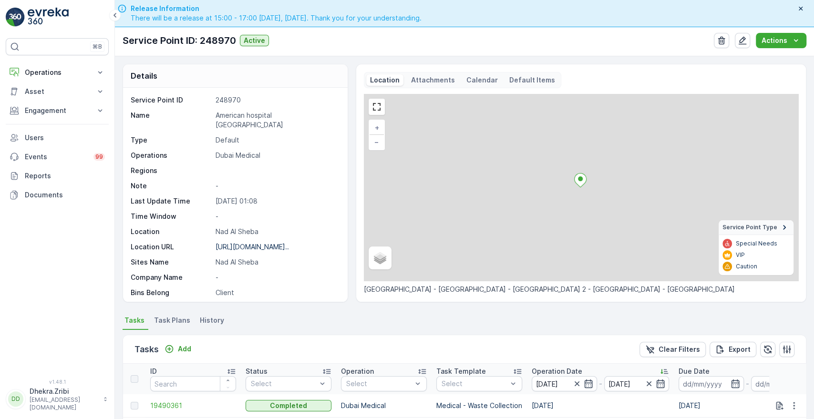
scroll to position [248, 0]
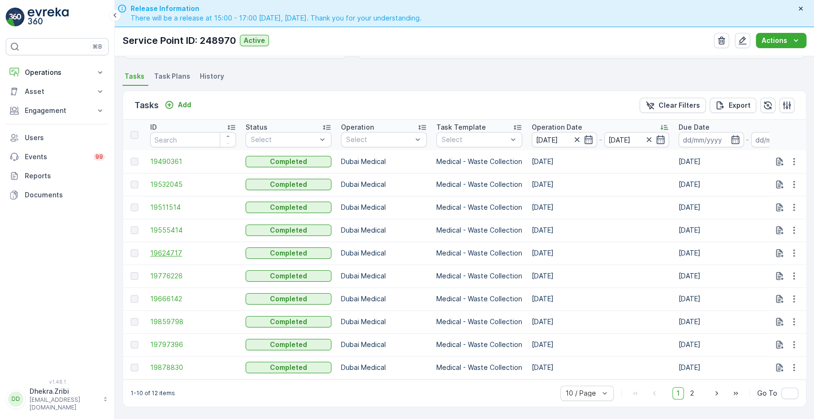
click at [171, 249] on span "19624717" at bounding box center [193, 254] width 86 height 10
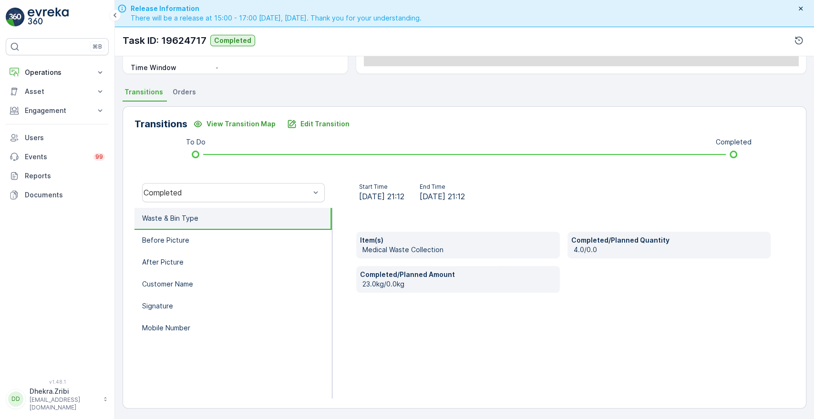
scroll to position [182, 0]
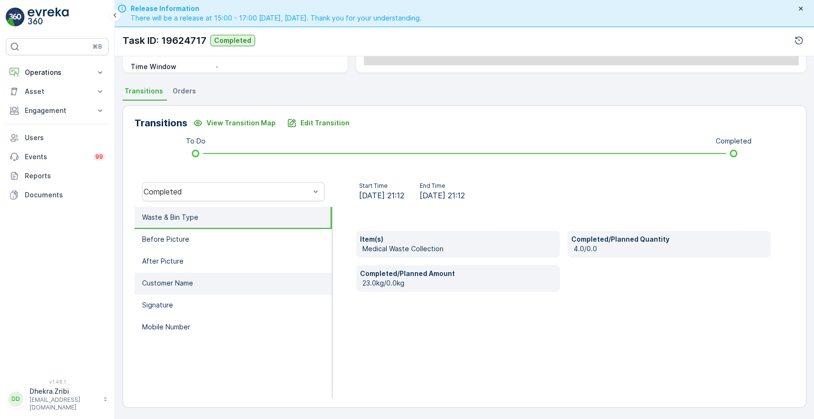
click at [182, 284] on p "Customer Name" at bounding box center [167, 284] width 51 height 10
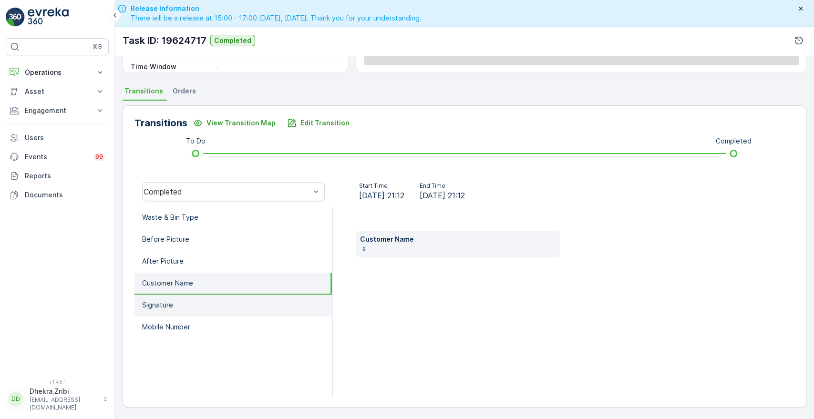
click at [176, 304] on li "Signature" at bounding box center [233, 306] width 197 height 22
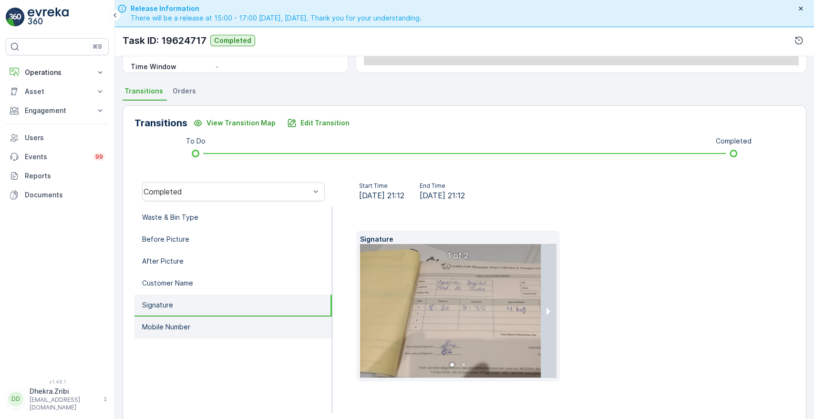
click at [170, 327] on p "Mobile Number" at bounding box center [166, 327] width 48 height 10
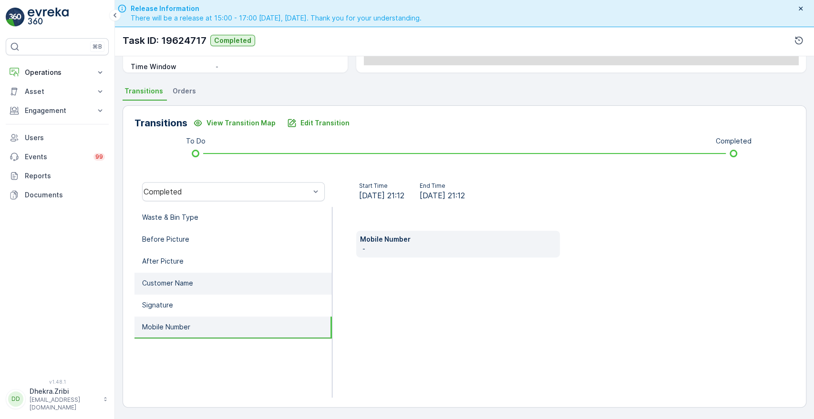
click at [205, 289] on li "Customer Name" at bounding box center [233, 284] width 197 height 22
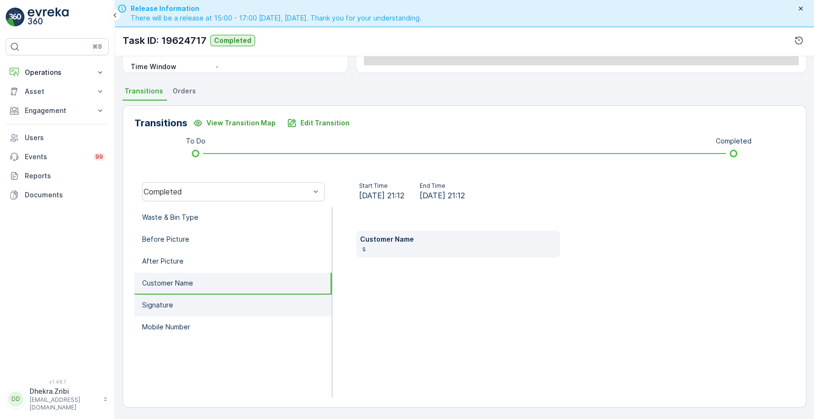
click at [180, 305] on li "Signature" at bounding box center [233, 306] width 197 height 22
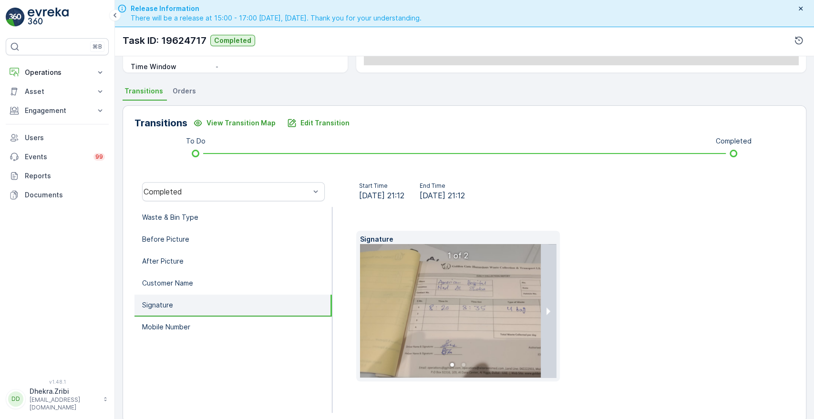
click at [431, 295] on img at bounding box center [479, 311] width 238 height 134
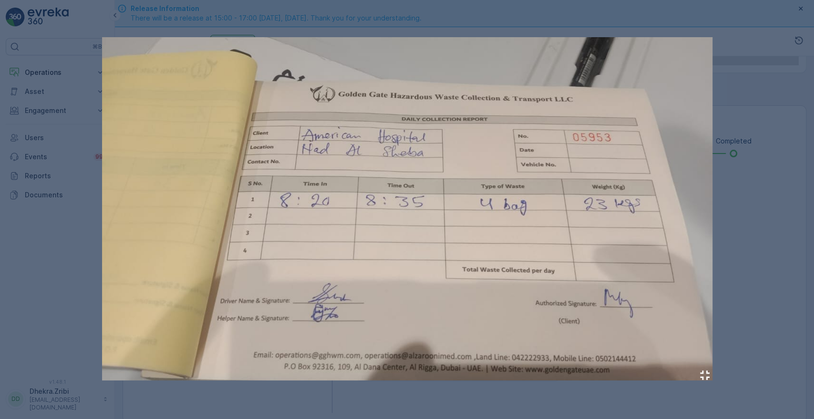
click at [813, 251] on div at bounding box center [407, 209] width 814 height 419
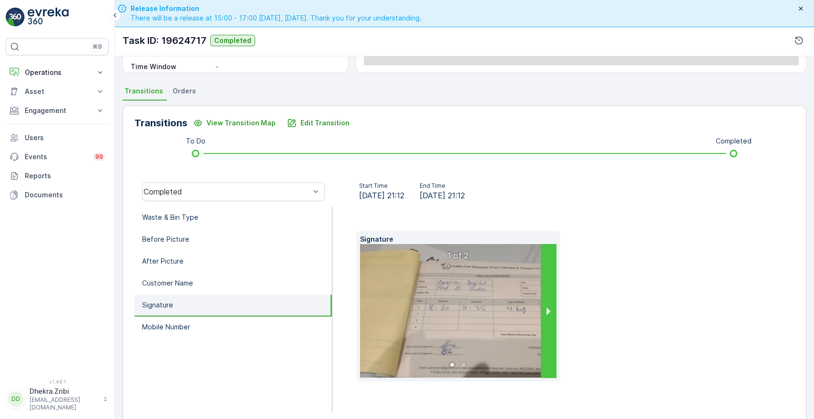
click at [546, 311] on button "next slide / item" at bounding box center [548, 311] width 15 height 134
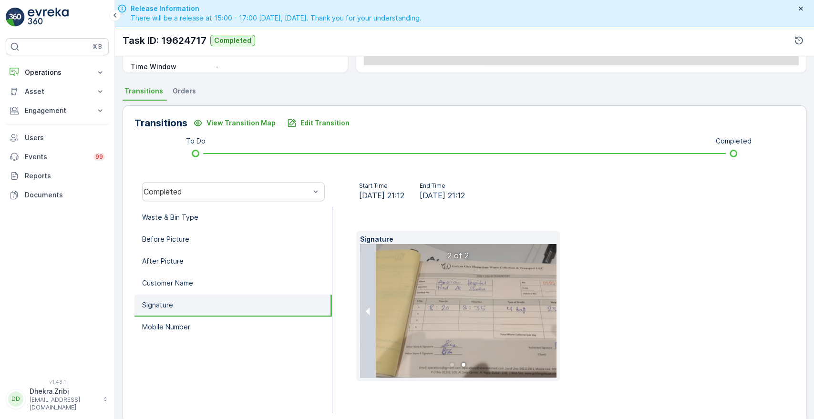
click at [483, 312] on img at bounding box center [479, 311] width 238 height 134
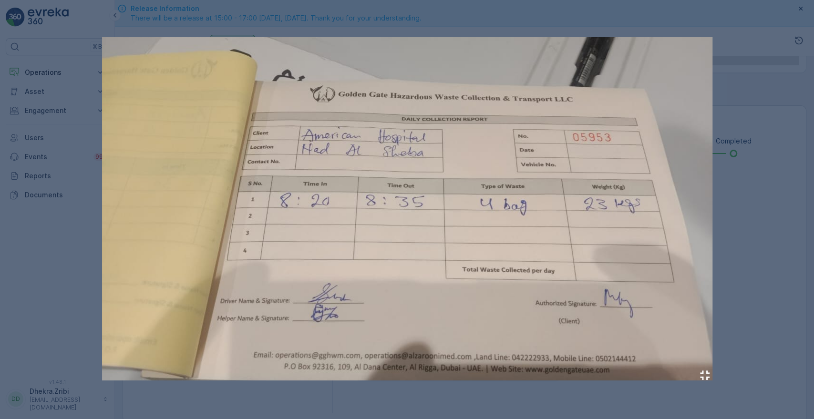
click at [63, 83] on div at bounding box center [407, 209] width 814 height 419
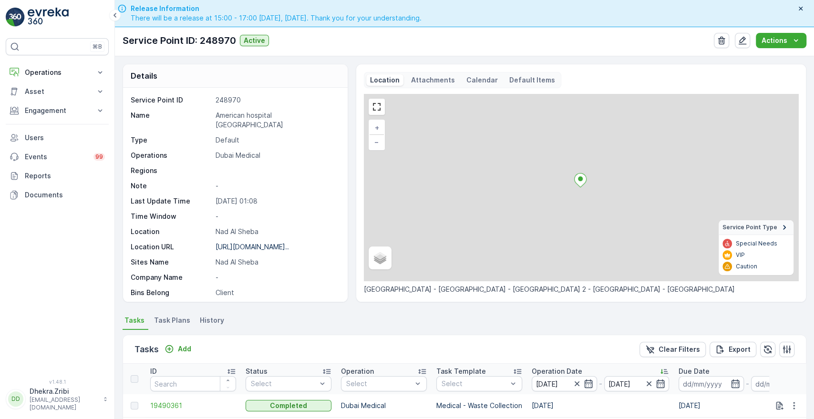
scroll to position [248, 0]
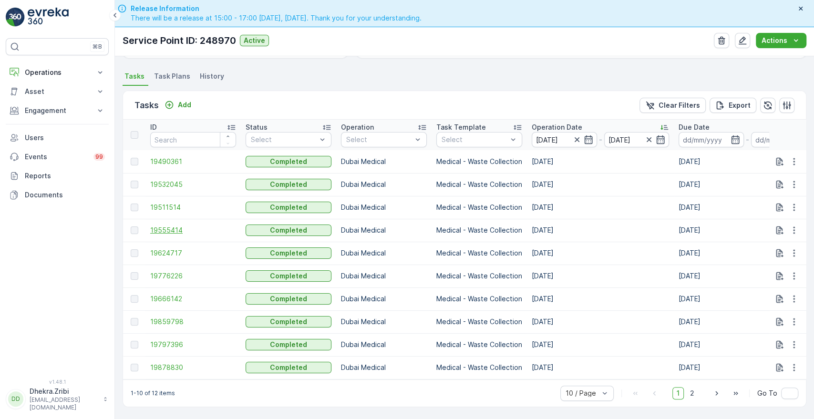
click at [163, 226] on span "19555414" at bounding box center [193, 231] width 86 height 10
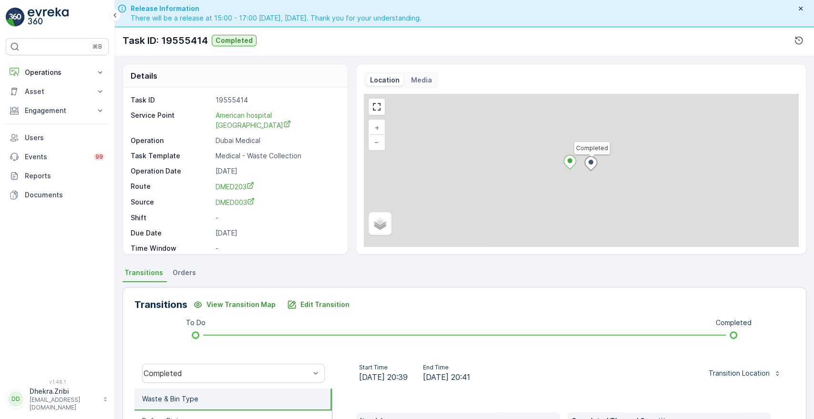
scroll to position [182, 0]
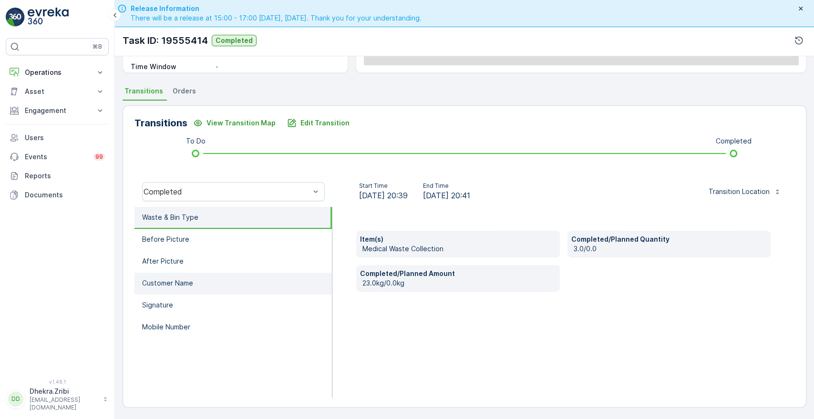
click at [177, 280] on p "Customer Name" at bounding box center [167, 284] width 51 height 10
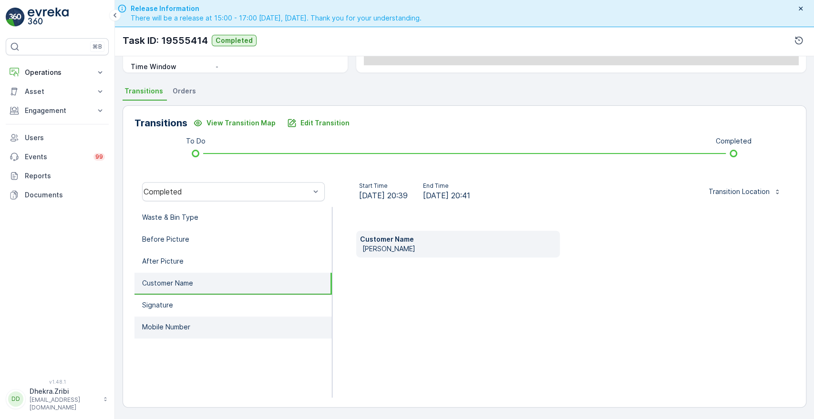
click at [168, 323] on p "Mobile Number" at bounding box center [166, 327] width 48 height 10
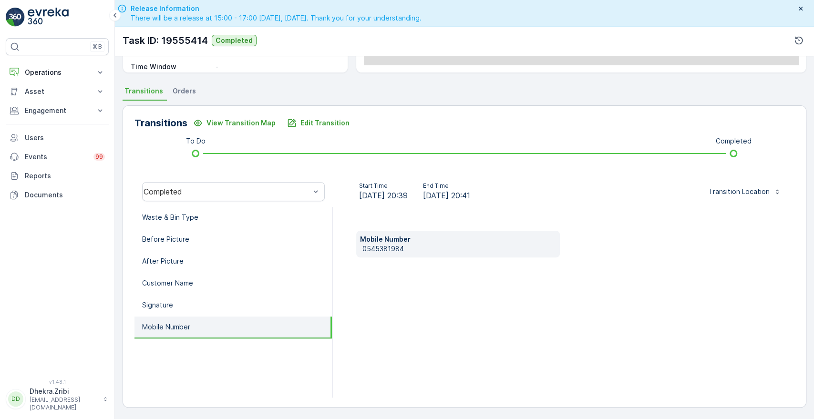
click at [363, 249] on p "0545381984" at bounding box center [459, 249] width 193 height 10
copy p "0545381984"
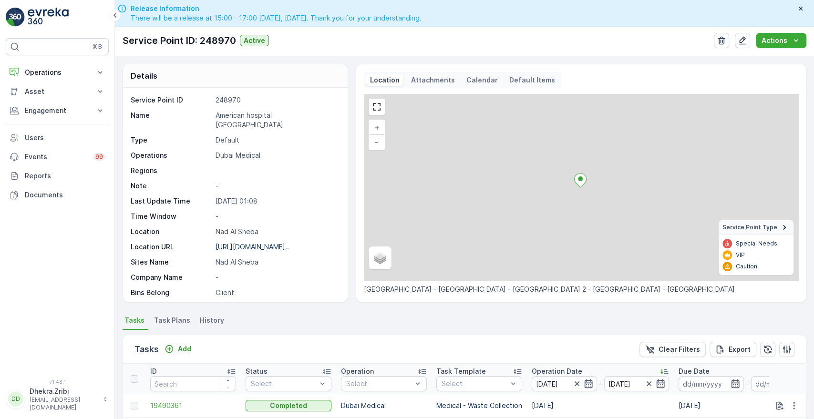
scroll to position [248, 0]
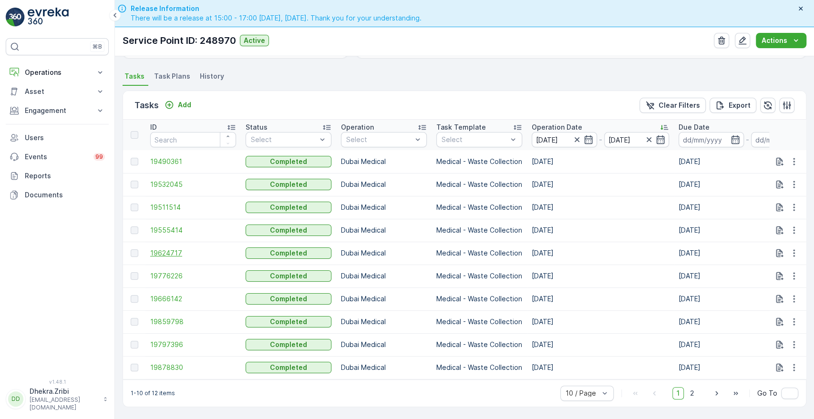
click at [169, 249] on span "19624717" at bounding box center [193, 254] width 86 height 10
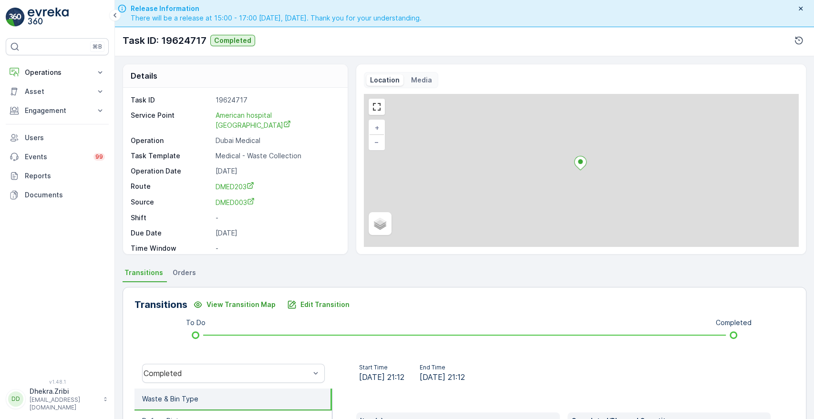
scroll to position [182, 0]
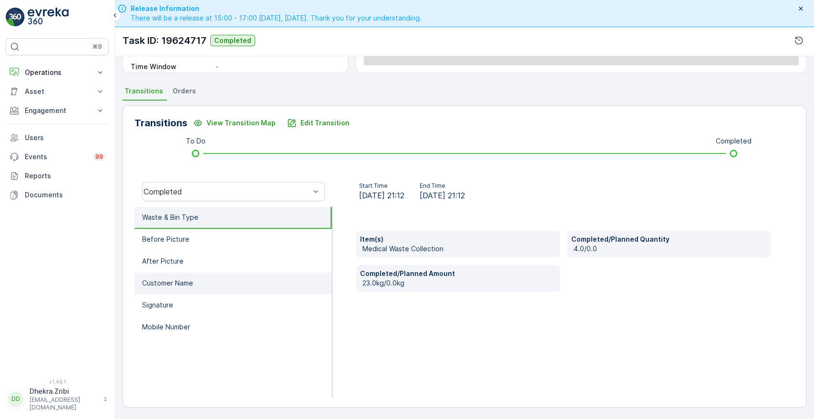
click at [171, 285] on p "Customer Name" at bounding box center [167, 284] width 51 height 10
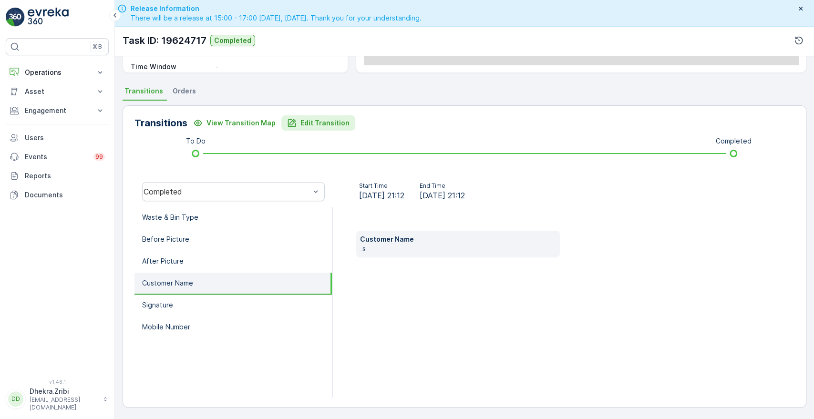
click at [324, 118] on p "Edit Transition" at bounding box center [325, 123] width 49 height 10
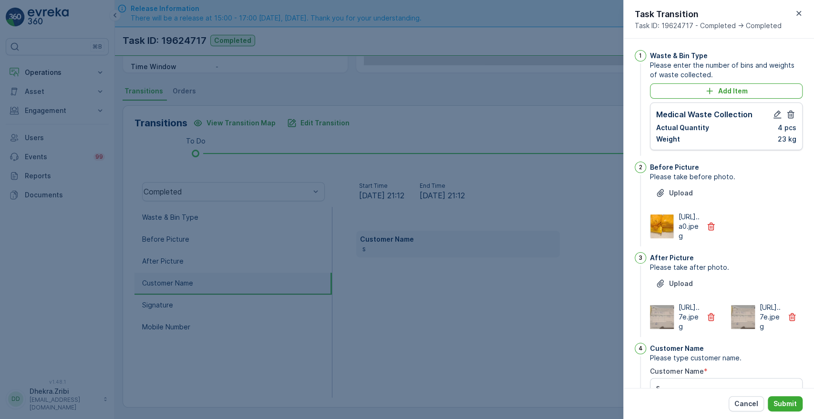
scroll to position [249, 0]
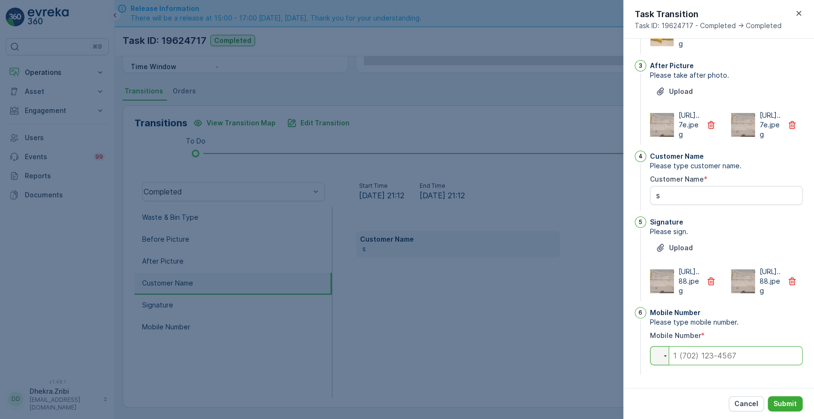
click at [699, 356] on input "tel" at bounding box center [726, 355] width 153 height 19
paste input "0545381984"
type input "0545381984"
click at [691, 186] on Name "s" at bounding box center [726, 195] width 153 height 19
type Name "[PERSON_NAME]"
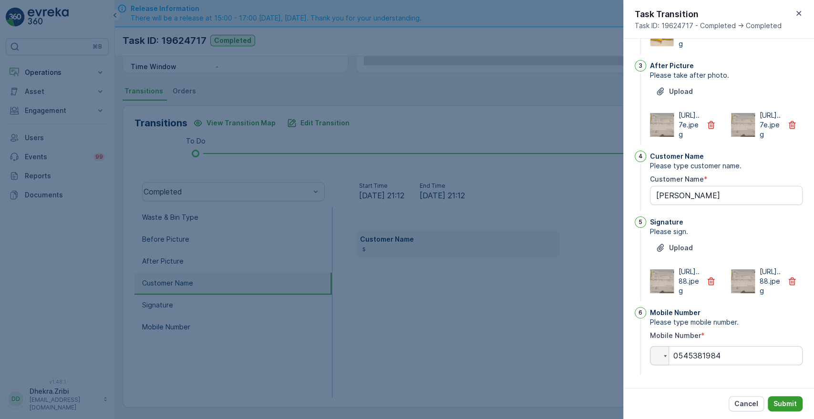
click at [781, 401] on p "Submit" at bounding box center [785, 404] width 23 height 10
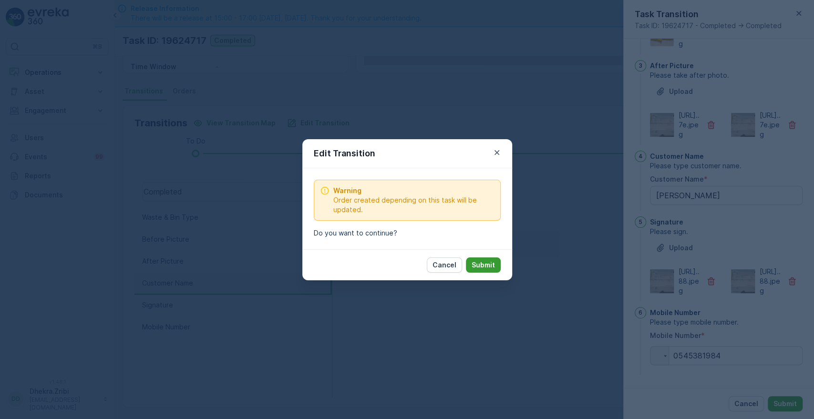
click at [479, 259] on button "Submit" at bounding box center [483, 265] width 35 height 15
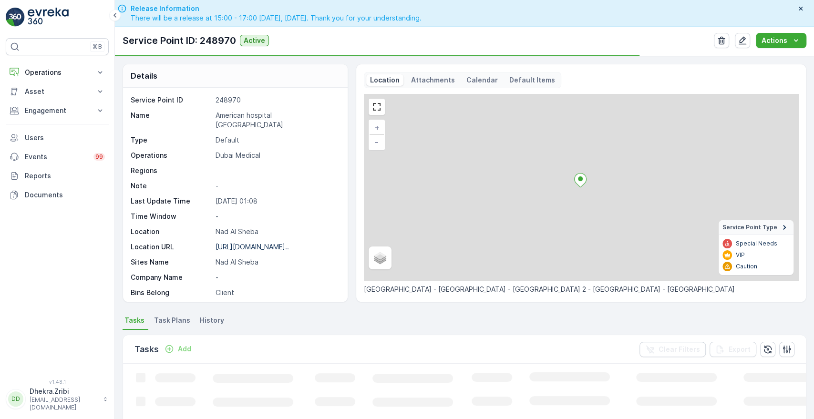
scroll to position [217, 0]
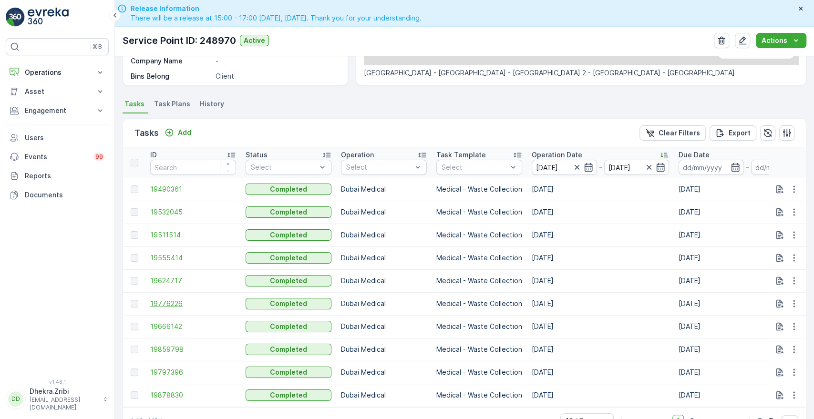
click at [172, 304] on span "19776226" at bounding box center [193, 304] width 86 height 10
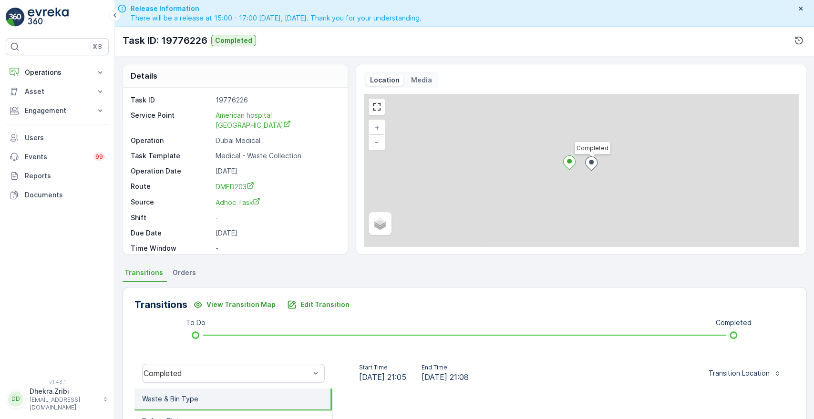
scroll to position [182, 0]
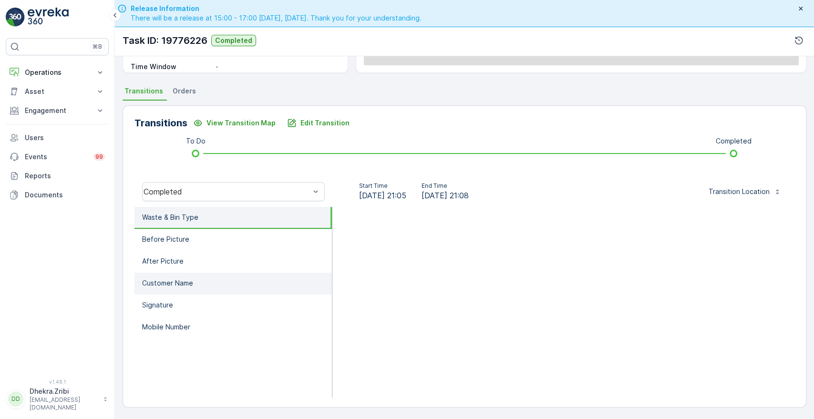
click at [162, 287] on li "Customer Name" at bounding box center [233, 284] width 197 height 22
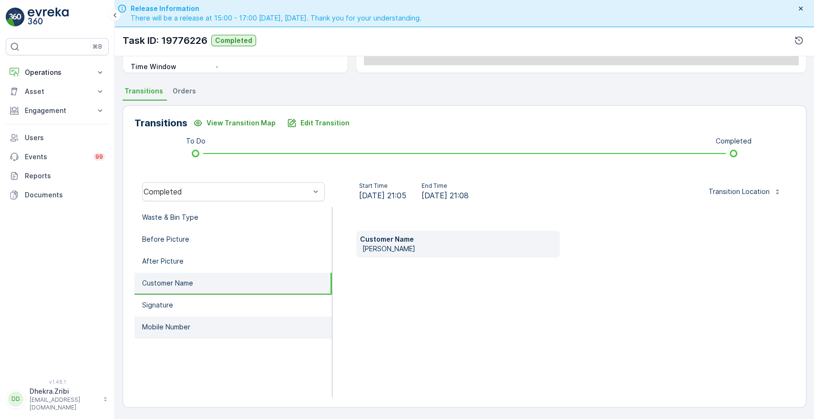
click at [167, 332] on li "Mobile Number" at bounding box center [233, 328] width 197 height 22
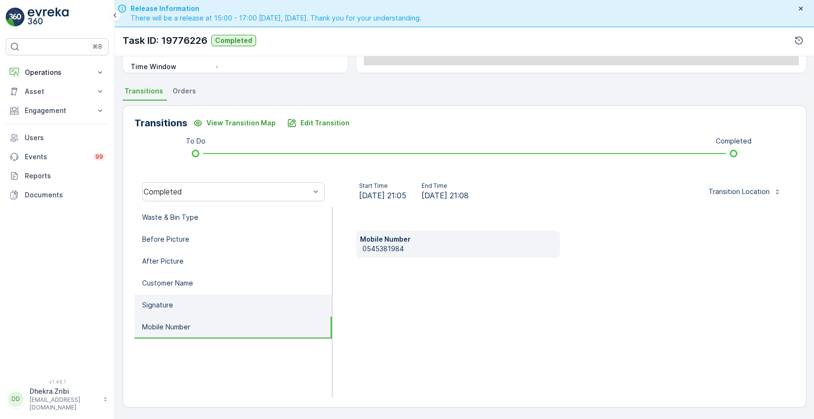
click at [171, 301] on p "Signature" at bounding box center [157, 306] width 31 height 10
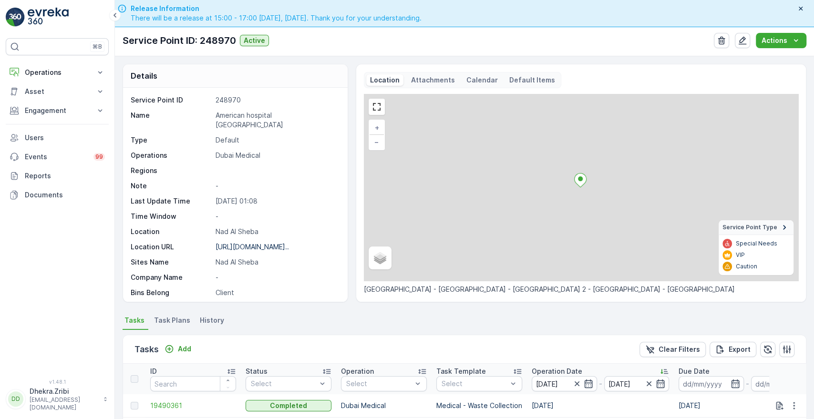
scroll to position [248, 0]
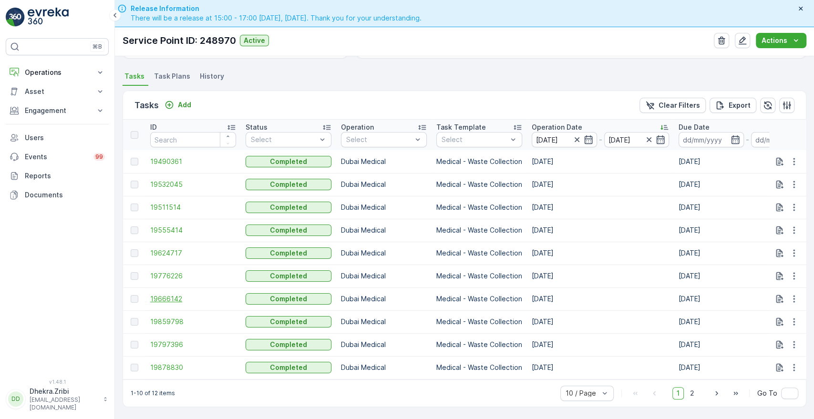
click at [162, 296] on span "19666142" at bounding box center [193, 299] width 86 height 10
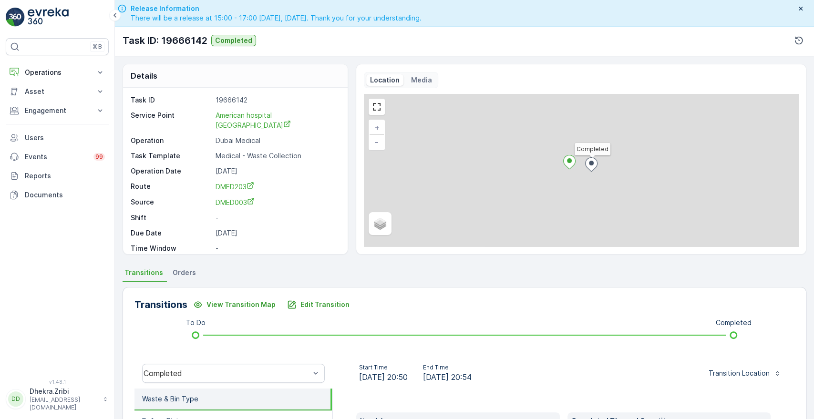
scroll to position [182, 0]
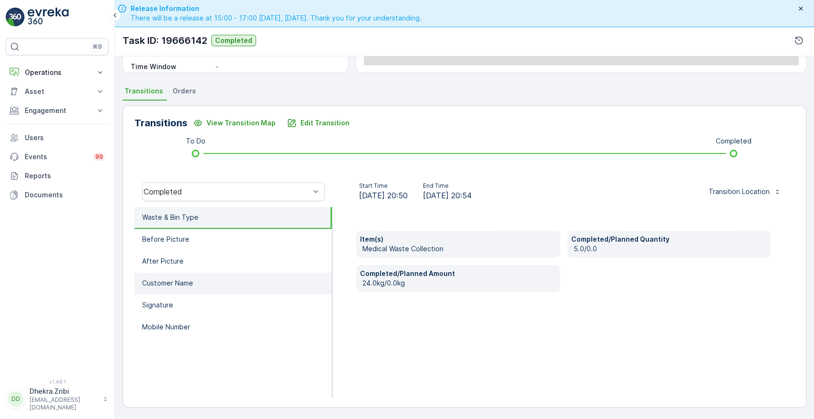
click at [160, 274] on li "Customer Name" at bounding box center [233, 284] width 197 height 22
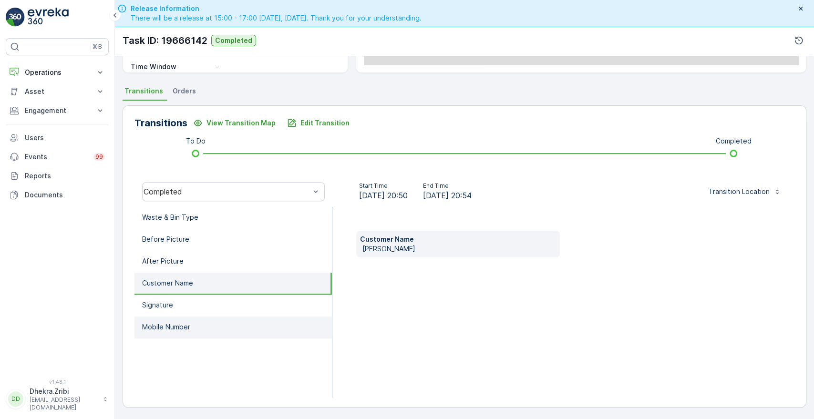
click at [152, 322] on p "Mobile Number" at bounding box center [166, 327] width 48 height 10
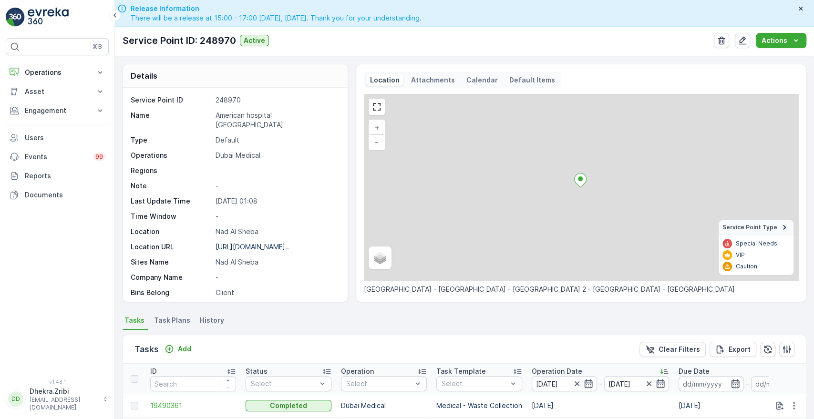
scroll to position [248, 0]
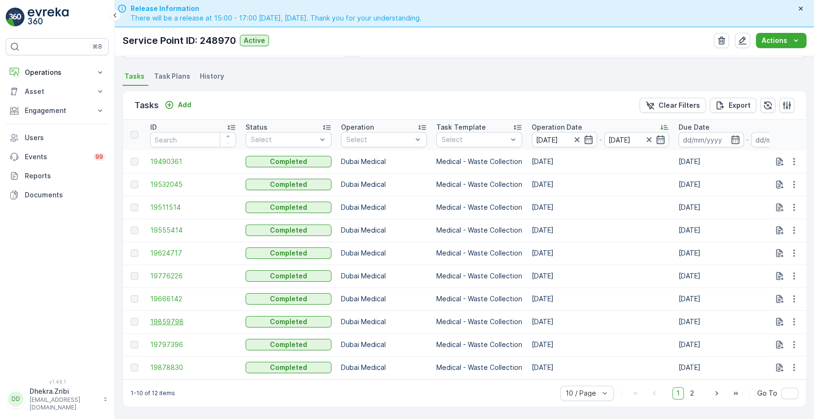
click at [165, 317] on span "19859798" at bounding box center [193, 322] width 86 height 10
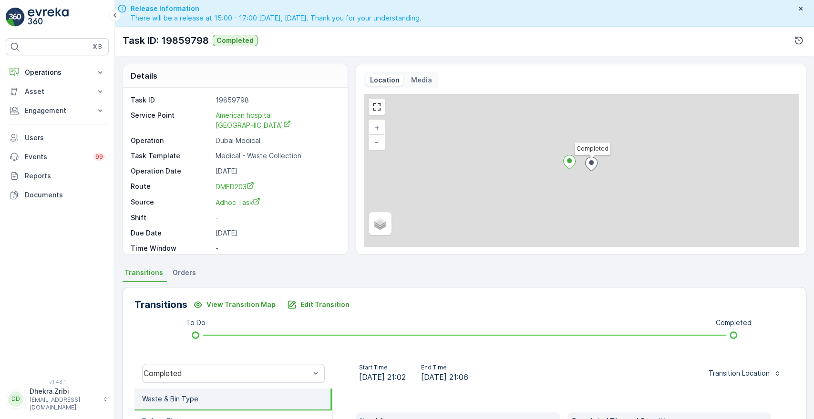
scroll to position [182, 0]
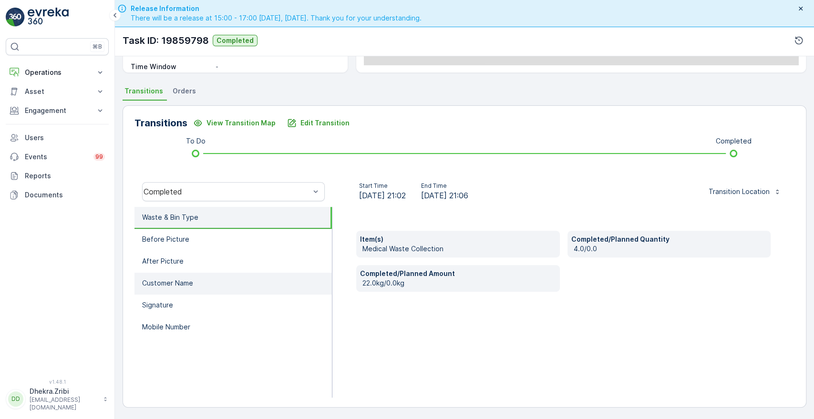
click at [170, 282] on p "Customer Name" at bounding box center [167, 284] width 51 height 10
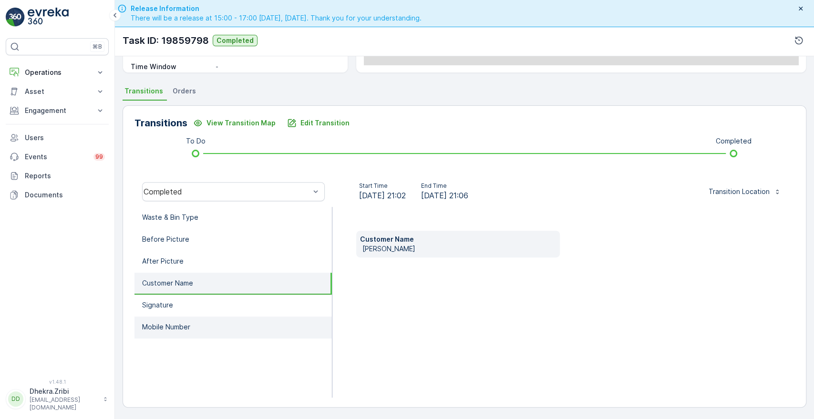
click at [157, 326] on p "Mobile Number" at bounding box center [166, 327] width 48 height 10
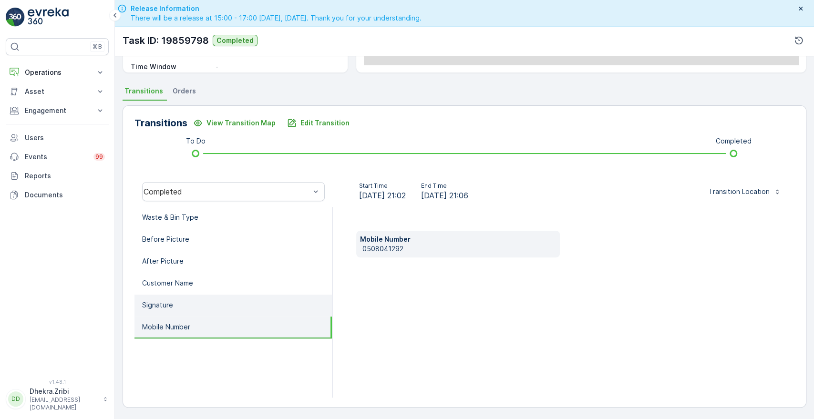
click at [160, 313] on li "Signature" at bounding box center [233, 306] width 197 height 22
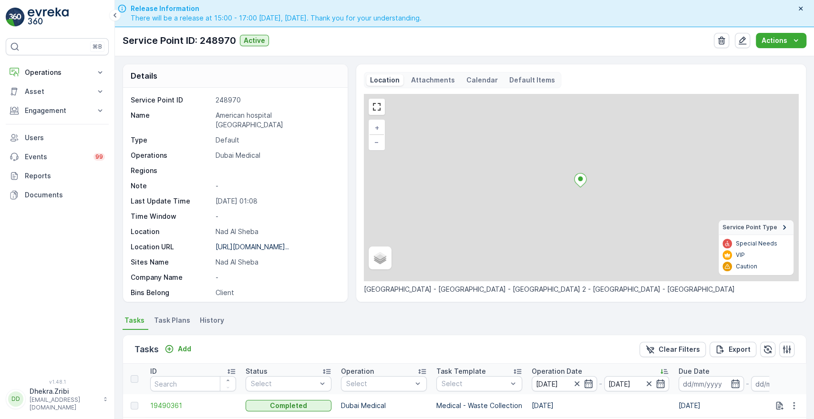
scroll to position [248, 0]
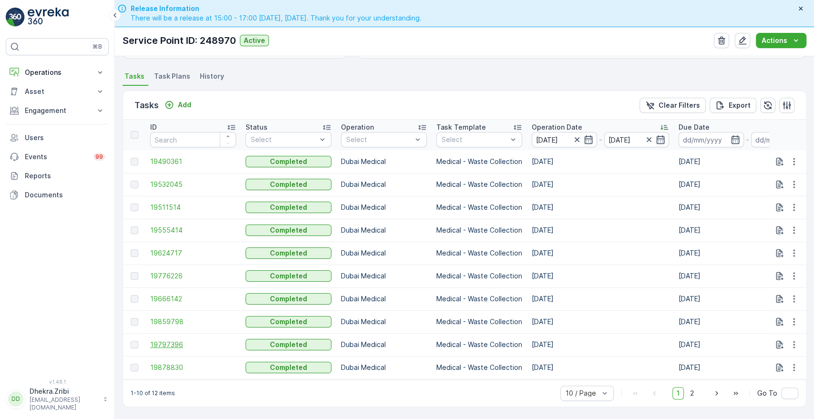
click at [167, 344] on span "19797396" at bounding box center [193, 345] width 86 height 10
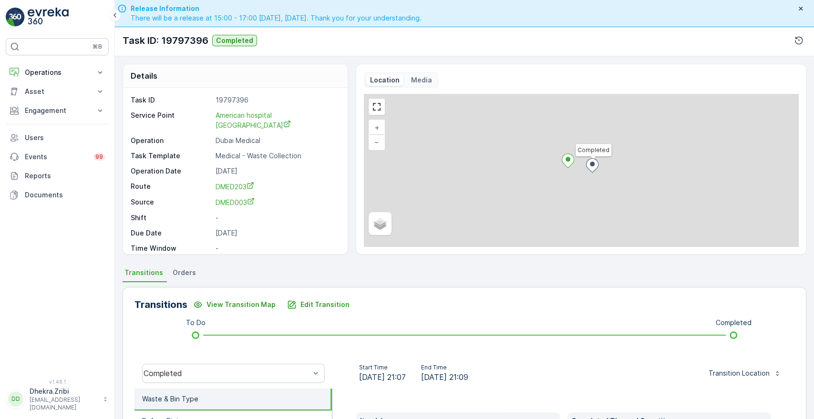
scroll to position [182, 0]
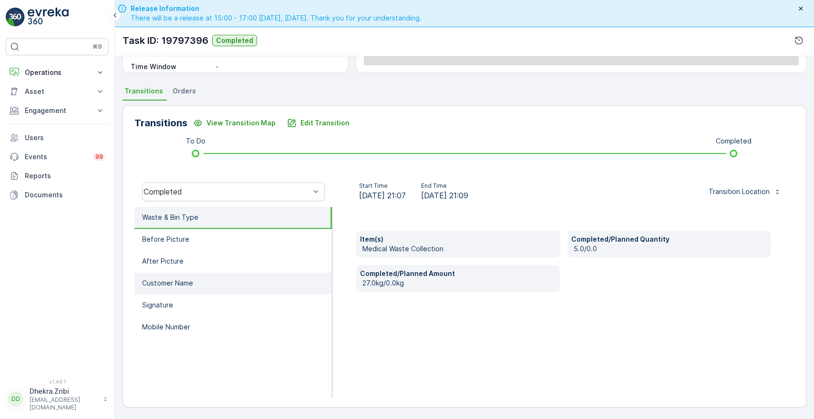
click at [195, 279] on li "Customer Name" at bounding box center [233, 284] width 197 height 22
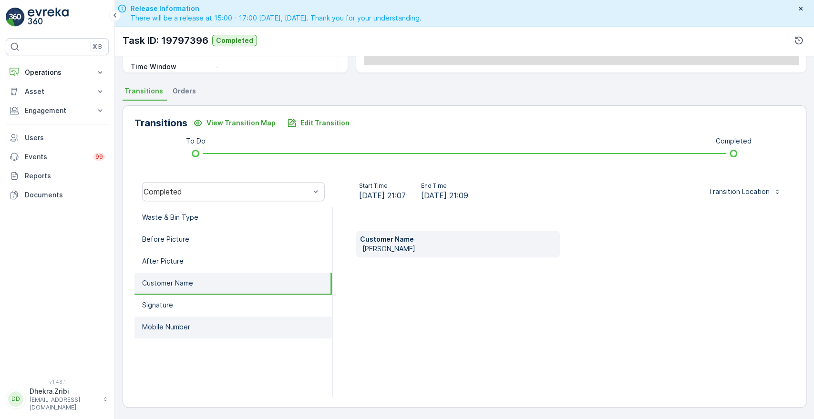
click at [163, 326] on p "Mobile Number" at bounding box center [166, 327] width 48 height 10
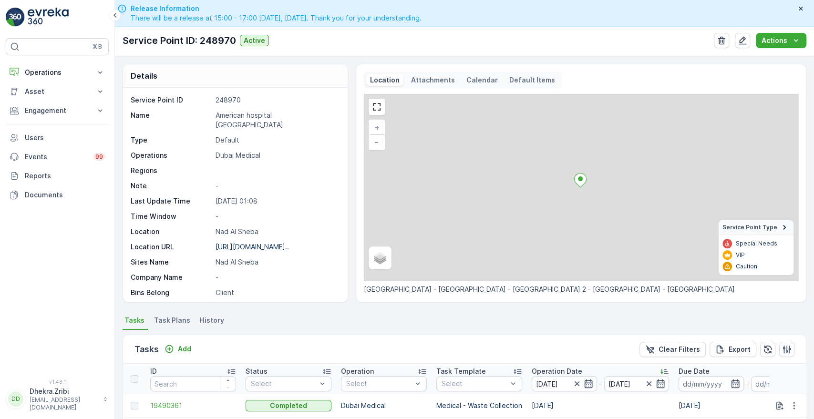
scroll to position [248, 0]
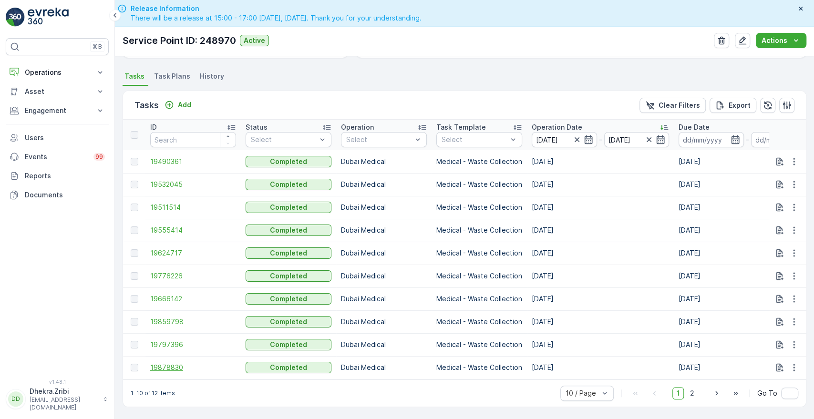
click at [177, 363] on span "19878830" at bounding box center [193, 368] width 86 height 10
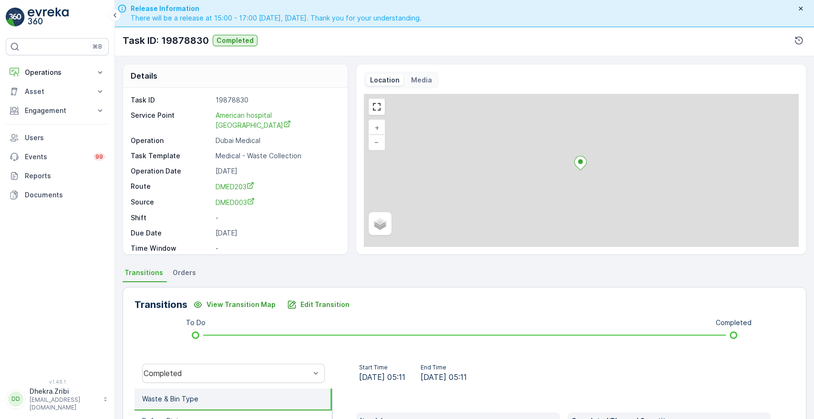
scroll to position [182, 0]
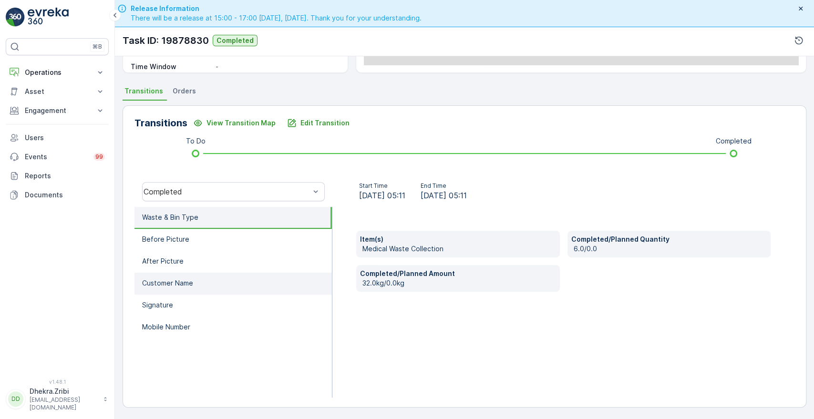
click at [224, 276] on li "Customer Name" at bounding box center [233, 284] width 197 height 22
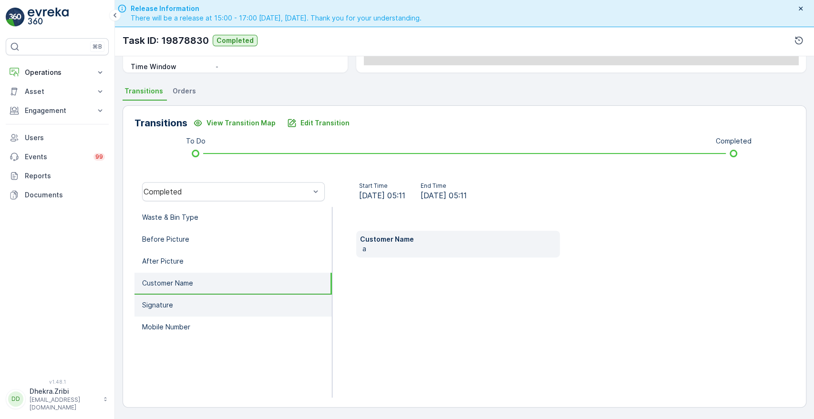
click at [164, 301] on p "Signature" at bounding box center [157, 306] width 31 height 10
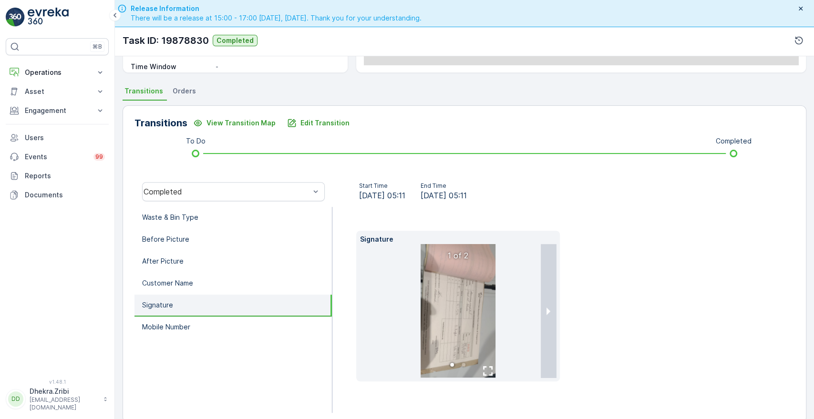
click at [466, 304] on img at bounding box center [458, 311] width 75 height 134
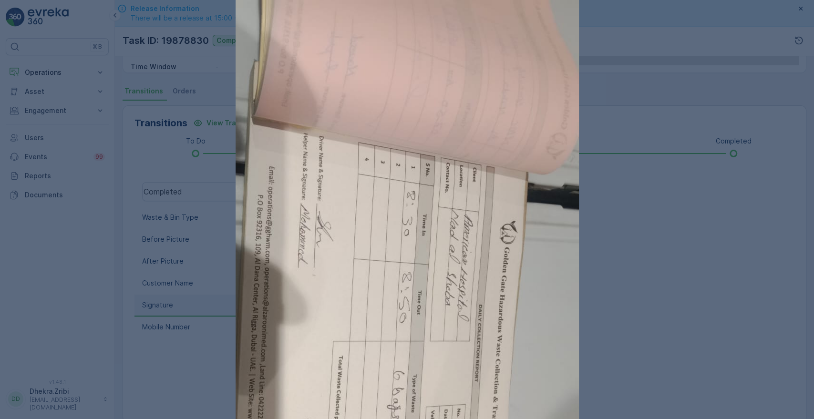
click at [561, 233] on img at bounding box center [407, 305] width 343 height 611
click at [632, 219] on div at bounding box center [407, 209] width 814 height 419
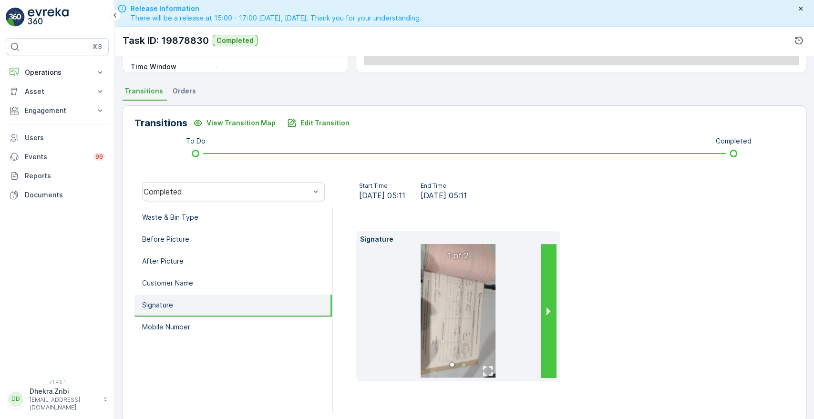
click at [547, 300] on button "next slide / item" at bounding box center [548, 311] width 15 height 134
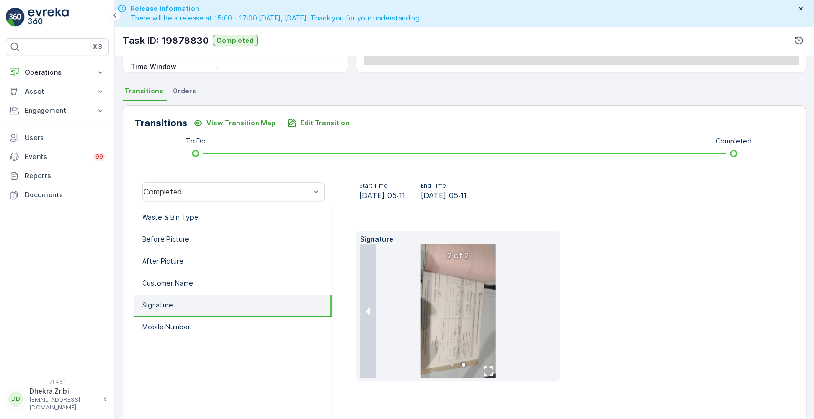
click at [471, 311] on img at bounding box center [458, 311] width 75 height 134
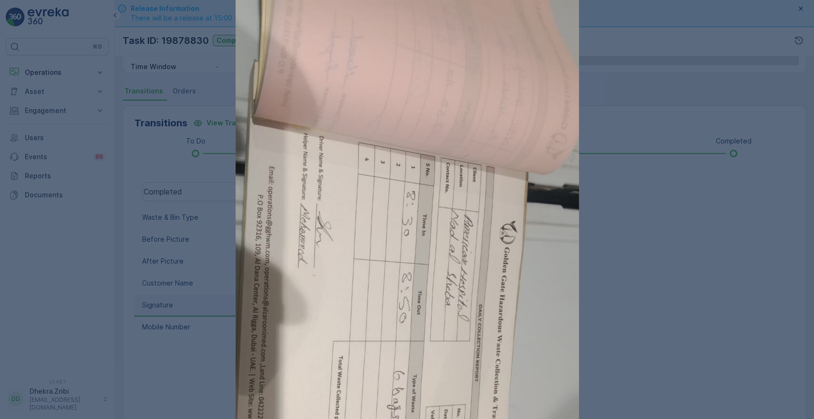
click at [471, 311] on img at bounding box center [407, 305] width 343 height 611
drag, startPoint x: 379, startPoint y: 274, endPoint x: 551, endPoint y: 161, distance: 205.7
click at [551, 161] on img at bounding box center [407, 305] width 343 height 611
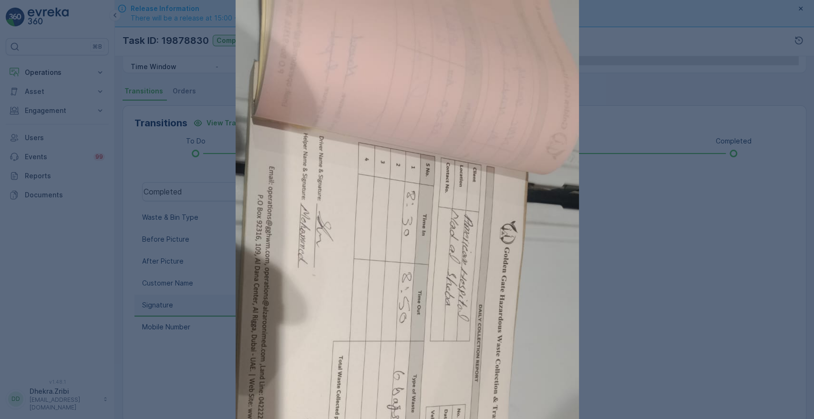
click at [152, 270] on div at bounding box center [407, 209] width 814 height 419
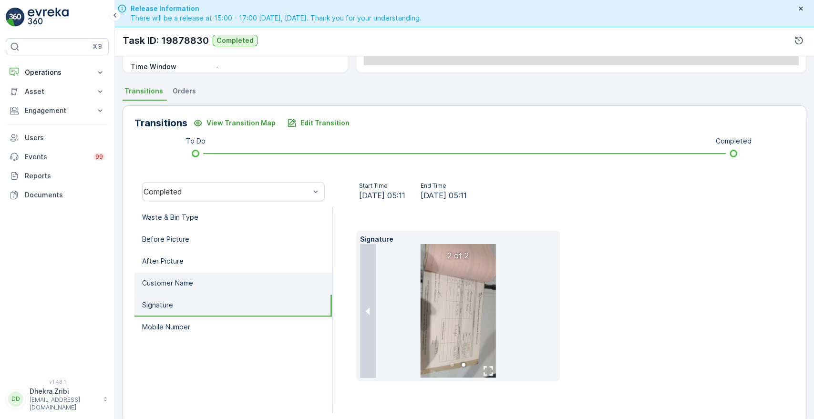
click at [176, 274] on li "Customer Name" at bounding box center [233, 284] width 197 height 22
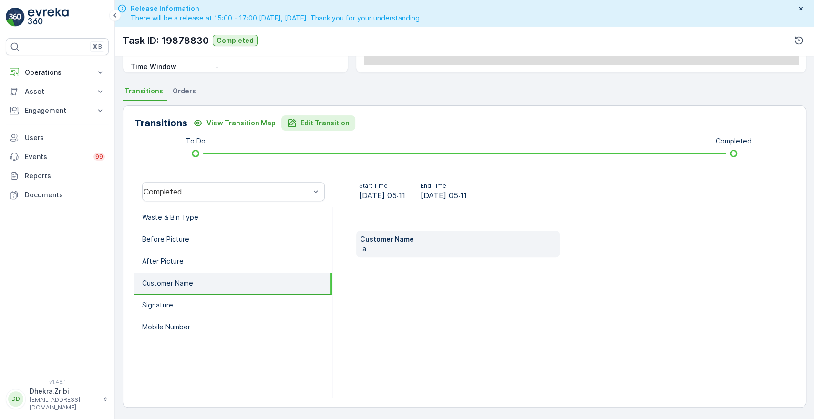
click at [324, 122] on p "Edit Transition" at bounding box center [325, 123] width 49 height 10
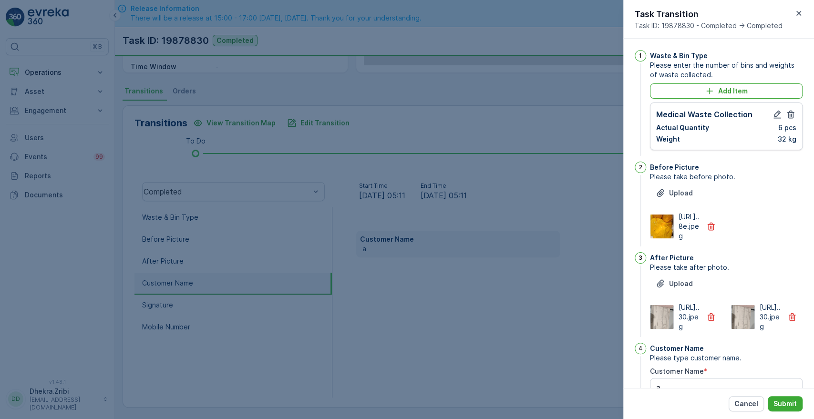
scroll to position [249, 0]
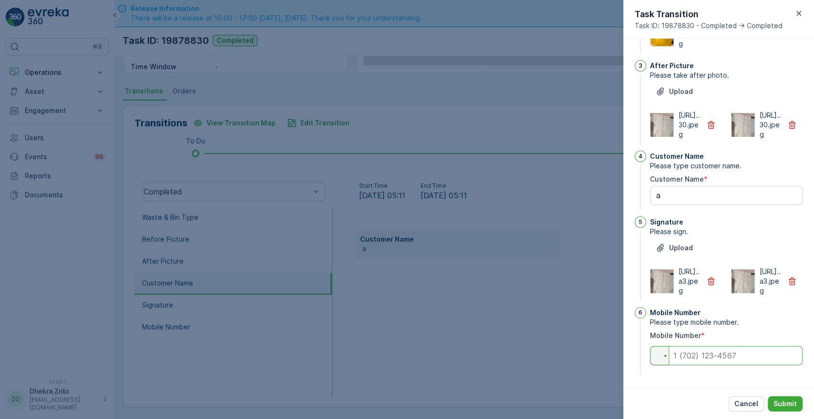
click at [680, 359] on input "tel" at bounding box center [726, 355] width 153 height 19
paste input "0545381984"
type input "0545381984"
click at [691, 186] on Name "a" at bounding box center [726, 195] width 153 height 19
type Name "[PERSON_NAME]"
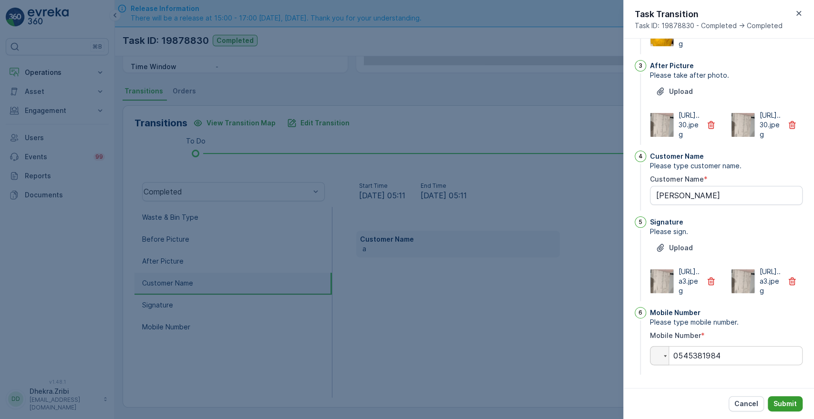
click at [780, 399] on button "Submit" at bounding box center [785, 403] width 35 height 15
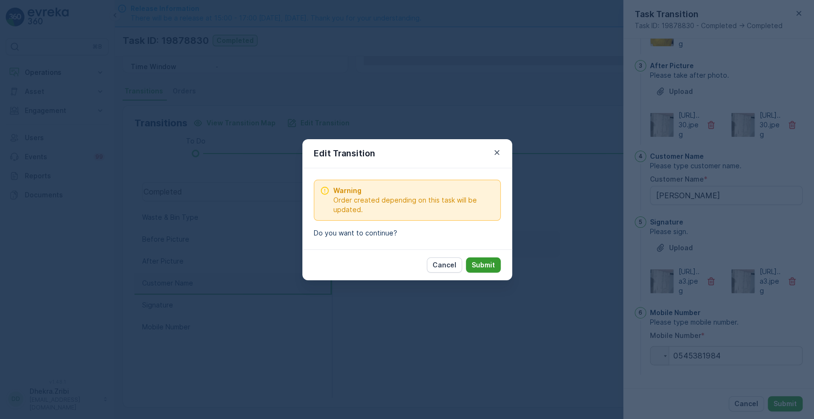
click at [480, 261] on p "Submit" at bounding box center [483, 265] width 23 height 10
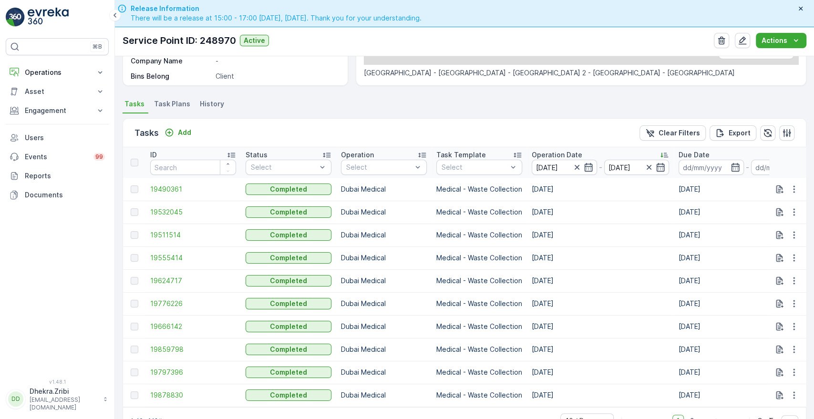
scroll to position [248, 0]
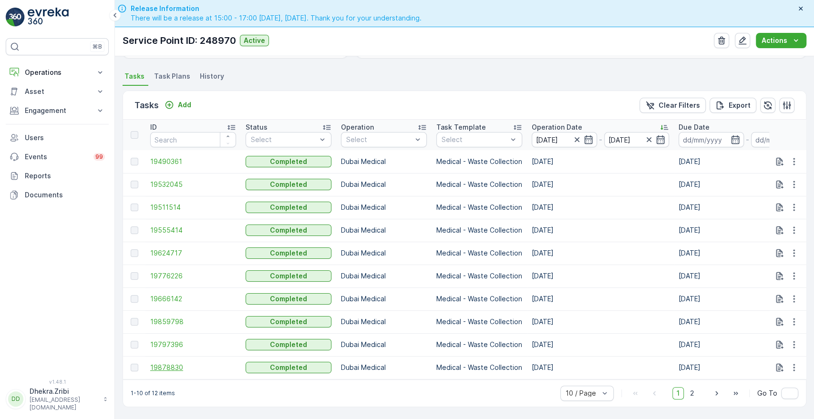
click at [172, 363] on span "19878830" at bounding box center [193, 368] width 86 height 10
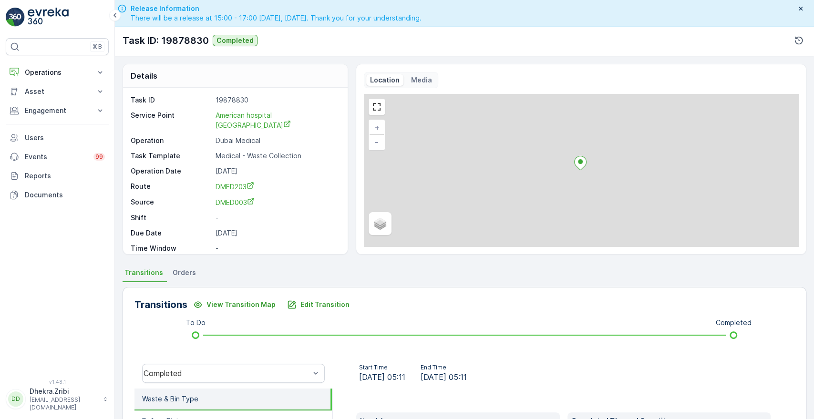
scroll to position [182, 0]
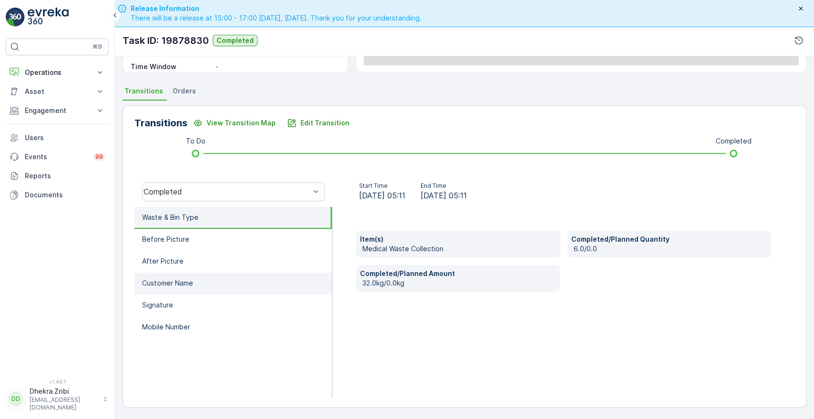
click at [223, 290] on li "Customer Name" at bounding box center [233, 284] width 197 height 22
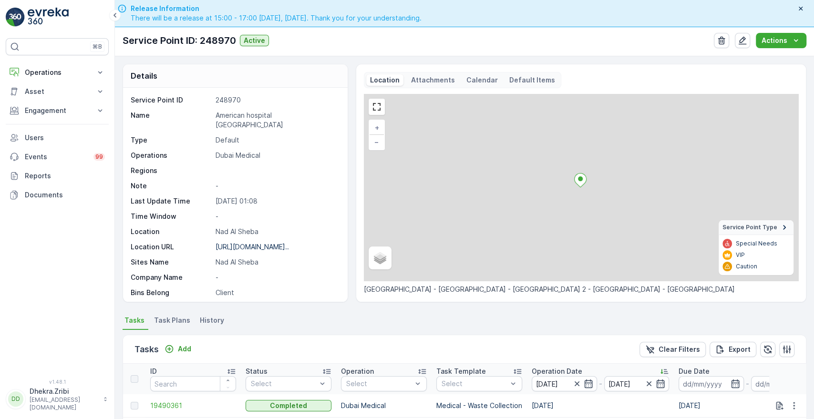
scroll to position [248, 0]
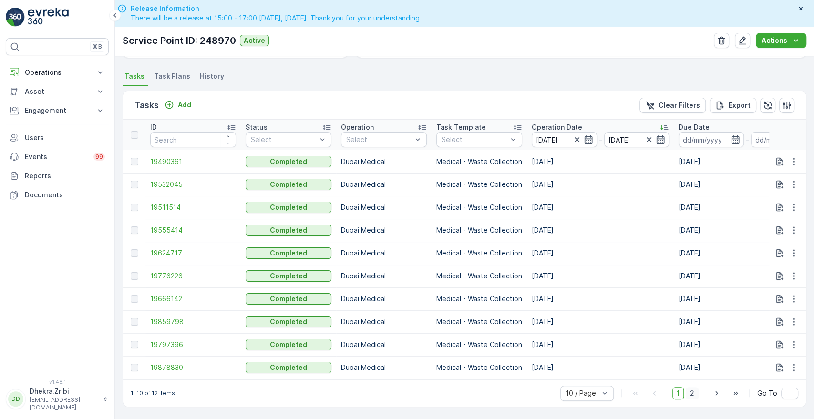
click at [693, 395] on span "2" at bounding box center [692, 393] width 13 height 12
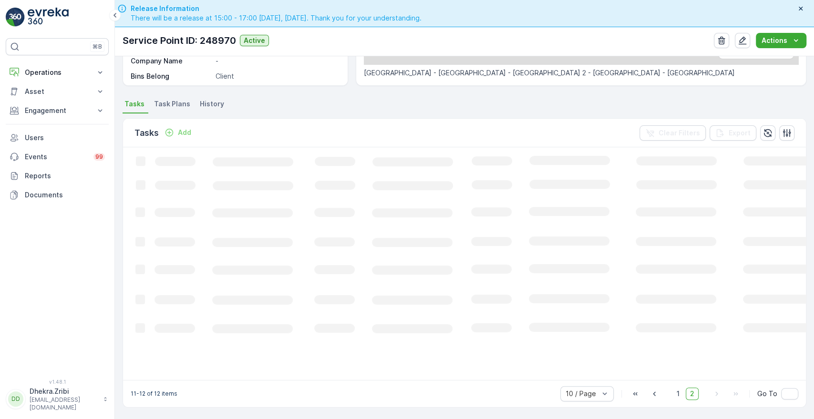
scroll to position [225, 0]
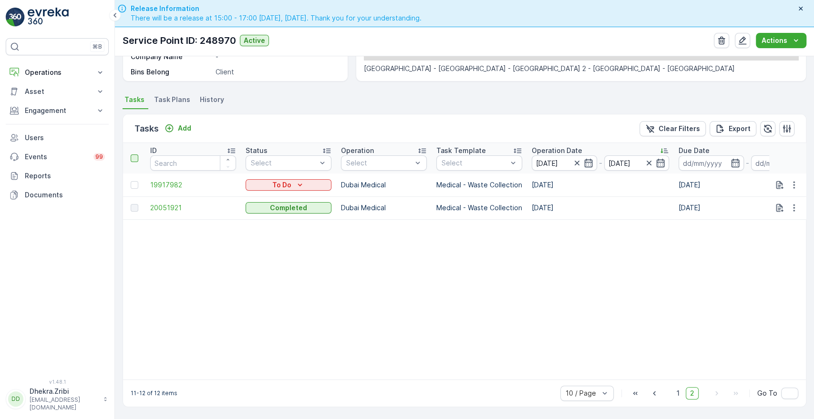
click at [133, 156] on div at bounding box center [135, 159] width 8 height 8
click at [136, 155] on input "checkbox" at bounding box center [136, 155] width 0 height 0
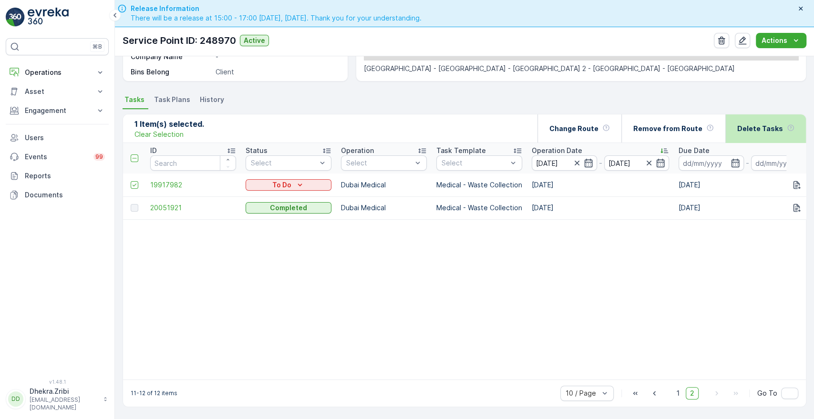
click at [790, 131] on div "Delete Tasks" at bounding box center [765, 128] width 57 height 28
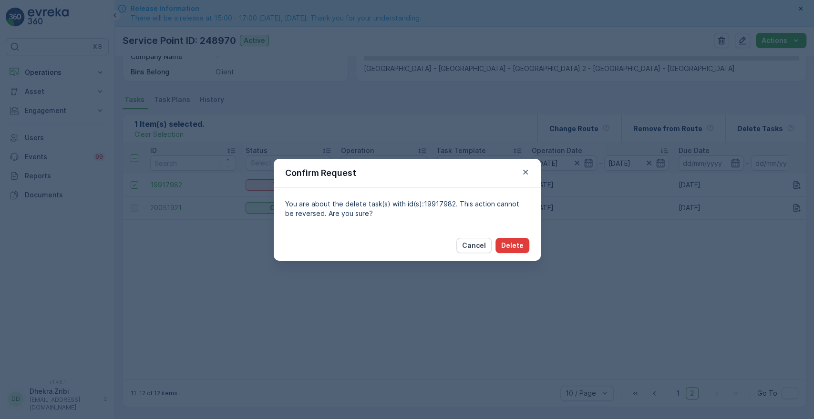
click at [511, 247] on p "Delete" at bounding box center [512, 246] width 22 height 10
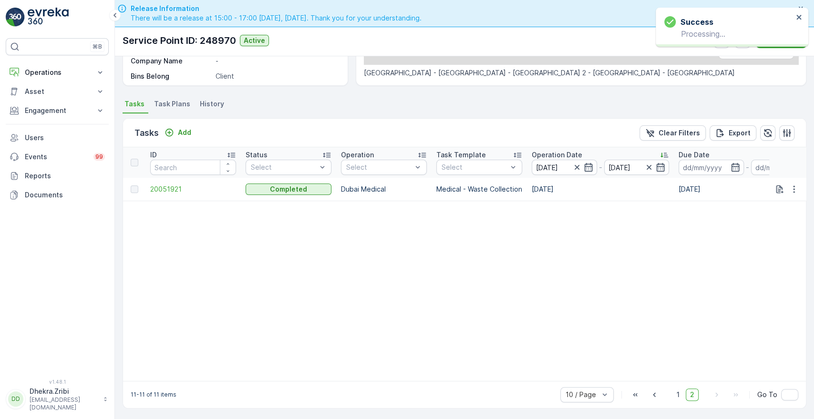
scroll to position [222, 0]
click at [173, 183] on span "20051921" at bounding box center [193, 188] width 86 height 10
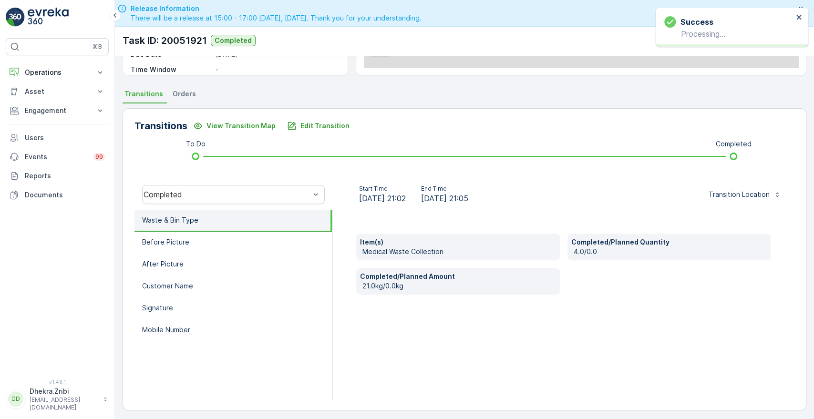
scroll to position [182, 0]
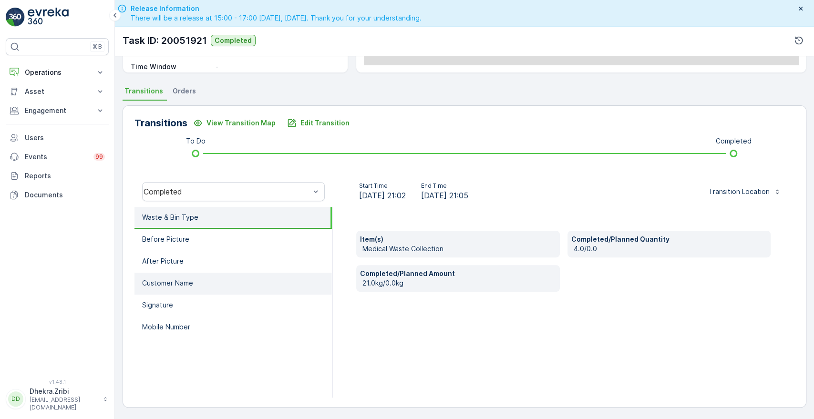
click at [178, 285] on p "Customer Name" at bounding box center [167, 284] width 51 height 10
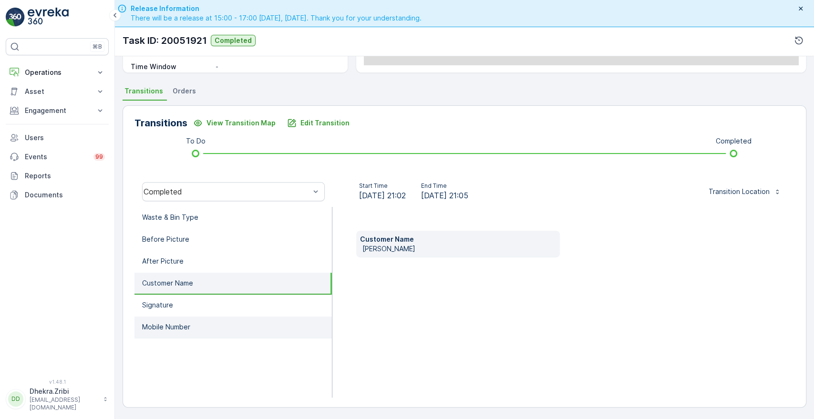
click at [160, 330] on p "Mobile Number" at bounding box center [166, 327] width 48 height 10
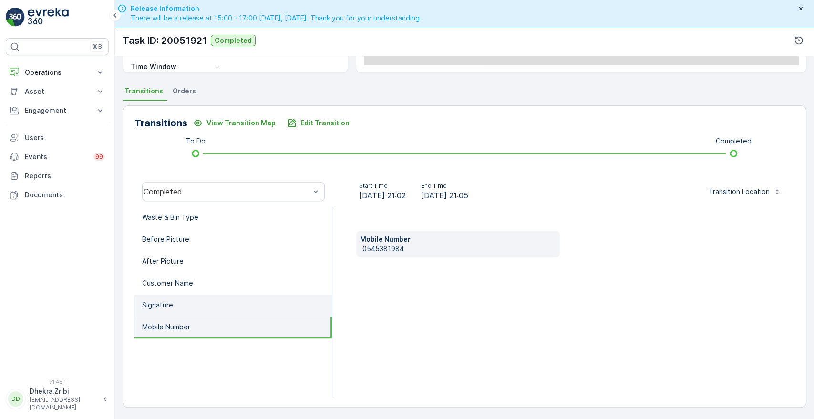
click at [176, 308] on li "Signature" at bounding box center [233, 306] width 197 height 22
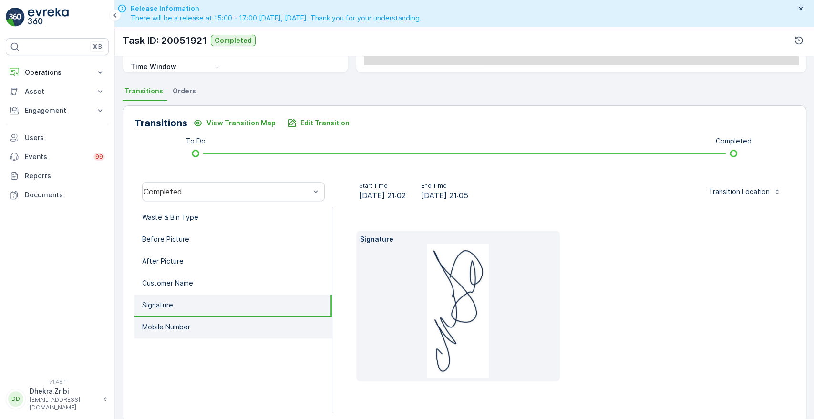
click at [177, 317] on li "Mobile Number" at bounding box center [233, 328] width 197 height 22
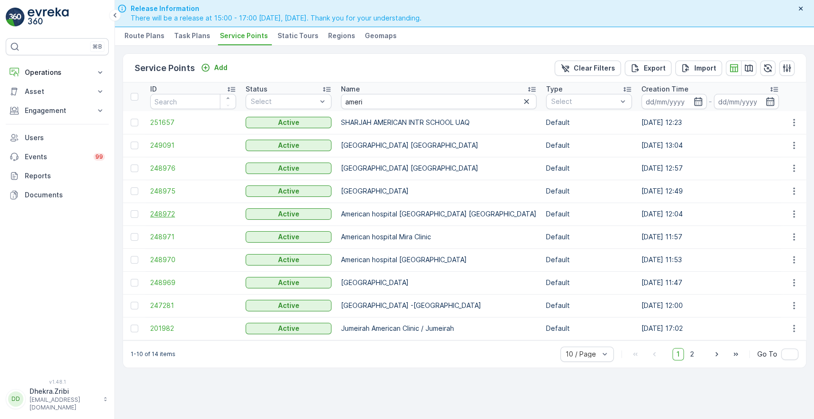
click at [162, 217] on span "248972" at bounding box center [193, 214] width 86 height 10
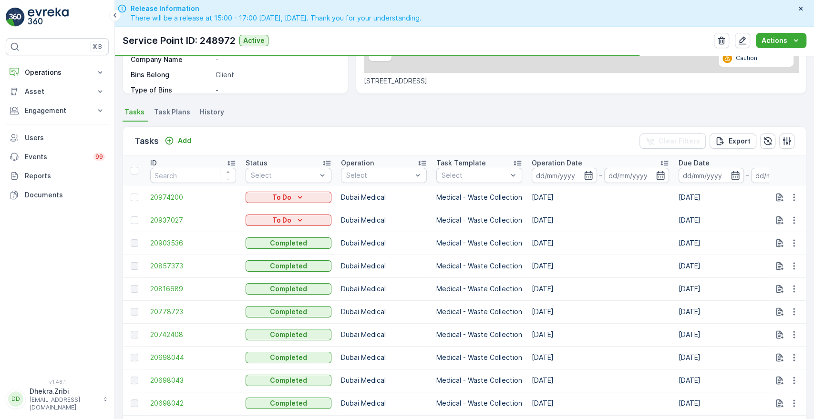
scroll to position [248, 0]
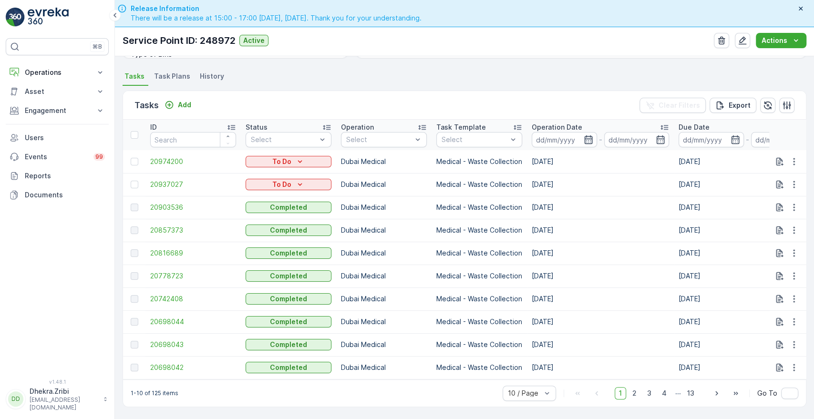
click at [592, 135] on icon "button" at bounding box center [589, 140] width 10 height 10
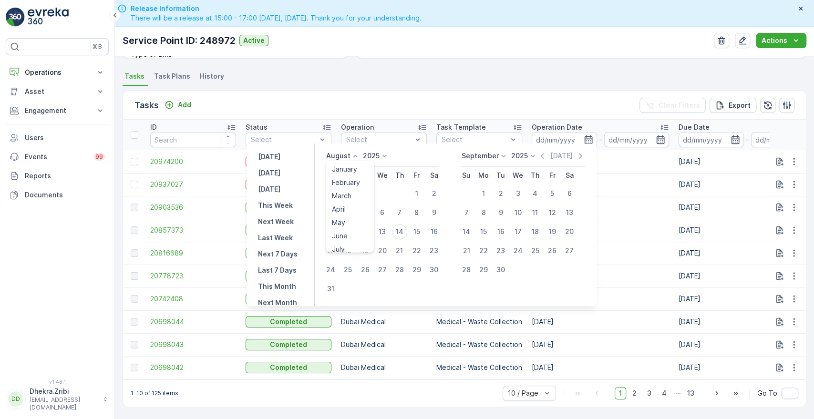
click at [358, 157] on icon at bounding box center [356, 156] width 10 height 10
click at [345, 237] on span "June" at bounding box center [340, 236] width 16 height 10
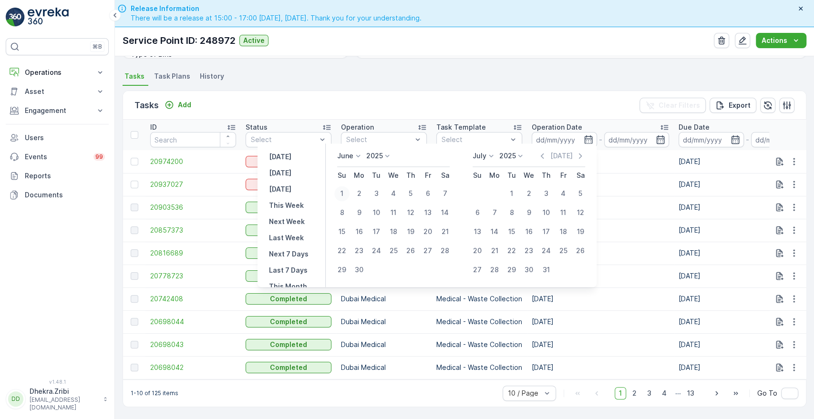
click at [343, 195] on div "1" at bounding box center [341, 193] width 15 height 15
type input "[DATE]"
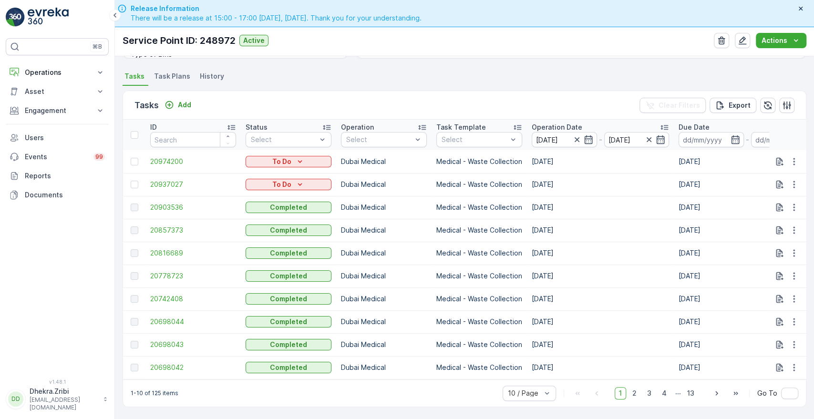
click at [511, 109] on div "Tasks Add Clear Filters Export" at bounding box center [464, 105] width 683 height 29
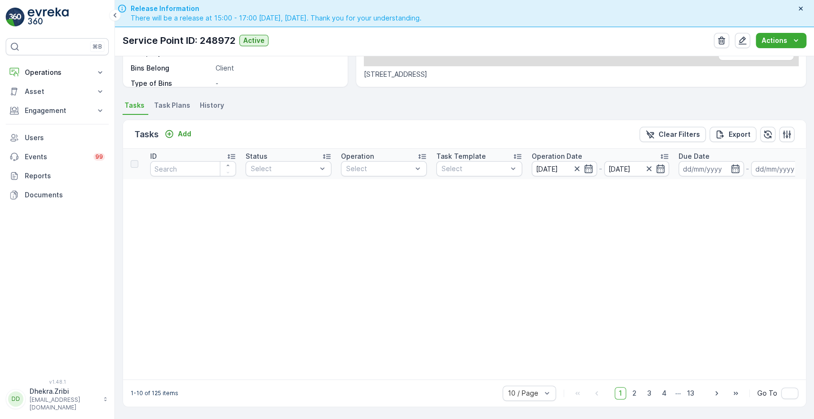
scroll to position [213, 0]
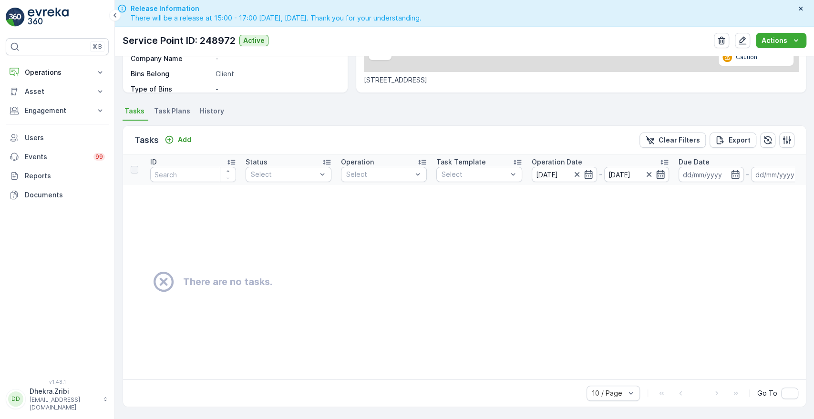
click at [663, 170] on icon "button" at bounding box center [661, 175] width 10 height 10
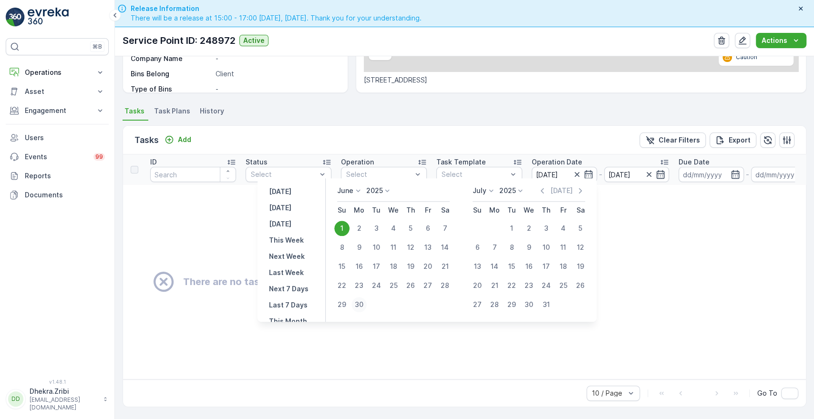
click at [357, 303] on div "30" at bounding box center [359, 304] width 15 height 15
type input "[DATE]"
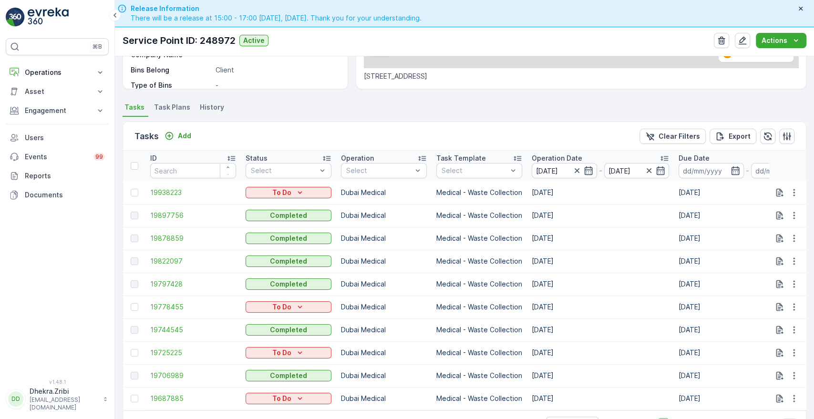
click at [552, 158] on p "Operation Date" at bounding box center [557, 159] width 51 height 10
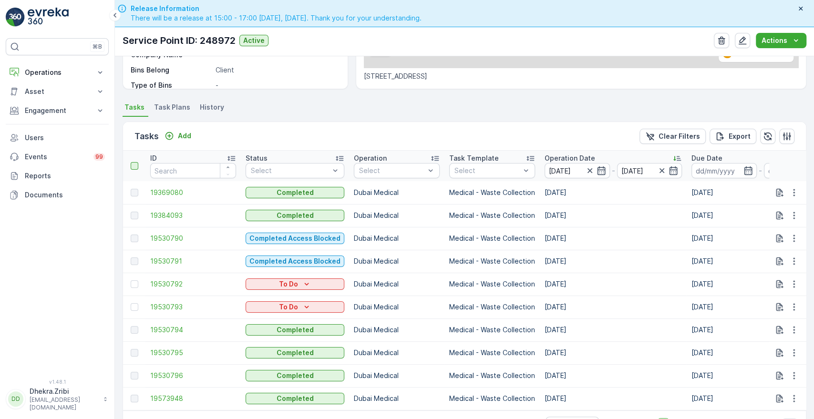
click at [132, 166] on div at bounding box center [135, 166] width 8 height 8
click at [136, 162] on input "checkbox" at bounding box center [136, 162] width 0 height 0
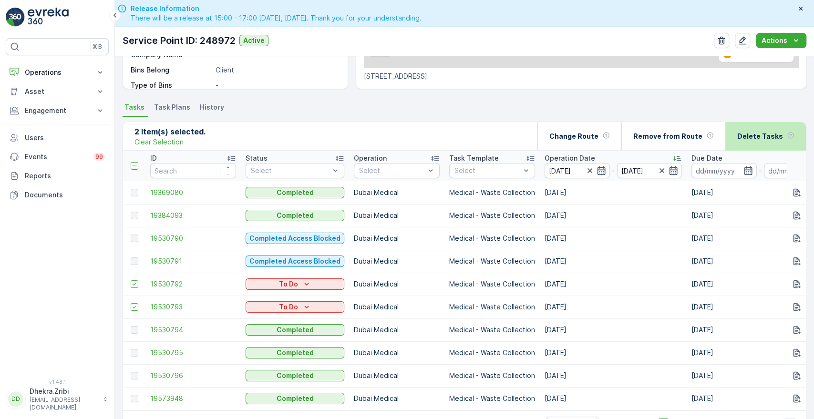
click at [763, 134] on p "Delete Tasks" at bounding box center [760, 137] width 46 height 10
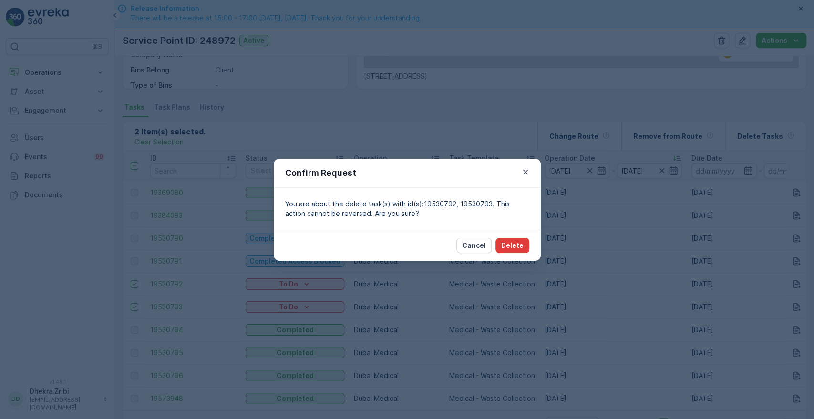
click at [515, 241] on p "Delete" at bounding box center [512, 246] width 22 height 10
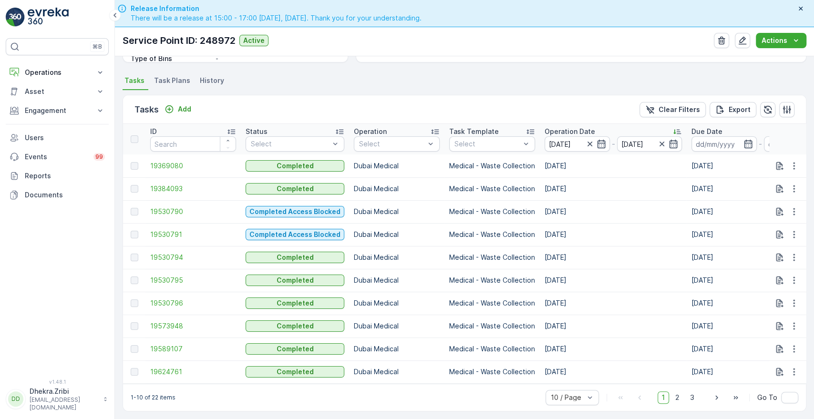
scroll to position [248, 0]
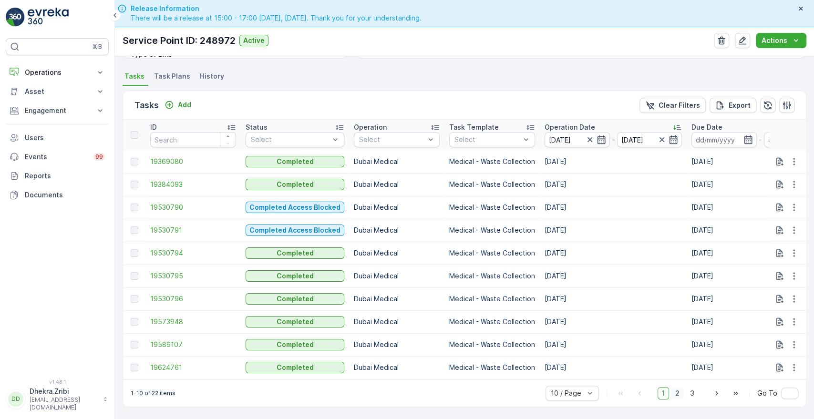
click at [675, 391] on span "2" at bounding box center [677, 393] width 13 height 12
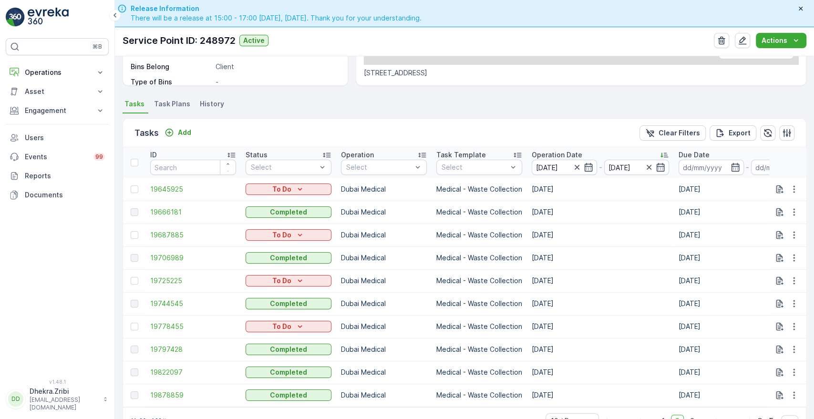
scroll to position [248, 0]
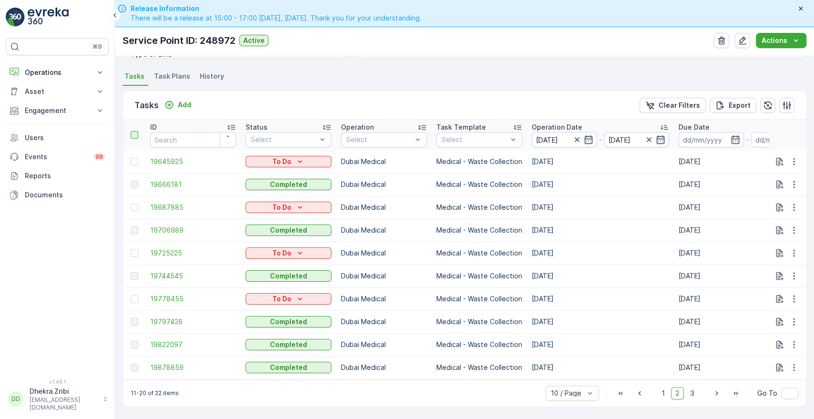
click at [134, 131] on div at bounding box center [135, 135] width 8 height 8
click at [136, 131] on input "checkbox" at bounding box center [136, 131] width 0 height 0
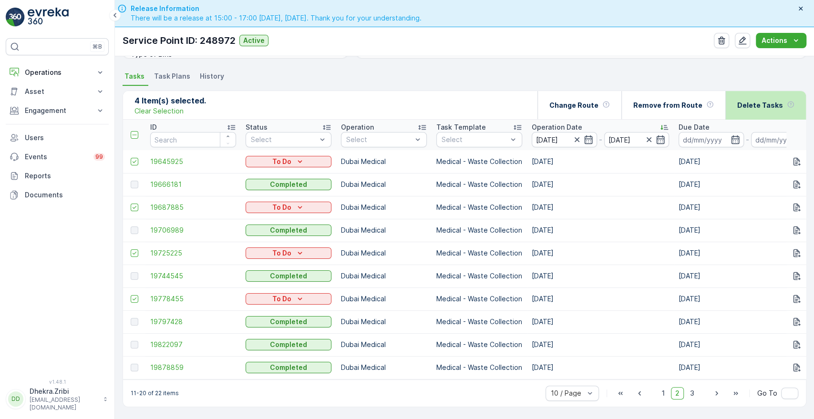
click at [759, 102] on p "Delete Tasks" at bounding box center [760, 106] width 46 height 10
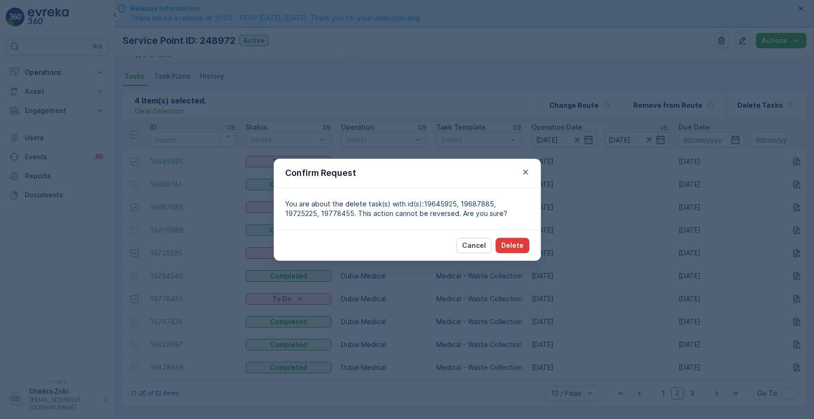
click at [514, 243] on p "Delete" at bounding box center [512, 246] width 22 height 10
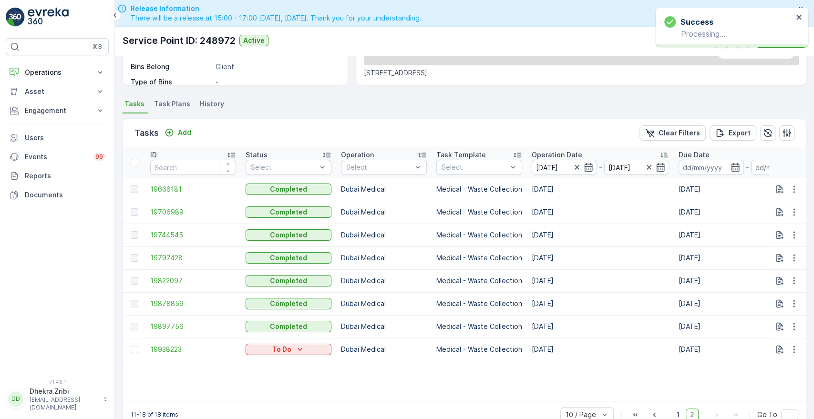
scroll to position [242, 0]
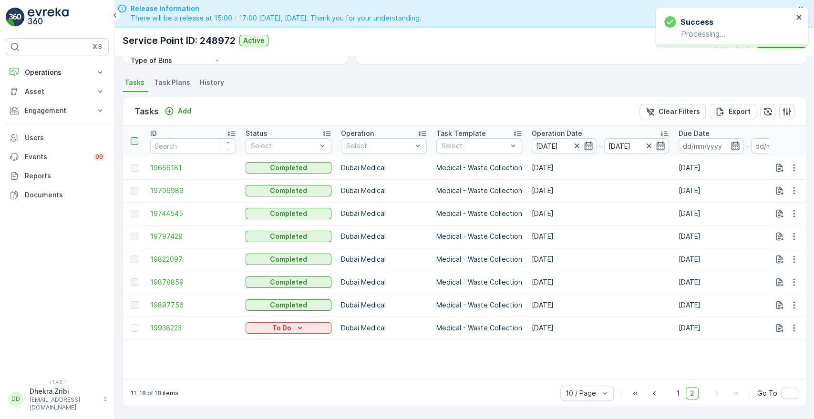
click at [136, 137] on div at bounding box center [135, 141] width 8 height 8
click at [136, 137] on input "checkbox" at bounding box center [136, 137] width 0 height 0
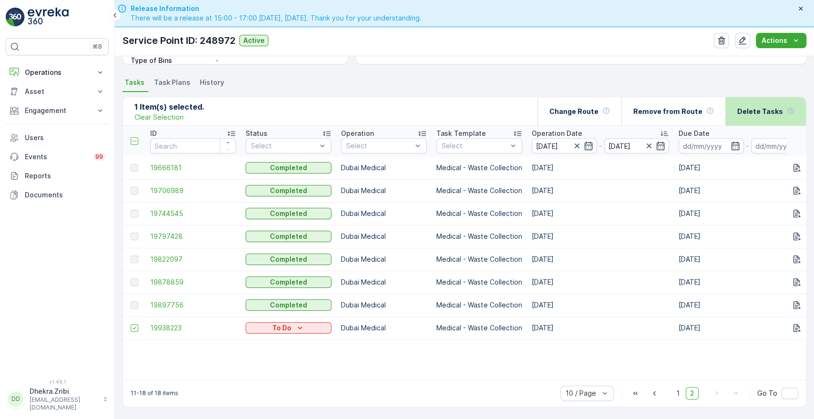
click at [752, 111] on div "Delete Tasks" at bounding box center [765, 111] width 57 height 28
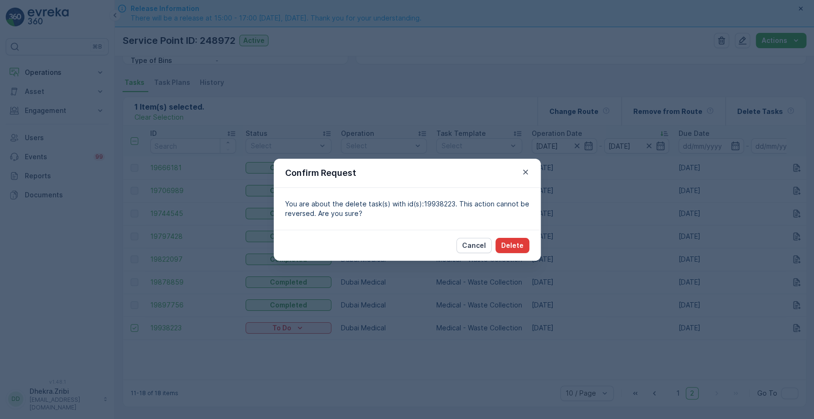
click at [520, 251] on button "Delete" at bounding box center [513, 245] width 34 height 15
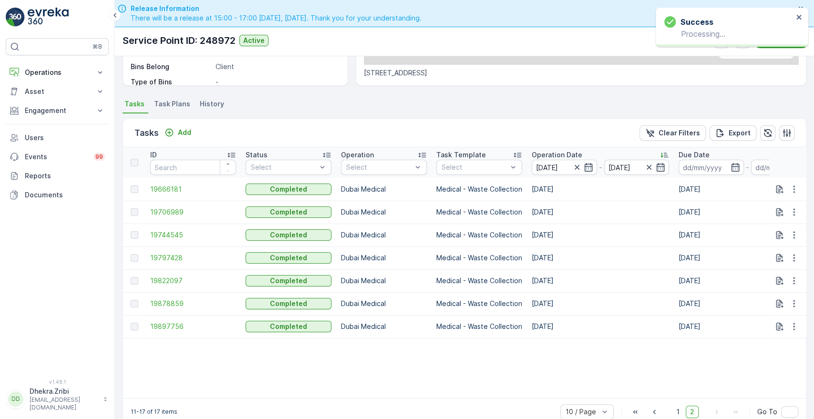
scroll to position [239, 0]
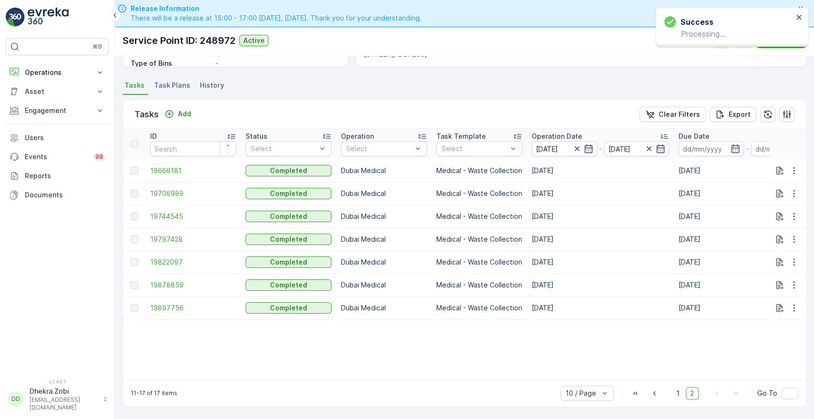
click at [678, 393] on span "1" at bounding box center [678, 393] width 11 height 12
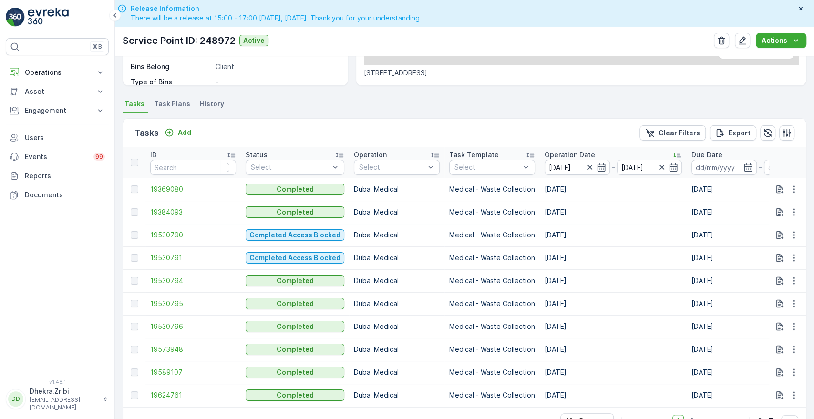
scroll to position [242, 0]
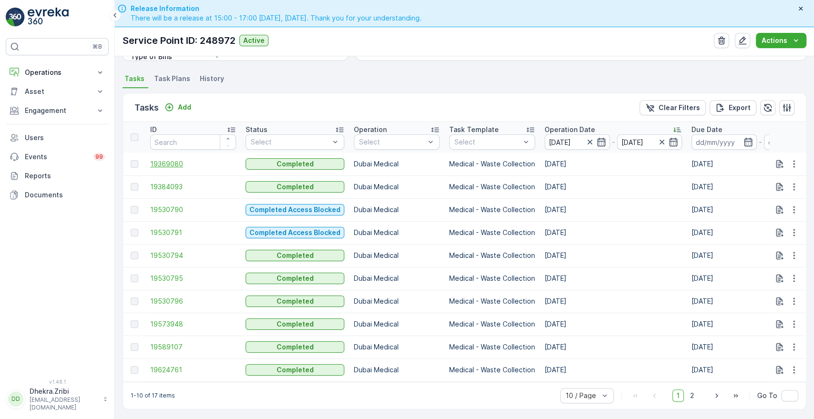
click at [156, 163] on span "19369080" at bounding box center [193, 164] width 86 height 10
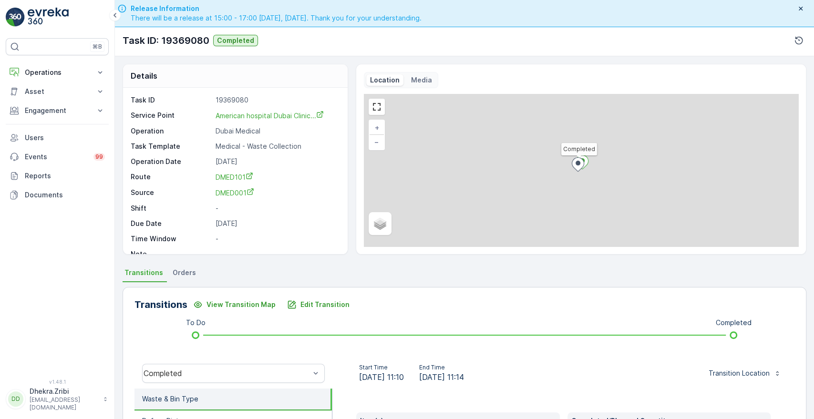
scroll to position [182, 0]
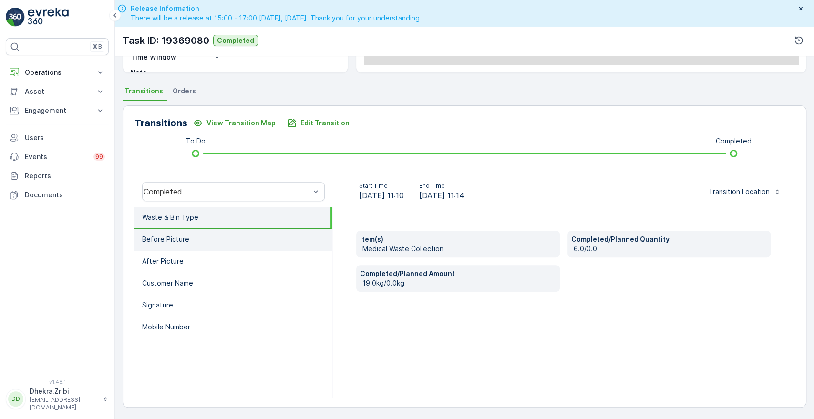
click at [164, 239] on p "Before Picture" at bounding box center [165, 240] width 47 height 10
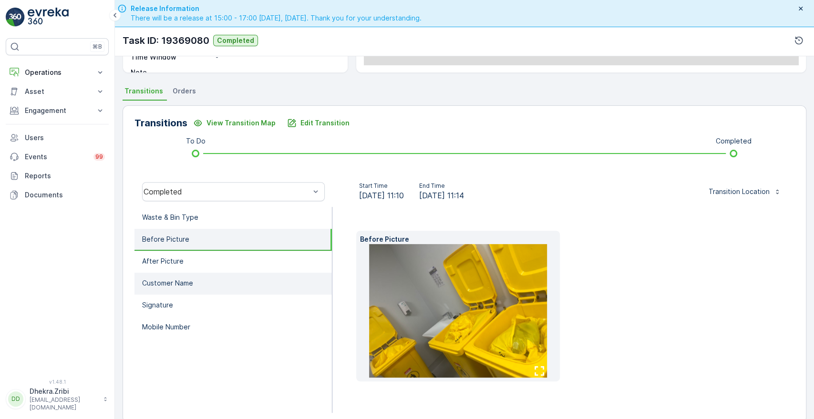
click at [165, 284] on p "Customer Name" at bounding box center [167, 284] width 51 height 10
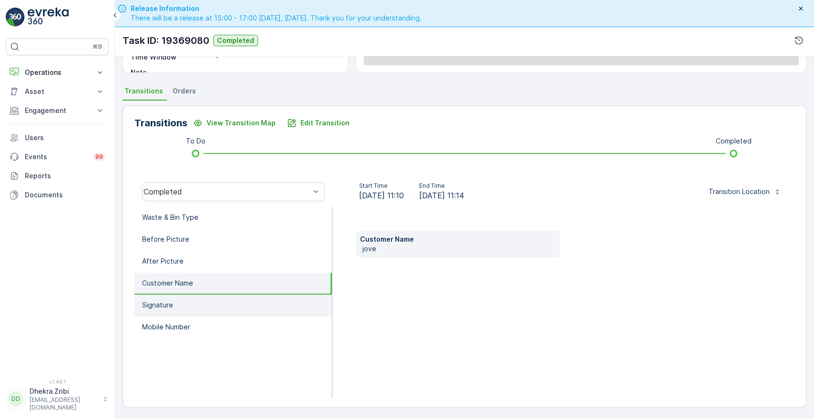
click at [162, 303] on p "Signature" at bounding box center [157, 306] width 31 height 10
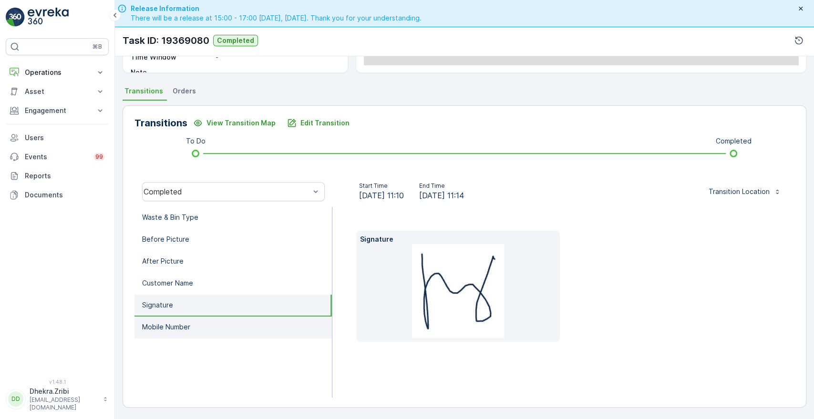
click at [168, 332] on li "Mobile Number" at bounding box center [233, 328] width 197 height 22
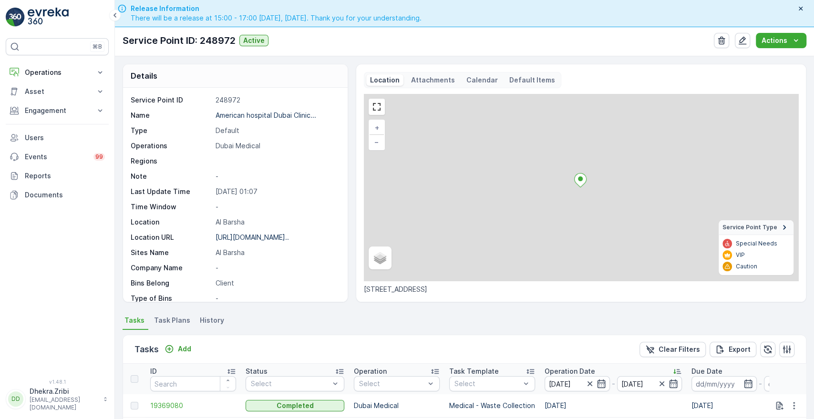
scroll to position [248, 0]
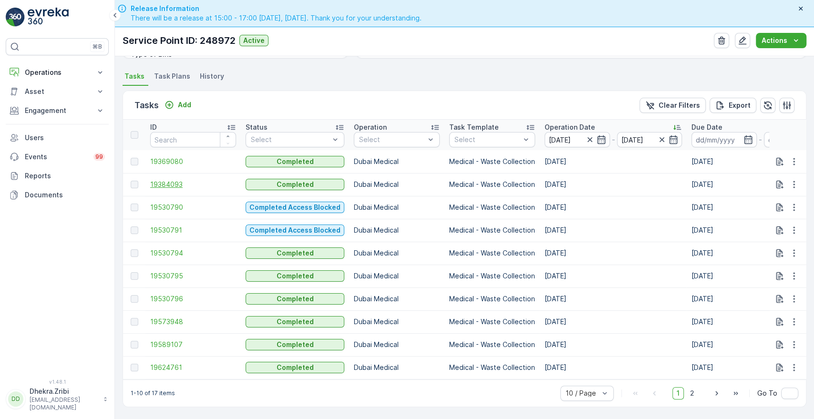
click at [158, 180] on span "19384093" at bounding box center [193, 185] width 86 height 10
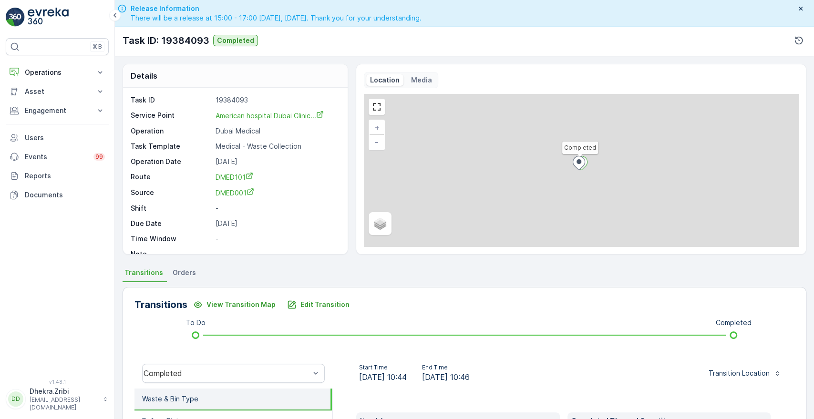
scroll to position [182, 0]
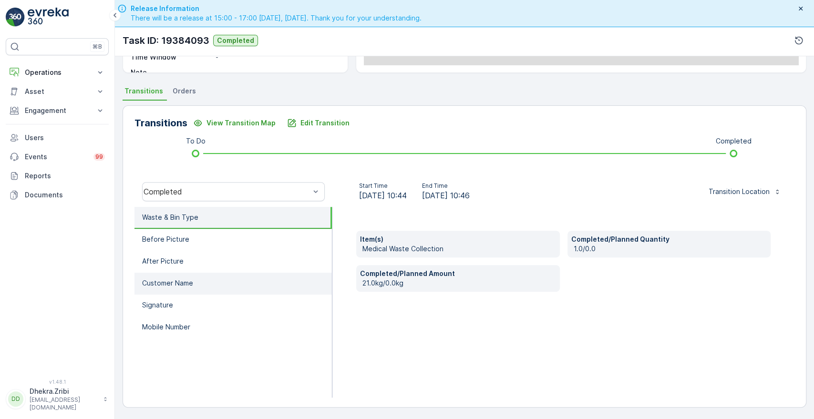
click at [185, 285] on p "Customer Name" at bounding box center [167, 284] width 51 height 10
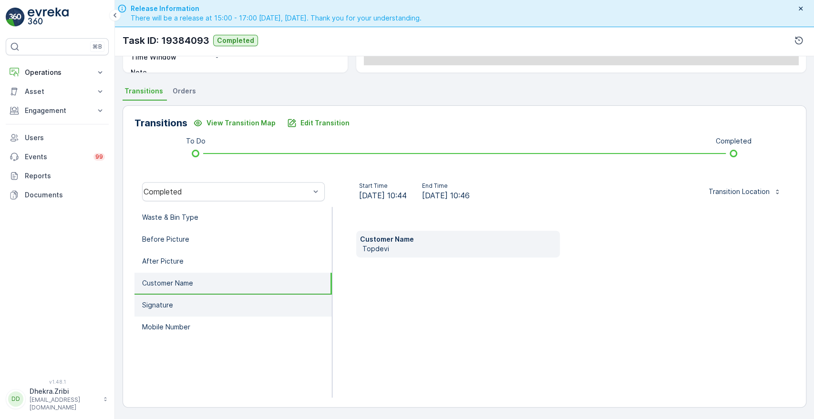
click at [154, 306] on p "Signature" at bounding box center [157, 306] width 31 height 10
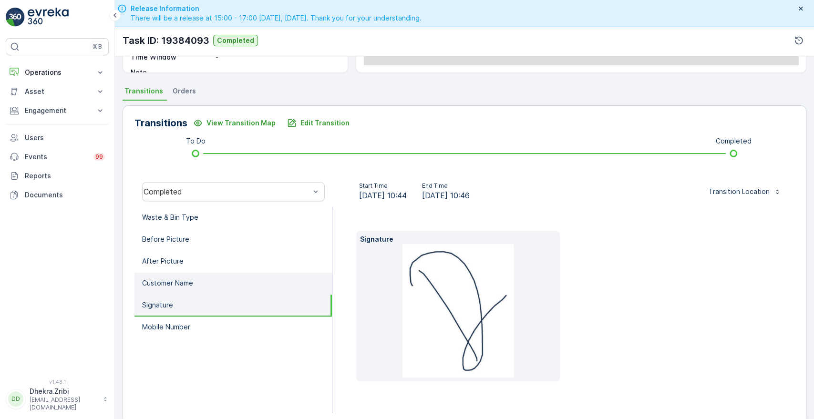
click at [192, 281] on p "Customer Name" at bounding box center [167, 284] width 51 height 10
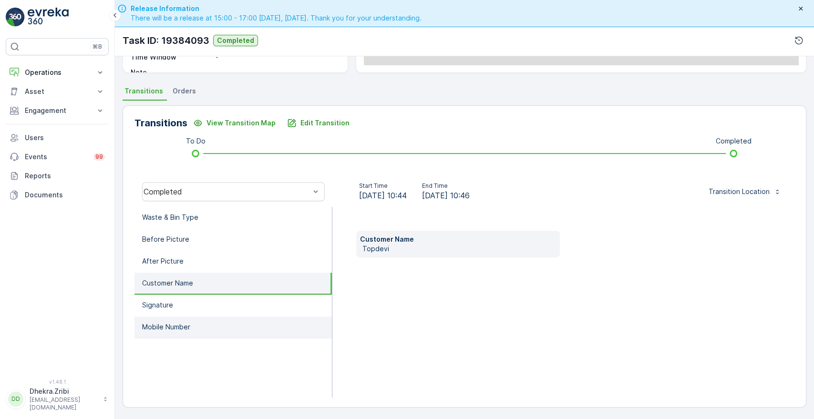
click at [172, 331] on li "Mobile Number" at bounding box center [233, 328] width 197 height 22
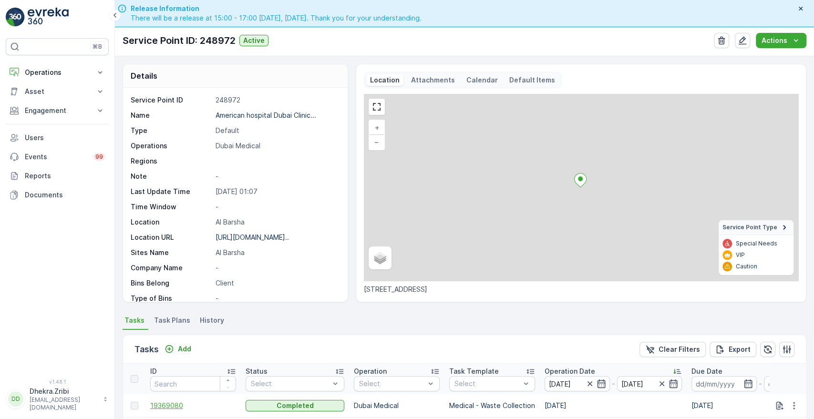
click at [172, 407] on span "19369080" at bounding box center [193, 406] width 86 height 10
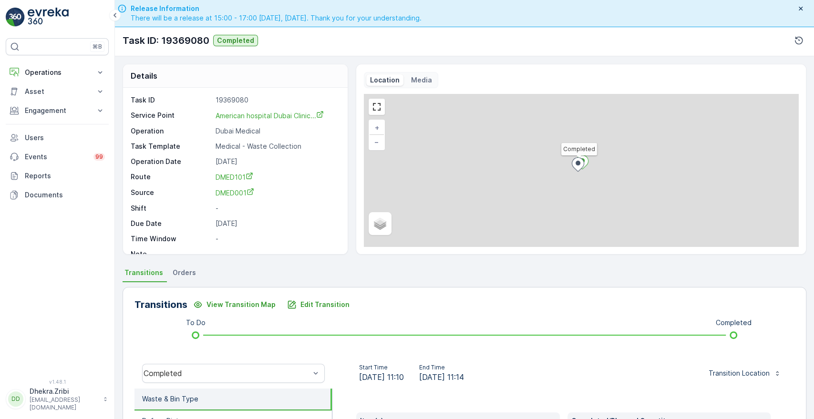
scroll to position [182, 0]
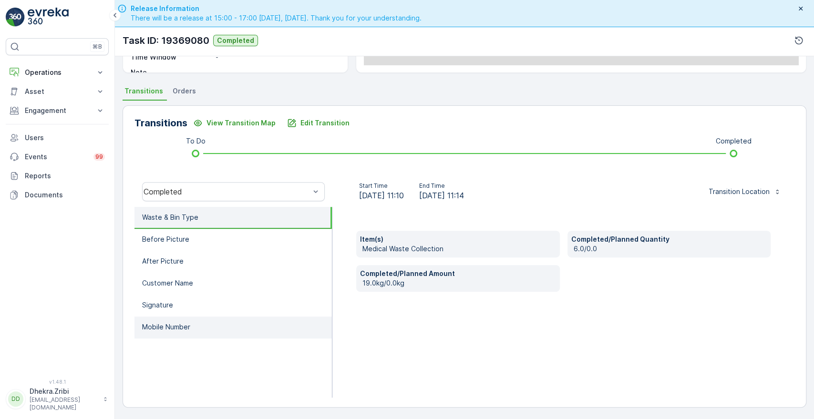
click at [211, 318] on li "Mobile Number" at bounding box center [233, 328] width 197 height 22
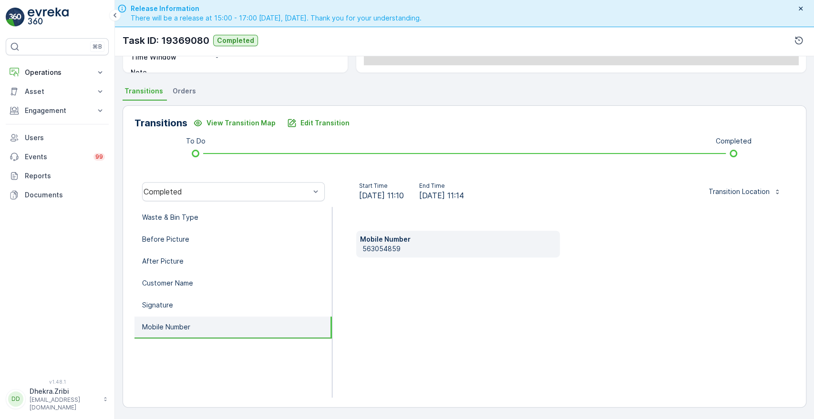
click at [361, 250] on div "Mobile Number [PHONE_NUMBER]" at bounding box center [457, 244] width 203 height 27
copy p "563054859"
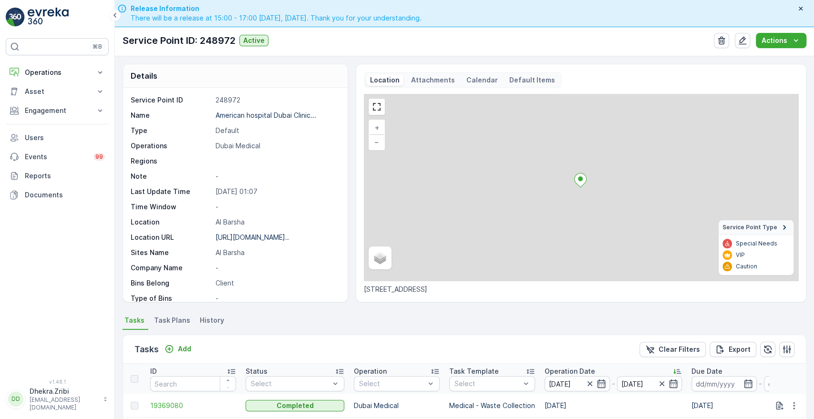
scroll to position [248, 0]
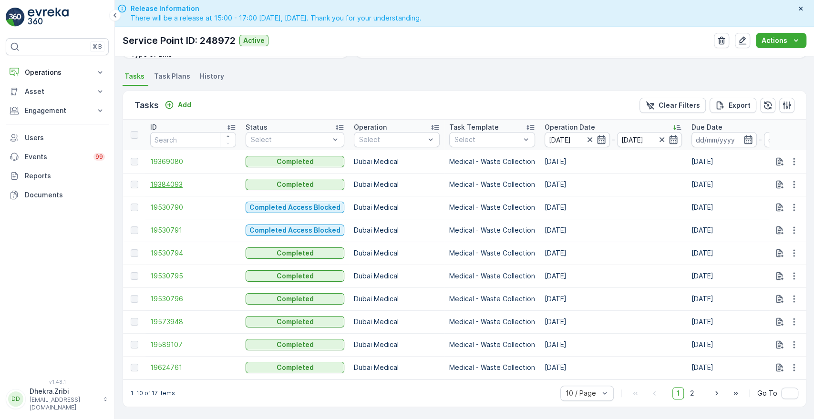
click at [158, 180] on span "19384093" at bounding box center [193, 185] width 86 height 10
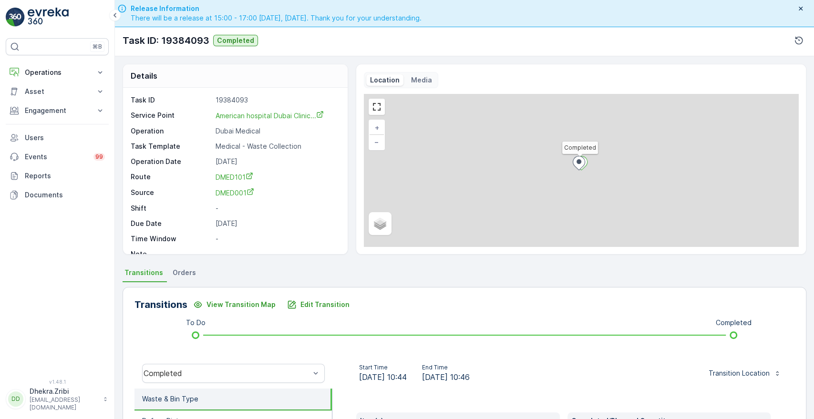
scroll to position [182, 0]
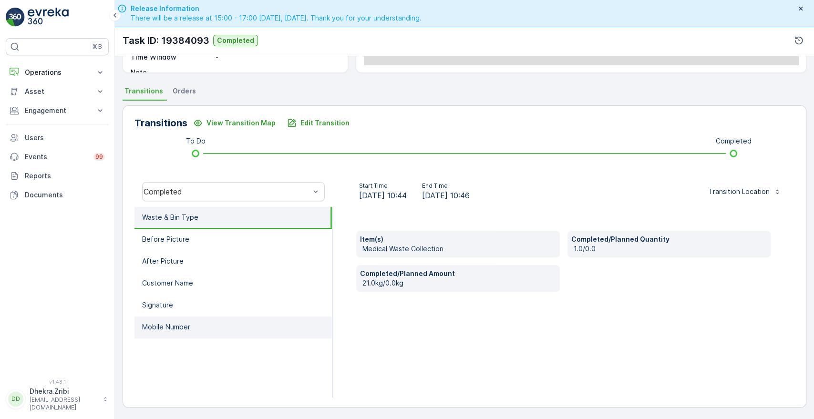
click at [158, 324] on p "Mobile Number" at bounding box center [166, 327] width 48 height 10
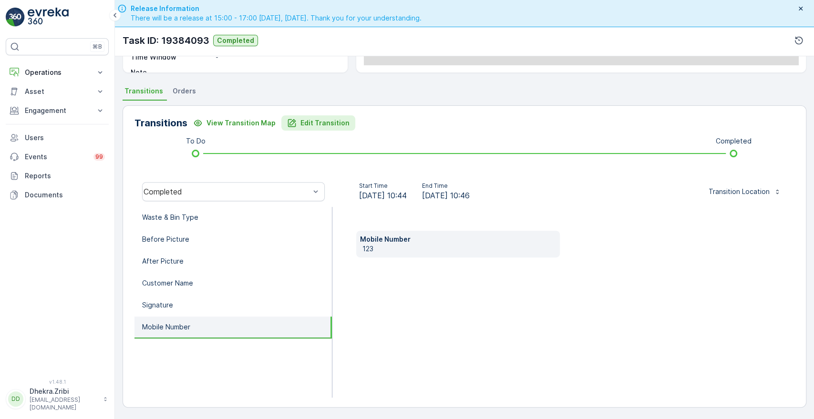
click at [310, 124] on p "Edit Transition" at bounding box center [325, 123] width 49 height 10
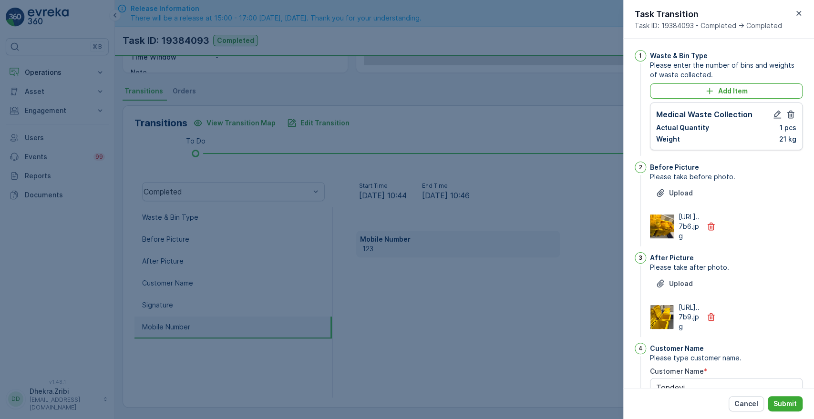
scroll to position [249, 0]
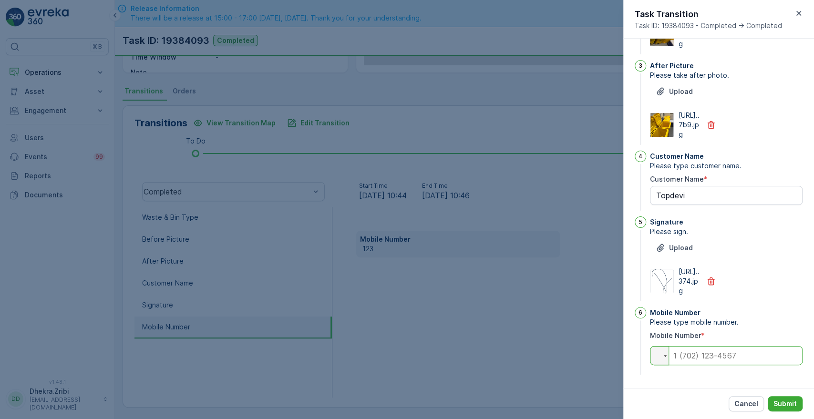
click at [688, 363] on input "tel" at bounding box center [726, 355] width 153 height 19
paste input "[PHONE_NUMBER]"
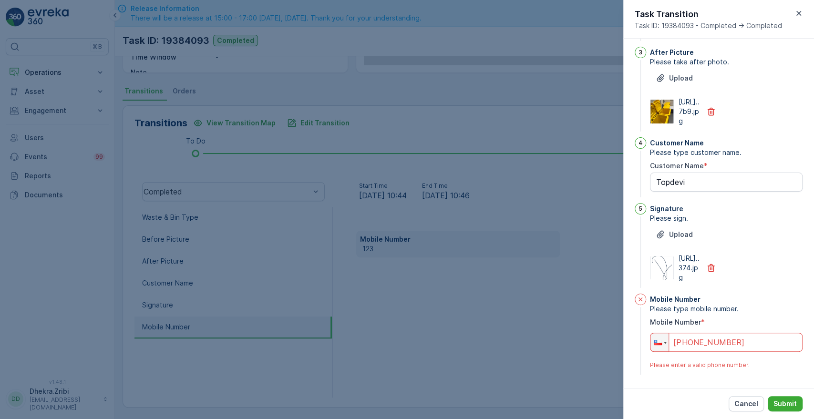
click at [680, 352] on input "[PHONE_NUMBER]" at bounding box center [726, 342] width 153 height 19
click at [691, 352] on input "[PHONE_NUMBER]" at bounding box center [726, 342] width 153 height 19
click at [742, 352] on input "[PHONE_NUMBER]" at bounding box center [726, 342] width 153 height 19
type input "+0"
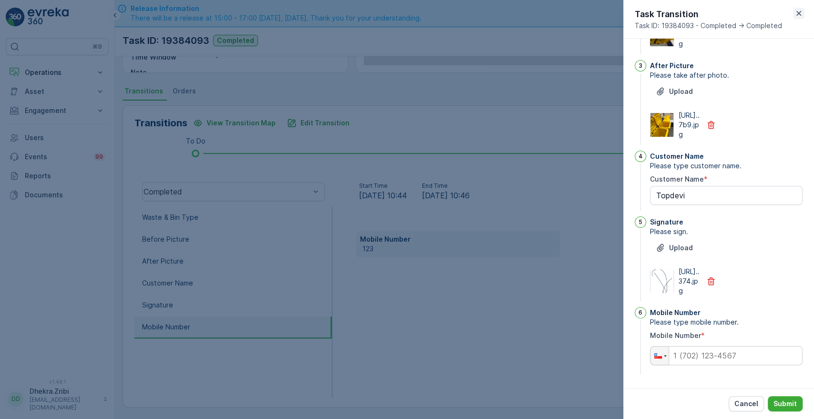
click at [800, 12] on icon "button" at bounding box center [799, 13] width 5 height 5
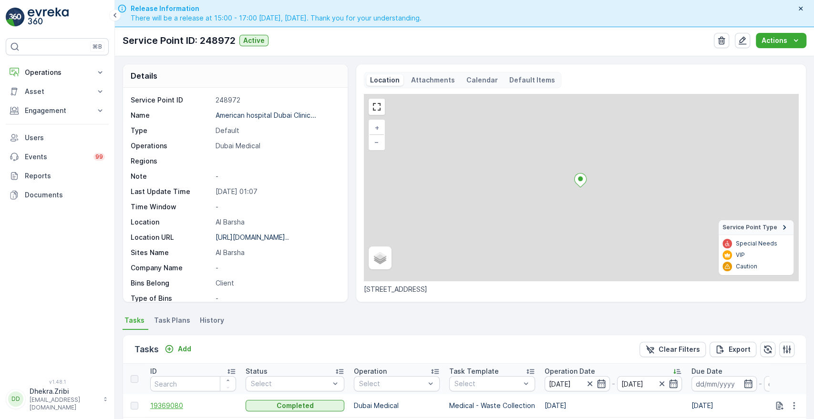
click at [168, 407] on span "19369080" at bounding box center [193, 406] width 86 height 10
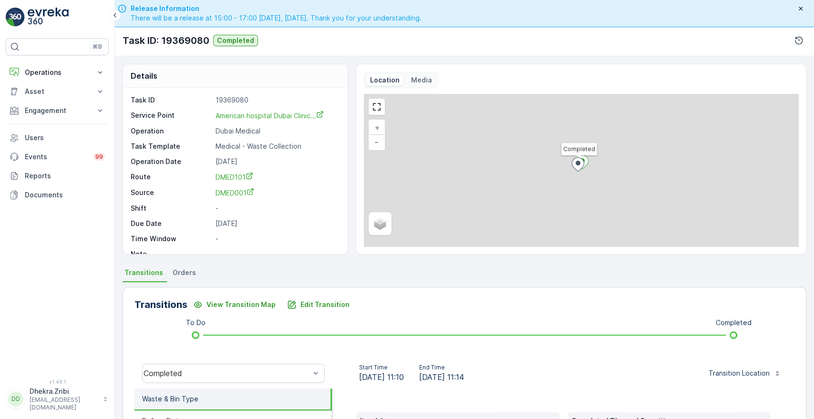
scroll to position [182, 0]
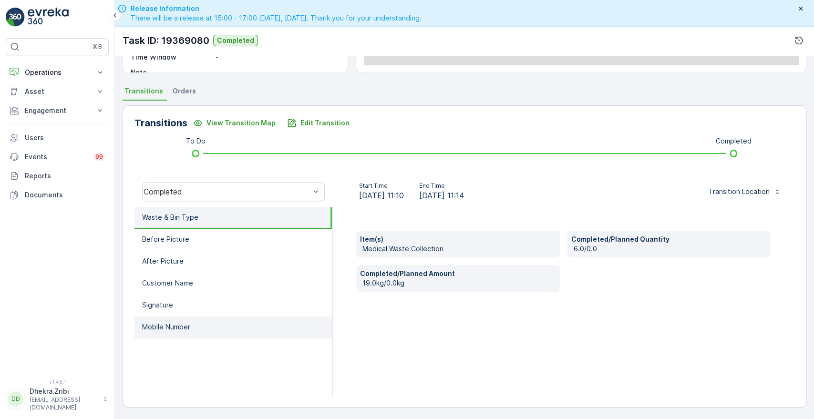
click at [190, 335] on li "Mobile Number" at bounding box center [233, 328] width 197 height 22
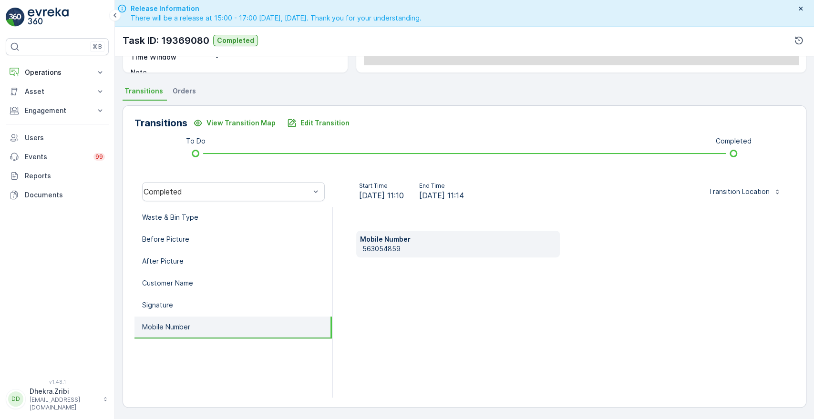
click at [363, 247] on p "563054859" at bounding box center [459, 249] width 193 height 10
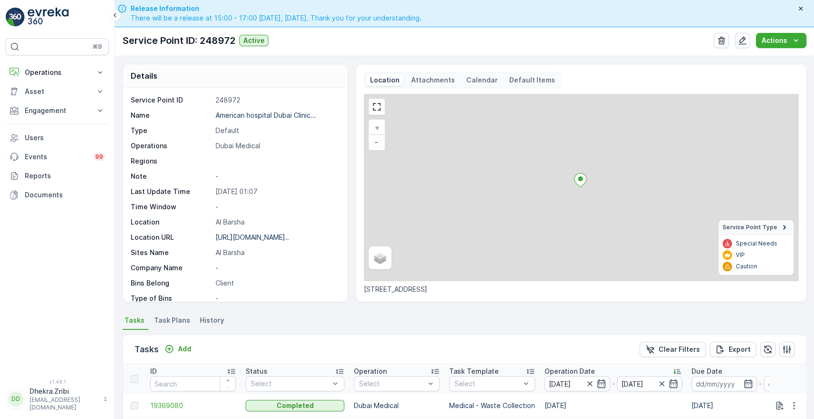
scroll to position [248, 0]
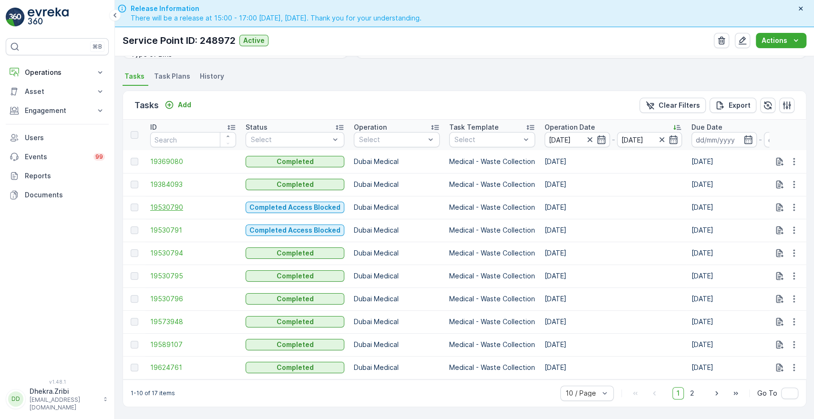
click at [166, 203] on span "19530790" at bounding box center [193, 208] width 86 height 10
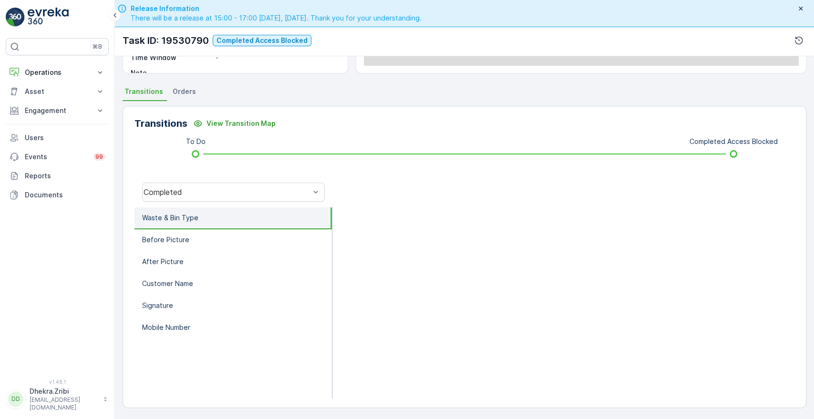
scroll to position [182, 0]
click at [182, 277] on li "Customer Name" at bounding box center [233, 284] width 197 height 22
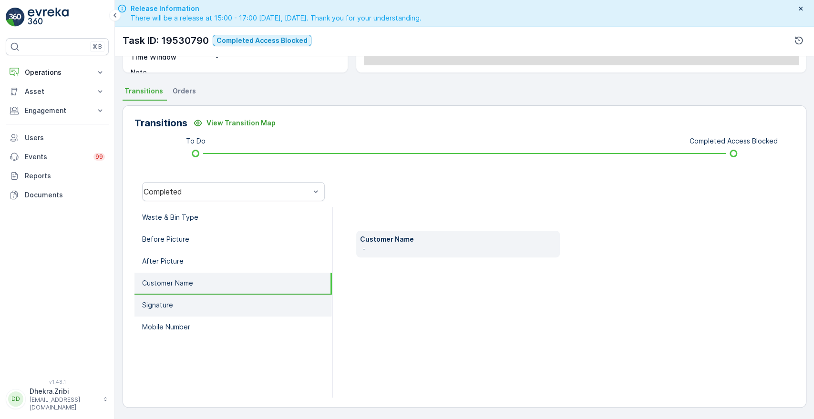
click at [160, 301] on p "Signature" at bounding box center [157, 306] width 31 height 10
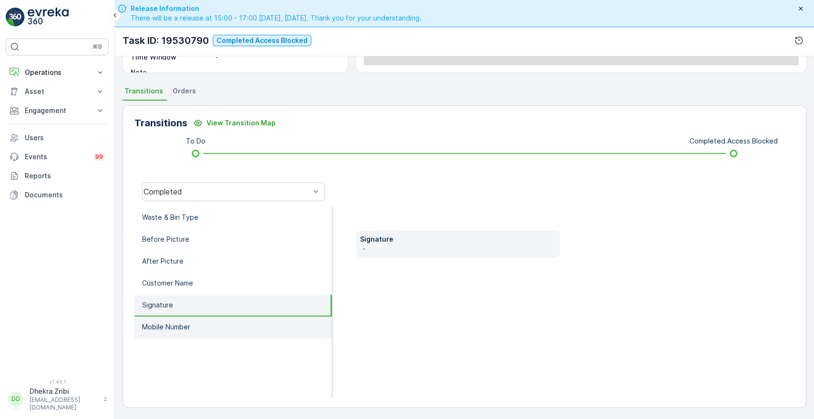
click at [160, 322] on p "Mobile Number" at bounding box center [166, 327] width 48 height 10
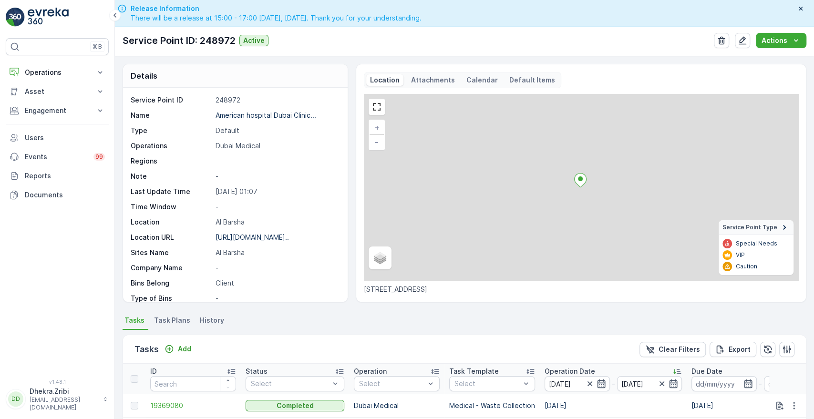
scroll to position [248, 0]
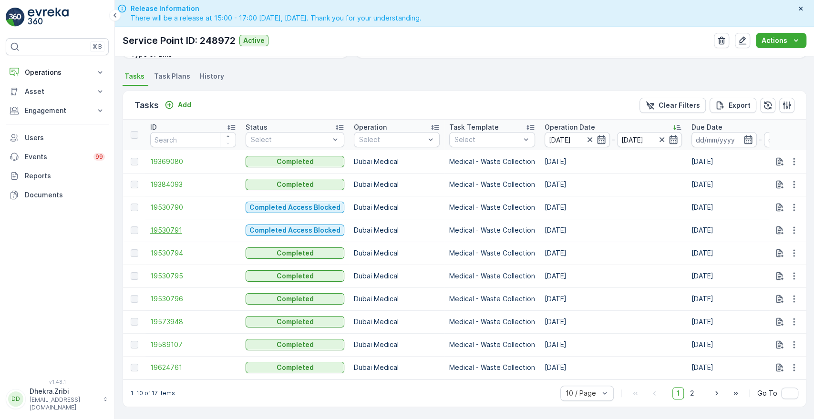
click at [168, 226] on span "19530791" at bounding box center [193, 231] width 86 height 10
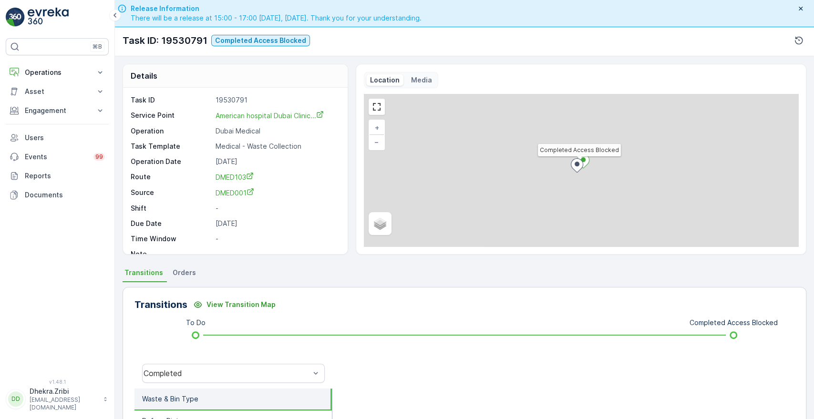
scroll to position [182, 0]
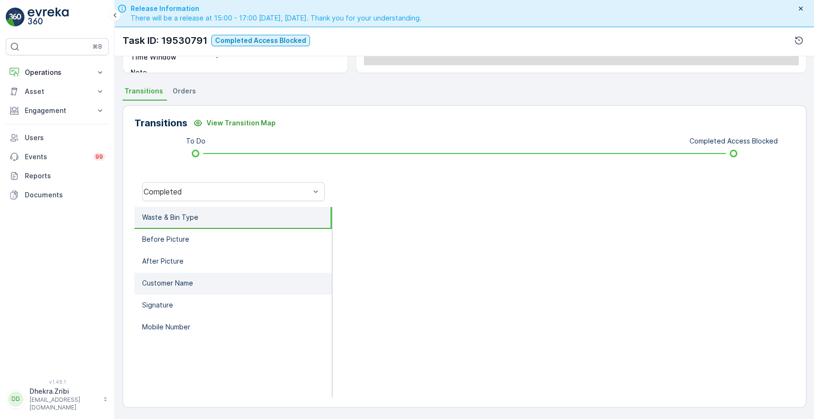
click at [197, 284] on li "Customer Name" at bounding box center [233, 284] width 197 height 22
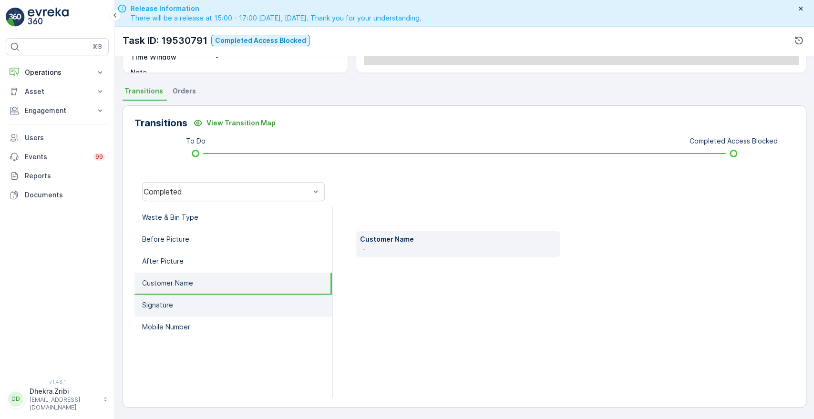
click at [170, 304] on p "Signature" at bounding box center [157, 306] width 31 height 10
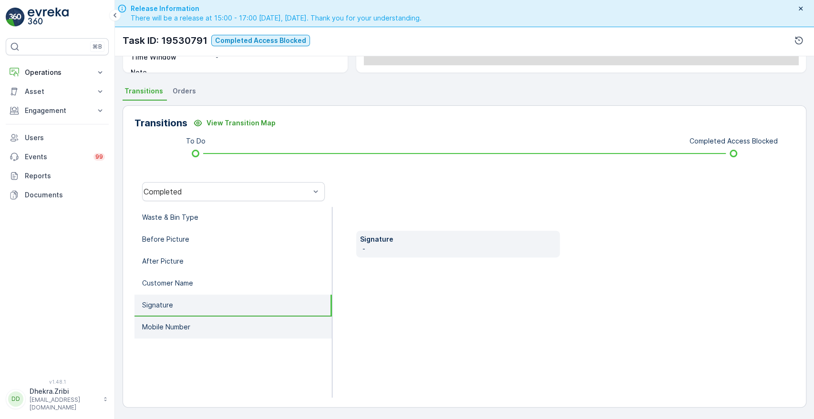
click at [170, 322] on p "Mobile Number" at bounding box center [166, 327] width 48 height 10
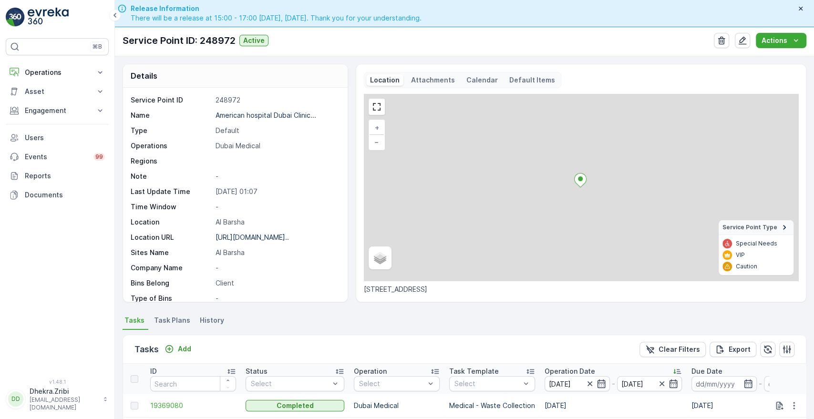
scroll to position [248, 0]
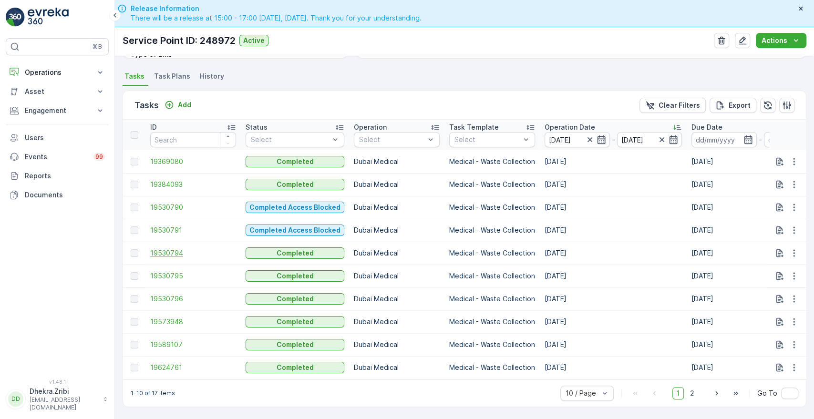
click at [165, 249] on span "19530794" at bounding box center [193, 254] width 86 height 10
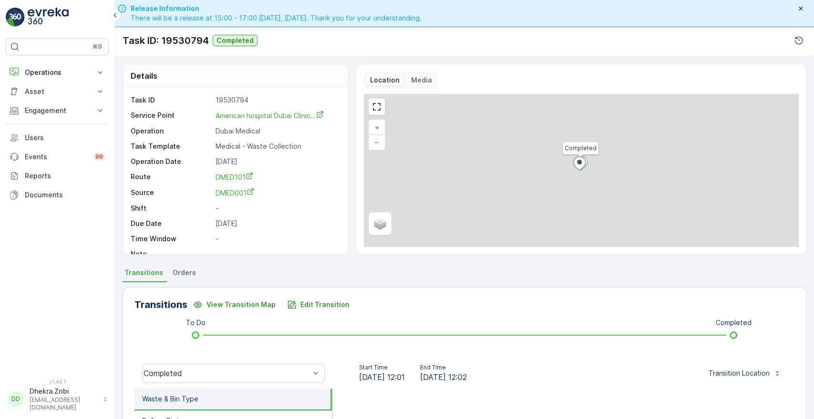
scroll to position [182, 0]
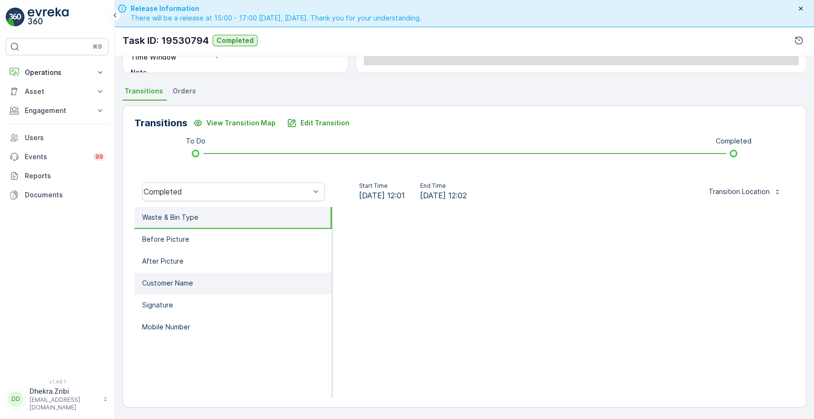
click at [168, 288] on li "Customer Name" at bounding box center [233, 284] width 197 height 22
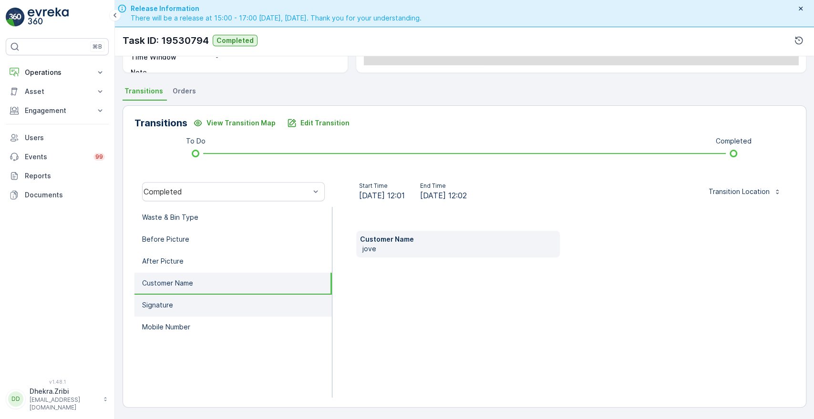
click at [153, 308] on p "Signature" at bounding box center [157, 306] width 31 height 10
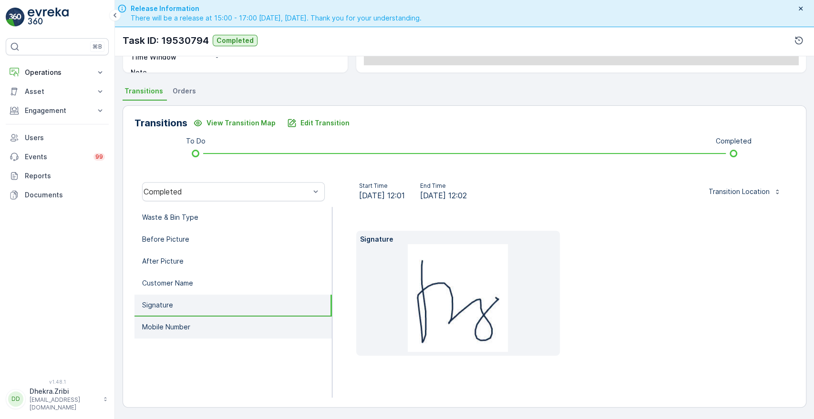
click at [163, 329] on p "Mobile Number" at bounding box center [166, 327] width 48 height 10
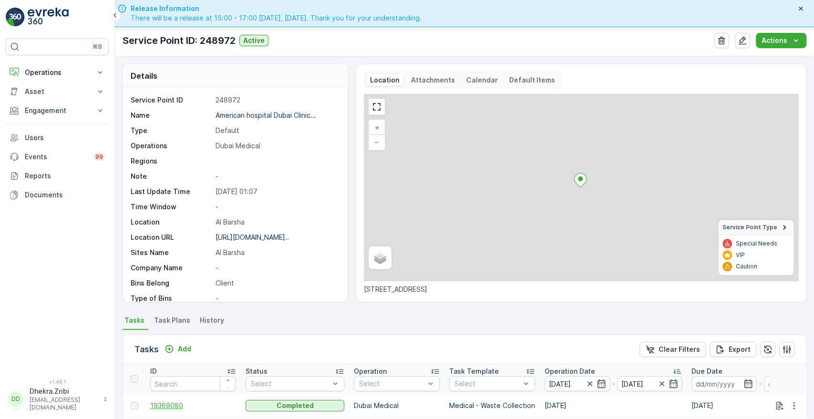
click at [168, 403] on span "19369080" at bounding box center [193, 406] width 86 height 10
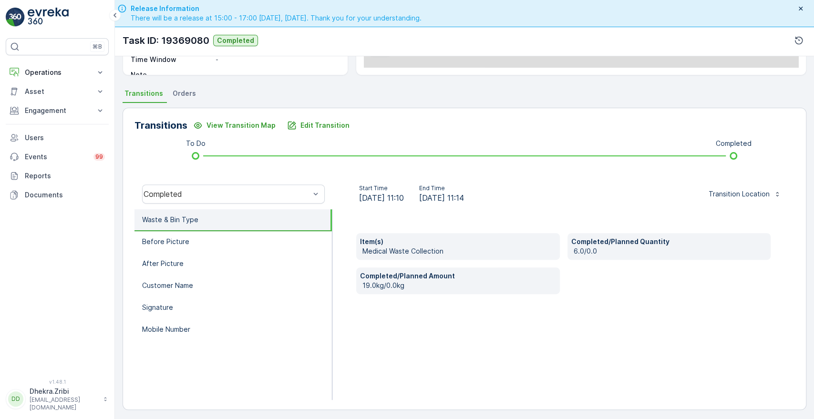
scroll to position [182, 0]
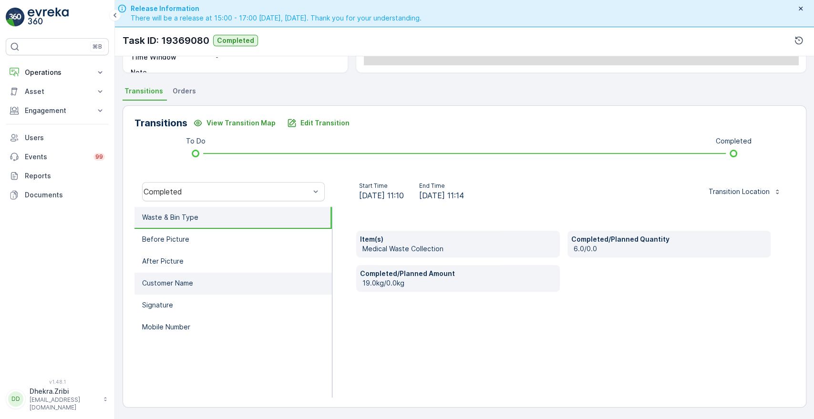
click at [191, 290] on li "Customer Name" at bounding box center [233, 284] width 197 height 22
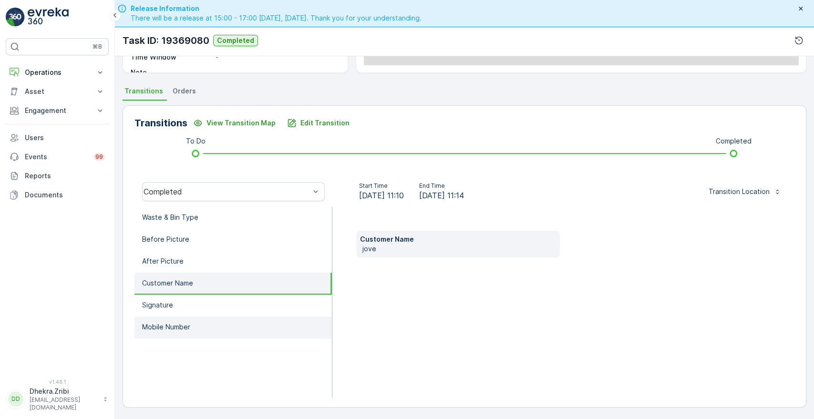
click at [155, 331] on li "Mobile Number" at bounding box center [233, 328] width 197 height 22
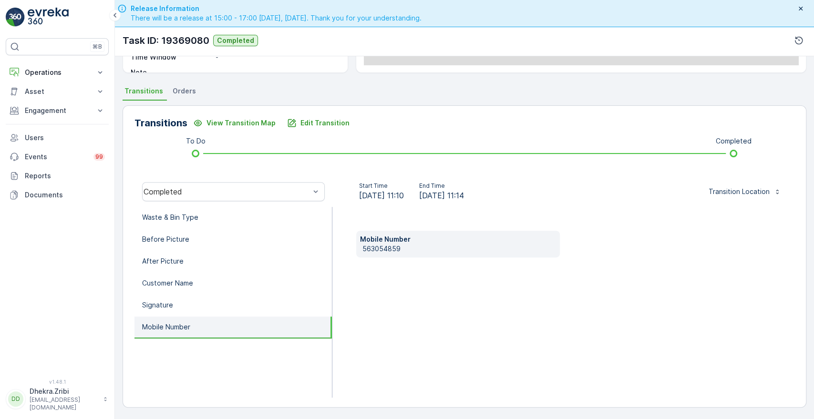
click at [363, 247] on p "563054859" at bounding box center [459, 249] width 193 height 10
copy p "563054859"
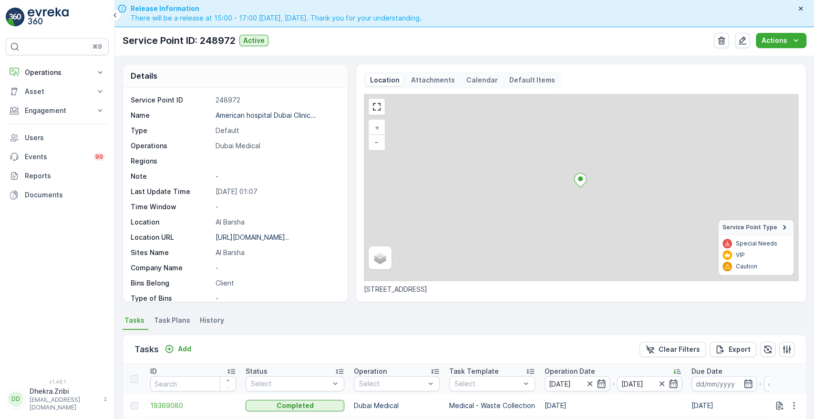
scroll to position [248, 0]
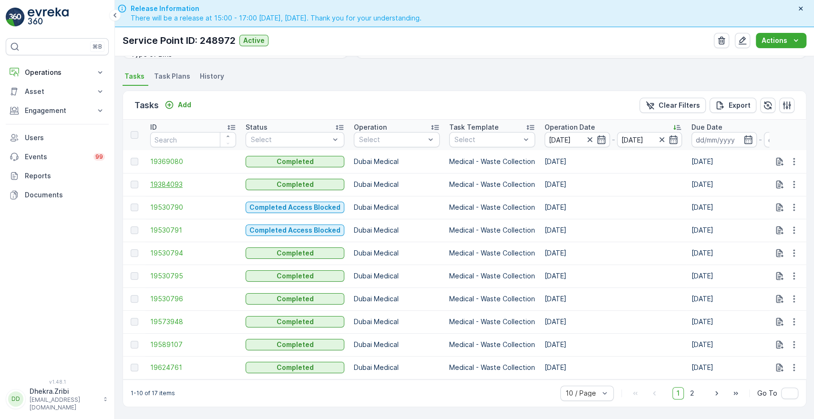
click at [168, 180] on span "19384093" at bounding box center [193, 185] width 86 height 10
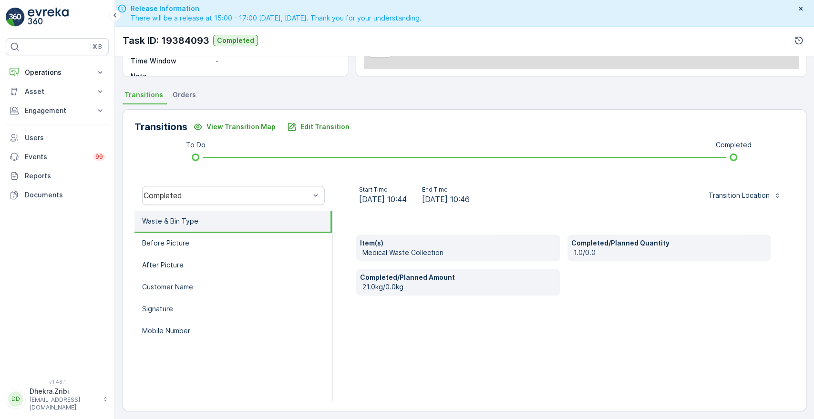
scroll to position [182, 0]
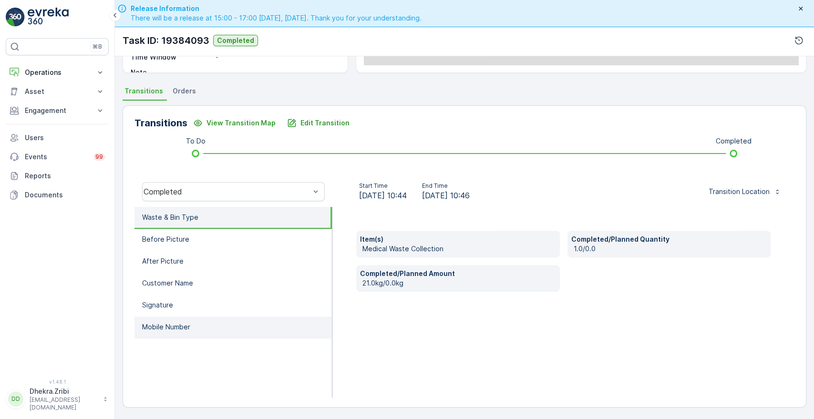
click at [207, 332] on li "Mobile Number" at bounding box center [233, 328] width 197 height 22
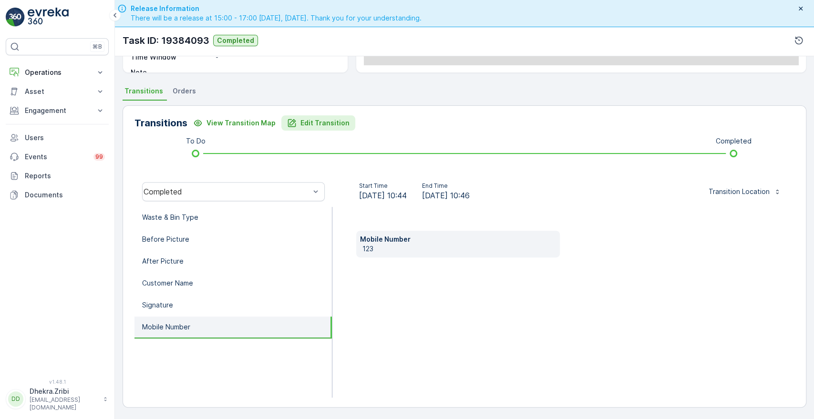
click at [336, 125] on p "Edit Transition" at bounding box center [325, 123] width 49 height 10
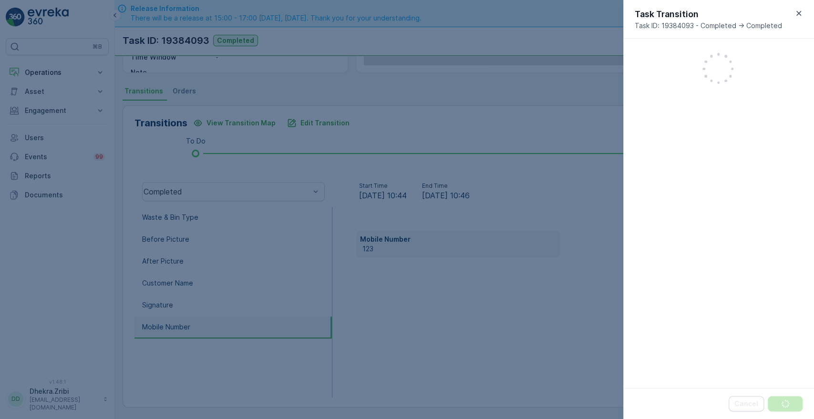
scroll to position [249, 0]
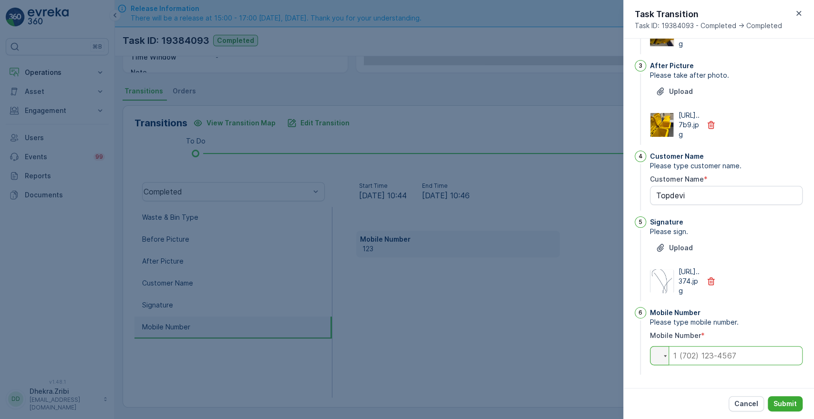
click at [688, 355] on input "tel" at bounding box center [726, 355] width 153 height 19
paste input "[PHONE_NUMBER]"
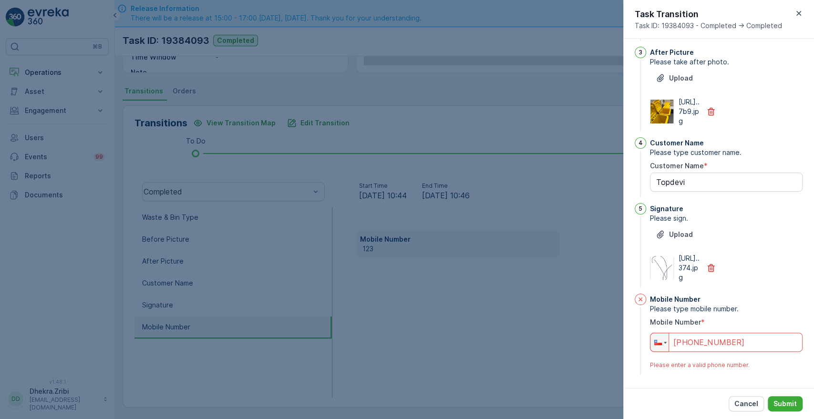
click at [681, 352] on input "[PHONE_NUMBER]" at bounding box center [726, 342] width 153 height 19
click at [679, 352] on input "[PHONE_NUMBER]" at bounding box center [726, 342] width 153 height 19
click at [738, 352] on input "[PHONE_NUMBER]" at bounding box center [726, 342] width 153 height 19
type input "+5"
type input "+05 6"
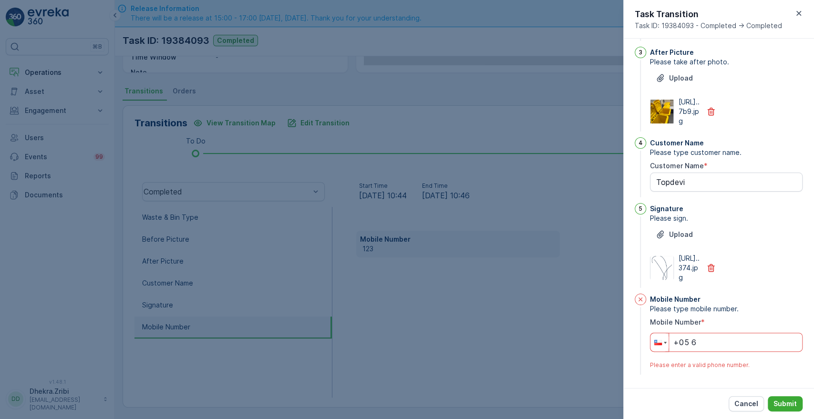
click at [660, 345] on div at bounding box center [658, 342] width 8 height 5
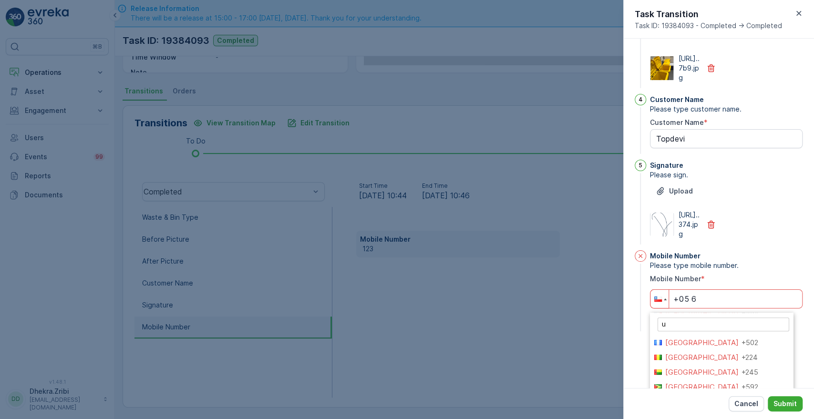
scroll to position [0, 0]
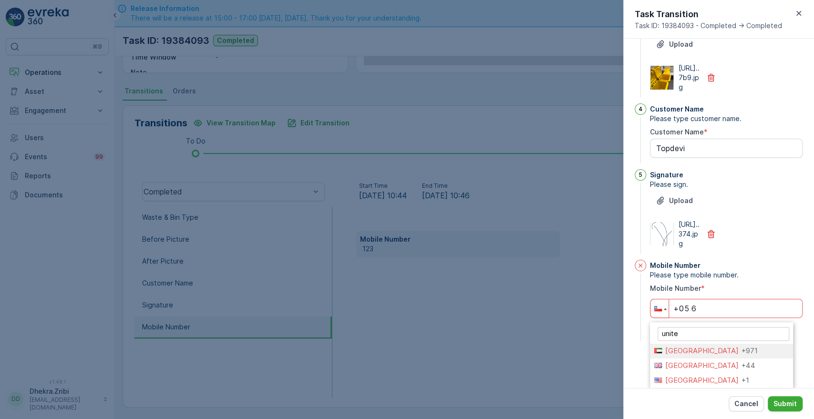
type input "united"
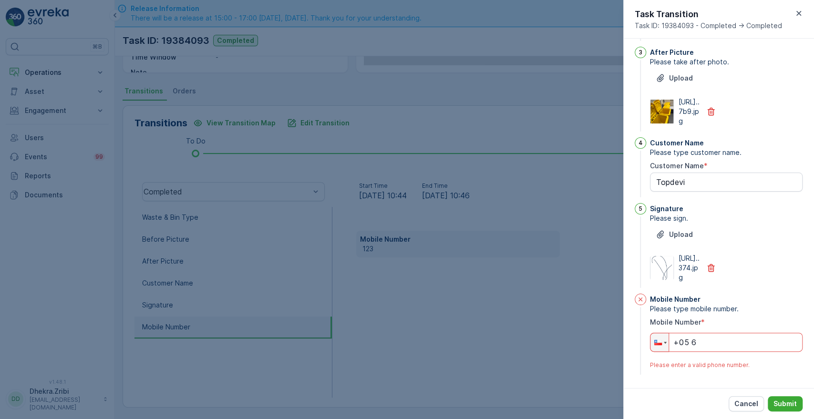
click at [810, 387] on div "1 Waste & Bin Type Please enter the number of bins and weights of waste collect…" at bounding box center [718, 214] width 191 height 350
click at [660, 352] on div at bounding box center [660, 342] width 18 height 18
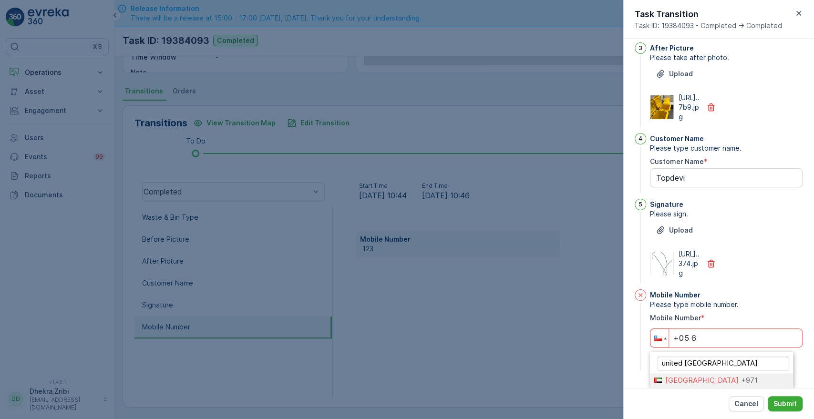
type input "[GEOGRAPHIC_DATA]"
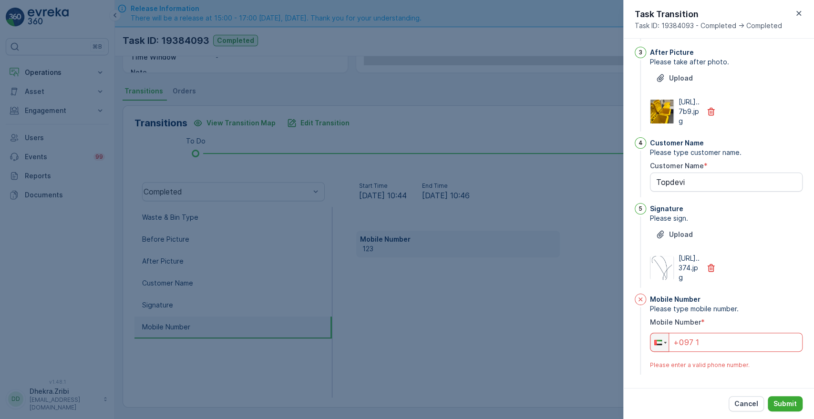
click at [711, 352] on input "+097 1" at bounding box center [726, 342] width 153 height 19
type input "+0"
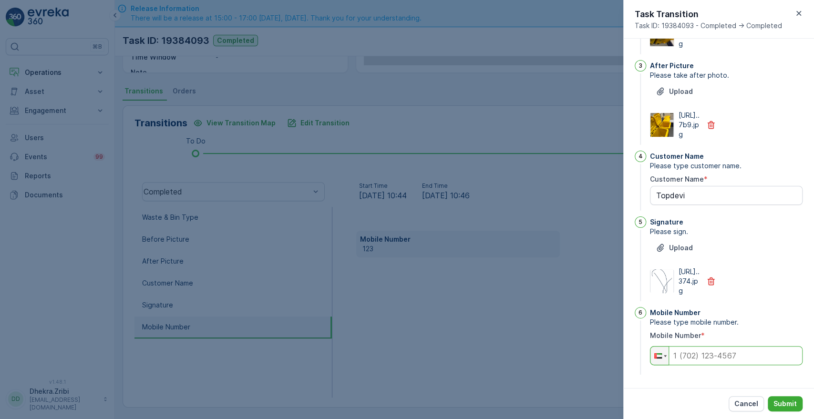
paste input "[PHONE_NUMBER]"
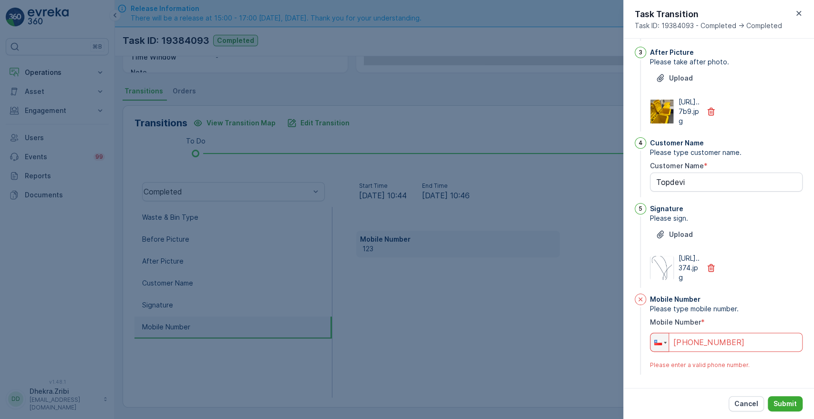
click at [678, 352] on input "[PHONE_NUMBER]" at bounding box center [726, 342] width 153 height 19
click at [745, 352] on input "[PHONE_NUMBER]" at bounding box center [726, 342] width 153 height 19
type input "[PHONE_NUMBER]"
click at [662, 352] on div at bounding box center [660, 342] width 18 height 18
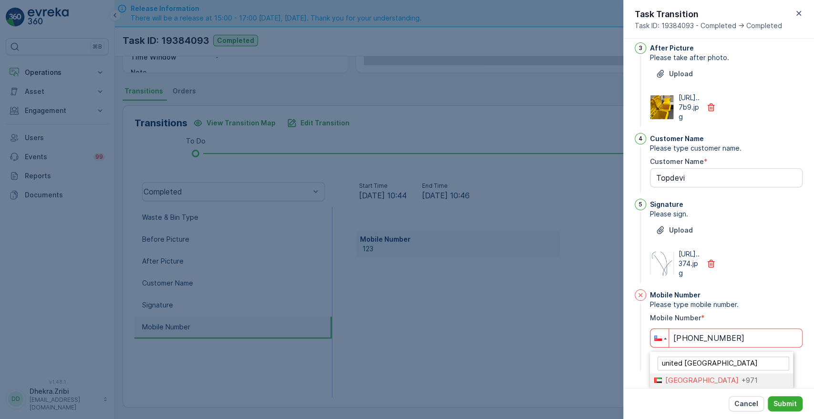
type input "[GEOGRAPHIC_DATA]"
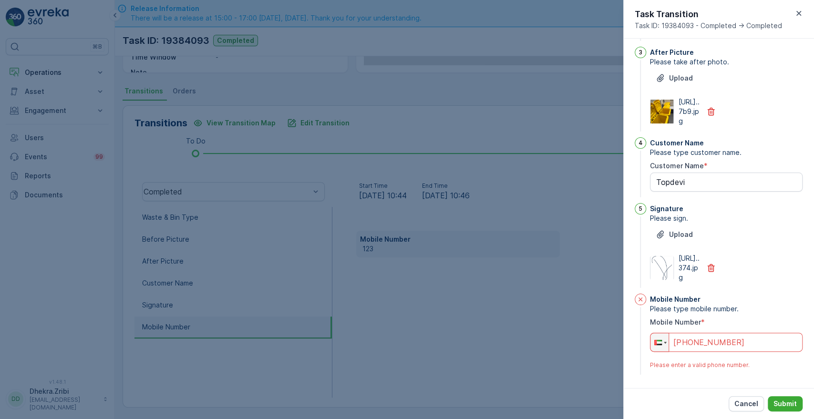
click at [693, 352] on input "[PHONE_NUMBER]" at bounding box center [726, 342] width 153 height 19
click at [697, 352] on input "[PHONE_NUMBER]" at bounding box center [726, 342] width 153 height 19
click at [746, 352] on input "[PHONE_NUMBER]" at bounding box center [726, 342] width 153 height 19
click at [763, 307] on div "Mobile Number Please type mobile number. Mobile Number * Phone [PHONE_NUMBER] P…" at bounding box center [726, 335] width 153 height 83
click at [782, 404] on p "Submit" at bounding box center [785, 404] width 23 height 10
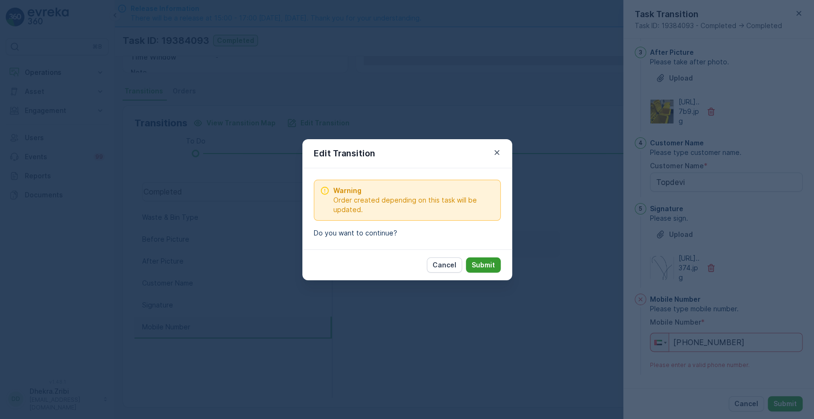
click at [495, 270] on button "Submit" at bounding box center [483, 265] width 35 height 15
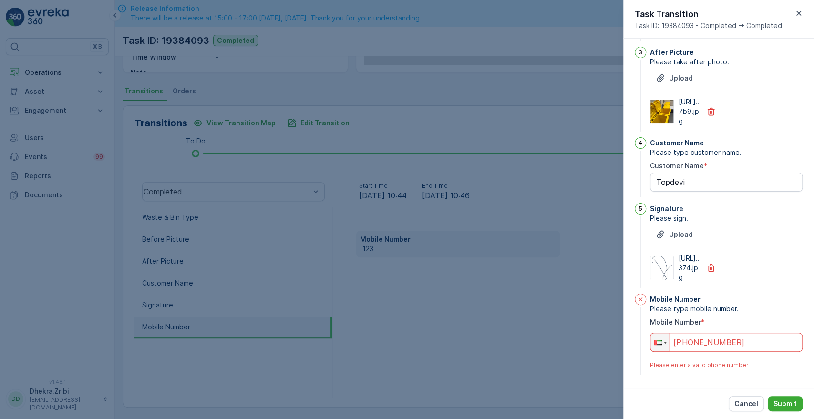
click at [690, 352] on input "[PHONE_NUMBER]" at bounding box center [726, 342] width 153 height 19
click at [692, 352] on input "[PHONE_NUMBER]" at bounding box center [726, 342] width 153 height 19
click at [785, 377] on div "Mobile Number Please type mobile number. Mobile Number * Phone [PHONE_NUMBER] P…" at bounding box center [726, 335] width 153 height 83
click at [783, 403] on p "Submit" at bounding box center [785, 404] width 23 height 10
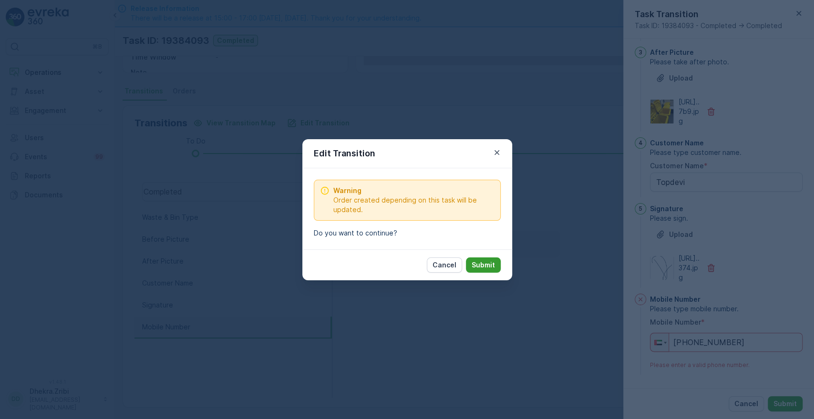
click at [488, 266] on p "Submit" at bounding box center [483, 265] width 23 height 10
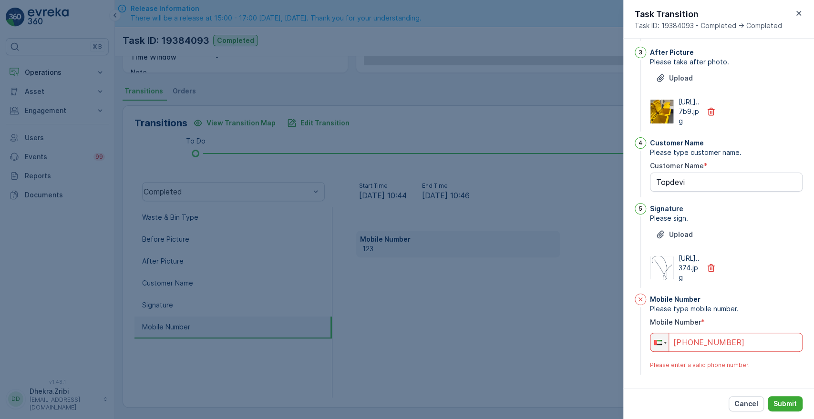
click at [739, 352] on input "[PHONE_NUMBER]" at bounding box center [726, 342] width 153 height 19
type input "+5"
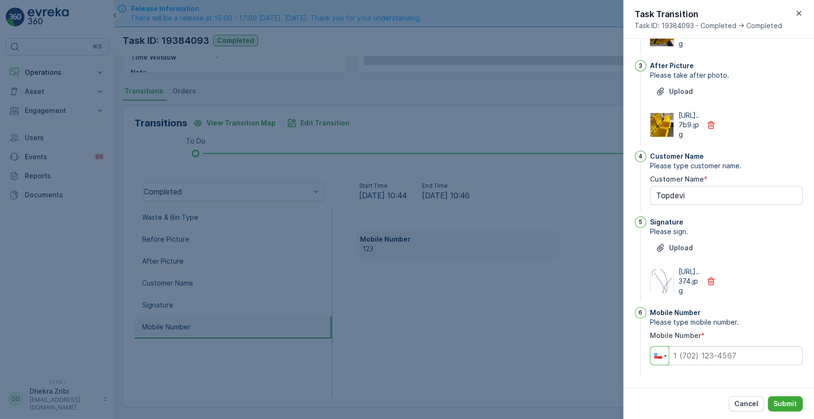
click at [662, 361] on div at bounding box center [660, 356] width 18 height 18
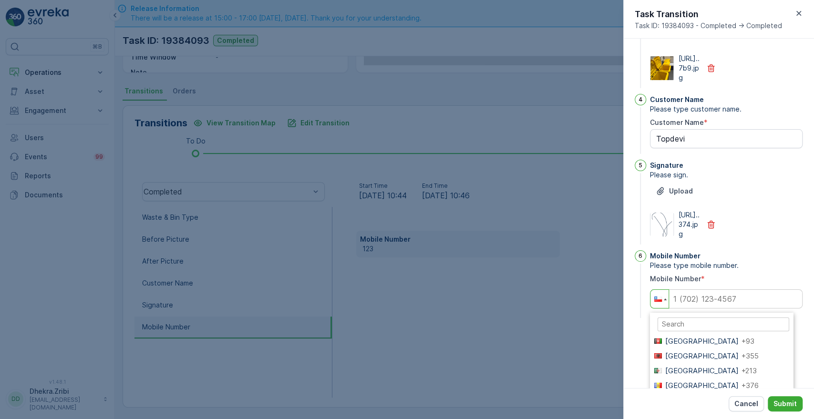
scroll to position [485, 0]
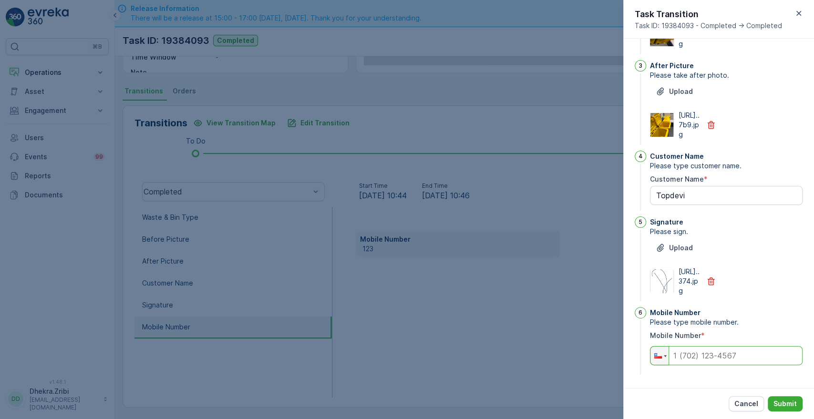
click at [721, 349] on input "tel" at bounding box center [726, 355] width 153 height 19
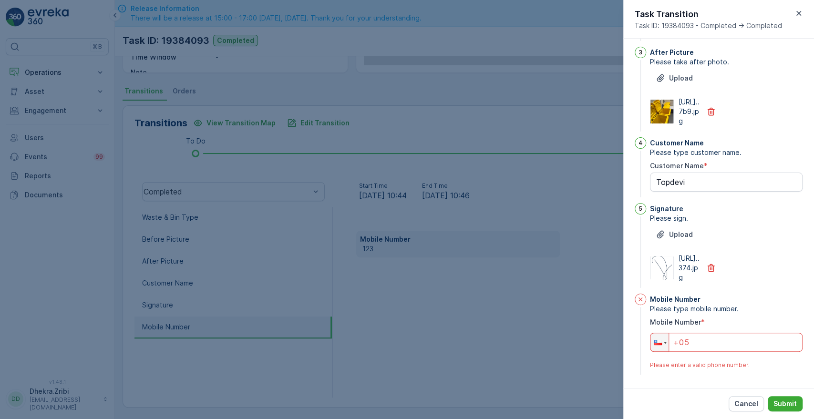
type input "+0"
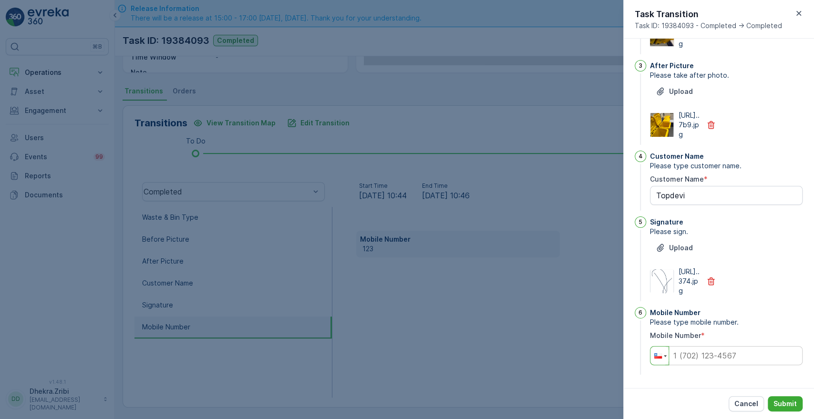
click at [658, 358] on div at bounding box center [658, 355] width 8 height 5
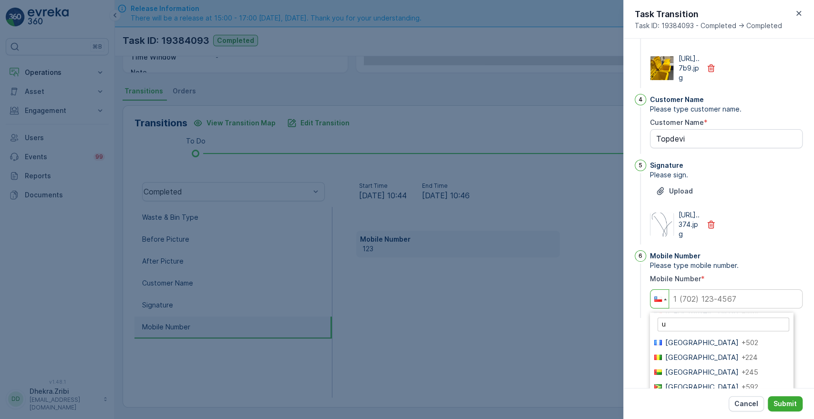
scroll to position [0, 0]
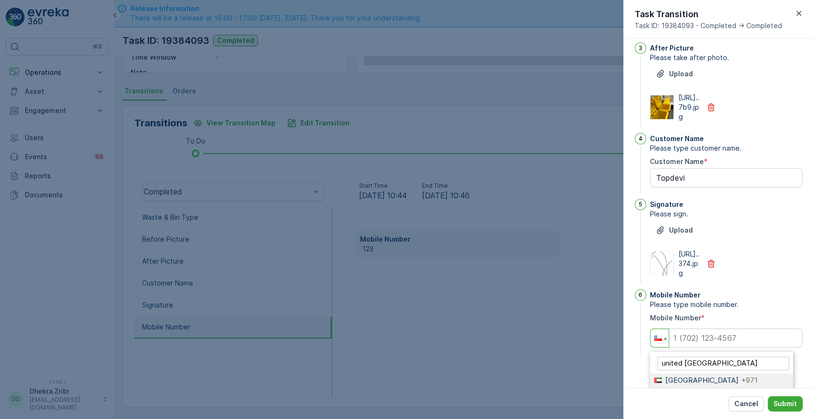
type input "[GEOGRAPHIC_DATA]"
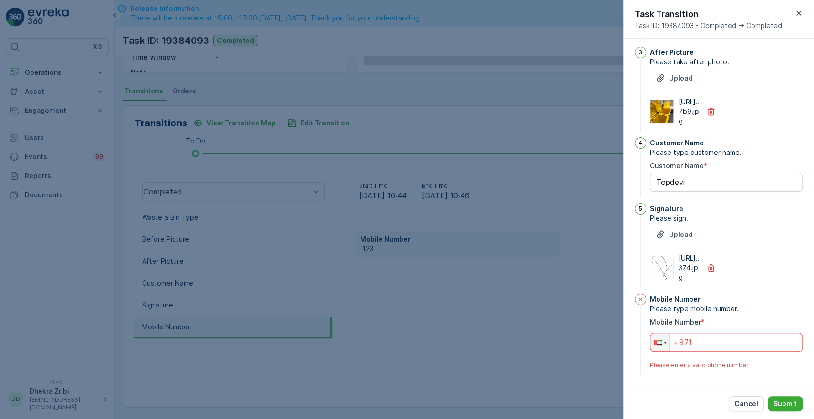
click at [709, 352] on input "+971" at bounding box center [726, 342] width 153 height 19
click at [703, 400] on div "Cancel Submit" at bounding box center [718, 403] width 191 height 31
click at [784, 398] on button "Submit" at bounding box center [785, 403] width 35 height 15
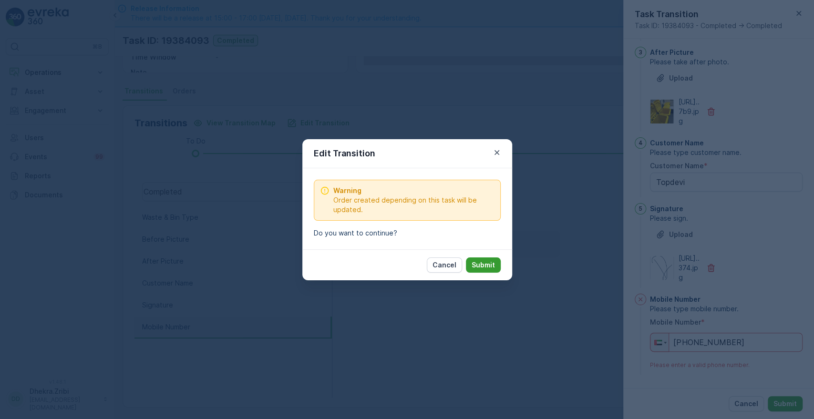
click at [492, 268] on p "Submit" at bounding box center [483, 265] width 23 height 10
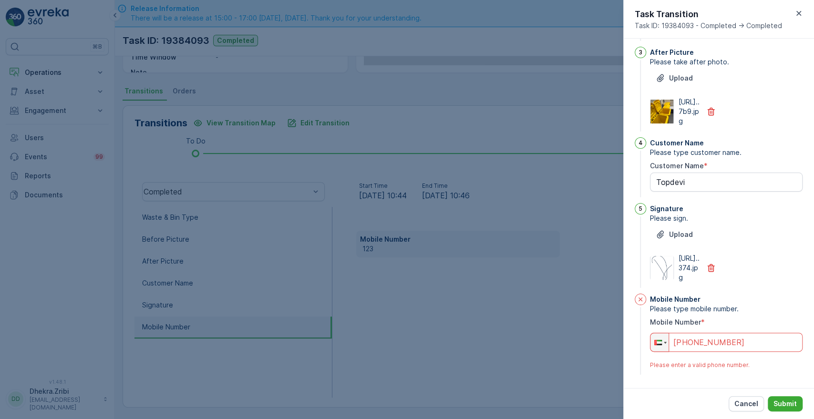
click at [757, 352] on input "[PHONE_NUMBER]" at bounding box center [726, 342] width 153 height 19
type input "+9"
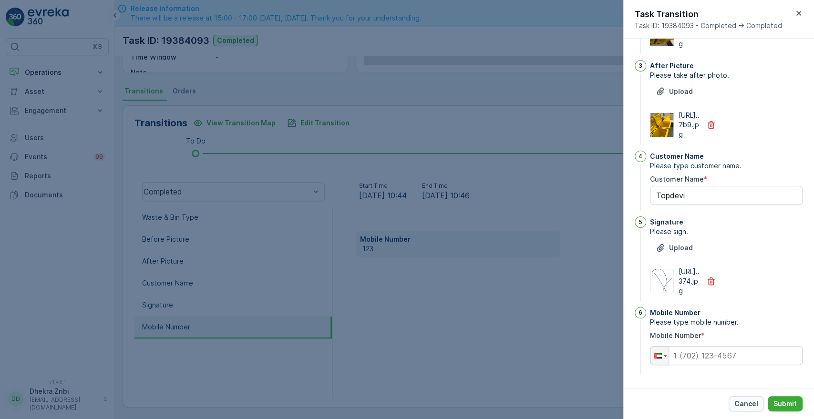
click at [743, 400] on p "Cancel" at bounding box center [747, 404] width 24 height 10
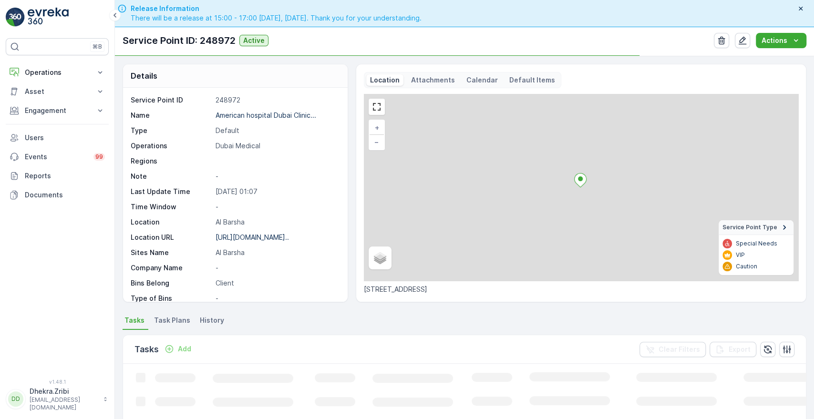
scroll to position [217, 0]
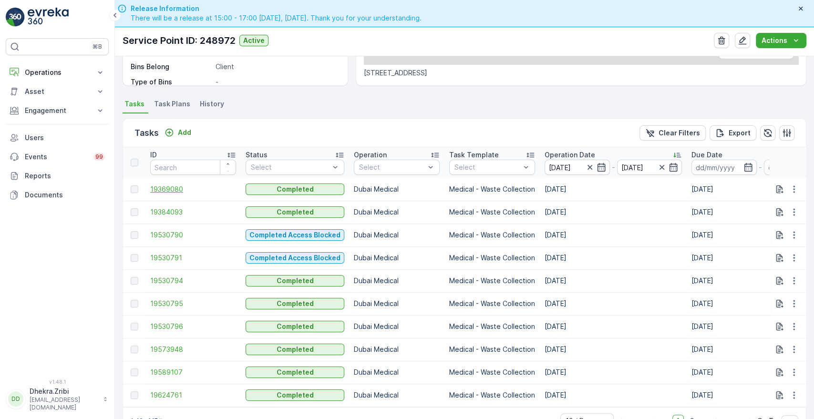
click at [169, 188] on span "19369080" at bounding box center [193, 190] width 86 height 10
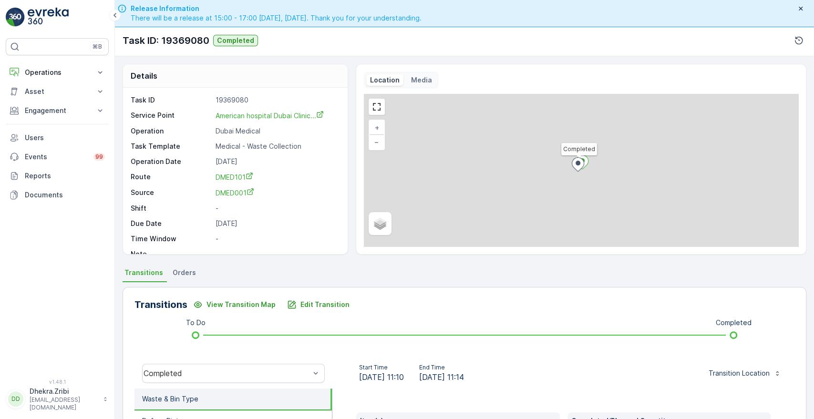
scroll to position [182, 0]
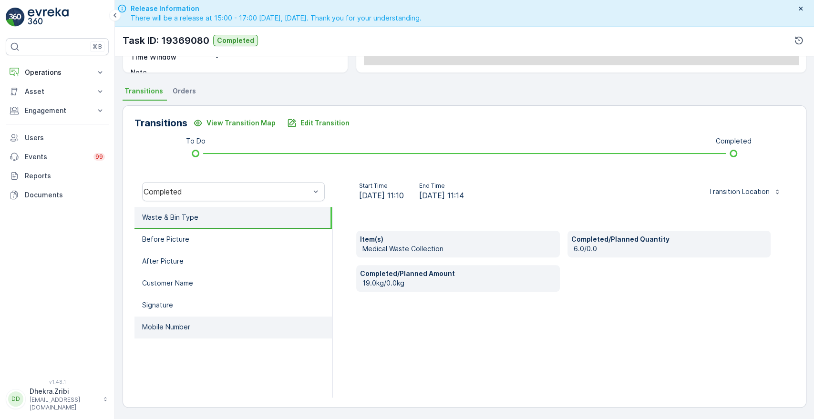
click at [156, 324] on p "Mobile Number" at bounding box center [166, 327] width 48 height 10
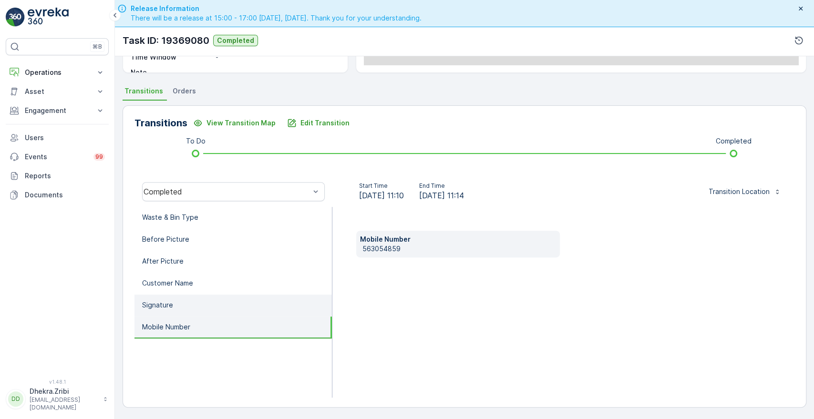
click at [213, 298] on li "Signature" at bounding box center [233, 306] width 197 height 22
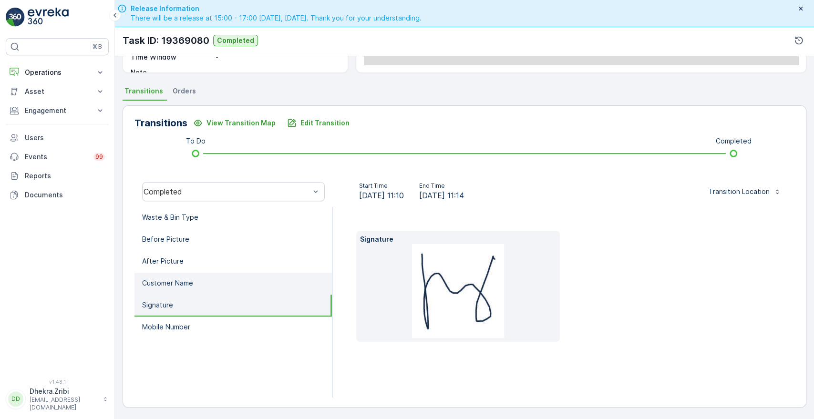
click at [212, 283] on li "Customer Name" at bounding box center [233, 284] width 197 height 22
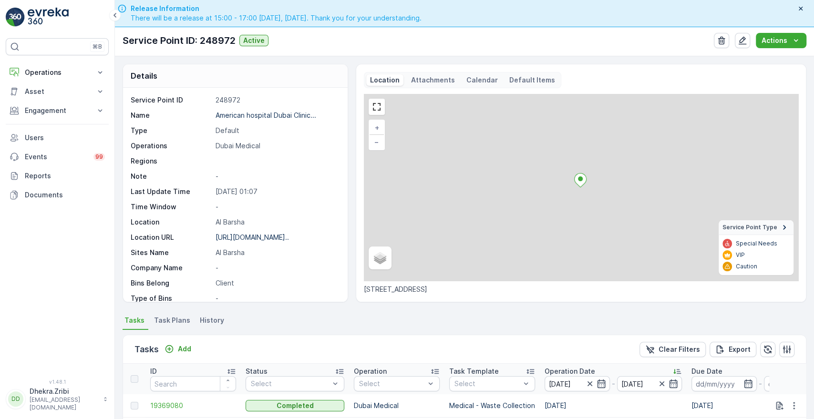
scroll to position [248, 0]
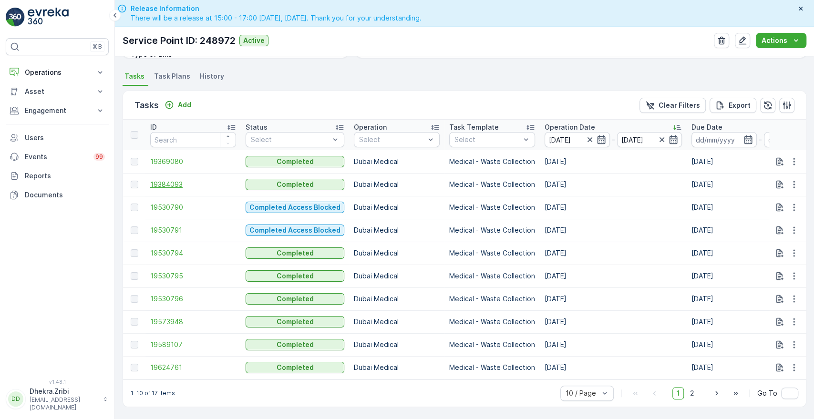
click at [172, 180] on span "19384093" at bounding box center [193, 185] width 86 height 10
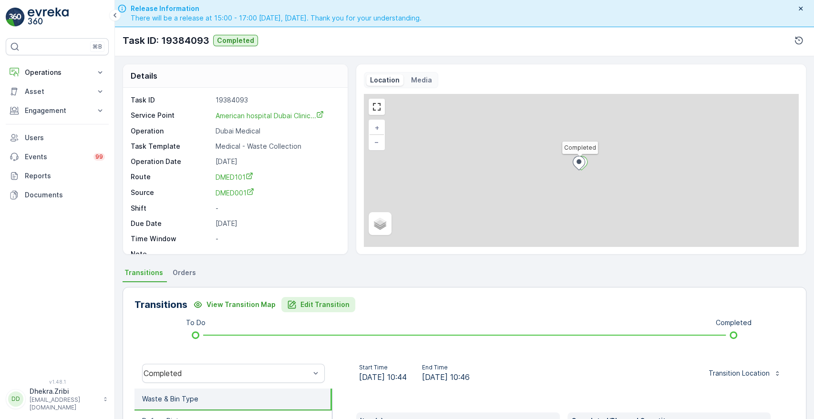
click at [330, 309] on button "Edit Transition" at bounding box center [318, 304] width 74 height 15
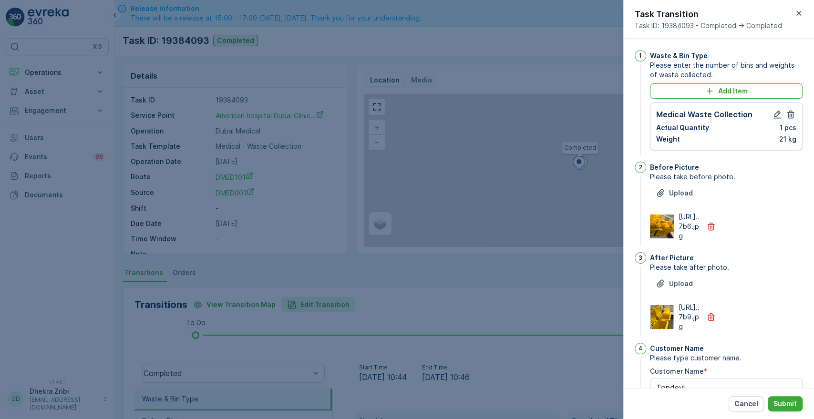
scroll to position [249, 0]
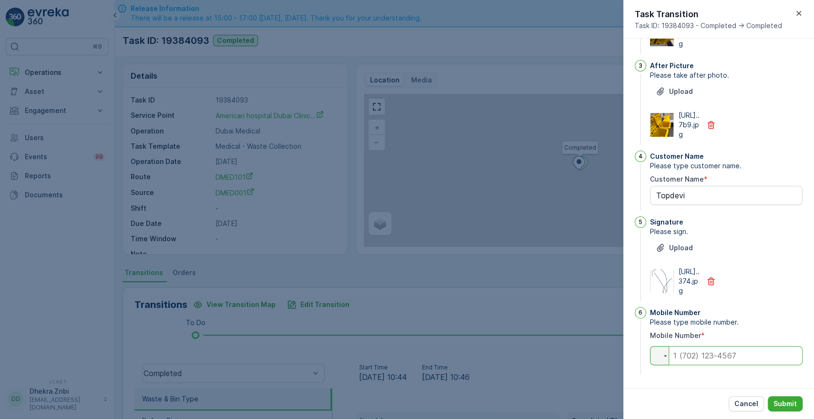
click at [717, 359] on input "tel" at bounding box center [726, 355] width 153 height 19
type input "0563054859"
click at [786, 405] on p "Submit" at bounding box center [785, 404] width 23 height 10
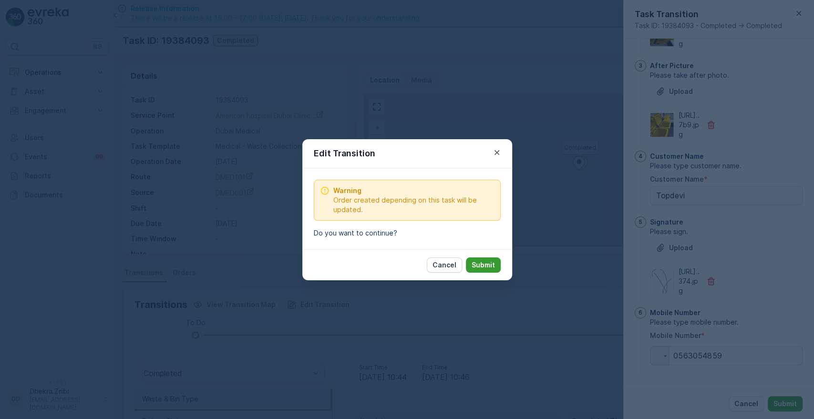
click at [492, 264] on p "Submit" at bounding box center [483, 265] width 23 height 10
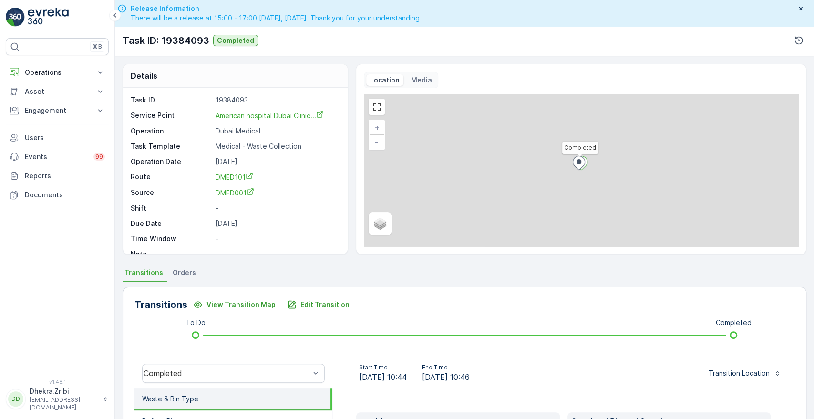
scroll to position [182, 0]
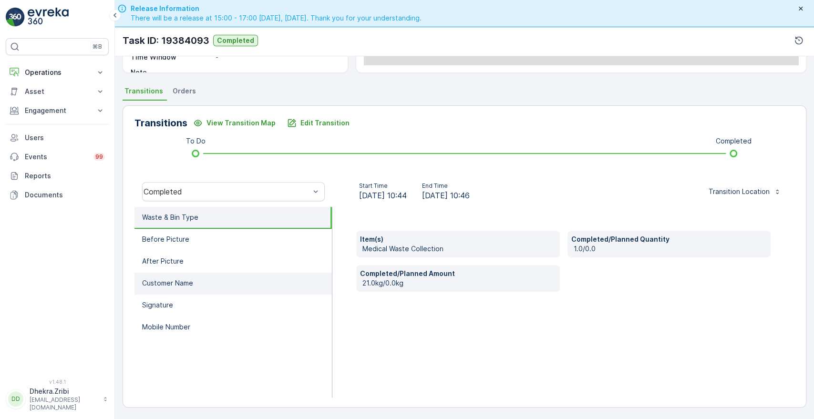
click at [189, 289] on li "Customer Name" at bounding box center [233, 284] width 197 height 22
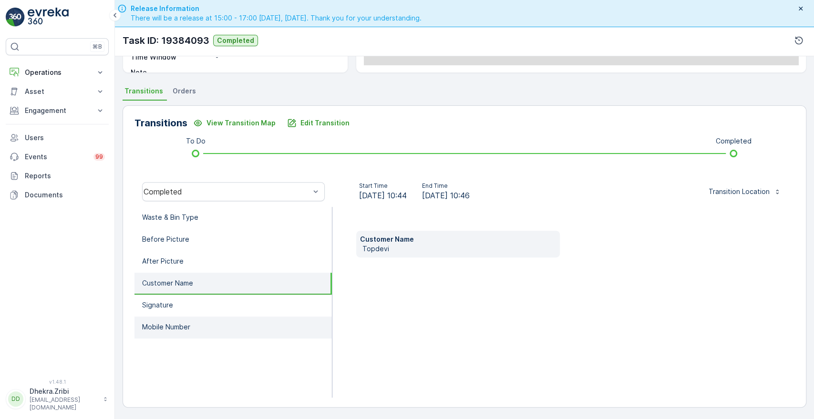
click at [168, 328] on p "Mobile Number" at bounding box center [166, 327] width 48 height 10
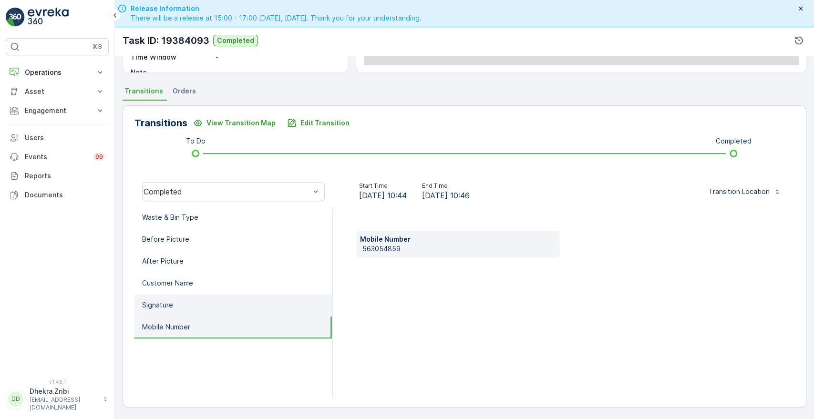
click at [162, 303] on p "Signature" at bounding box center [157, 306] width 31 height 10
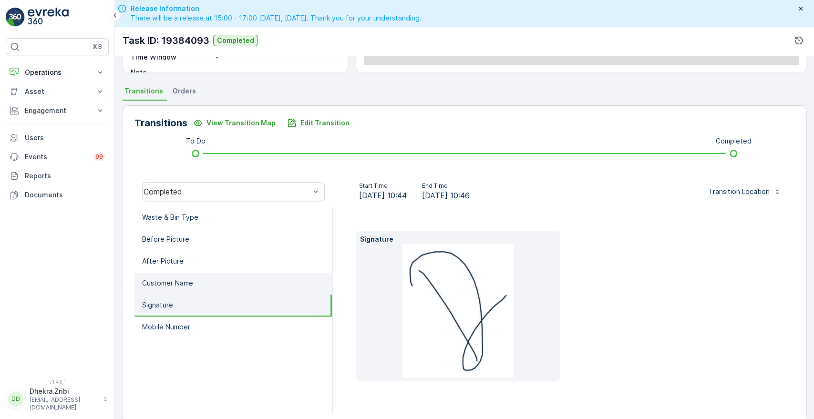
click at [172, 280] on p "Customer Name" at bounding box center [167, 284] width 51 height 10
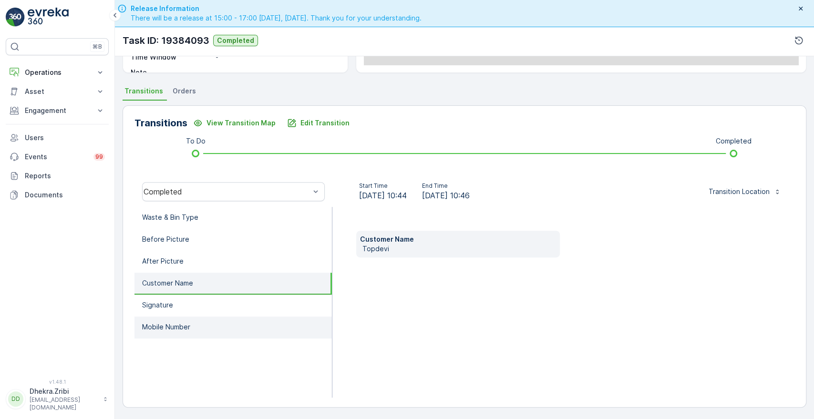
click at [161, 322] on p "Mobile Number" at bounding box center [166, 327] width 48 height 10
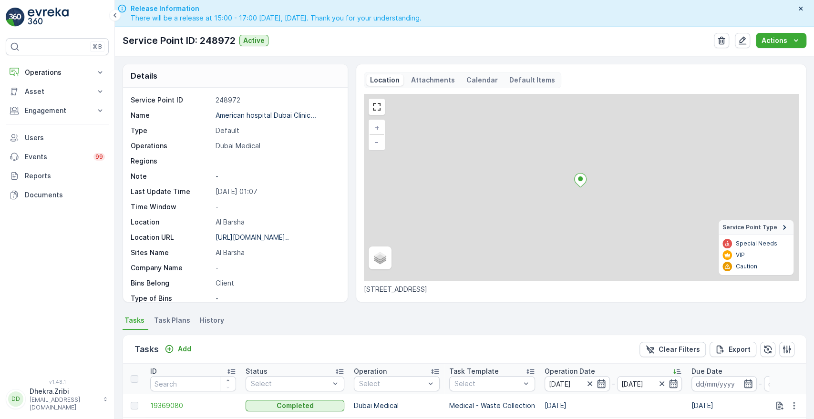
scroll to position [248, 0]
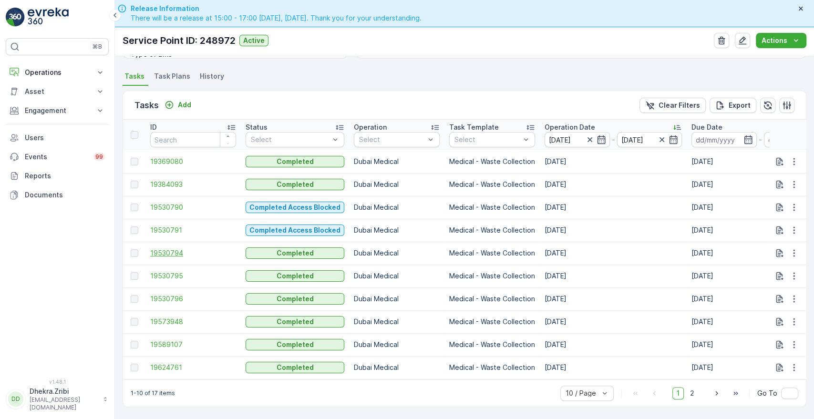
click at [170, 249] on span "19530794" at bounding box center [193, 254] width 86 height 10
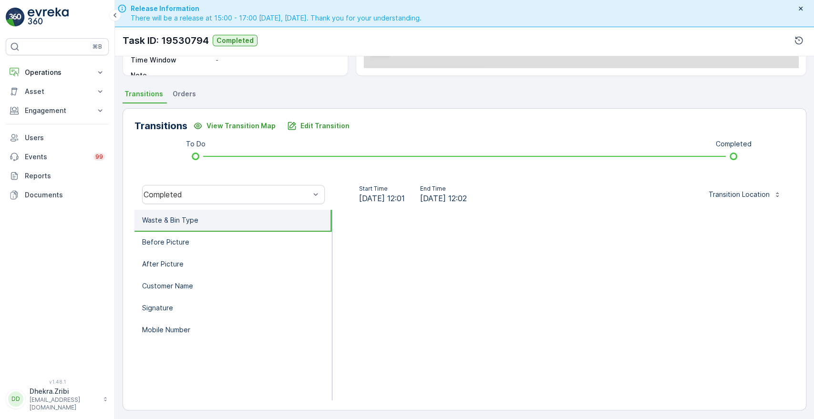
scroll to position [182, 0]
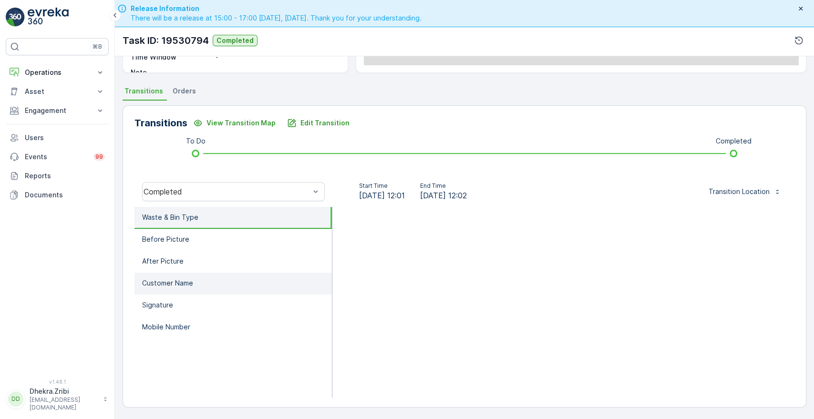
click at [221, 291] on li "Customer Name" at bounding box center [233, 284] width 197 height 22
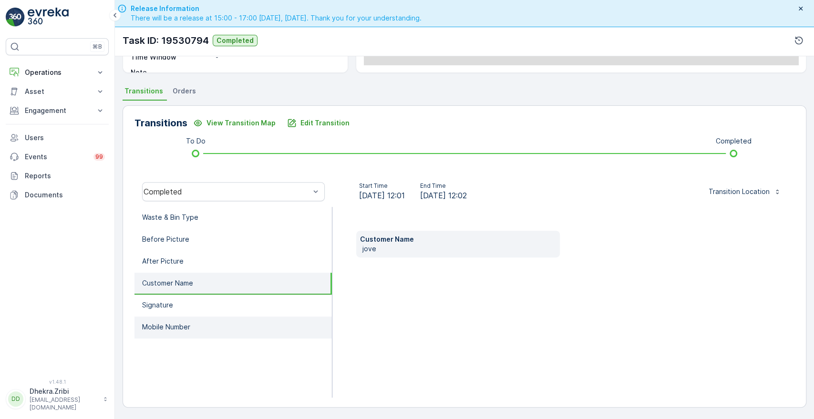
click at [164, 325] on p "Mobile Number" at bounding box center [166, 327] width 48 height 10
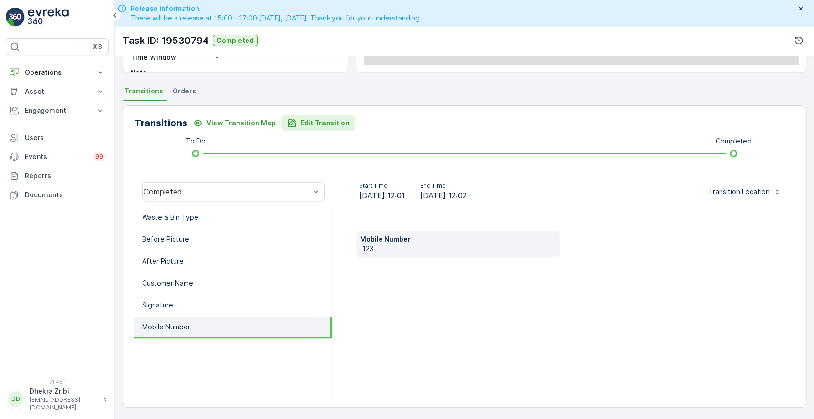
click at [317, 129] on button "Edit Transition" at bounding box center [318, 122] width 74 height 15
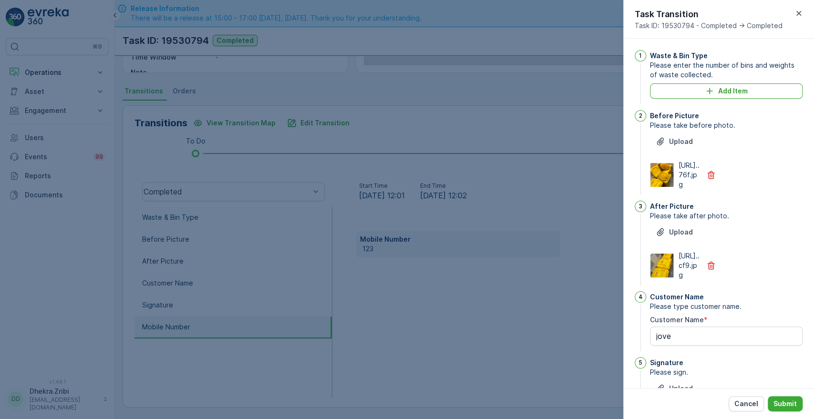
scroll to position [197, 0]
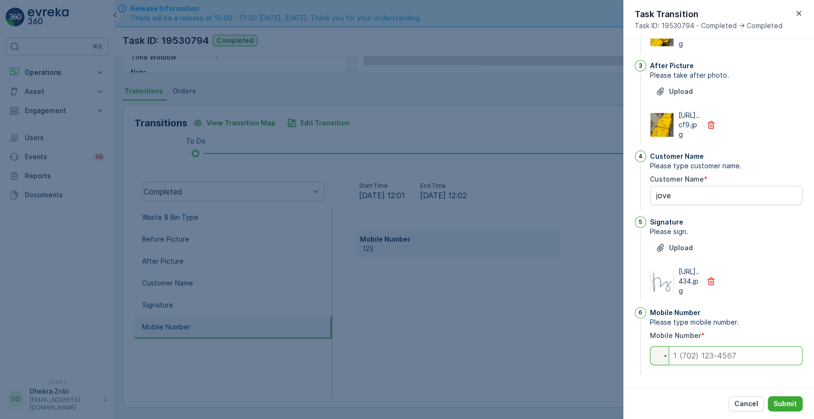
click at [681, 356] on input "tel" at bounding box center [726, 355] width 153 height 19
type input "0563054859"
click at [787, 405] on p "Submit" at bounding box center [785, 404] width 23 height 10
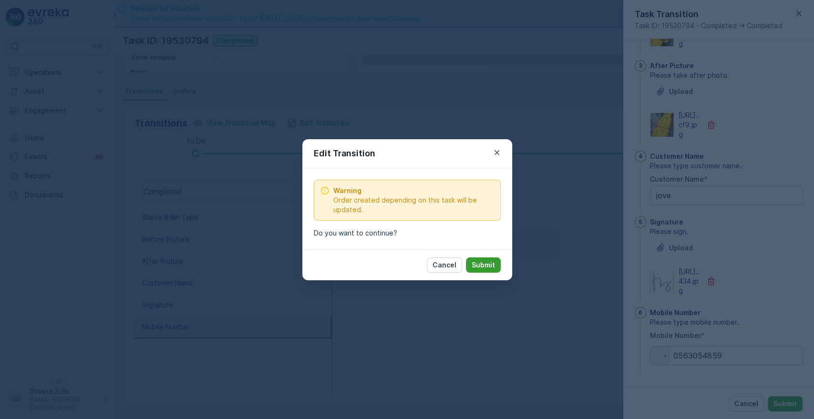
click at [485, 269] on p "Submit" at bounding box center [483, 265] width 23 height 10
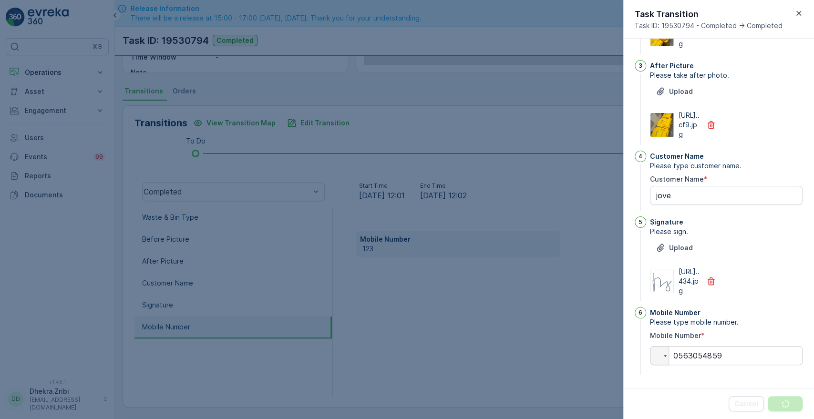
scroll to position [0, 0]
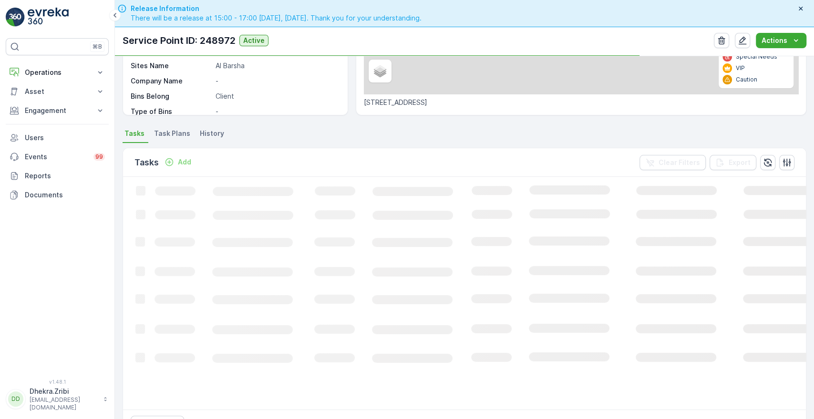
scroll to position [217, 0]
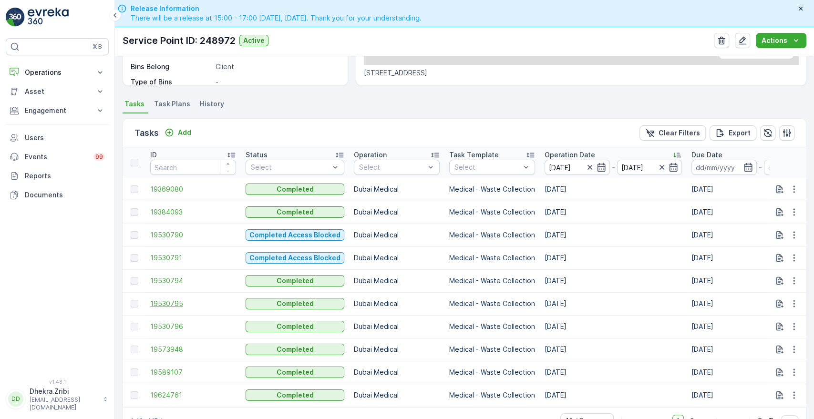
click at [164, 302] on span "19530795" at bounding box center [193, 304] width 86 height 10
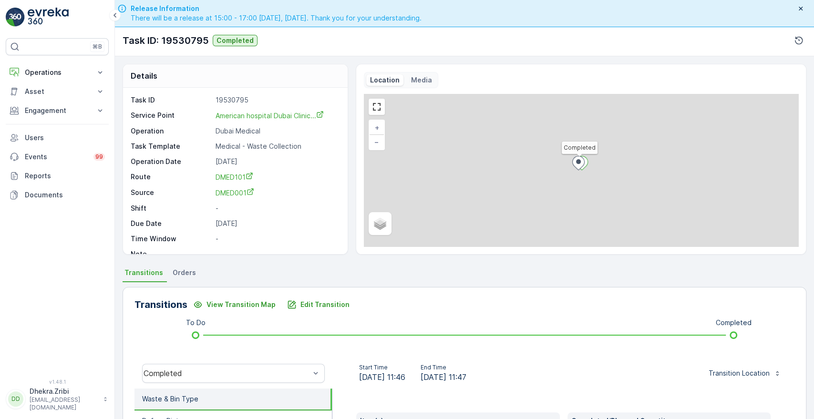
scroll to position [182, 0]
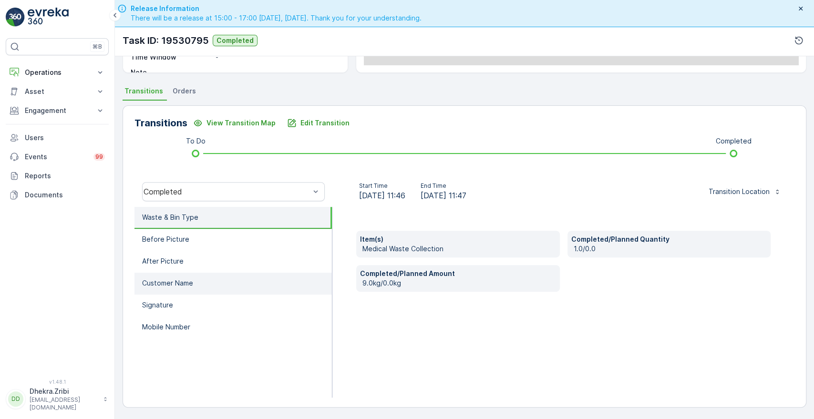
click at [173, 280] on p "Customer Name" at bounding box center [167, 284] width 51 height 10
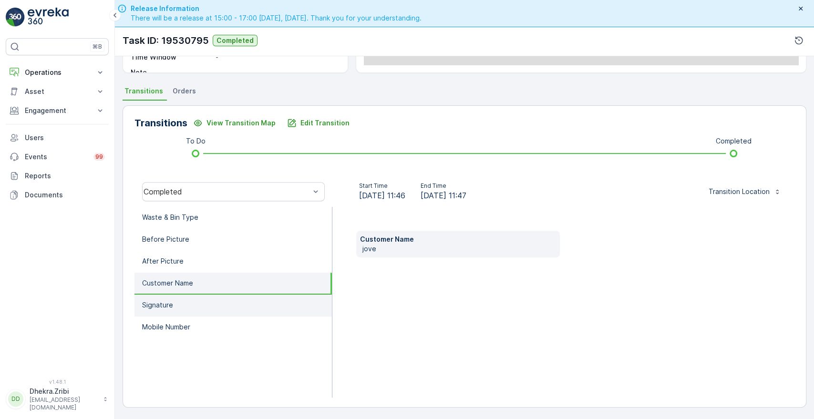
click at [153, 301] on p "Signature" at bounding box center [157, 306] width 31 height 10
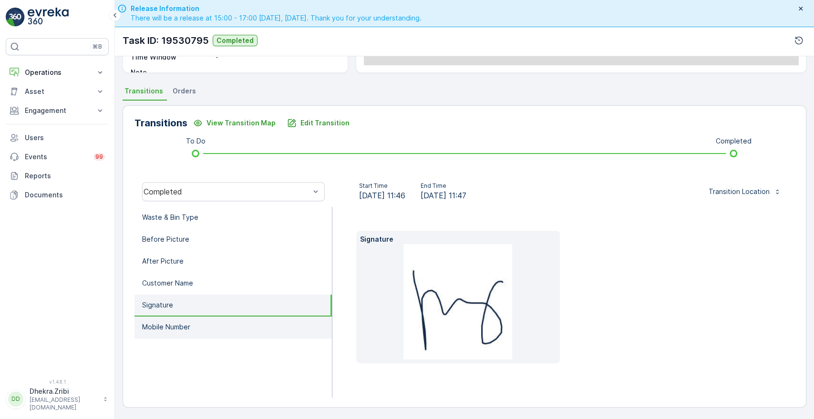
click at [187, 324] on p "Mobile Number" at bounding box center [166, 327] width 48 height 10
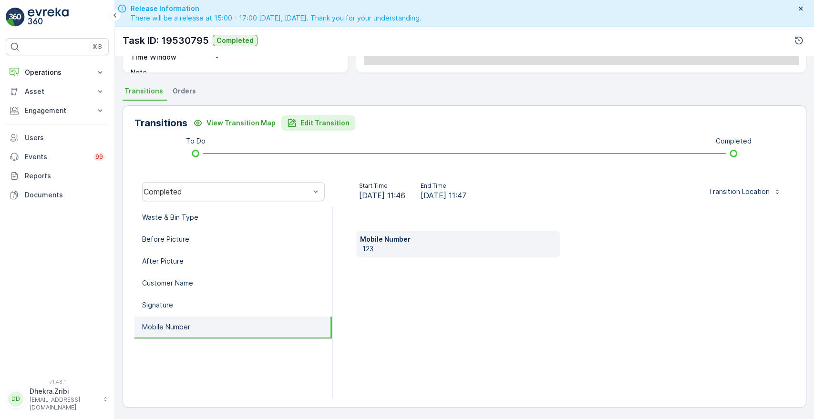
click at [304, 117] on button "Edit Transition" at bounding box center [318, 122] width 74 height 15
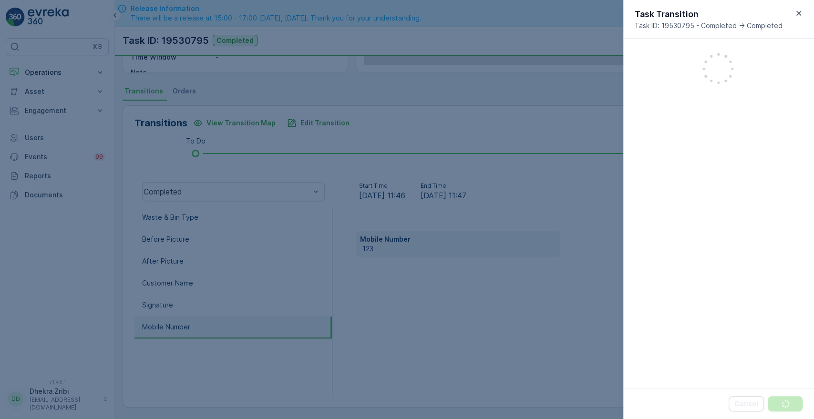
scroll to position [249, 0]
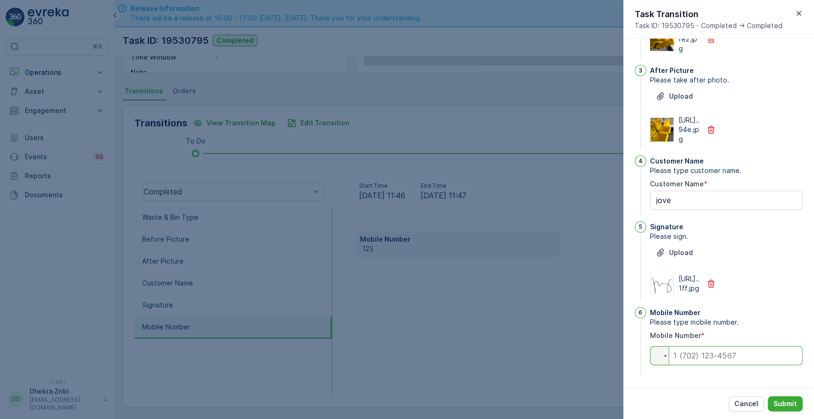
click at [692, 362] on input "tel" at bounding box center [726, 355] width 153 height 19
type input "0563054859"
click at [776, 403] on p "Submit" at bounding box center [785, 404] width 23 height 10
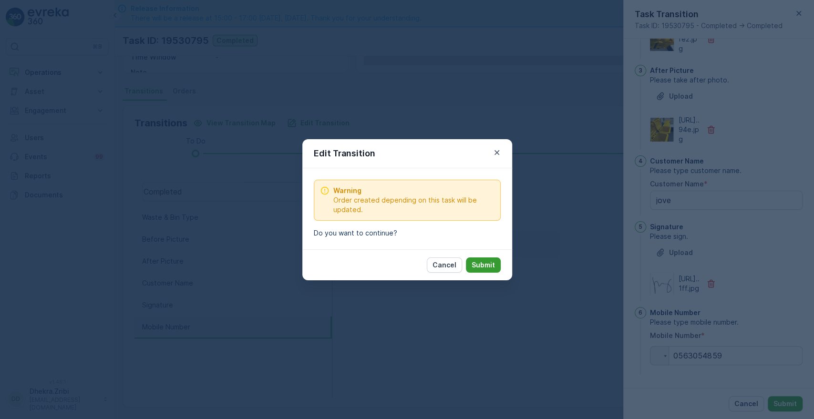
click at [488, 268] on p "Submit" at bounding box center [483, 265] width 23 height 10
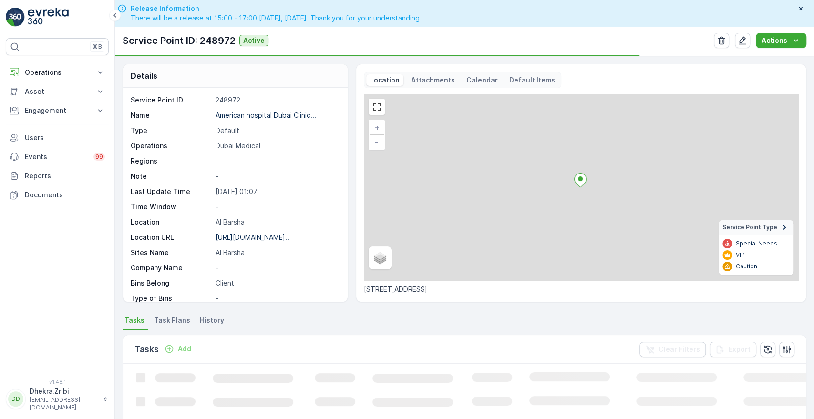
scroll to position [217, 0]
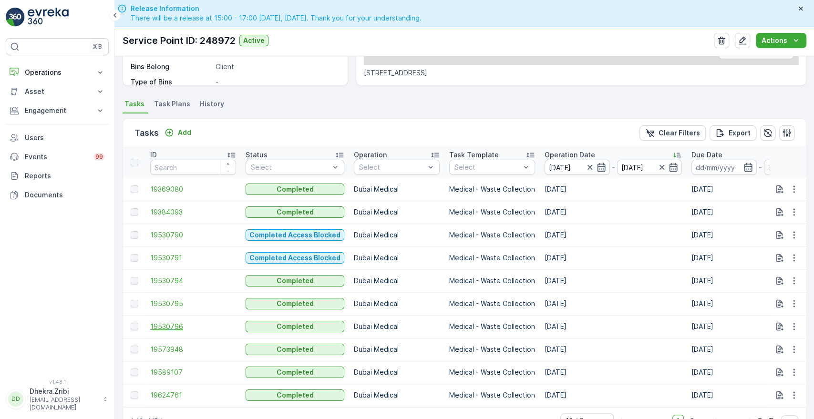
click at [169, 326] on span "19530796" at bounding box center [193, 327] width 86 height 10
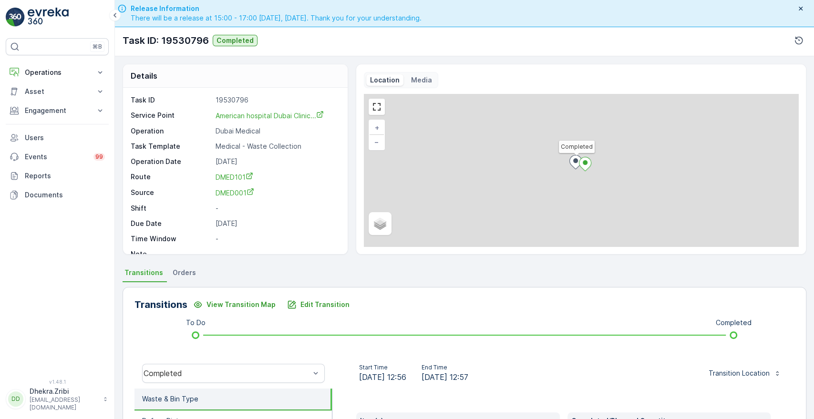
scroll to position [182, 0]
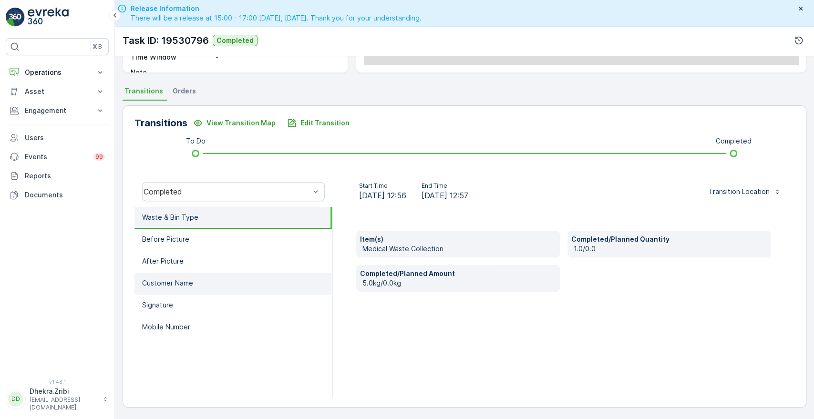
click at [179, 280] on p "Customer Name" at bounding box center [167, 284] width 51 height 10
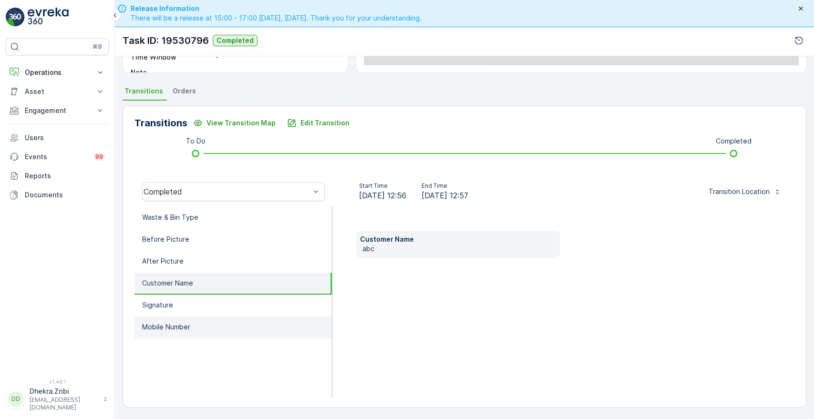
click at [156, 322] on p "Mobile Number" at bounding box center [166, 327] width 48 height 10
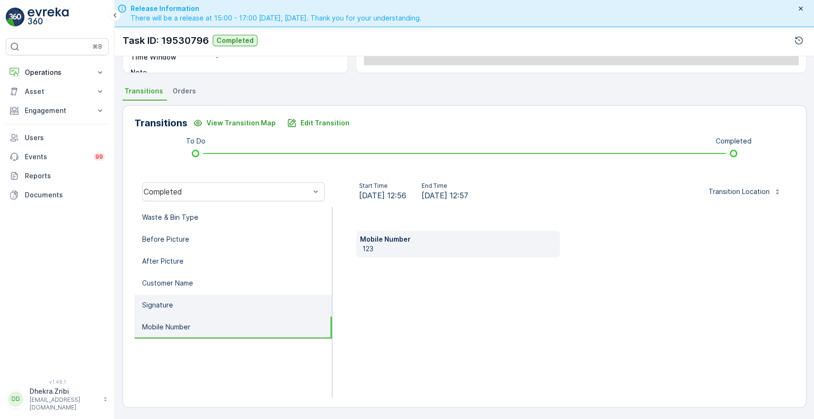
click at [161, 302] on p "Signature" at bounding box center [157, 306] width 31 height 10
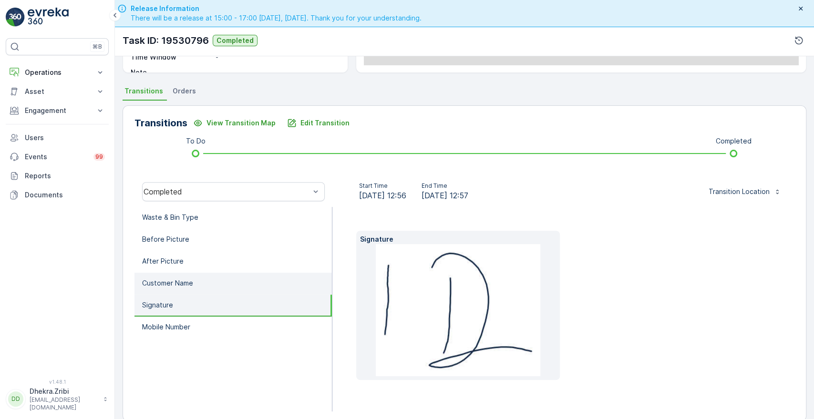
click at [179, 280] on p "Customer Name" at bounding box center [167, 284] width 51 height 10
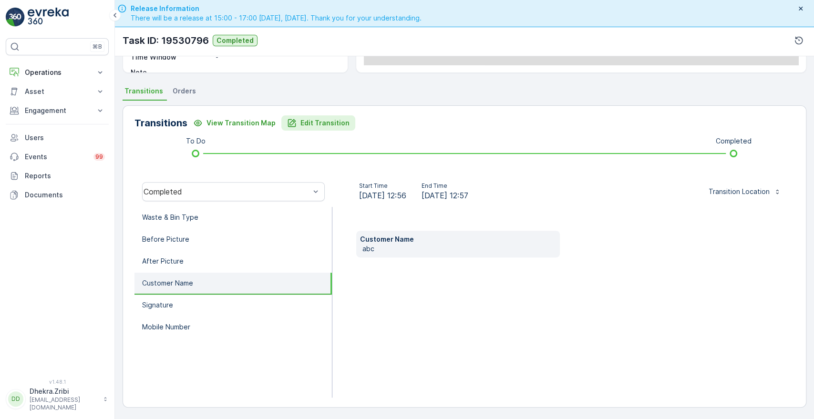
click at [308, 121] on p "Edit Transition" at bounding box center [325, 123] width 49 height 10
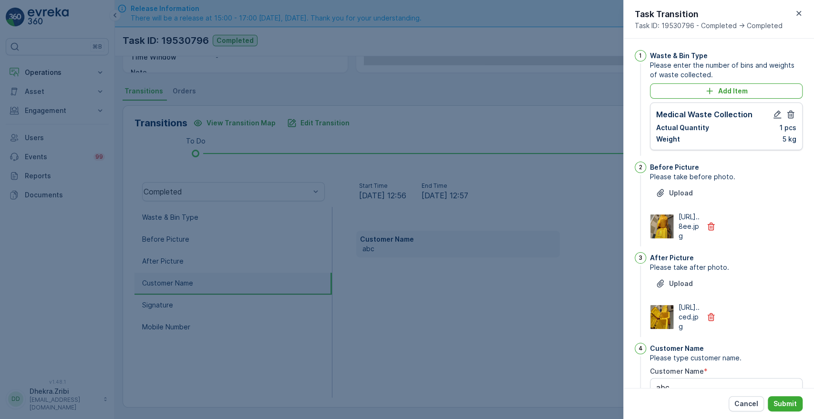
scroll to position [249, 0]
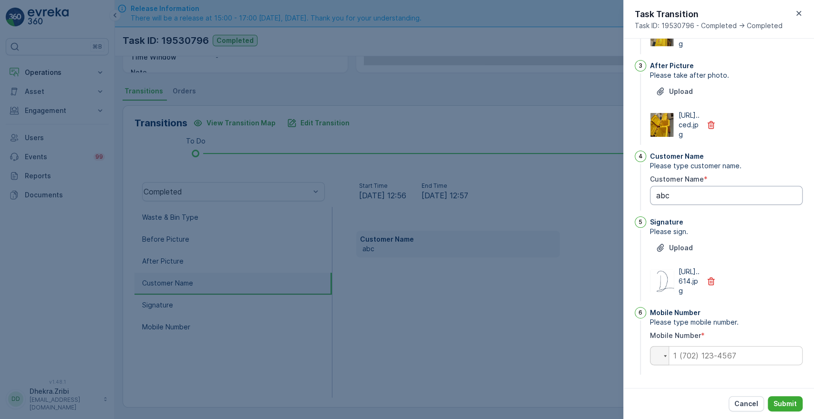
click at [695, 186] on Name "abc" at bounding box center [726, 195] width 153 height 19
type Name "a"
type Name "jove"
click at [702, 354] on input "tel" at bounding box center [726, 355] width 153 height 19
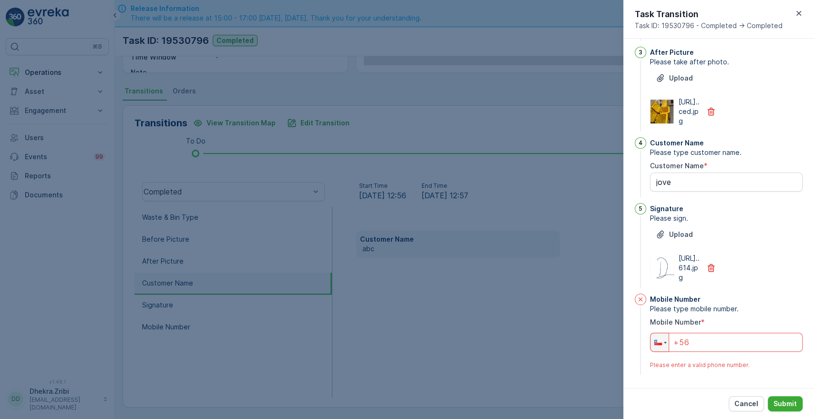
type input "+5"
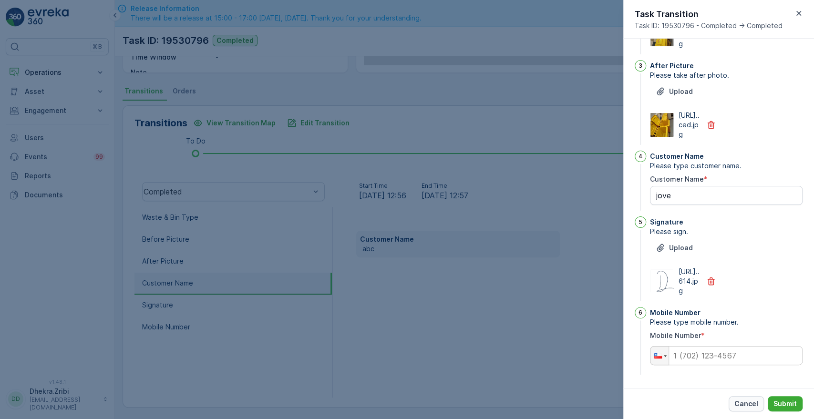
click at [743, 406] on p "Cancel" at bounding box center [747, 404] width 24 height 10
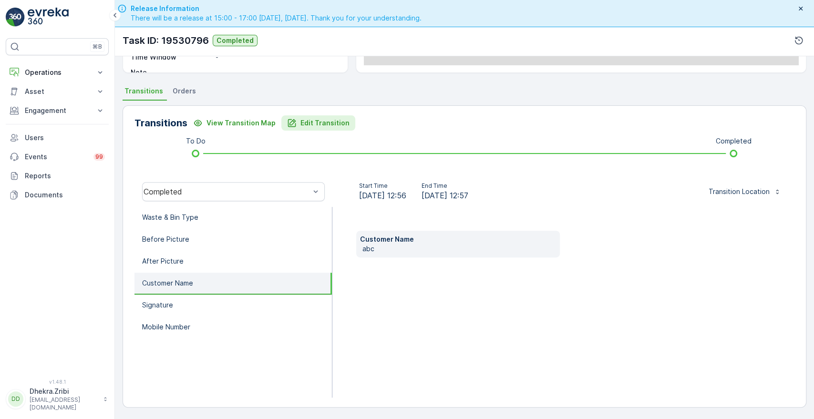
click at [336, 122] on p "Edit Transition" at bounding box center [325, 123] width 49 height 10
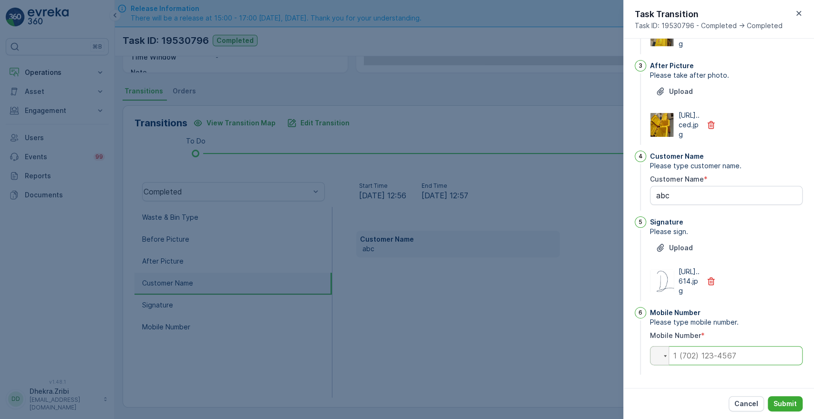
click at [680, 355] on input "tel" at bounding box center [726, 355] width 153 height 19
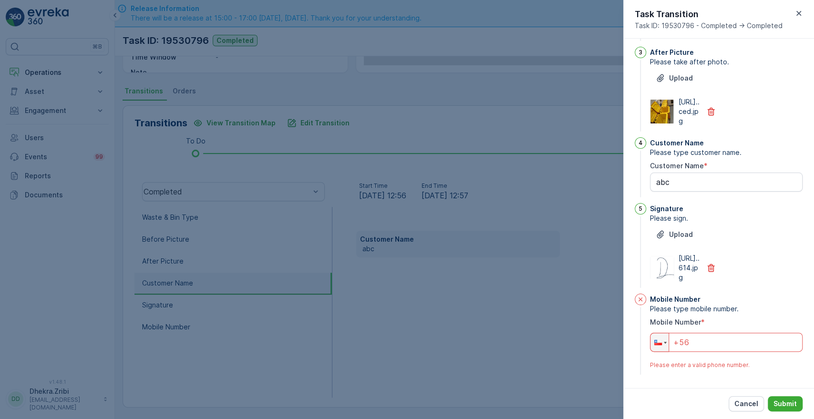
type input "+5"
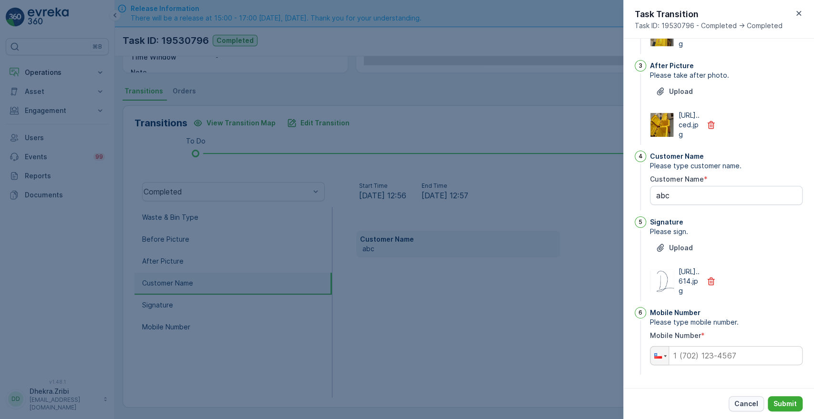
click at [748, 402] on p "Cancel" at bounding box center [747, 404] width 24 height 10
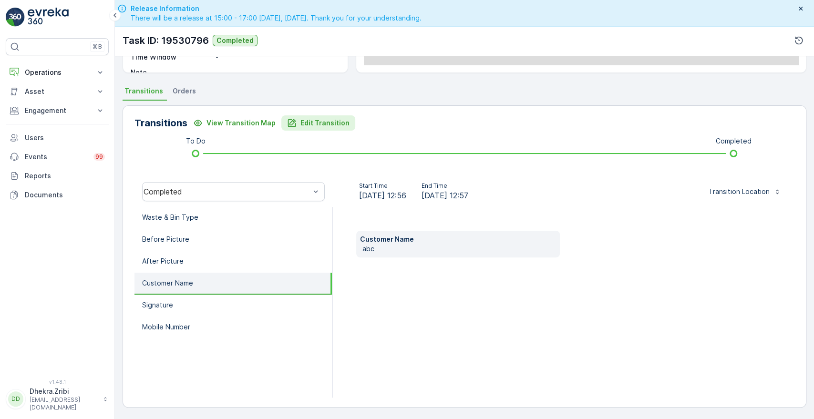
click at [305, 120] on p "Edit Transition" at bounding box center [325, 123] width 49 height 10
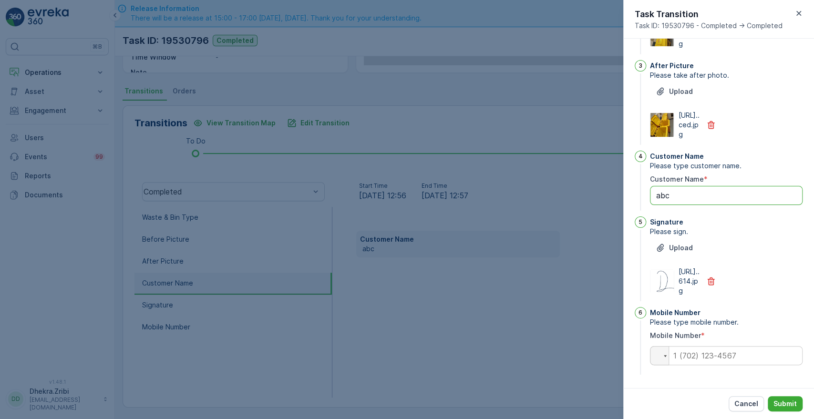
click at [691, 186] on Name "abc" at bounding box center [726, 195] width 153 height 19
type Name "a"
type Name "jove"
click at [699, 357] on input "tel" at bounding box center [726, 355] width 153 height 19
type input "0563054859"
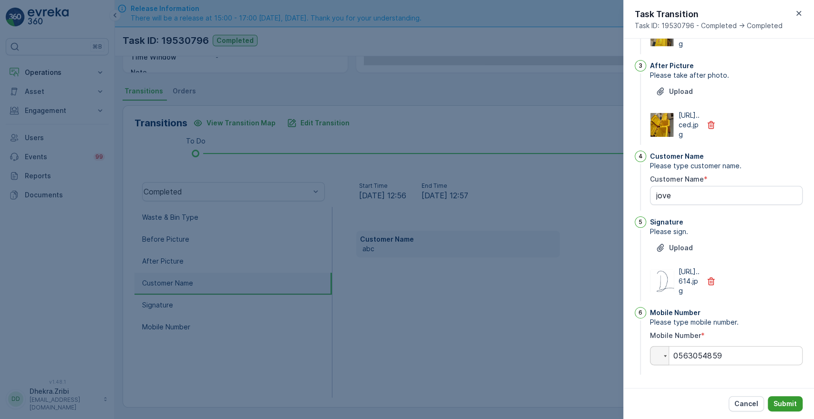
click at [788, 408] on p "Submit" at bounding box center [785, 404] width 23 height 10
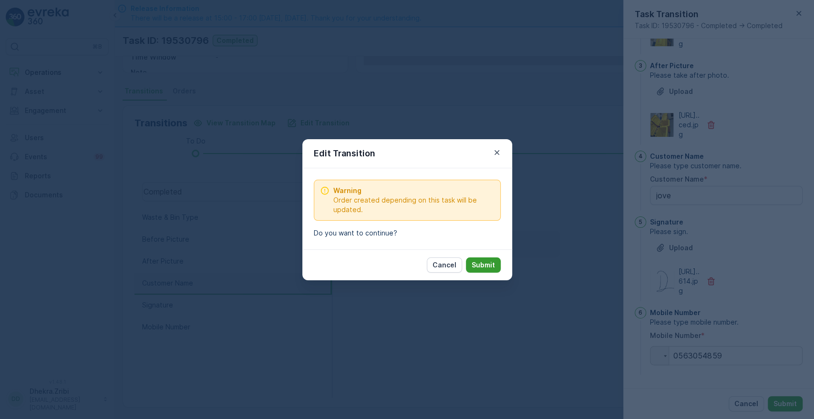
click at [485, 266] on p "Submit" at bounding box center [483, 265] width 23 height 10
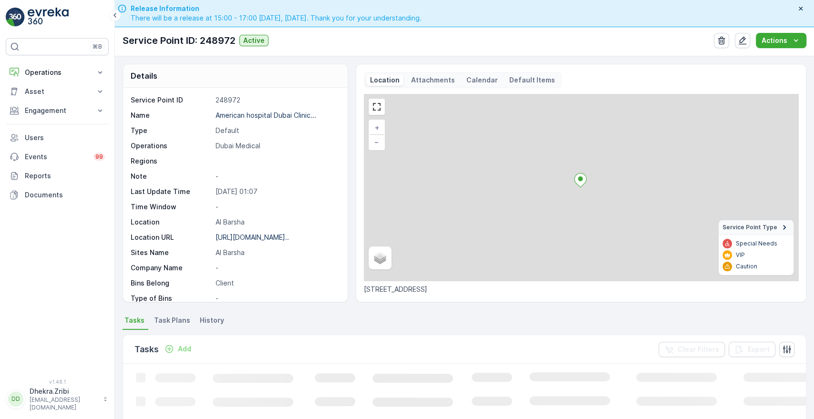
scroll to position [217, 0]
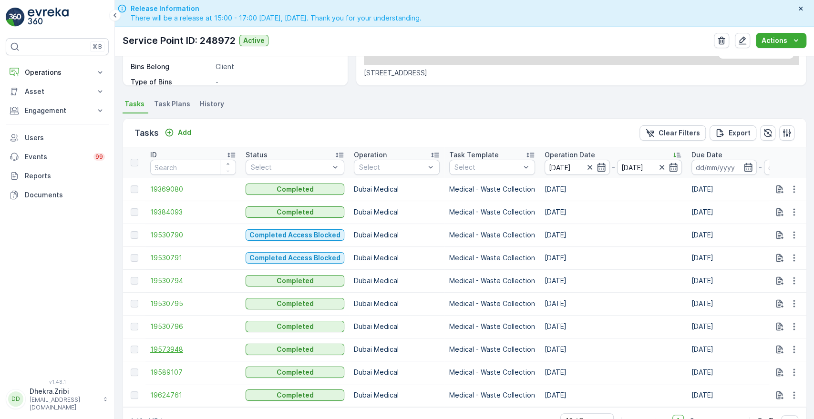
click at [173, 351] on span "19573948" at bounding box center [193, 350] width 86 height 10
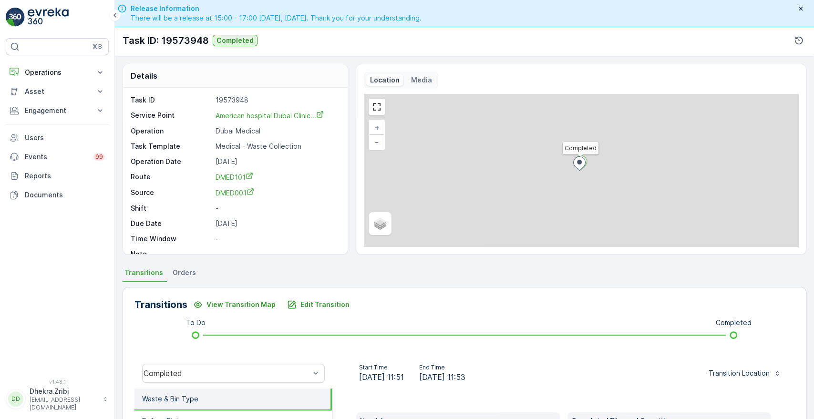
scroll to position [182, 0]
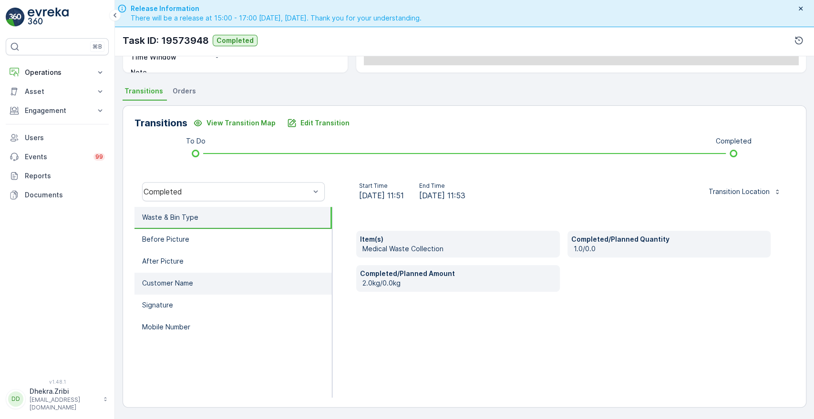
click at [172, 286] on p "Customer Name" at bounding box center [167, 284] width 51 height 10
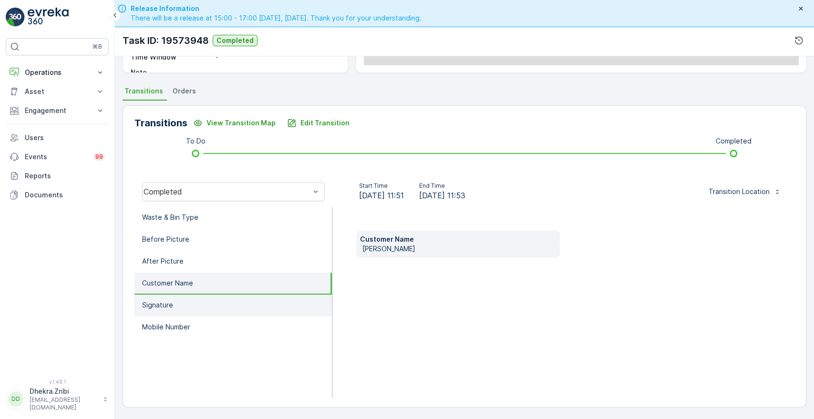
click at [171, 306] on p "Signature" at bounding box center [157, 306] width 31 height 10
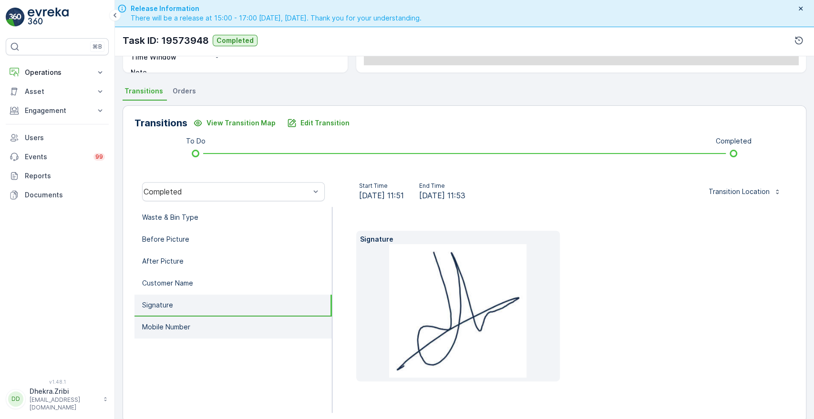
click at [173, 320] on li "Mobile Number" at bounding box center [233, 328] width 197 height 22
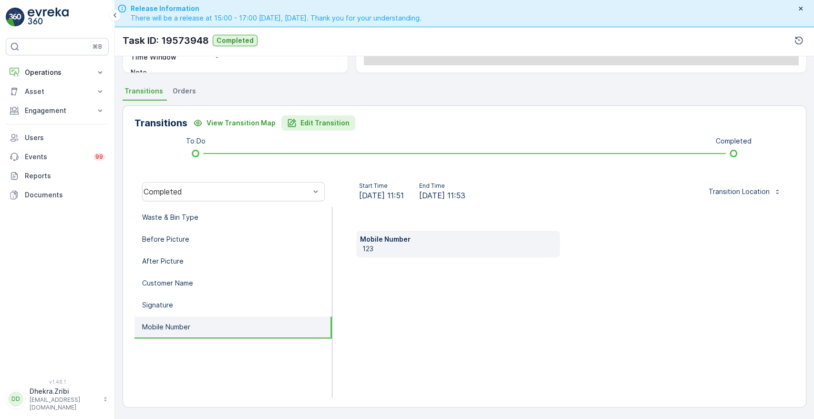
click at [314, 124] on p "Edit Transition" at bounding box center [325, 123] width 49 height 10
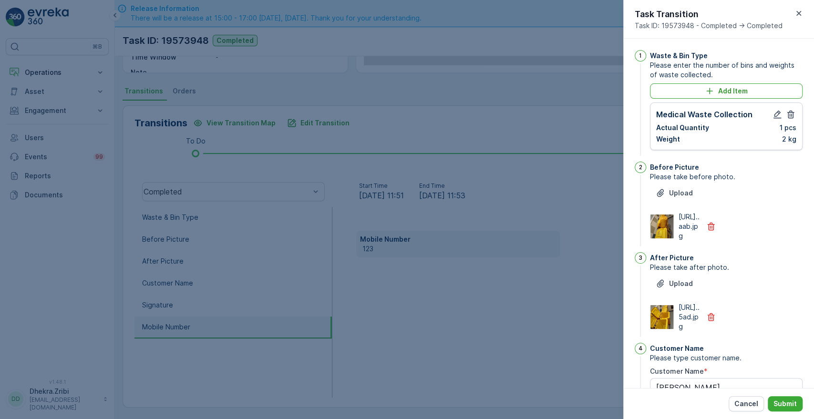
scroll to position [249, 0]
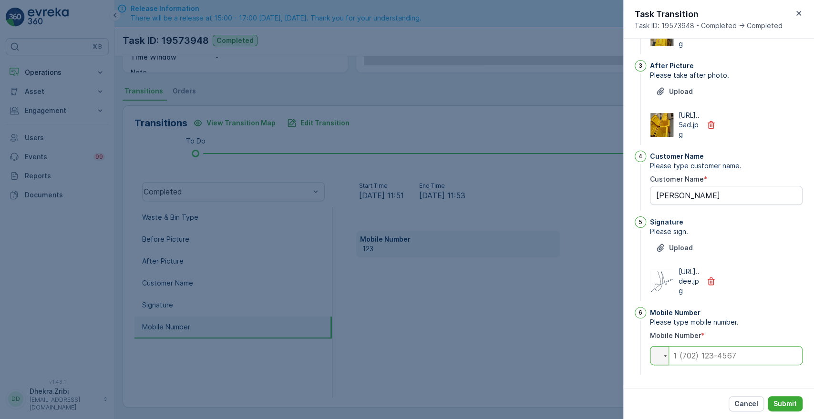
click at [697, 354] on input "tel" at bounding box center [726, 355] width 153 height 19
type input "0563054859"
click at [782, 407] on p "Submit" at bounding box center [785, 404] width 23 height 10
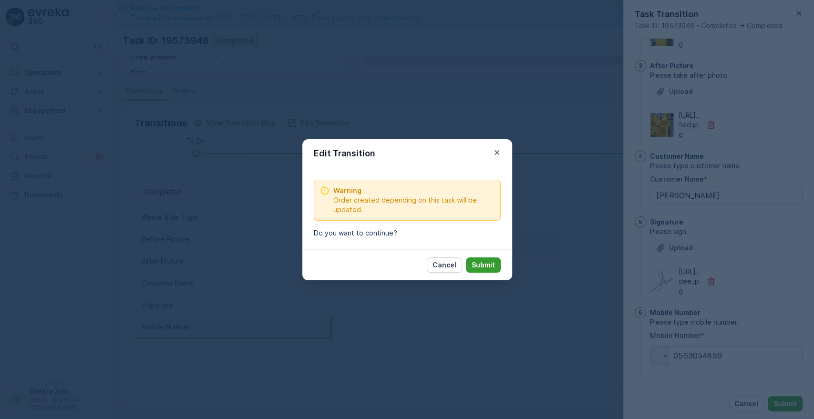
click at [476, 265] on p "Submit" at bounding box center [483, 265] width 23 height 10
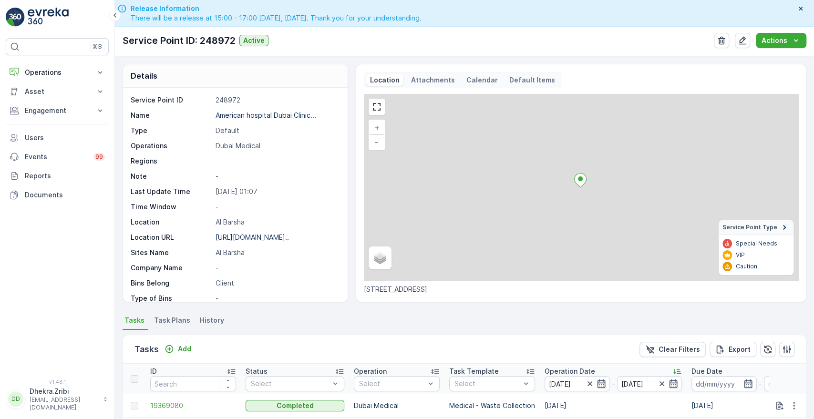
scroll to position [217, 0]
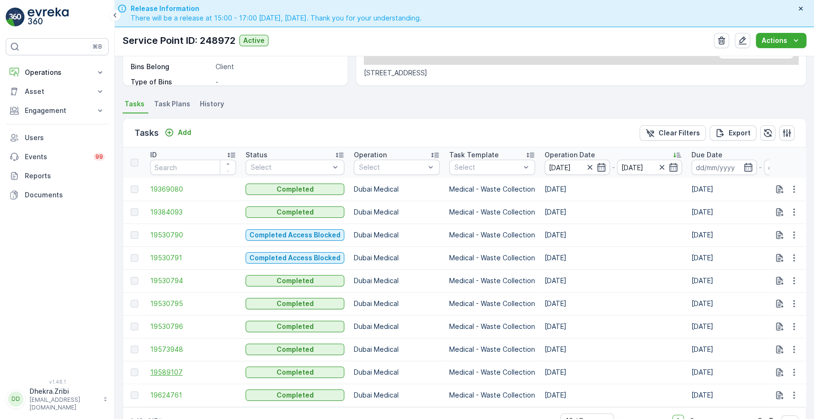
click at [175, 371] on span "19589107" at bounding box center [193, 373] width 86 height 10
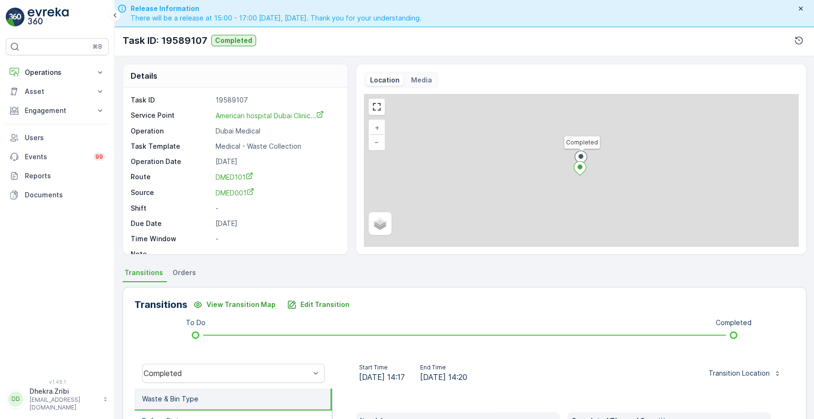
scroll to position [182, 0]
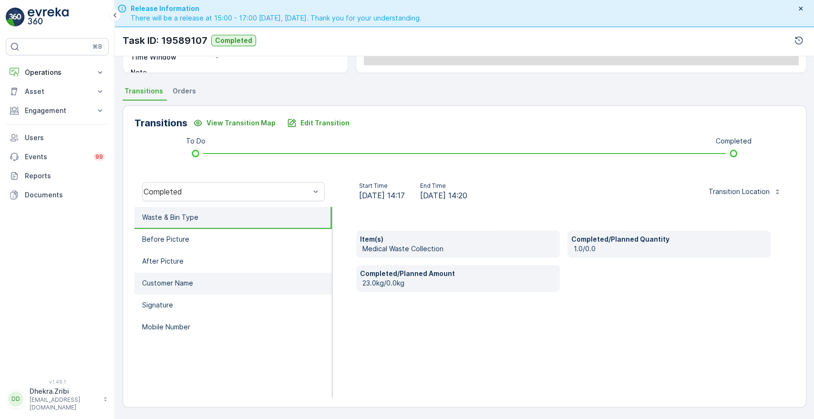
click at [173, 285] on p "Customer Name" at bounding box center [167, 284] width 51 height 10
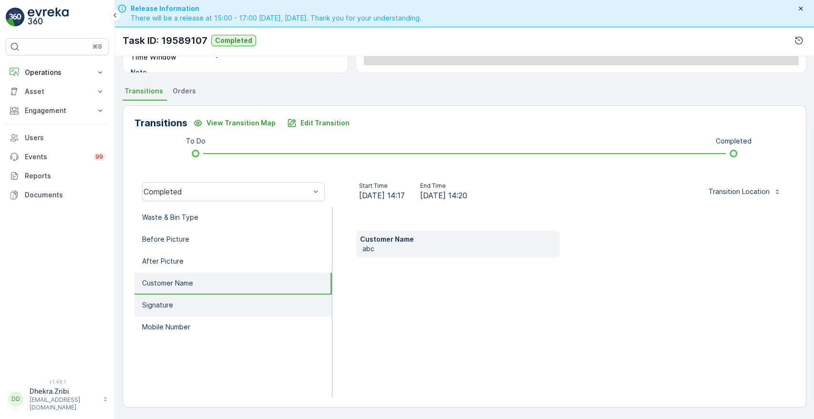
click at [164, 297] on li "Signature" at bounding box center [233, 306] width 197 height 22
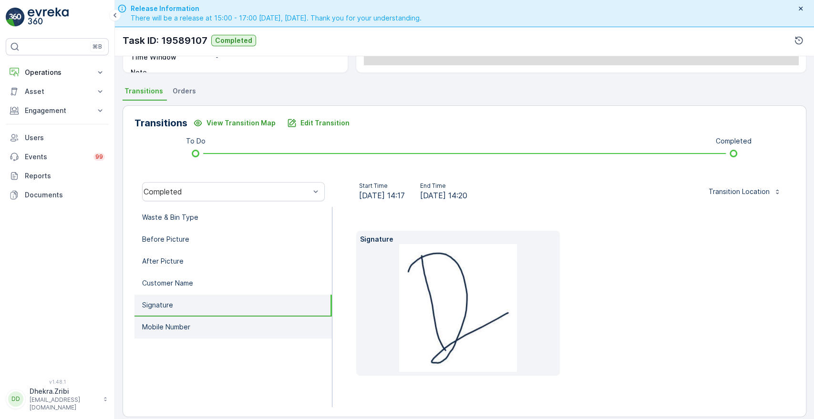
click at [162, 328] on p "Mobile Number" at bounding box center [166, 327] width 48 height 10
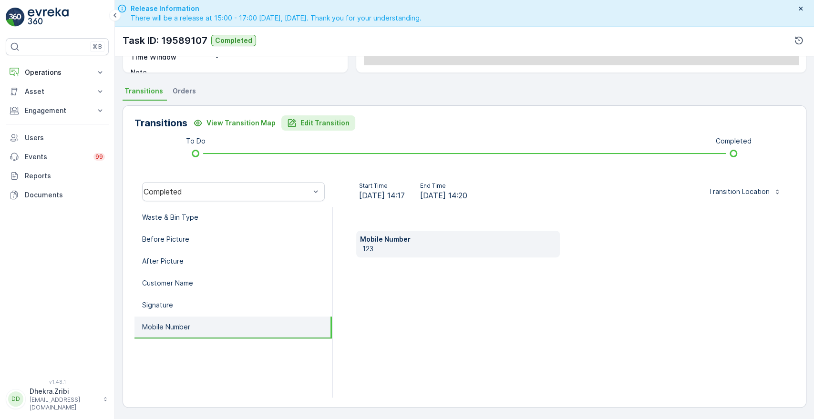
click at [318, 119] on p "Edit Transition" at bounding box center [325, 123] width 49 height 10
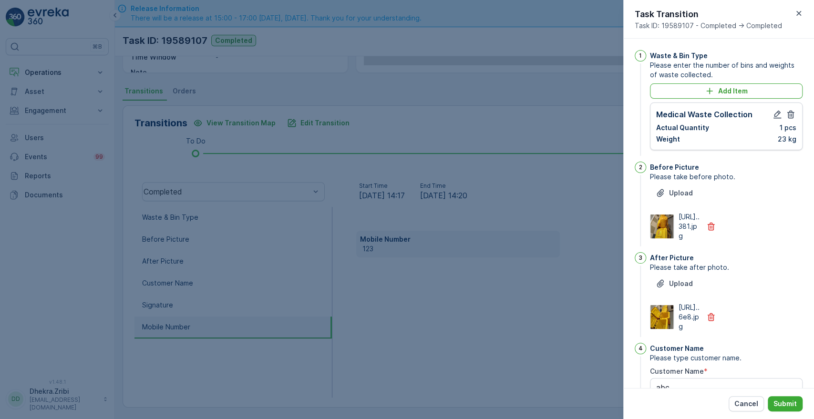
scroll to position [249, 0]
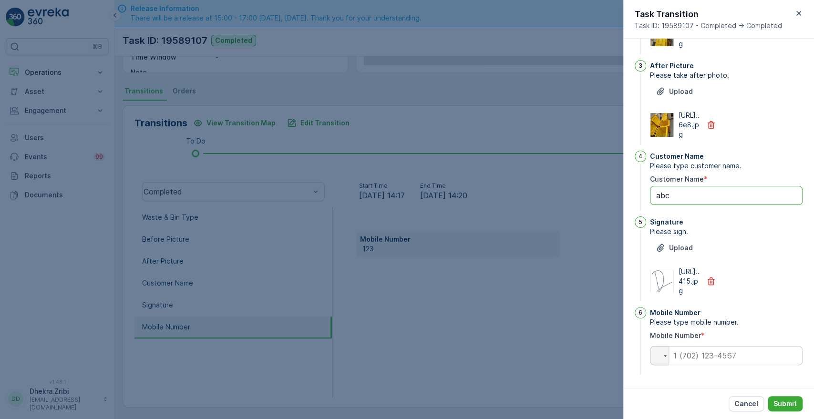
click at [684, 186] on Name "abc" at bounding box center [726, 195] width 153 height 19
type Name "a"
type Name "jove"
click at [700, 364] on input "tel" at bounding box center [726, 355] width 153 height 19
type input "0563054859"
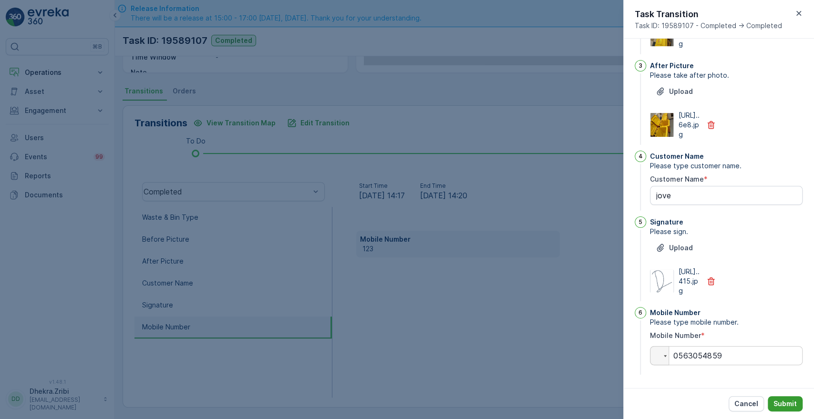
click at [787, 403] on p "Submit" at bounding box center [785, 404] width 23 height 10
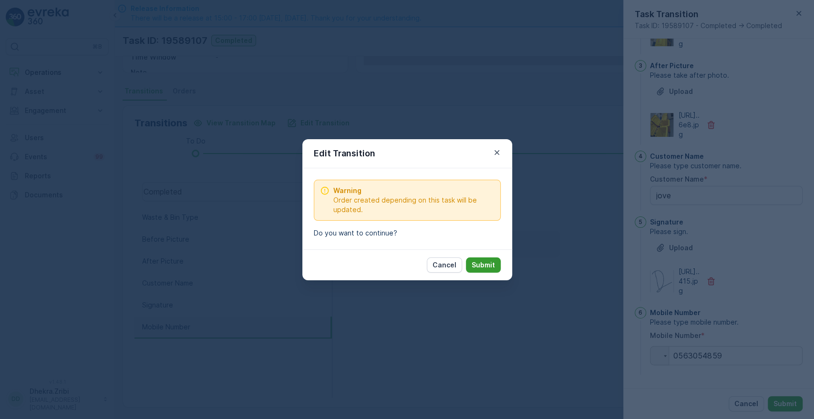
click at [484, 264] on p "Submit" at bounding box center [483, 265] width 23 height 10
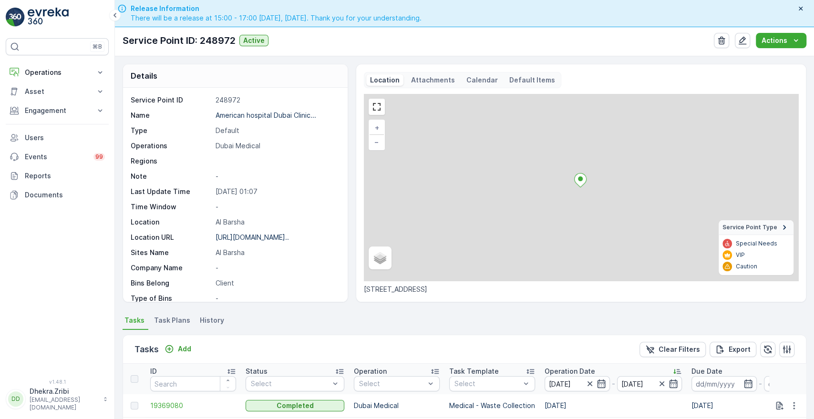
scroll to position [248, 0]
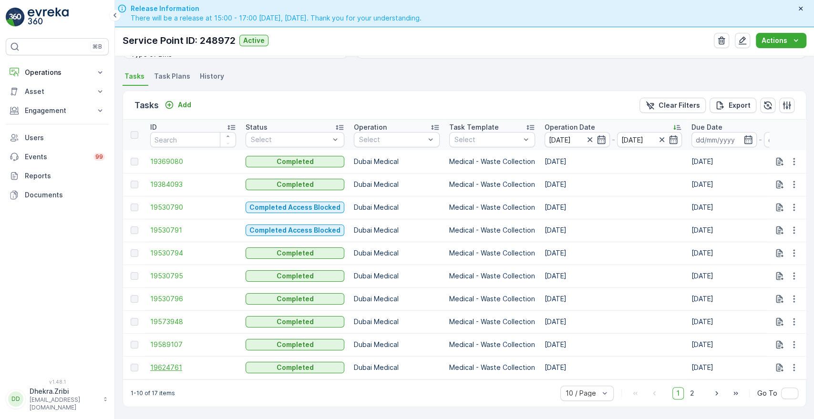
click at [164, 363] on span "19624761" at bounding box center [193, 368] width 86 height 10
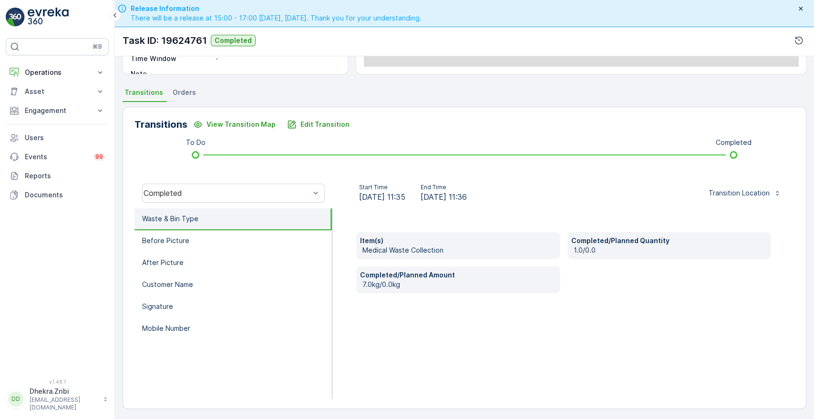
scroll to position [182, 0]
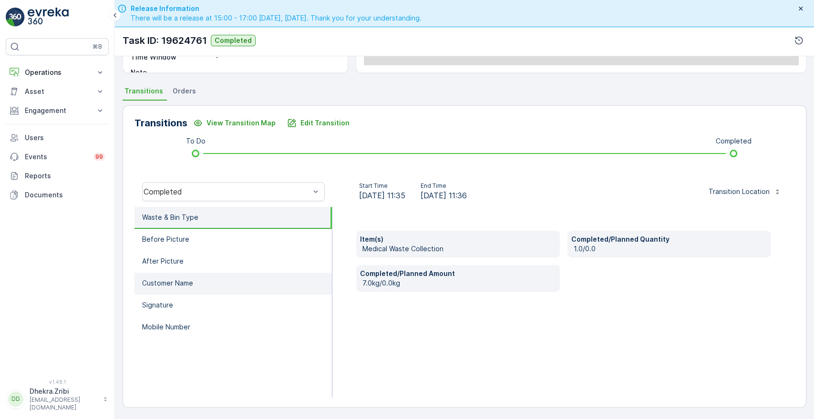
click at [154, 279] on p "Customer Name" at bounding box center [167, 284] width 51 height 10
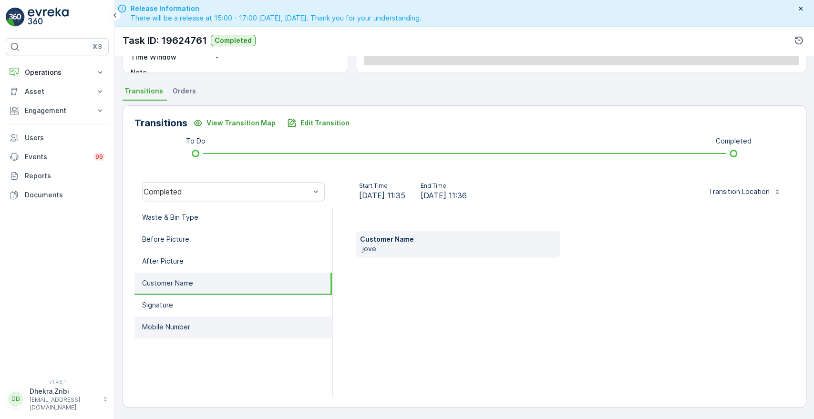
click at [158, 324] on p "Mobile Number" at bounding box center [166, 327] width 48 height 10
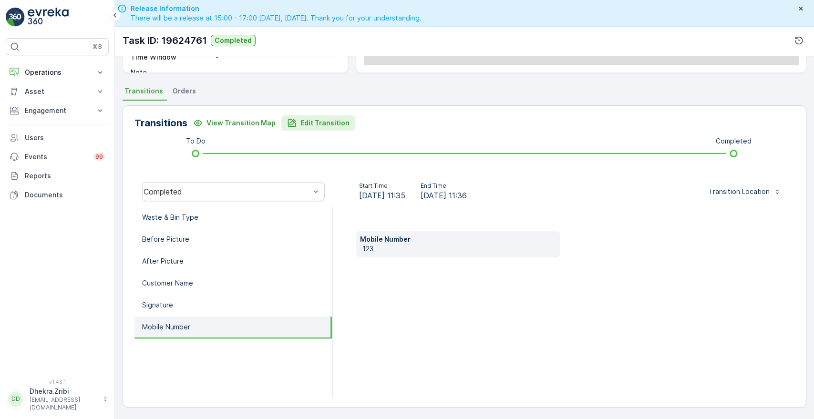
click at [313, 119] on p "Edit Transition" at bounding box center [325, 123] width 49 height 10
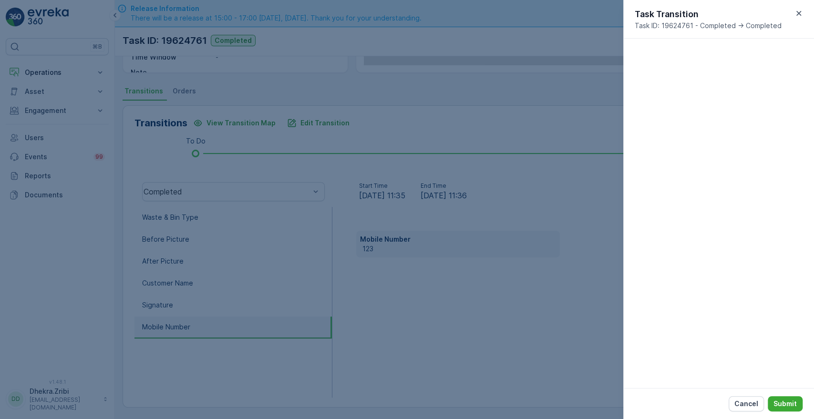
scroll to position [249, 0]
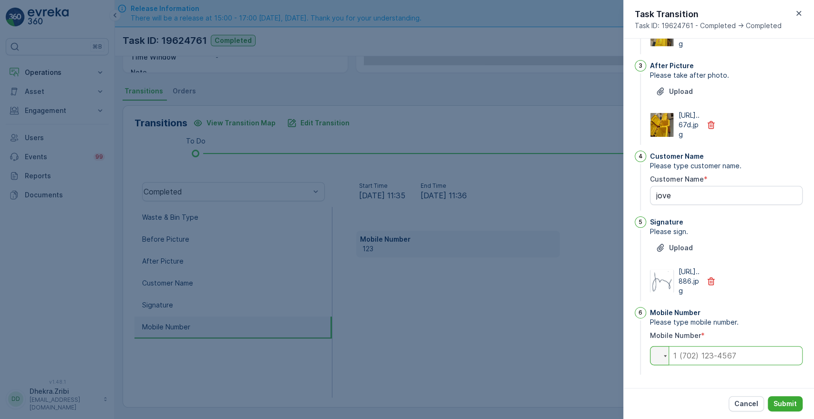
click at [709, 355] on input "tel" at bounding box center [726, 355] width 153 height 19
type input "0563054859"
click at [790, 405] on p "Submit" at bounding box center [785, 404] width 23 height 10
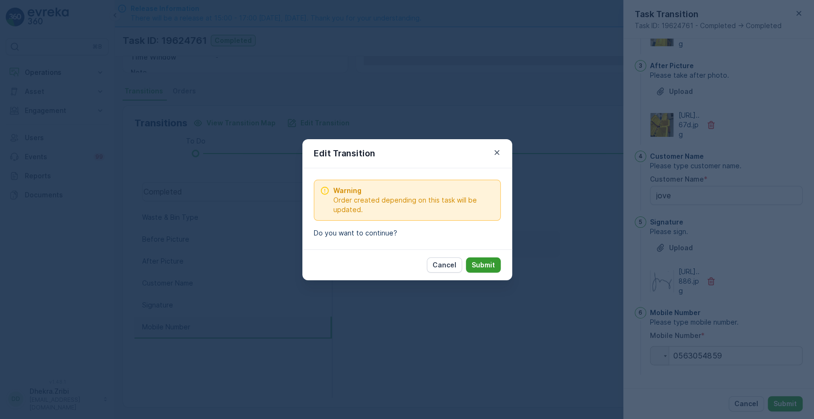
click at [492, 266] on p "Submit" at bounding box center [483, 265] width 23 height 10
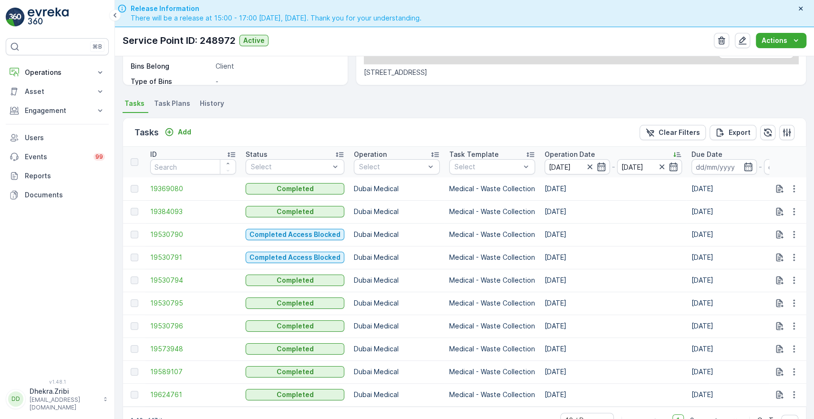
scroll to position [248, 0]
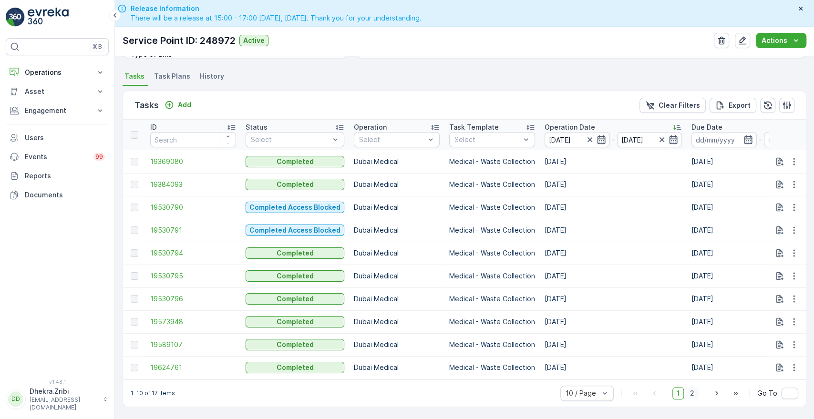
click at [694, 393] on span "2" at bounding box center [692, 393] width 13 height 12
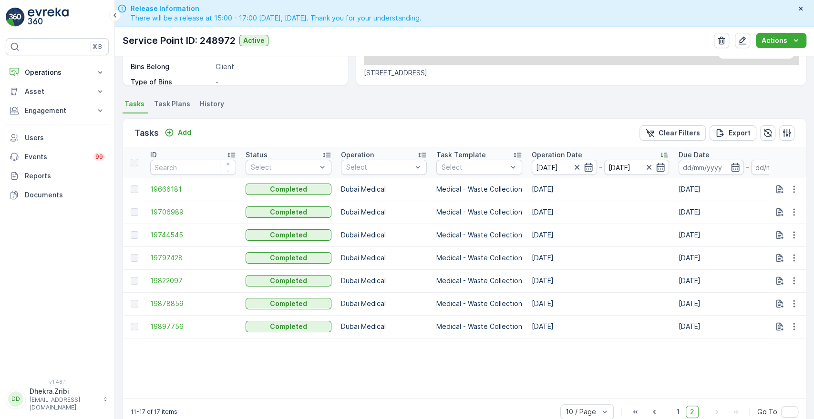
scroll to position [239, 0]
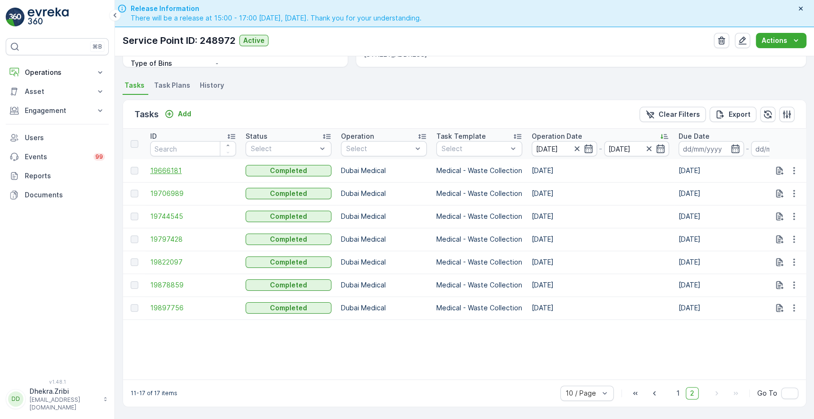
click at [164, 166] on span "19666181" at bounding box center [193, 171] width 86 height 10
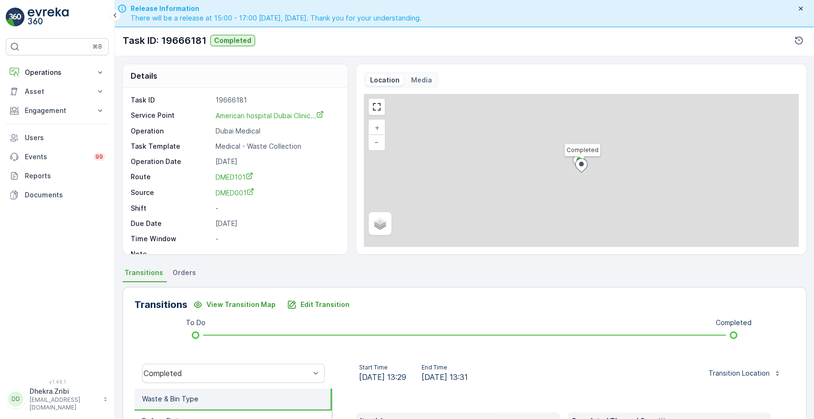
scroll to position [182, 0]
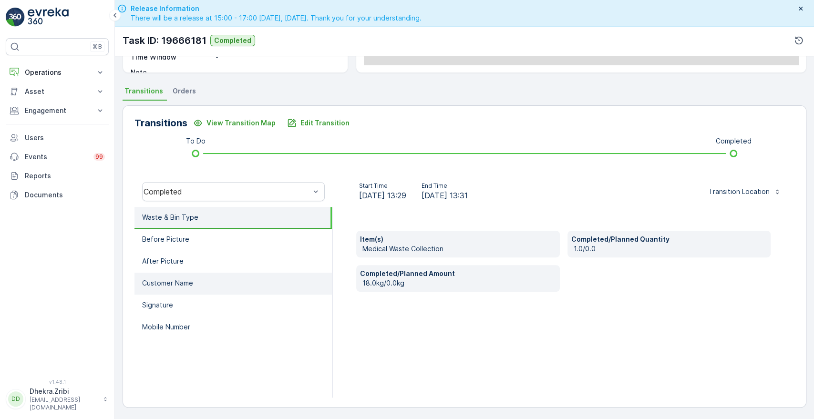
click at [202, 286] on li "Customer Name" at bounding box center [233, 284] width 197 height 22
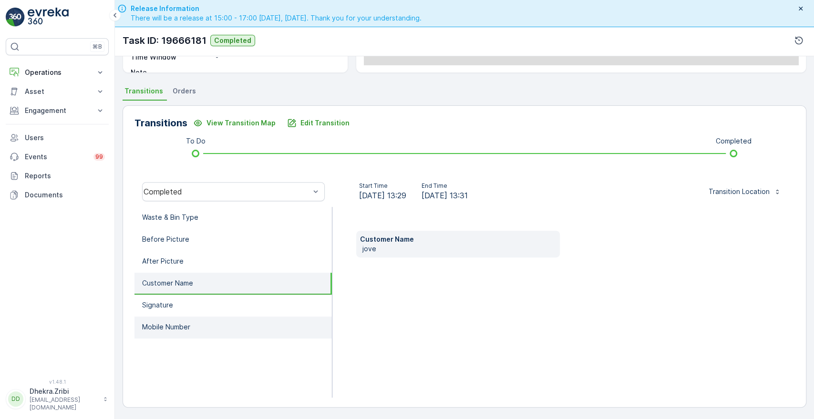
click at [160, 327] on p "Mobile Number" at bounding box center [166, 327] width 48 height 10
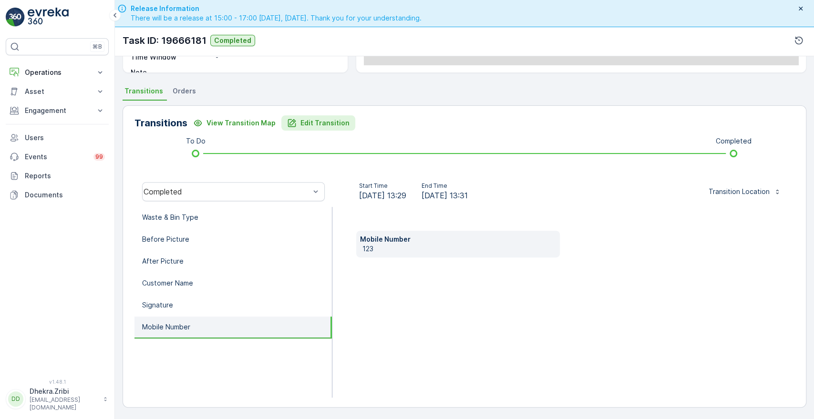
click at [321, 123] on p "Edit Transition" at bounding box center [325, 123] width 49 height 10
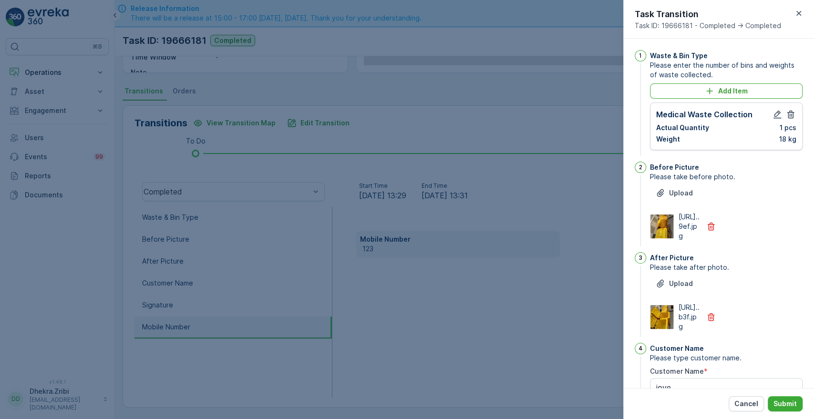
scroll to position [249, 0]
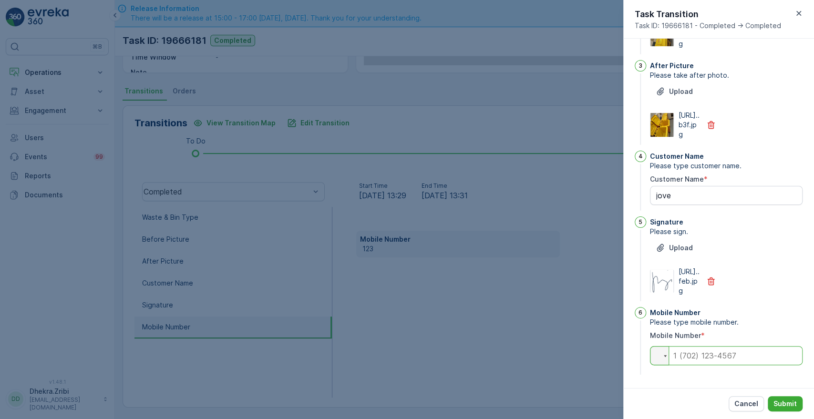
click at [740, 358] on input "tel" at bounding box center [726, 355] width 153 height 19
type input "0563054859"
click at [789, 407] on p "Submit" at bounding box center [785, 404] width 23 height 10
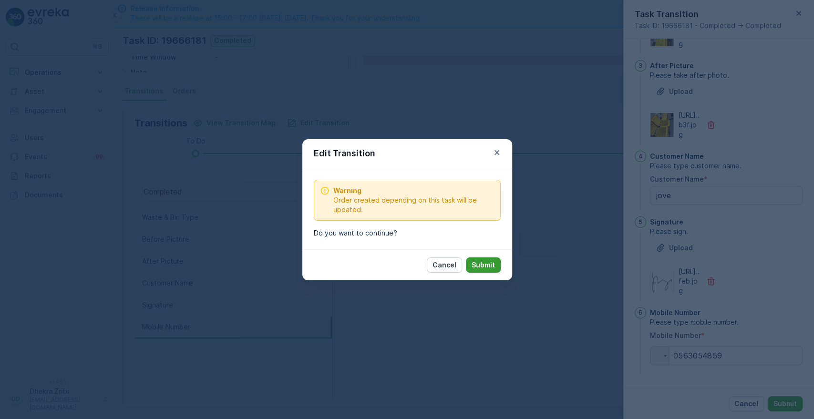
click at [485, 267] on p "Submit" at bounding box center [483, 265] width 23 height 10
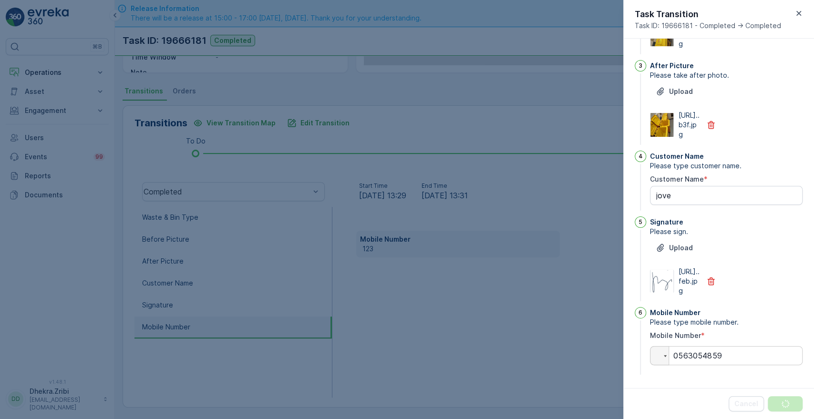
scroll to position [0, 0]
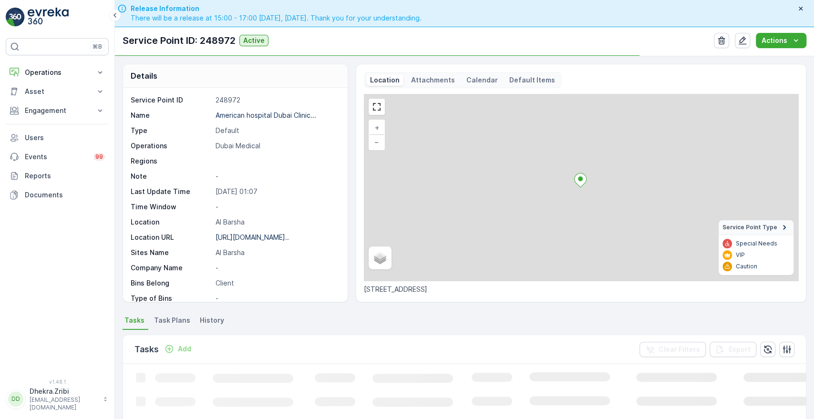
scroll to position [217, 0]
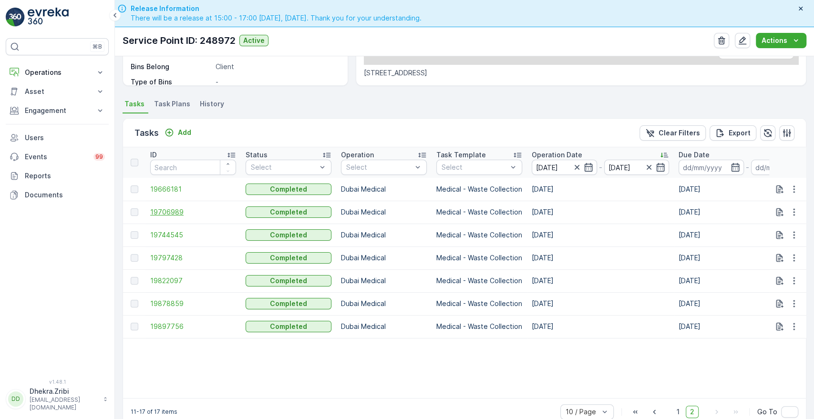
click at [172, 209] on span "19706989" at bounding box center [193, 213] width 86 height 10
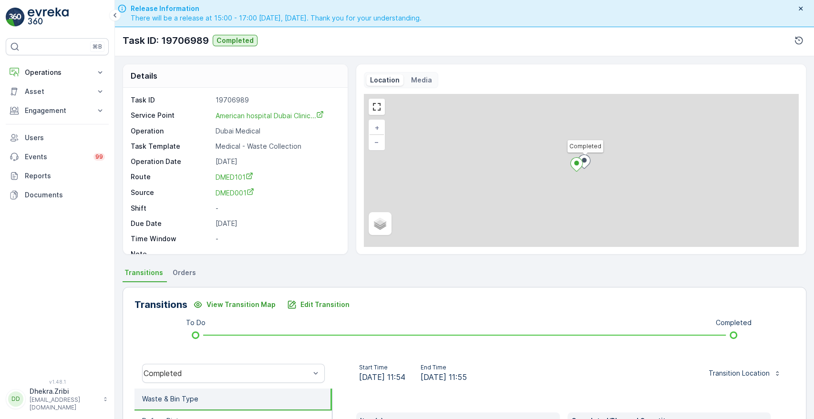
scroll to position [182, 0]
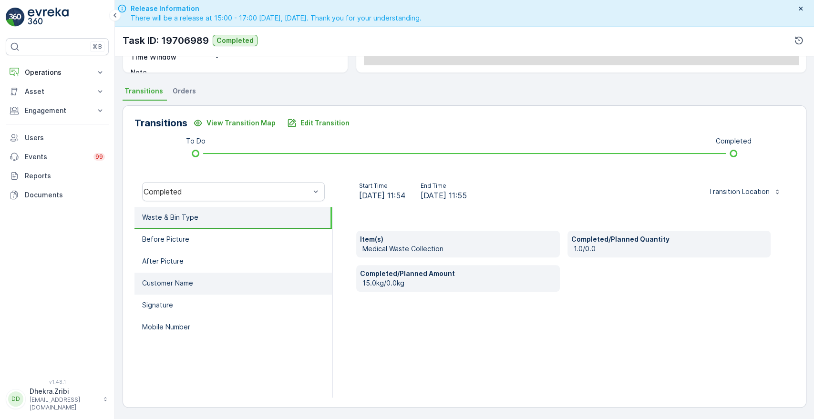
click at [191, 291] on li "Customer Name" at bounding box center [233, 284] width 197 height 22
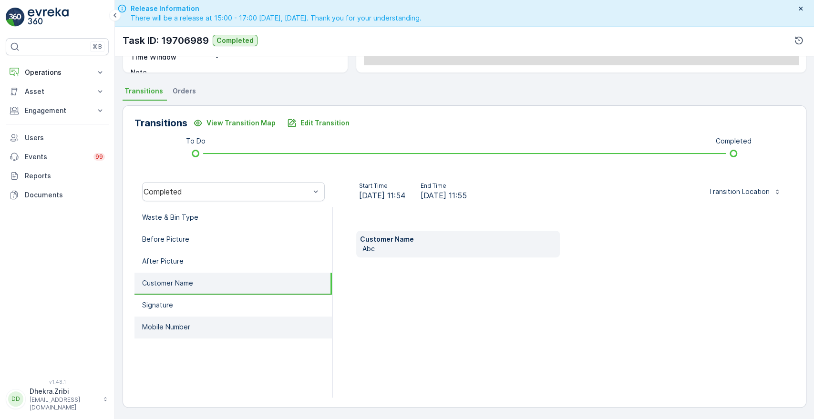
click at [165, 330] on p "Mobile Number" at bounding box center [166, 327] width 48 height 10
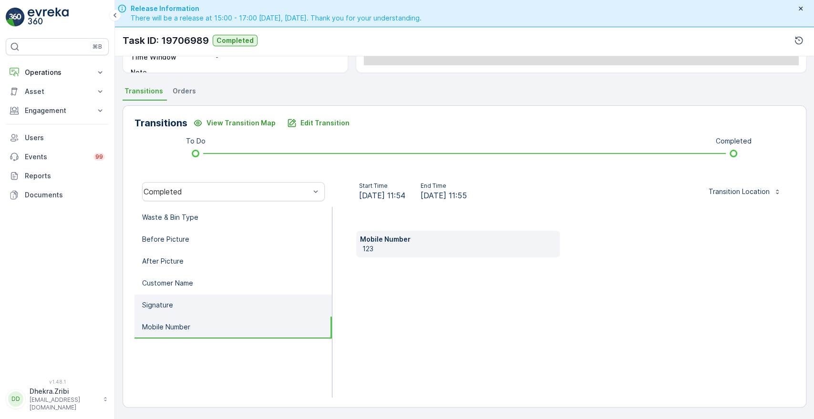
click at [176, 303] on li "Signature" at bounding box center [233, 306] width 197 height 22
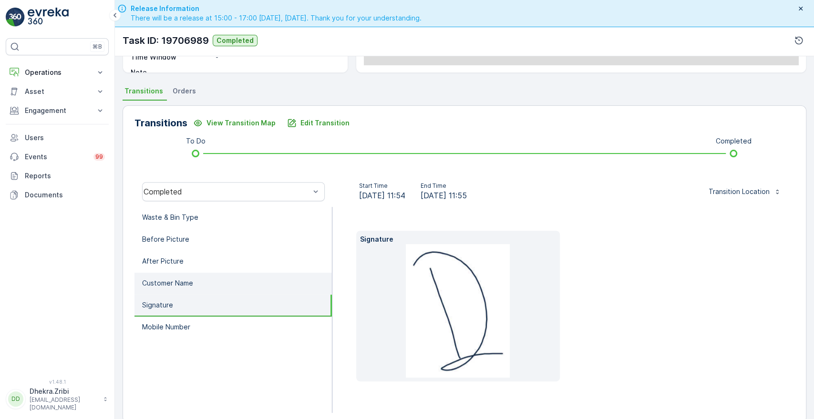
click at [186, 286] on p "Customer Name" at bounding box center [167, 284] width 51 height 10
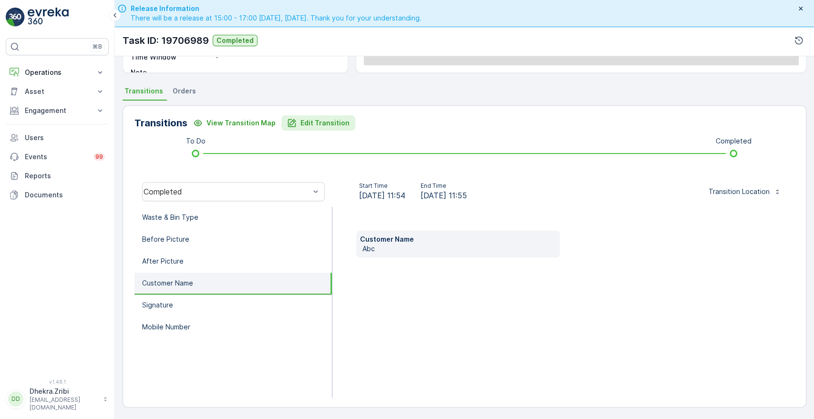
click at [302, 123] on p "Edit Transition" at bounding box center [325, 123] width 49 height 10
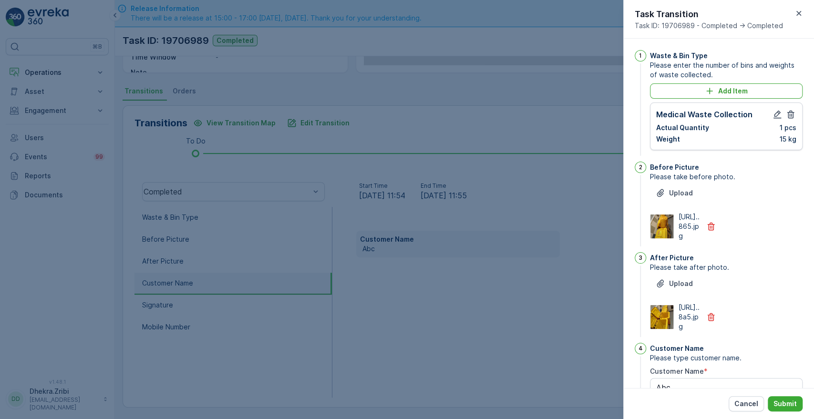
scroll to position [249, 0]
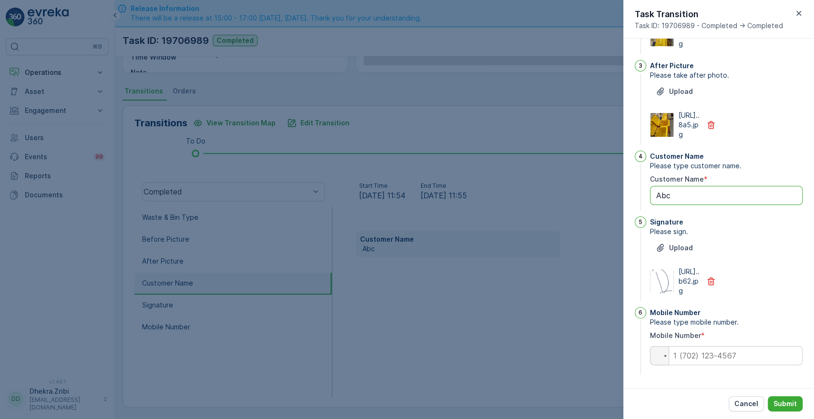
click at [682, 186] on Name "Abc" at bounding box center [726, 195] width 153 height 19
type Name "A"
type Name "jove"
click at [725, 352] on input "tel" at bounding box center [726, 355] width 153 height 19
type input "0563054859"
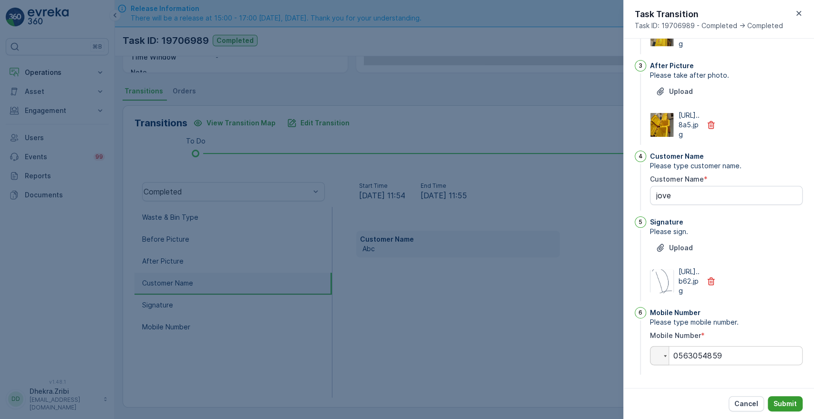
click at [785, 400] on p "Submit" at bounding box center [785, 404] width 23 height 10
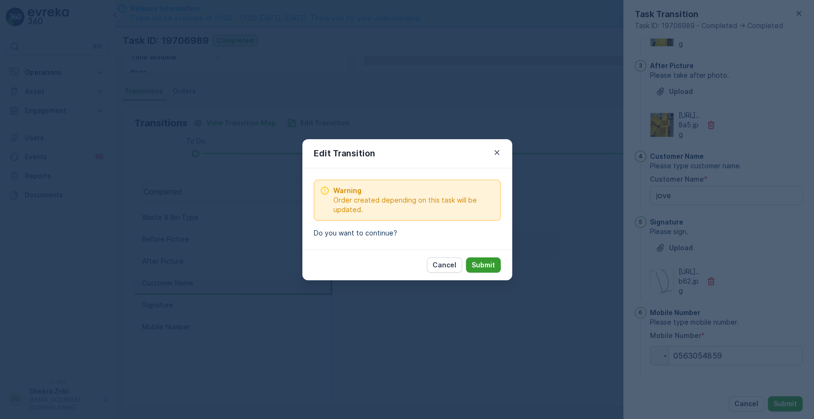
click at [486, 266] on p "Submit" at bounding box center [483, 265] width 23 height 10
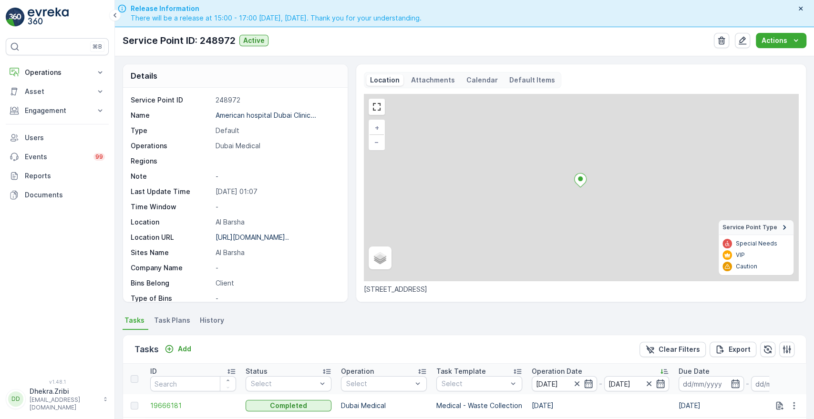
scroll to position [239, 0]
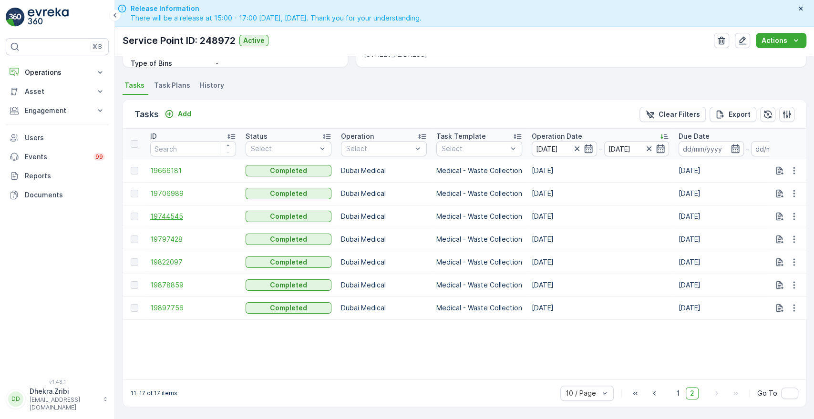
click at [171, 213] on span "19744545" at bounding box center [193, 217] width 86 height 10
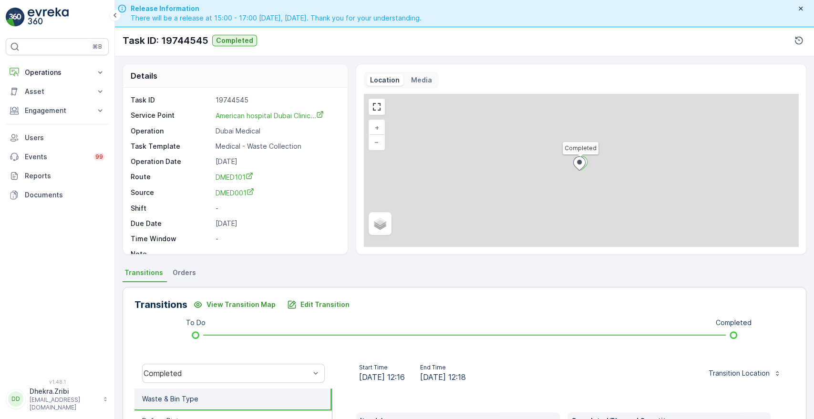
scroll to position [182, 0]
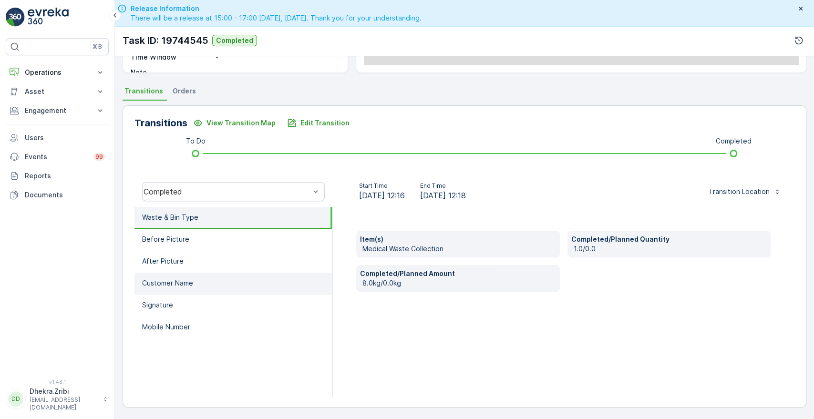
click at [191, 279] on p "Customer Name" at bounding box center [167, 284] width 51 height 10
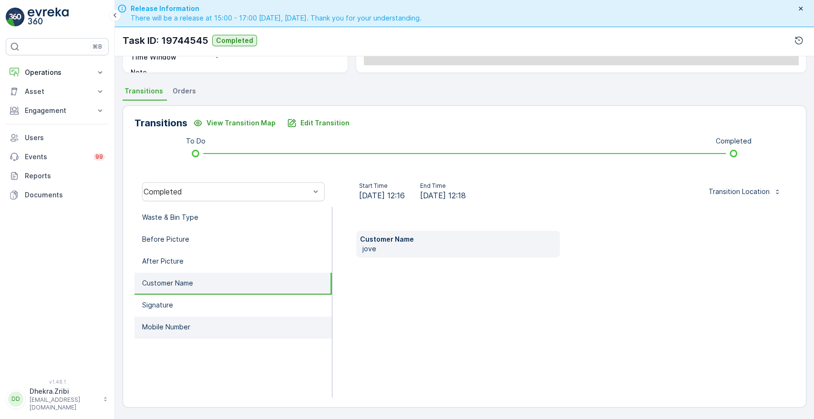
click at [164, 325] on p "Mobile Number" at bounding box center [166, 327] width 48 height 10
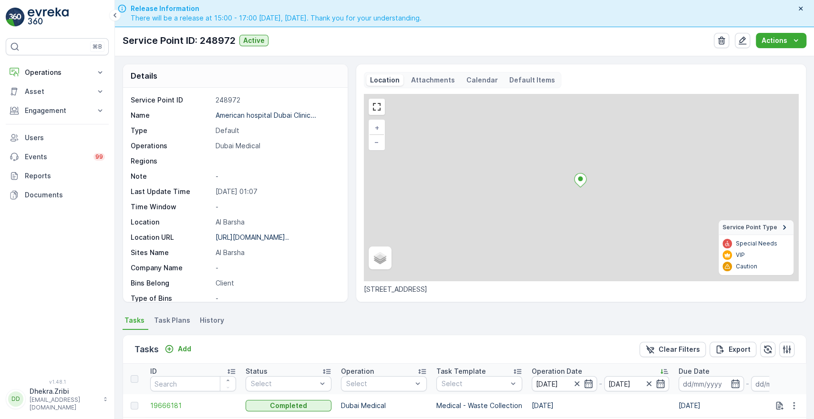
scroll to position [239, 0]
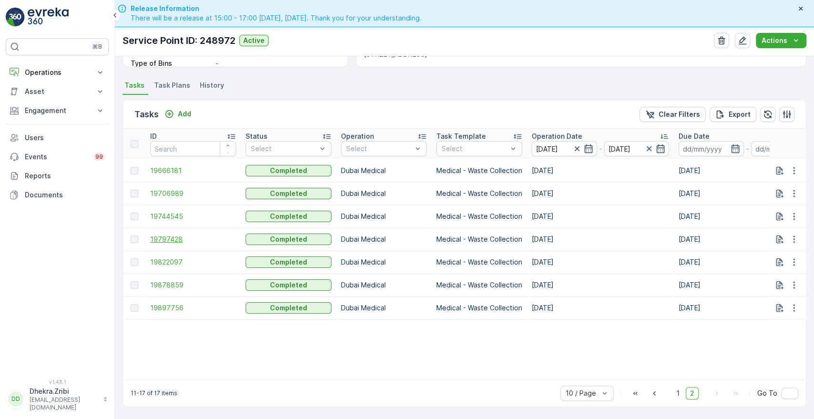
click at [175, 235] on span "19797428" at bounding box center [193, 240] width 86 height 10
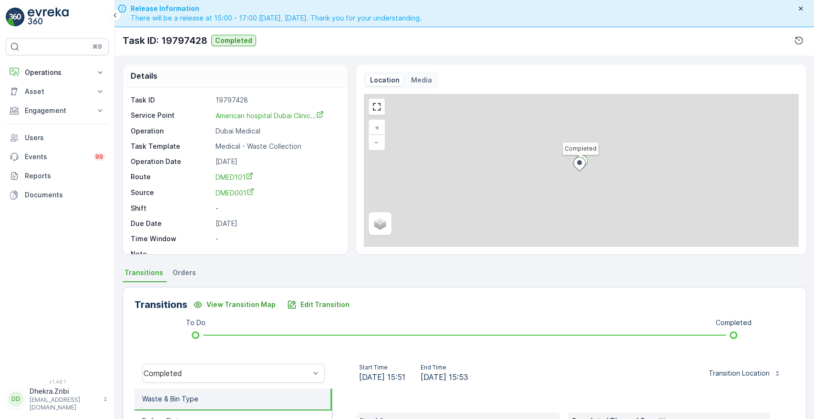
scroll to position [182, 0]
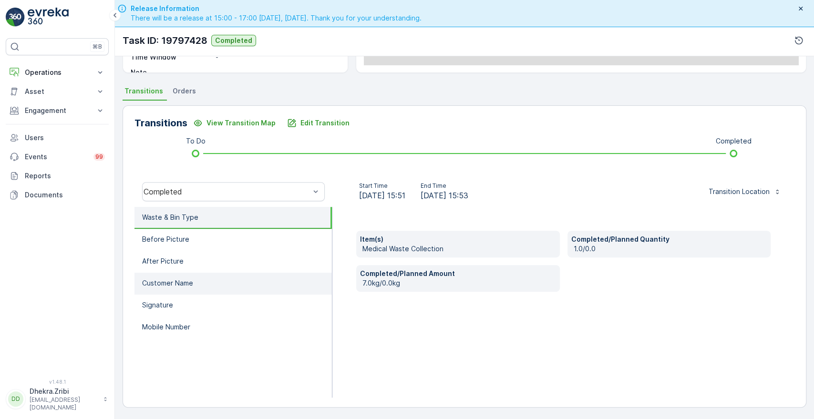
click at [176, 281] on p "Customer Name" at bounding box center [167, 284] width 51 height 10
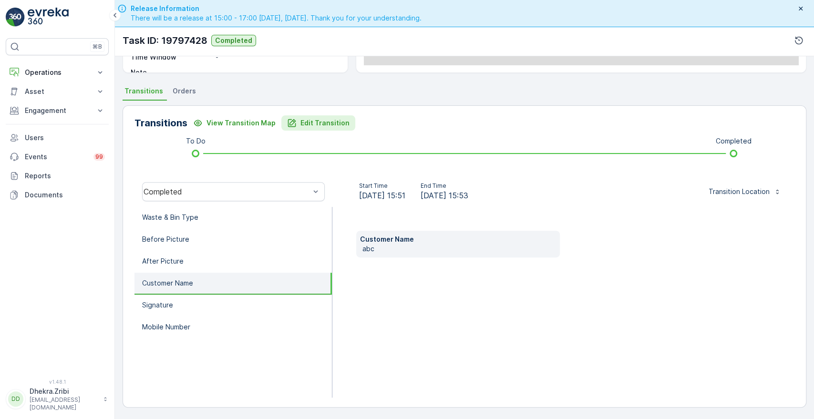
click at [319, 125] on p "Edit Transition" at bounding box center [325, 123] width 49 height 10
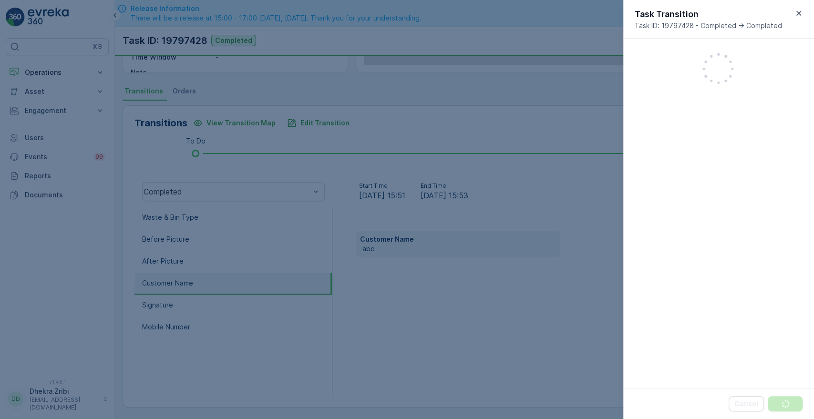
scroll to position [249, 0]
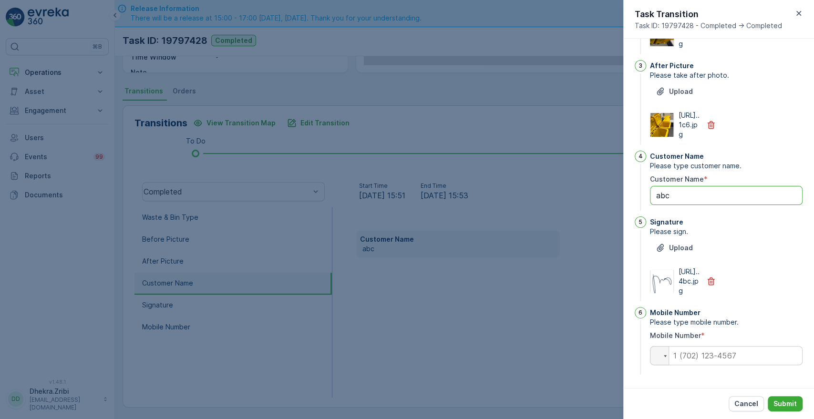
click at [697, 186] on Name "abc" at bounding box center [726, 195] width 153 height 19
type Name "a"
type Name "jove"
click at [698, 359] on input "tel" at bounding box center [726, 355] width 153 height 19
type input "0563054859"
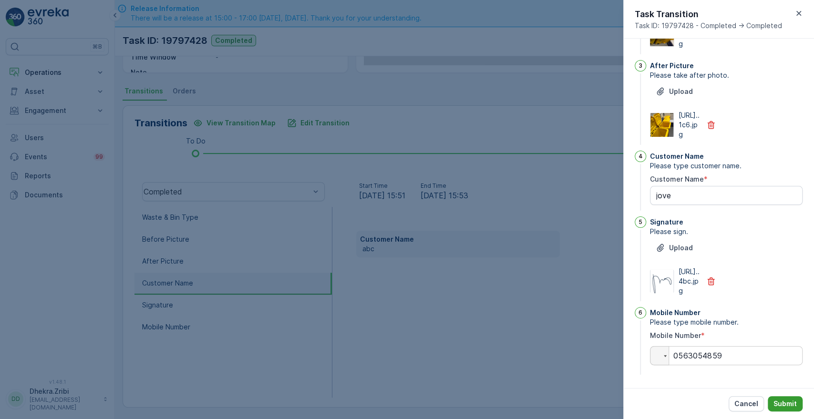
click at [779, 400] on p "Submit" at bounding box center [785, 404] width 23 height 10
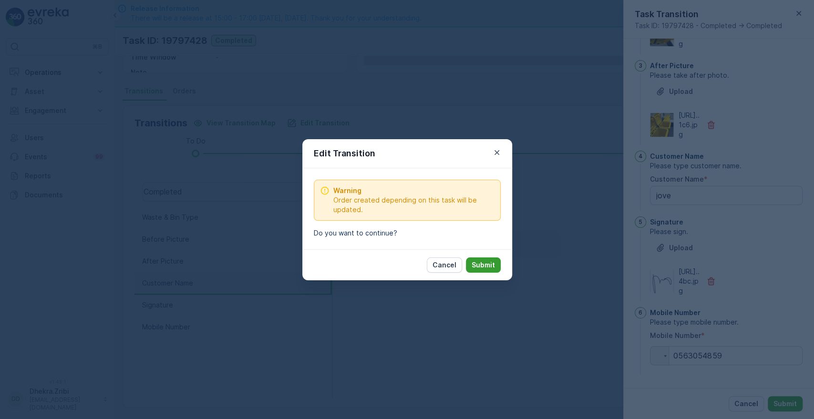
click at [488, 264] on p "Submit" at bounding box center [483, 265] width 23 height 10
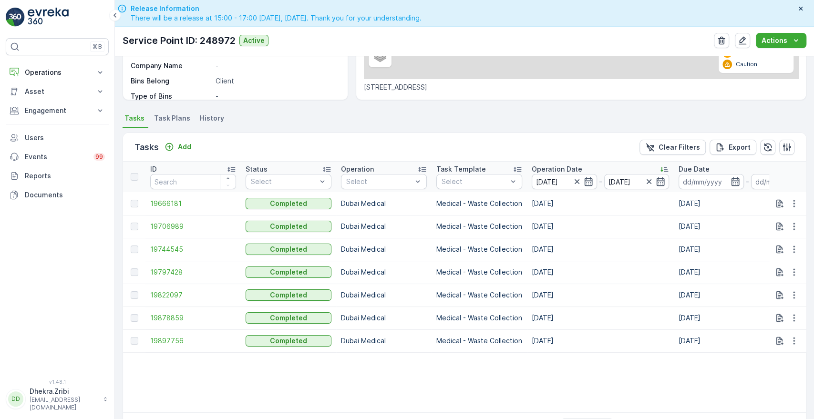
scroll to position [239, 0]
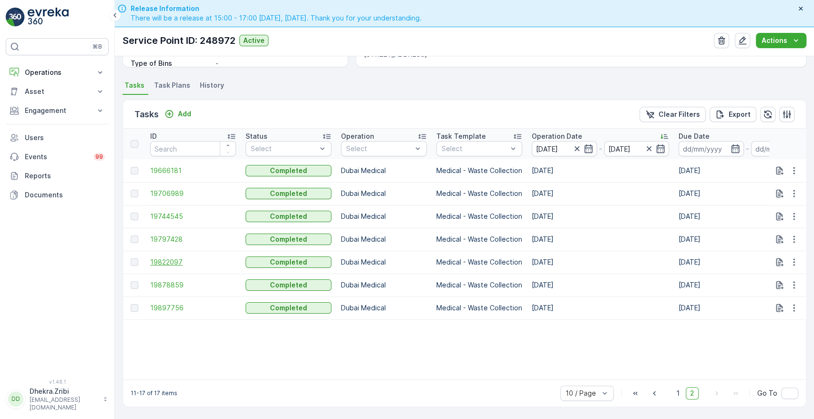
click at [165, 258] on span "19822097" at bounding box center [193, 263] width 86 height 10
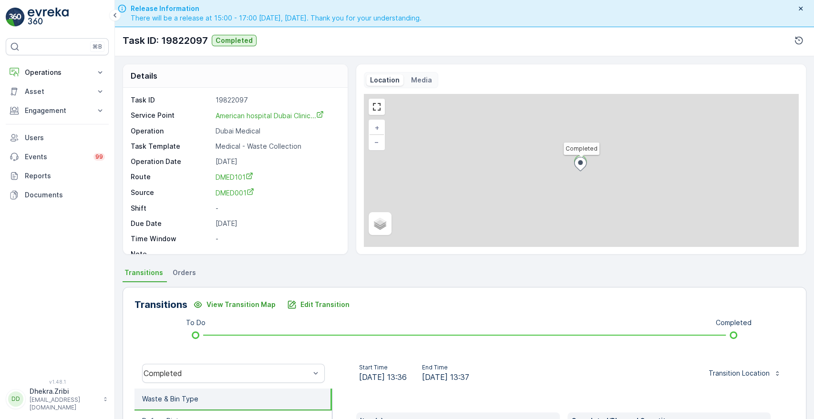
scroll to position [182, 0]
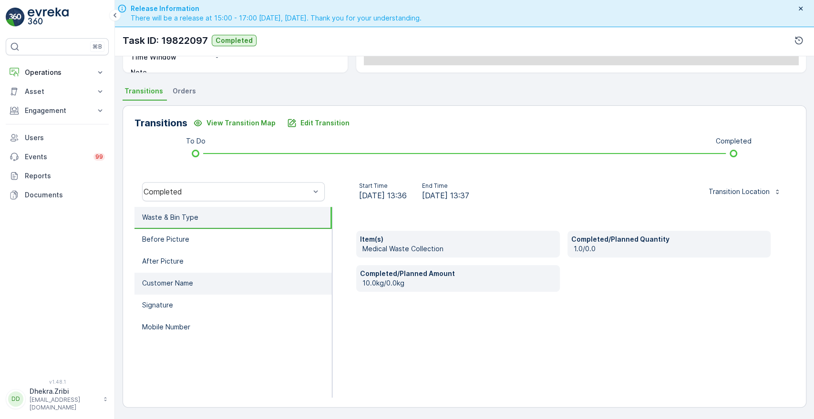
click at [161, 275] on li "Customer Name" at bounding box center [233, 284] width 197 height 22
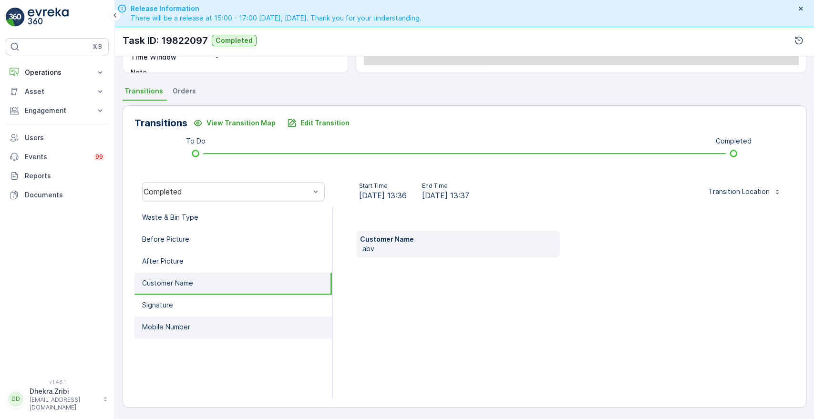
click at [169, 327] on p "Mobile Number" at bounding box center [166, 327] width 48 height 10
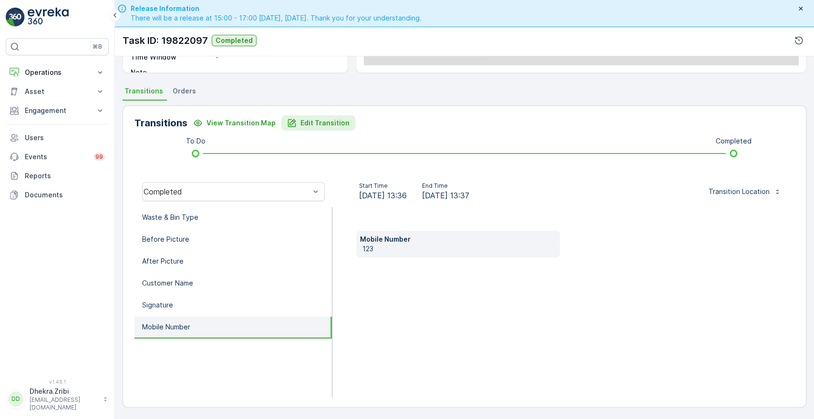
click at [303, 128] on button "Edit Transition" at bounding box center [318, 122] width 74 height 15
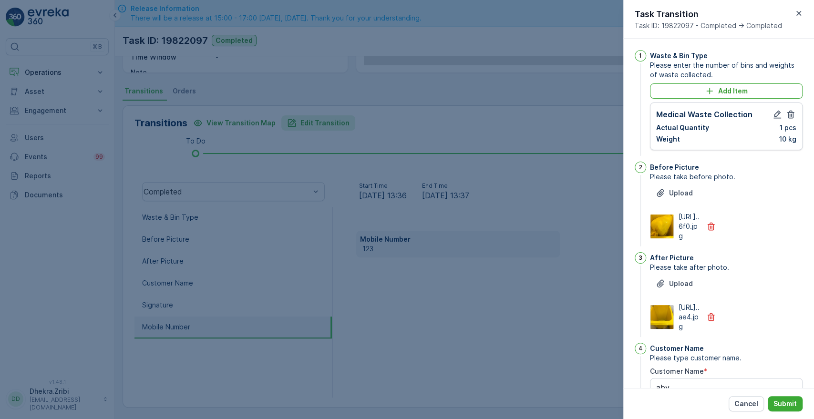
scroll to position [249, 0]
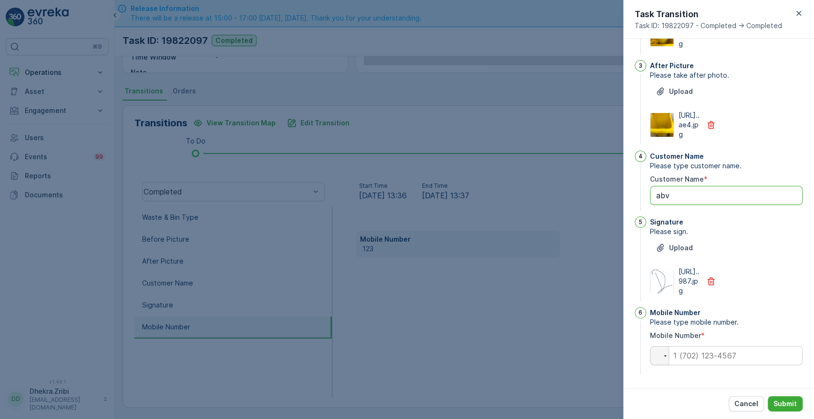
click at [686, 186] on Name "abv" at bounding box center [726, 195] width 153 height 19
type Name "a"
type Name "jove"
click at [710, 363] on input "tel" at bounding box center [726, 355] width 153 height 19
type input "0563054859"
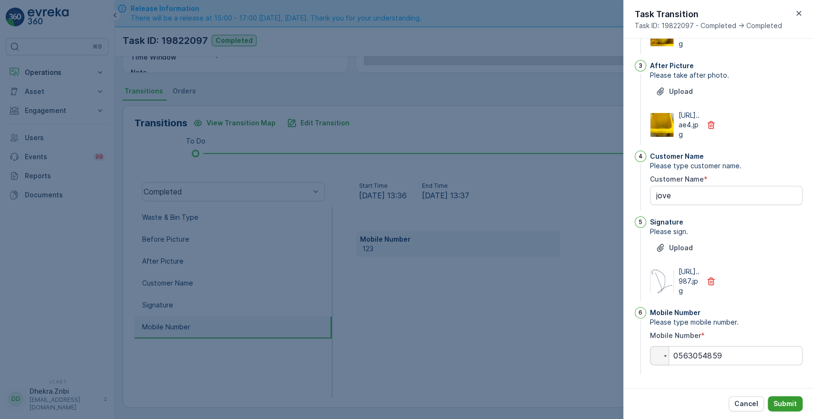
click at [784, 406] on p "Submit" at bounding box center [785, 404] width 23 height 10
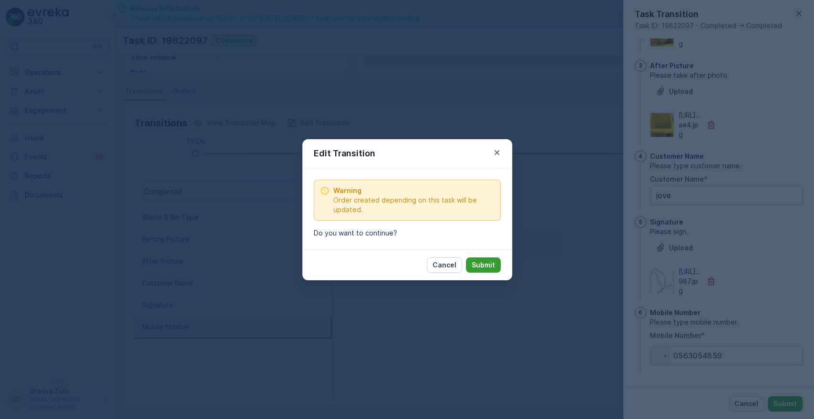
click at [483, 267] on p "Submit" at bounding box center [483, 265] width 23 height 10
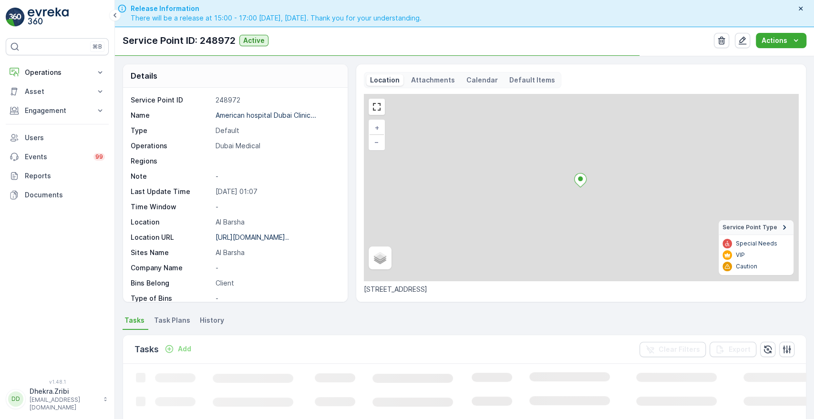
scroll to position [217, 0]
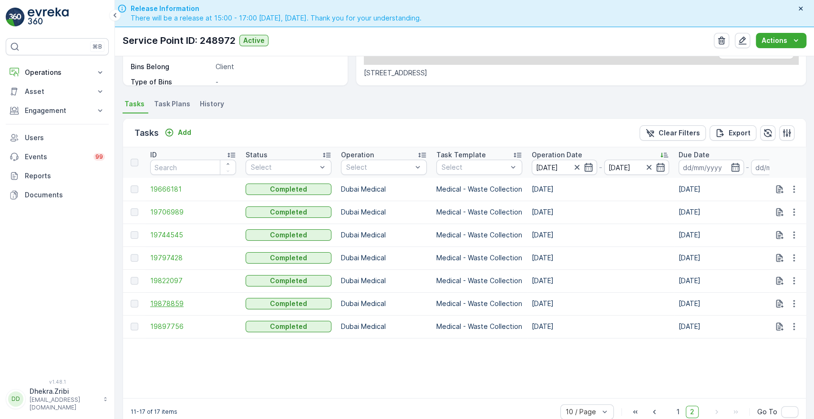
click at [162, 305] on span "19878859" at bounding box center [193, 304] width 86 height 10
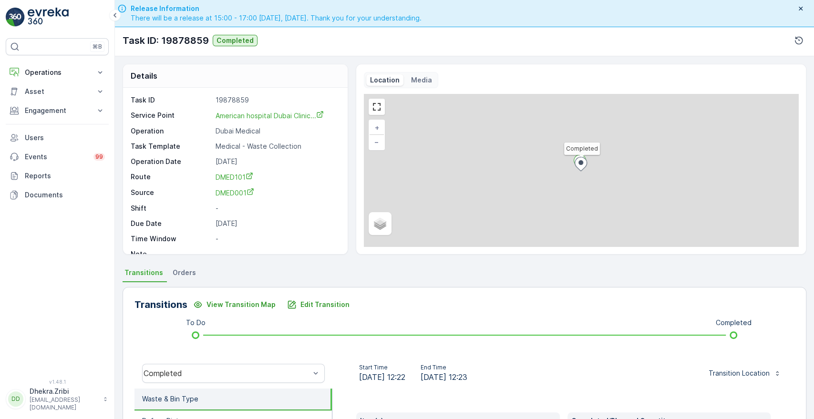
scroll to position [182, 0]
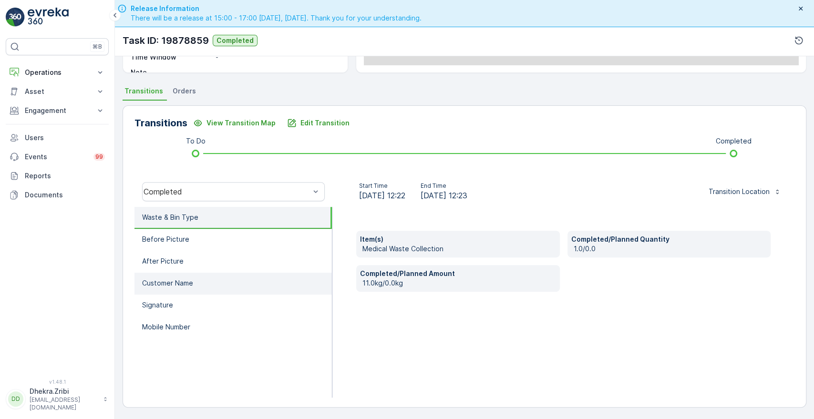
click at [188, 284] on p "Customer Name" at bounding box center [167, 284] width 51 height 10
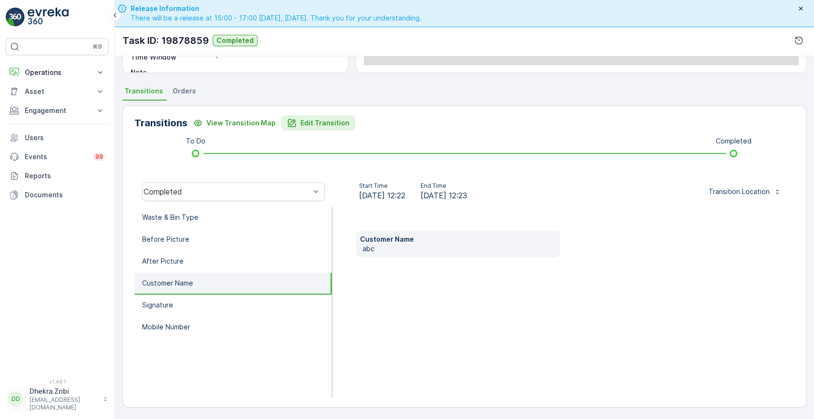
click at [322, 124] on p "Edit Transition" at bounding box center [325, 123] width 49 height 10
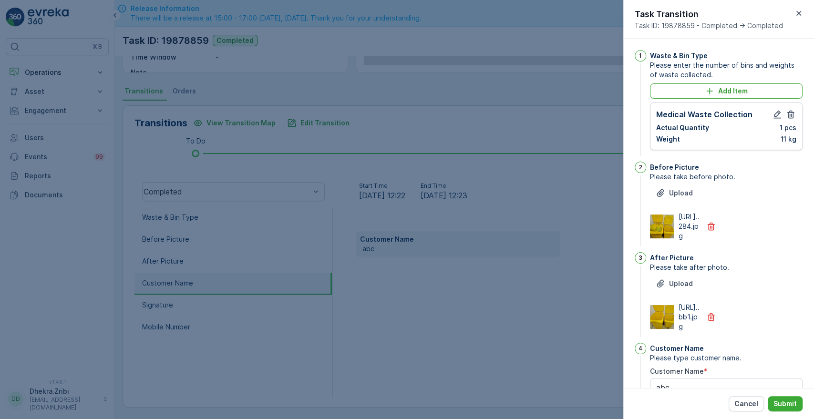
scroll to position [249, 0]
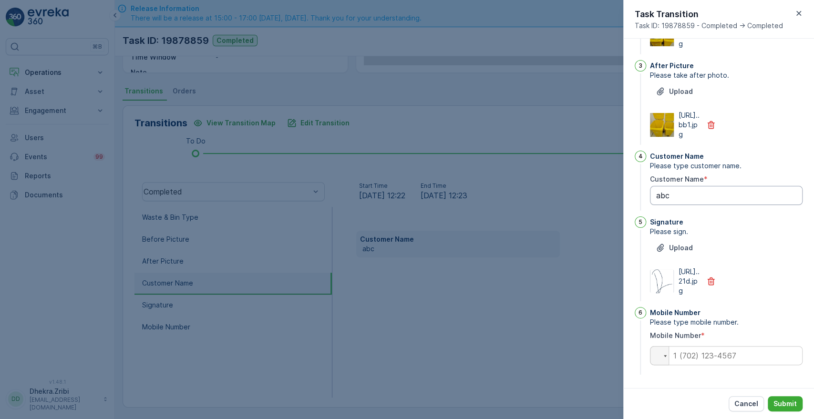
click at [689, 186] on Name "abc" at bounding box center [726, 195] width 153 height 19
type Name "a"
type Name "jove"
click at [705, 355] on input "tel" at bounding box center [726, 355] width 153 height 19
type input "0563054859"
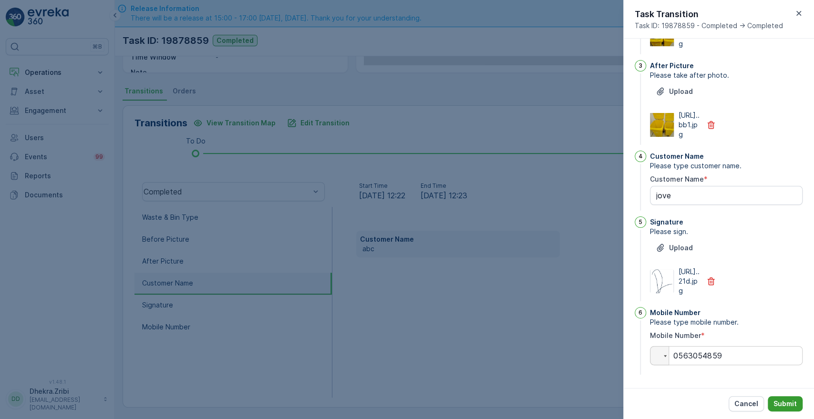
click at [780, 399] on p "Submit" at bounding box center [785, 404] width 23 height 10
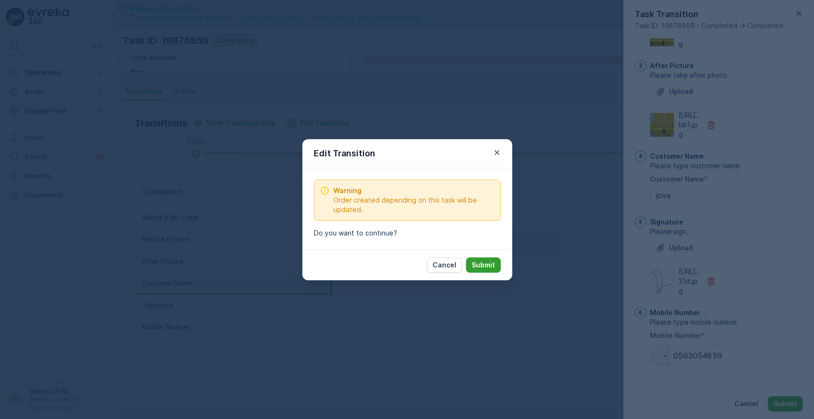
click at [482, 267] on p "Submit" at bounding box center [483, 265] width 23 height 10
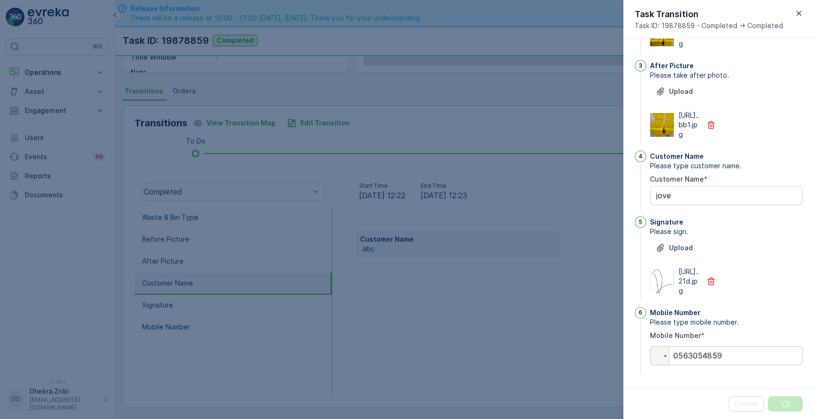
scroll to position [0, 0]
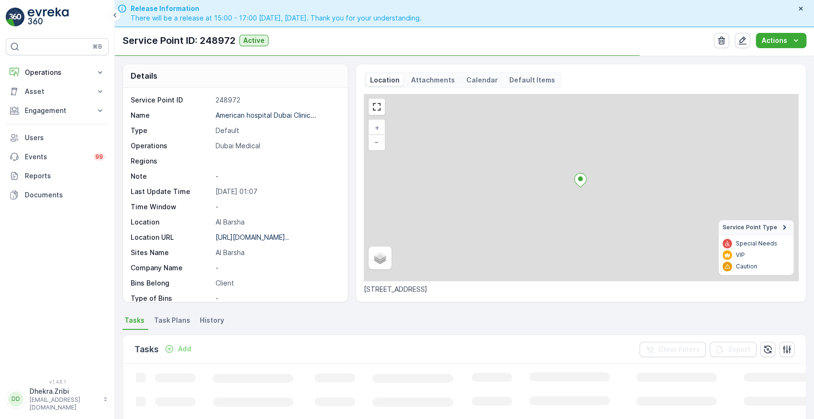
scroll to position [217, 0]
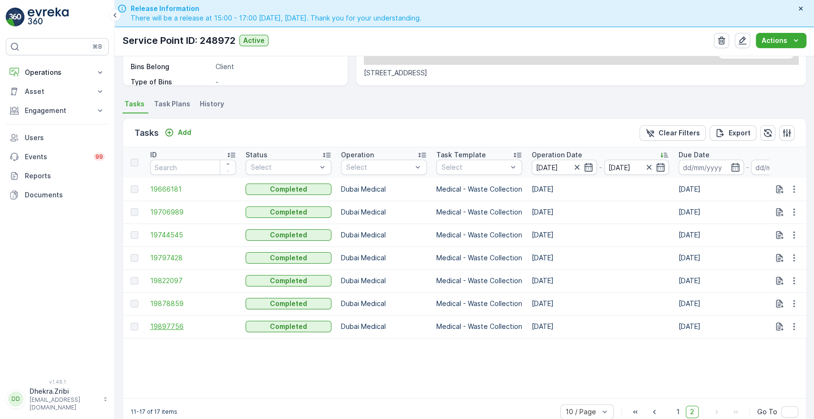
click at [167, 326] on span "19897756" at bounding box center [193, 327] width 86 height 10
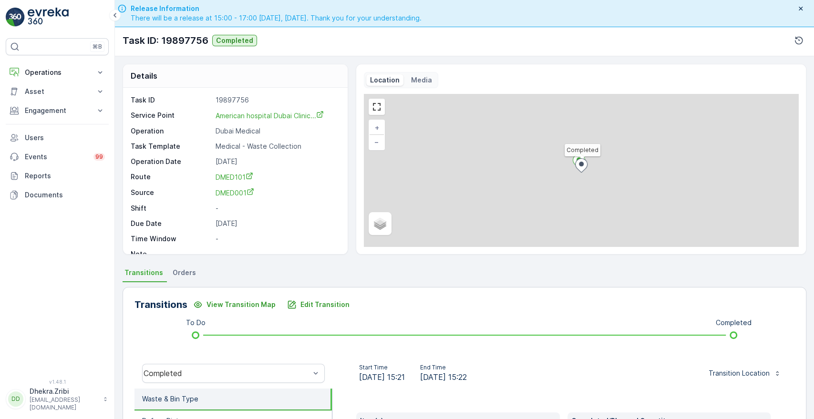
scroll to position [182, 0]
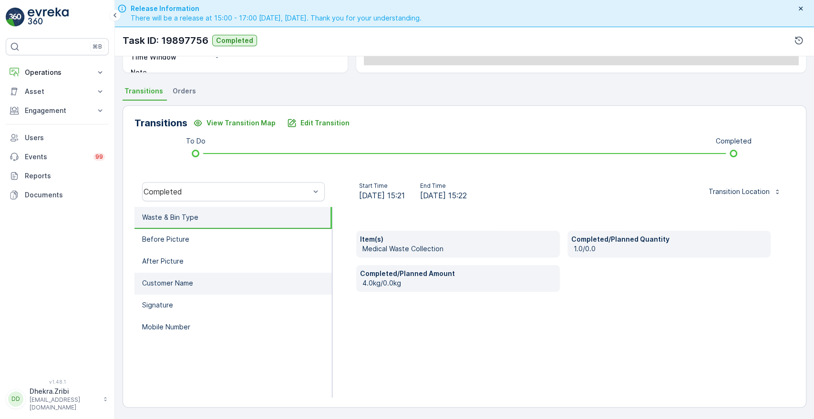
click at [171, 279] on p "Customer Name" at bounding box center [167, 284] width 51 height 10
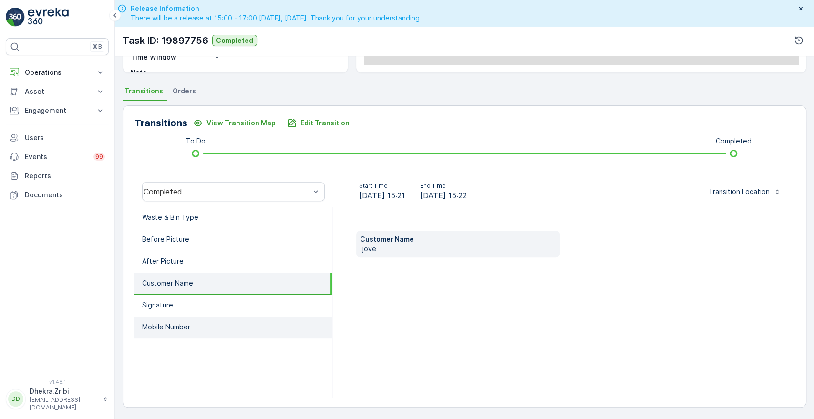
click at [168, 325] on p "Mobile Number" at bounding box center [166, 327] width 48 height 10
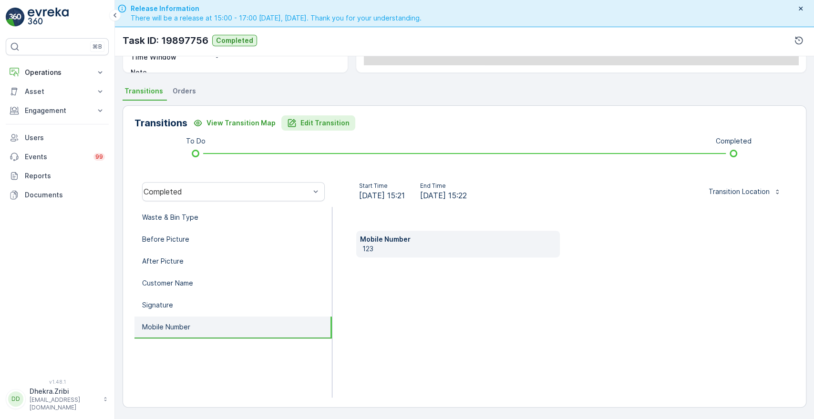
click at [323, 117] on button "Edit Transition" at bounding box center [318, 122] width 74 height 15
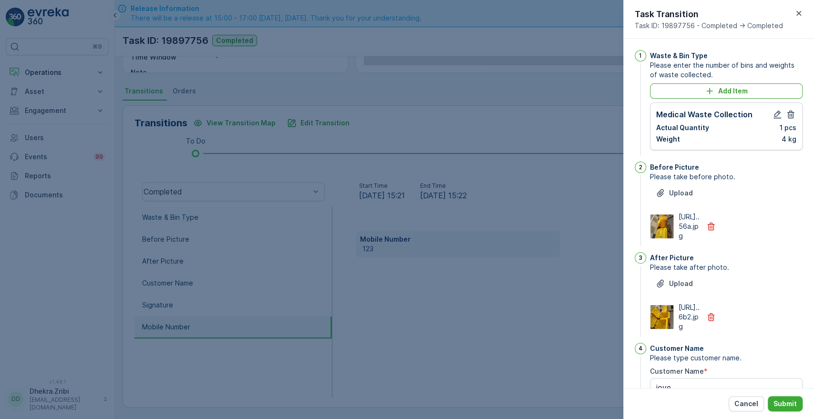
scroll to position [249, 0]
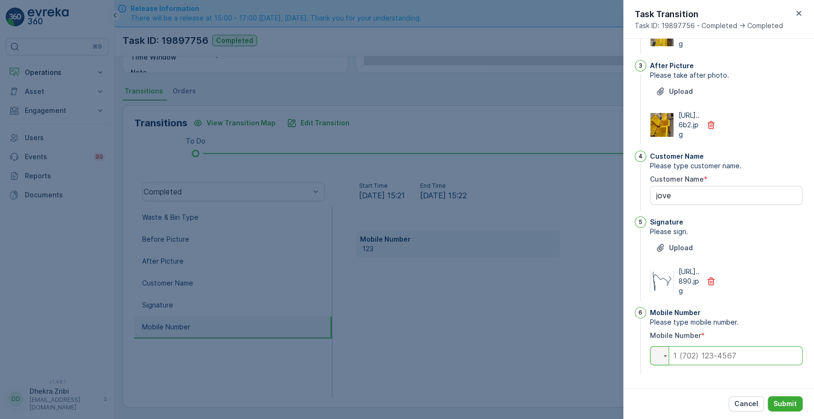
click at [718, 354] on input "tel" at bounding box center [726, 355] width 153 height 19
type input "0563054859"
click at [787, 407] on p "Submit" at bounding box center [785, 404] width 23 height 10
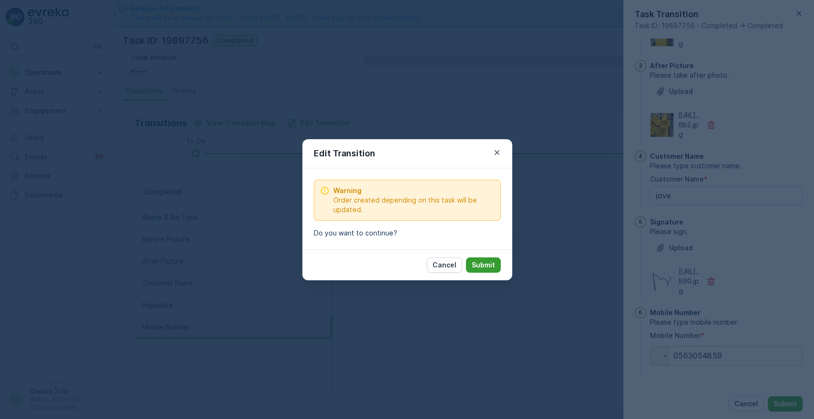
click at [482, 263] on p "Submit" at bounding box center [483, 265] width 23 height 10
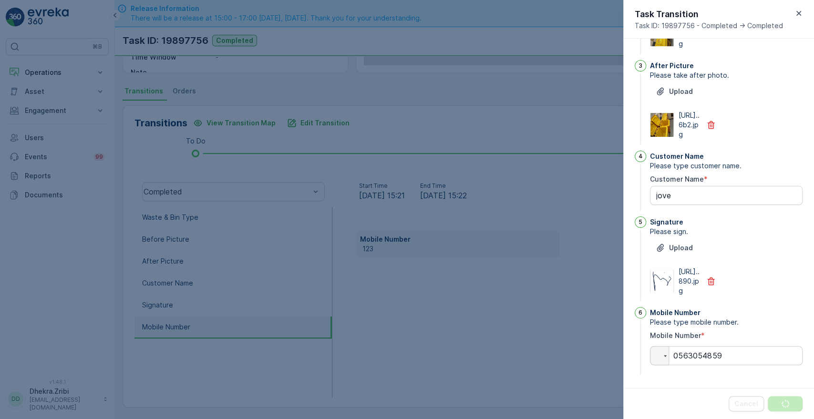
scroll to position [0, 0]
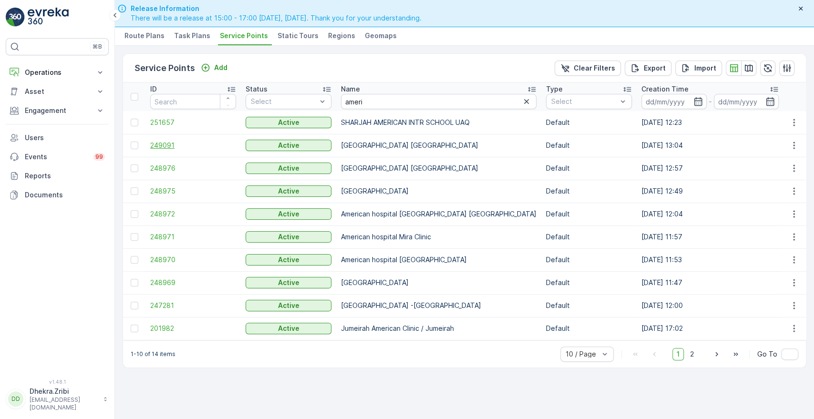
click at [166, 143] on span "249091" at bounding box center [193, 146] width 86 height 10
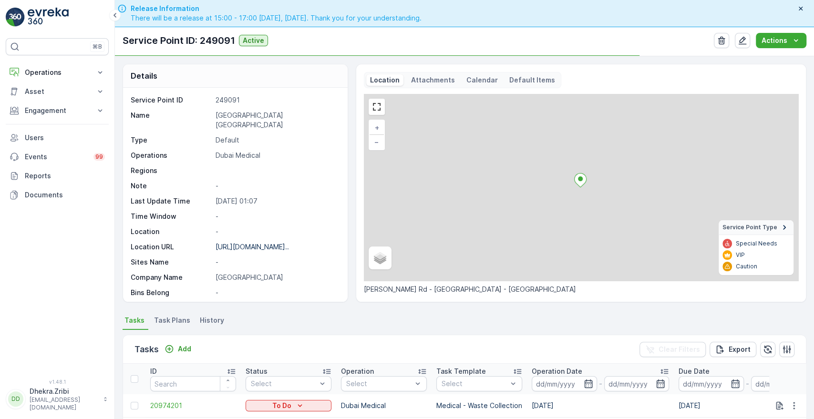
scroll to position [248, 0]
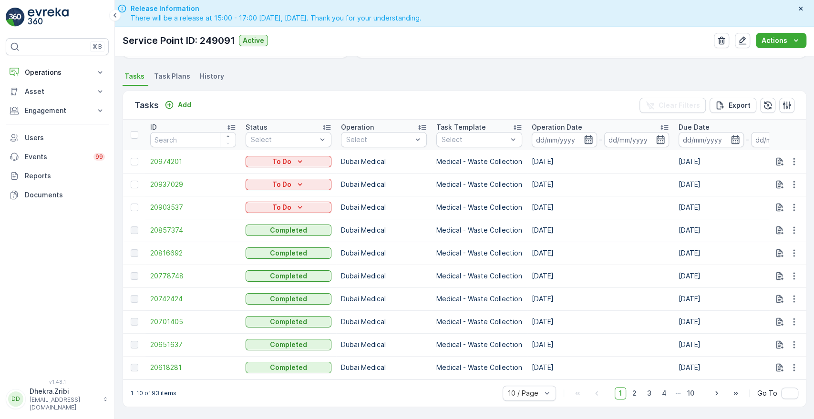
click at [585, 135] on icon "button" at bounding box center [589, 140] width 10 height 10
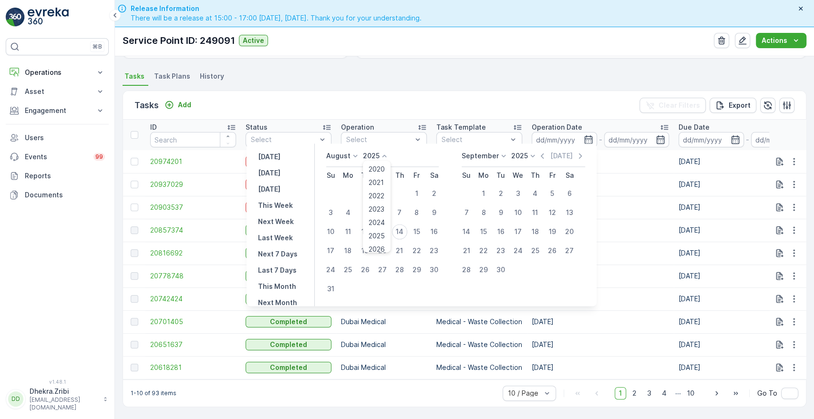
click at [387, 155] on icon at bounding box center [385, 156] width 10 height 10
click at [359, 156] on icon at bounding box center [356, 156] width 10 height 10
click at [352, 232] on div "June" at bounding box center [339, 235] width 23 height 13
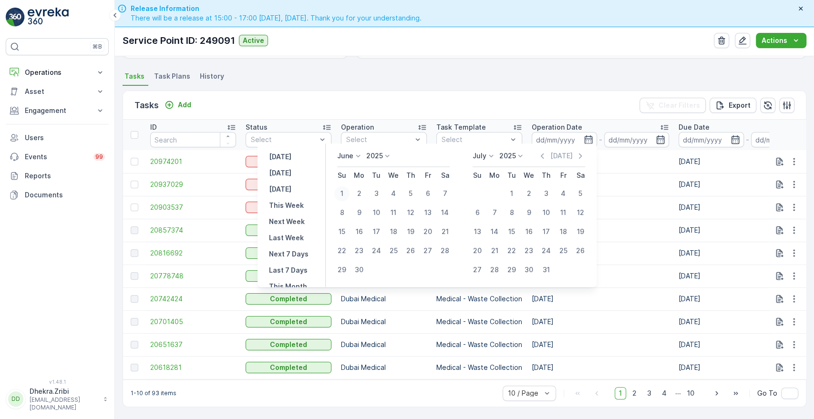
click at [345, 195] on div "1" at bounding box center [341, 193] width 15 height 15
type input "[DATE]"
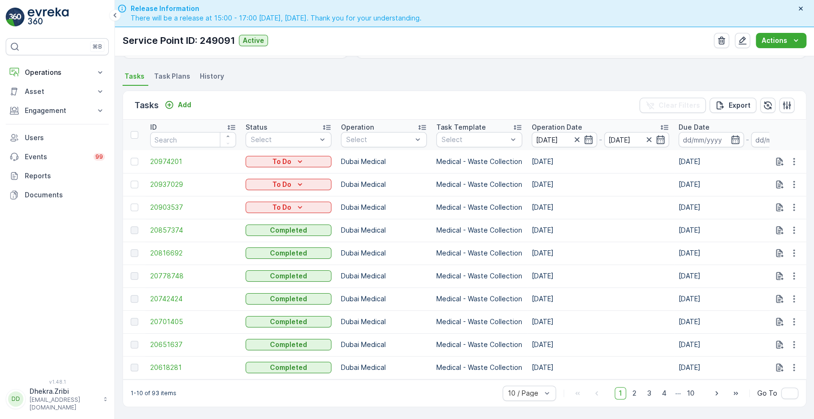
click at [449, 107] on div "Tasks Add Clear Filters Export" at bounding box center [464, 105] width 683 height 29
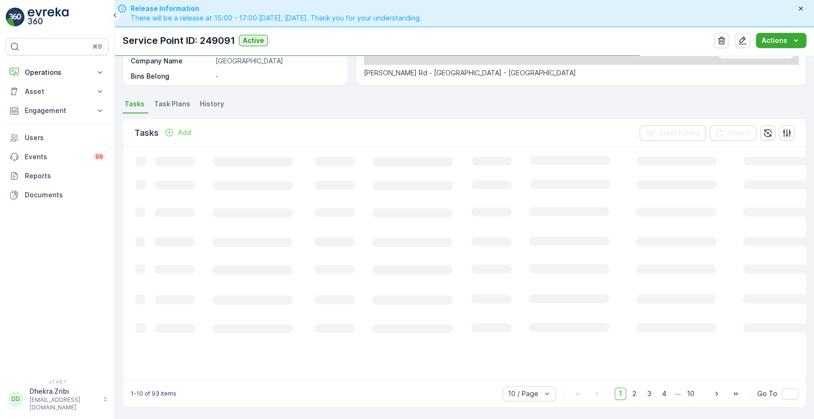
scroll to position [213, 0]
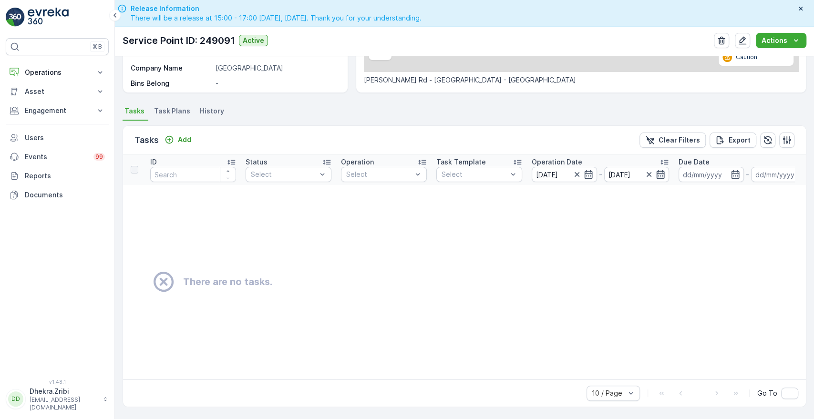
click at [663, 170] on icon "button" at bounding box center [661, 174] width 8 height 9
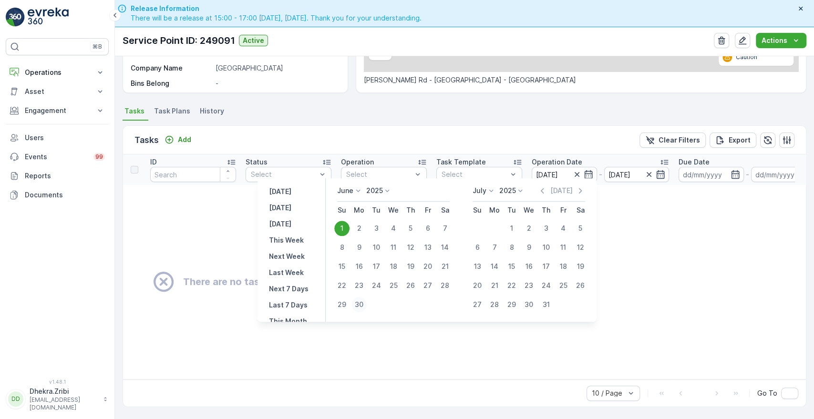
click at [357, 308] on div "30" at bounding box center [359, 304] width 15 height 15
type input "[DATE]"
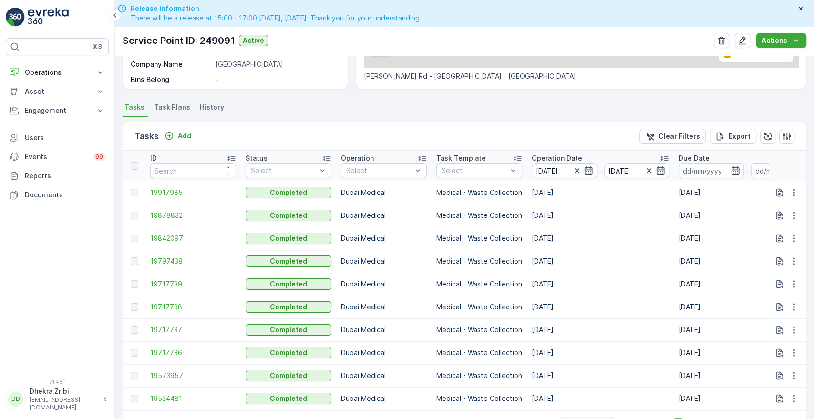
click at [553, 152] on th "Operation Date [DATE] - [DATE]" at bounding box center [600, 166] width 147 height 31
click at [555, 158] on p "Operation Date" at bounding box center [557, 159] width 51 height 10
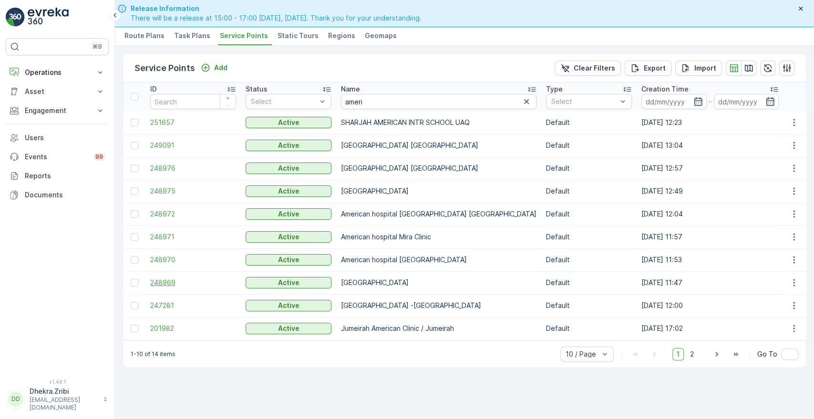
click at [159, 281] on span "248969" at bounding box center [193, 283] width 86 height 10
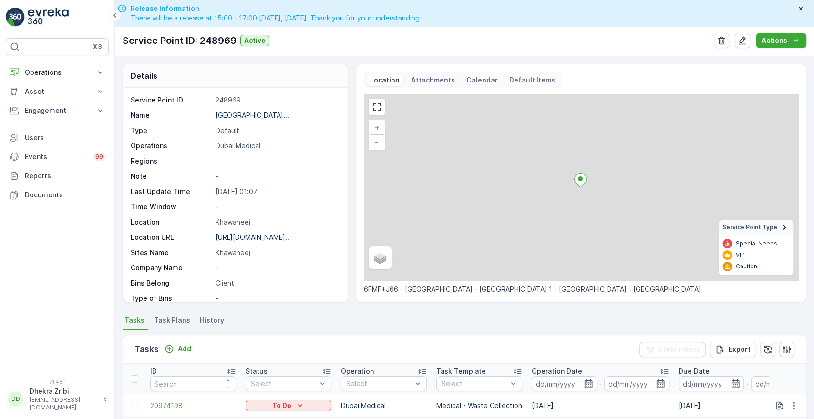
scroll to position [248, 0]
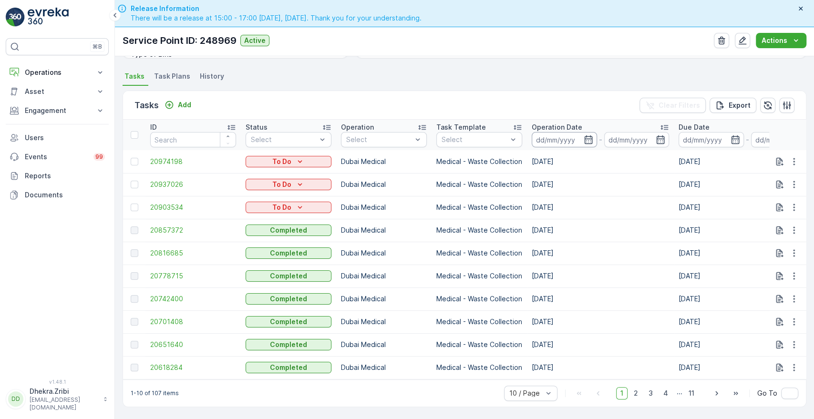
click at [565, 132] on input at bounding box center [564, 139] width 65 height 15
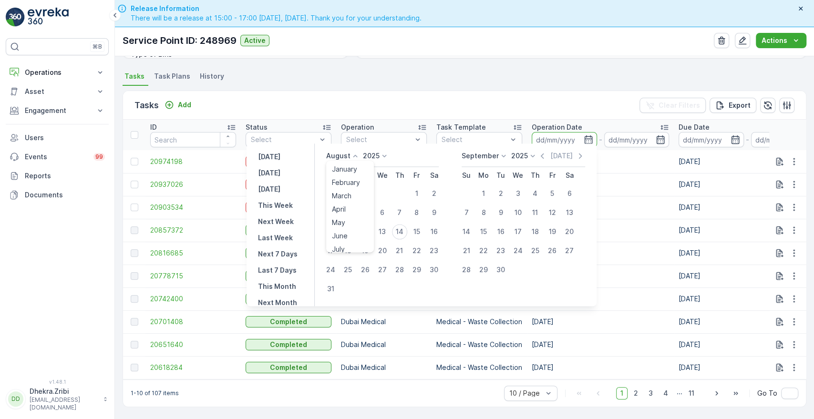
click at [359, 156] on icon at bounding box center [356, 156] width 10 height 10
click at [344, 234] on span "June" at bounding box center [340, 236] width 16 height 10
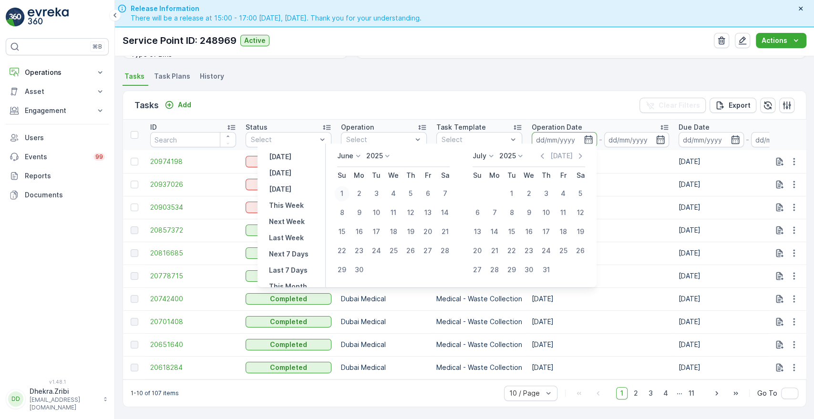
click at [344, 194] on div "1" at bounding box center [341, 193] width 15 height 15
type input "[DATE]"
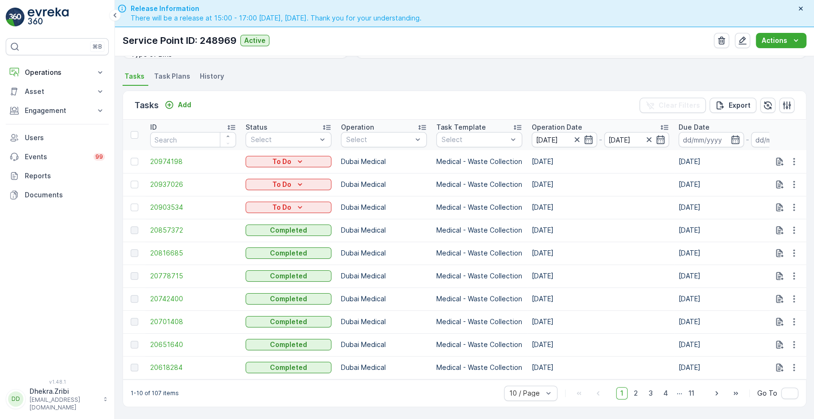
click at [472, 107] on div "Tasks Add Clear Filters Export" at bounding box center [464, 105] width 683 height 29
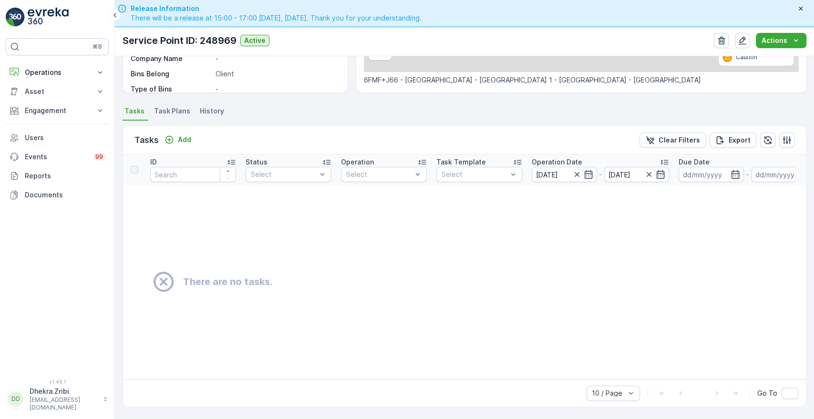
scroll to position [213, 0]
click at [658, 170] on icon "button" at bounding box center [661, 175] width 10 height 10
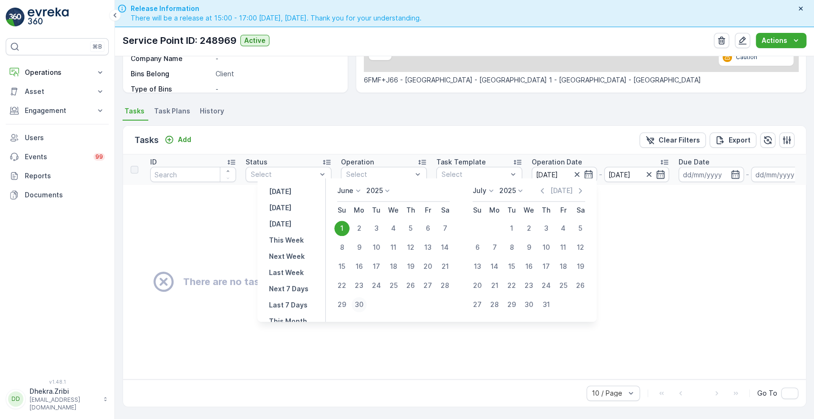
click at [358, 307] on div "30" at bounding box center [359, 304] width 15 height 15
type input "[DATE]"
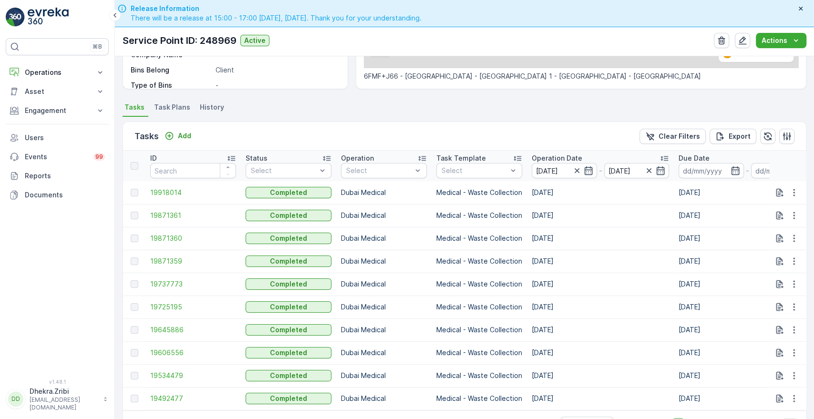
click at [545, 156] on p "Operation Date" at bounding box center [557, 159] width 51 height 10
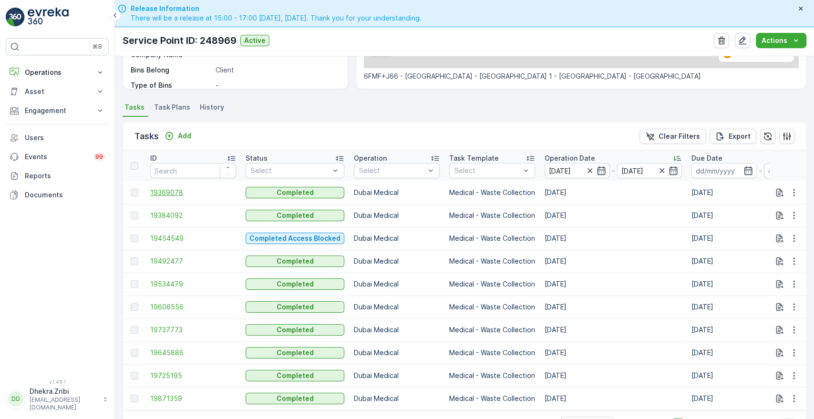
click at [179, 188] on span "19369078" at bounding box center [193, 193] width 86 height 10
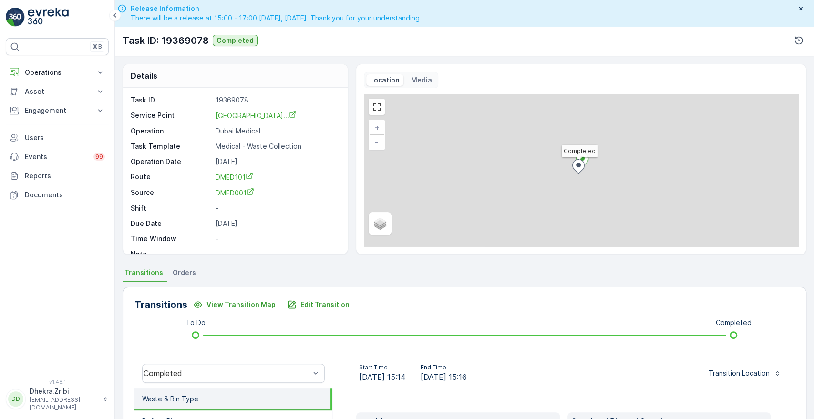
scroll to position [182, 0]
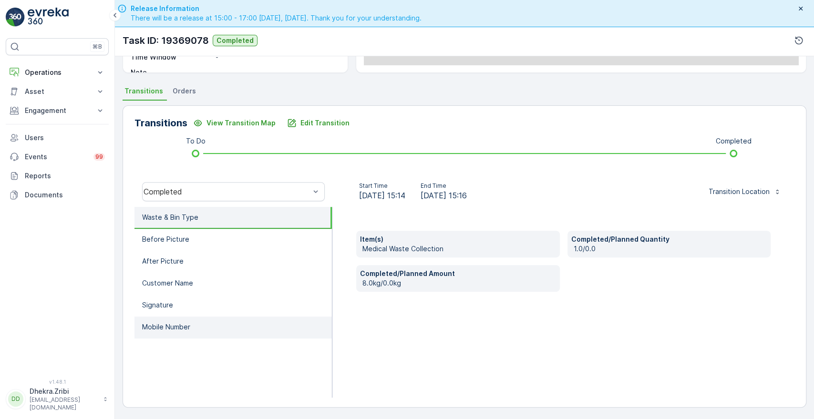
click at [188, 323] on p "Mobile Number" at bounding box center [166, 327] width 48 height 10
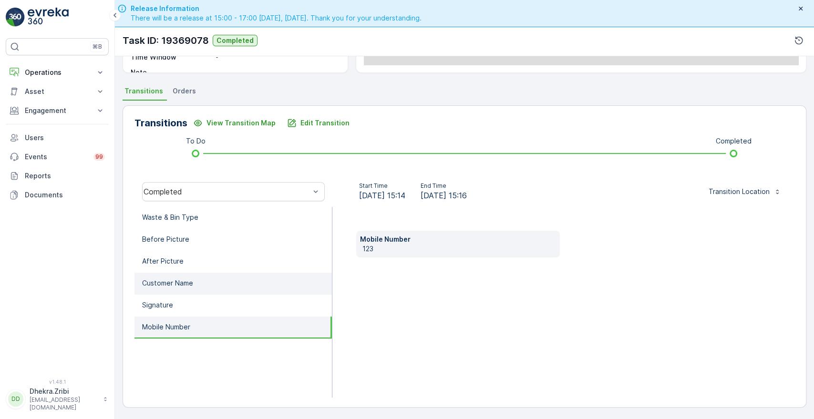
click at [168, 281] on p "Customer Name" at bounding box center [167, 284] width 51 height 10
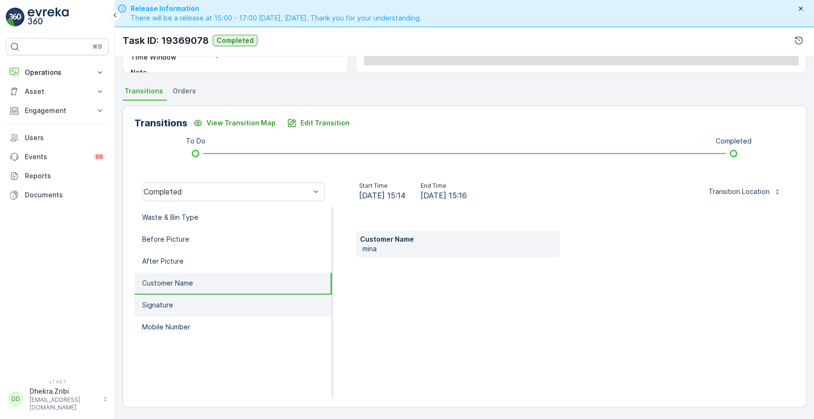
click at [163, 301] on p "Signature" at bounding box center [157, 306] width 31 height 10
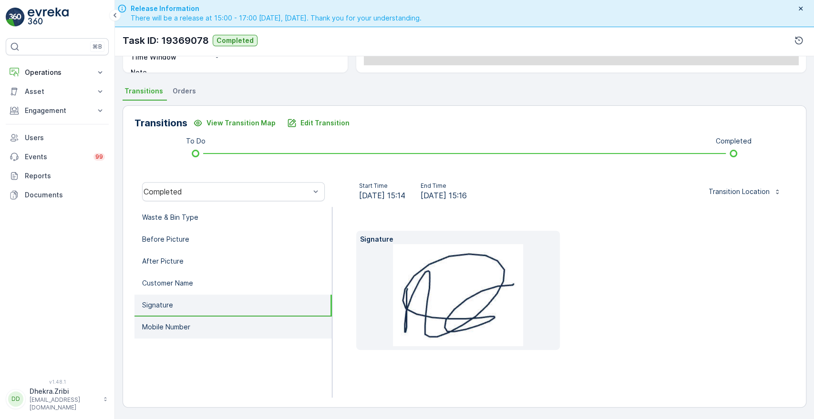
click at [167, 320] on li "Mobile Number" at bounding box center [233, 328] width 197 height 22
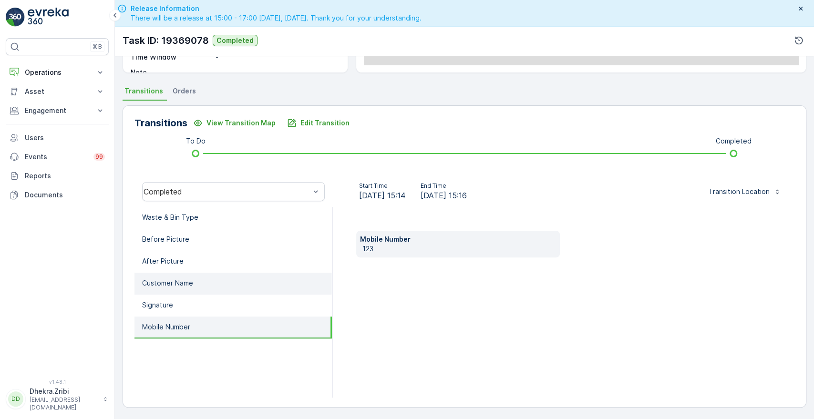
click at [175, 279] on p "Customer Name" at bounding box center [167, 284] width 51 height 10
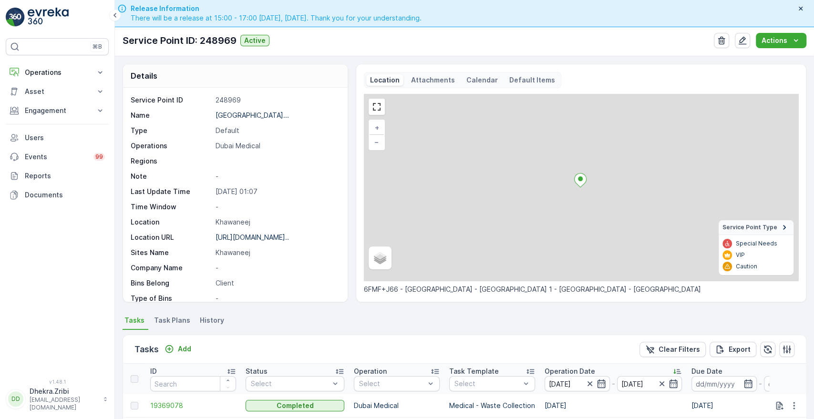
scroll to position [248, 0]
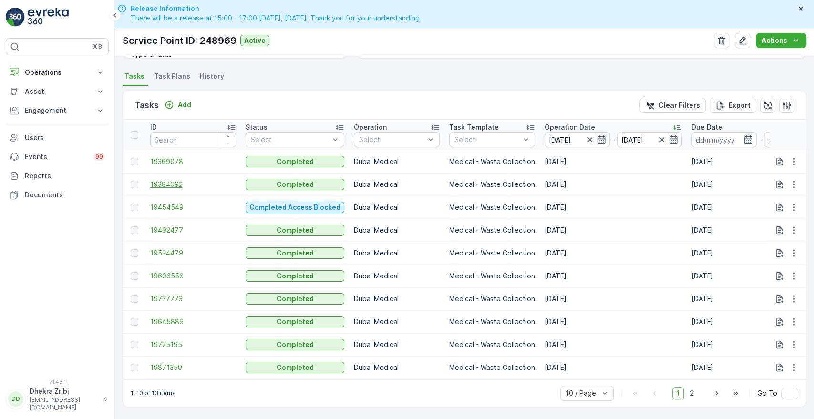
click at [159, 180] on span "19384092" at bounding box center [193, 185] width 86 height 10
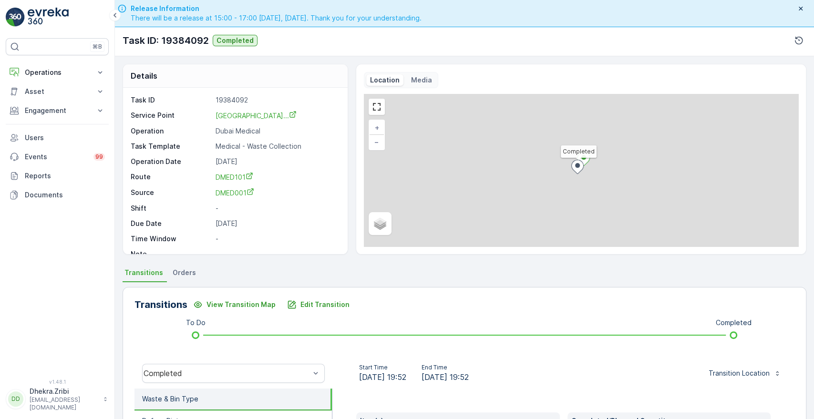
scroll to position [182, 0]
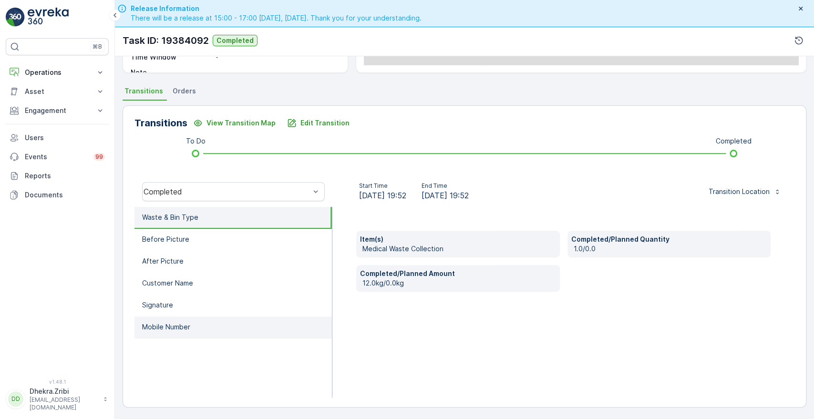
click at [165, 324] on p "Mobile Number" at bounding box center [166, 327] width 48 height 10
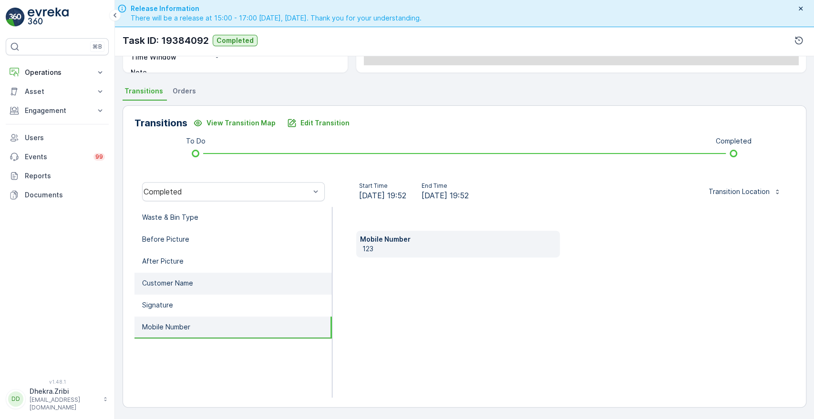
click at [181, 284] on p "Customer Name" at bounding box center [167, 284] width 51 height 10
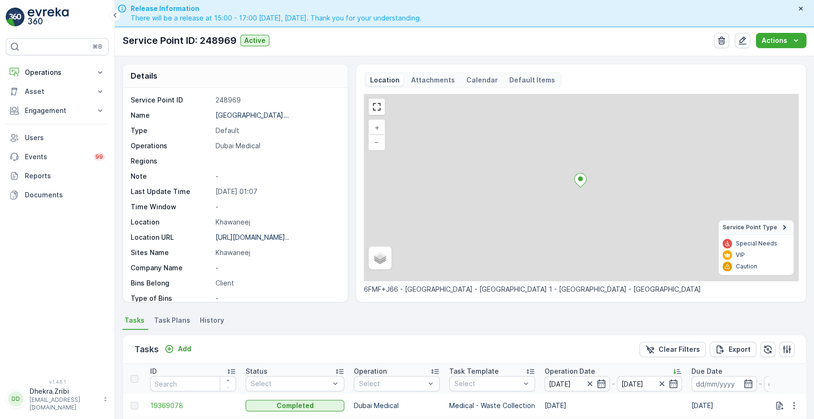
scroll to position [248, 0]
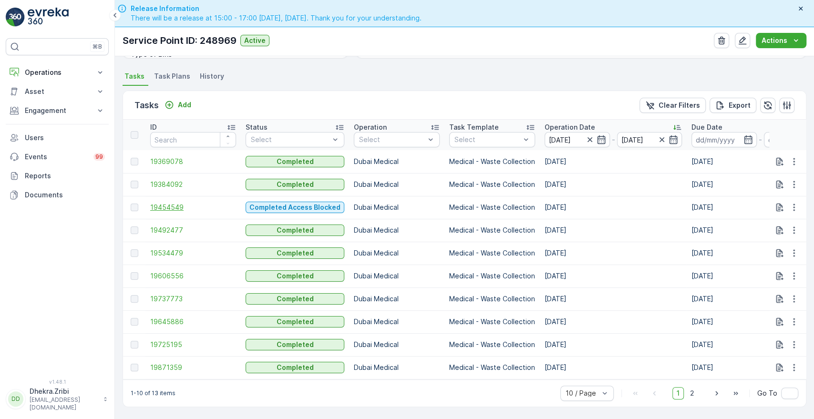
click at [166, 204] on span "19454549" at bounding box center [193, 208] width 86 height 10
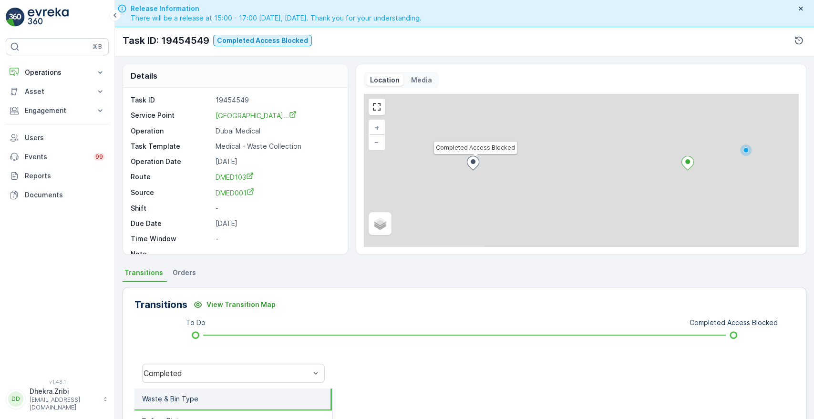
scroll to position [182, 0]
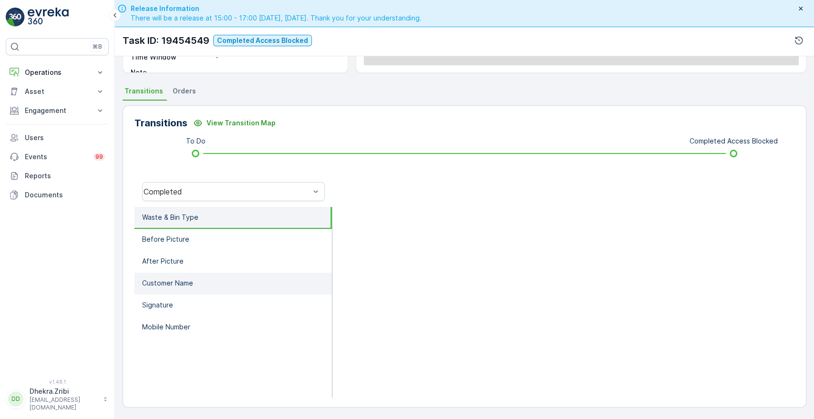
click at [187, 280] on p "Customer Name" at bounding box center [167, 284] width 51 height 10
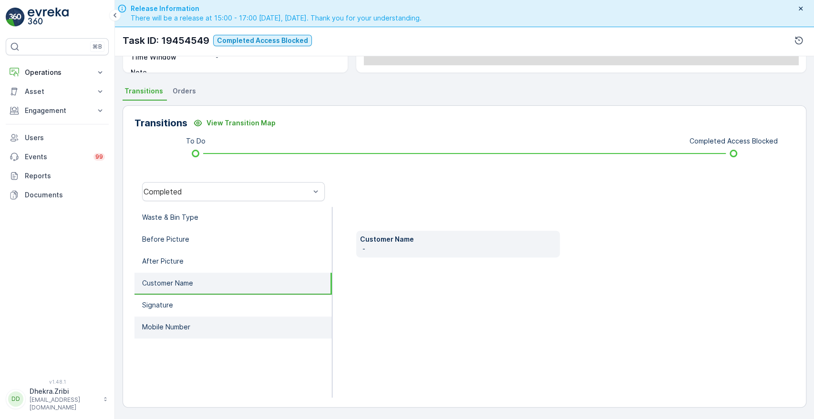
click at [168, 322] on p "Mobile Number" at bounding box center [166, 327] width 48 height 10
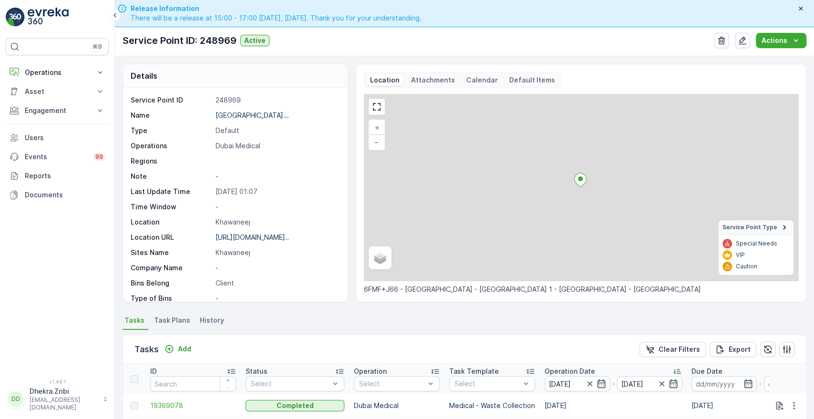
scroll to position [248, 0]
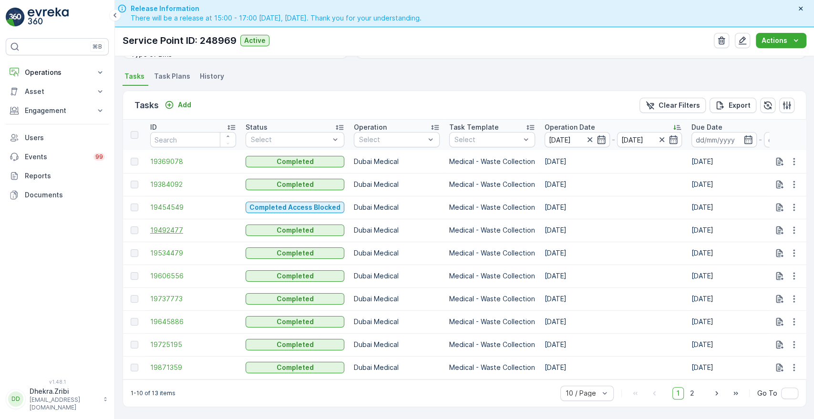
click at [157, 226] on span "19492477" at bounding box center [193, 231] width 86 height 10
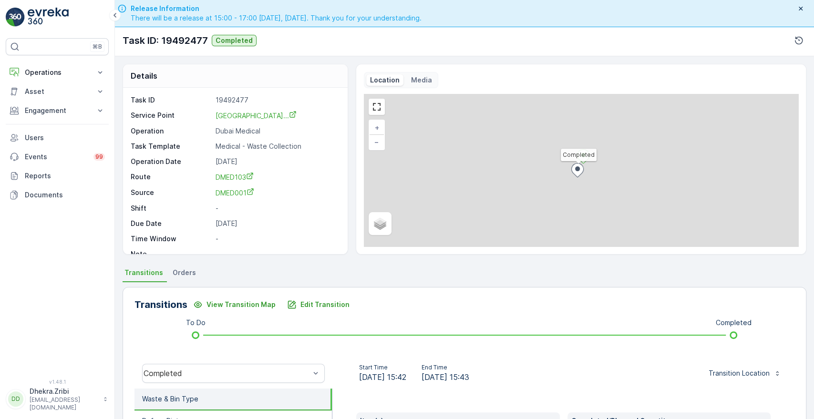
scroll to position [182, 0]
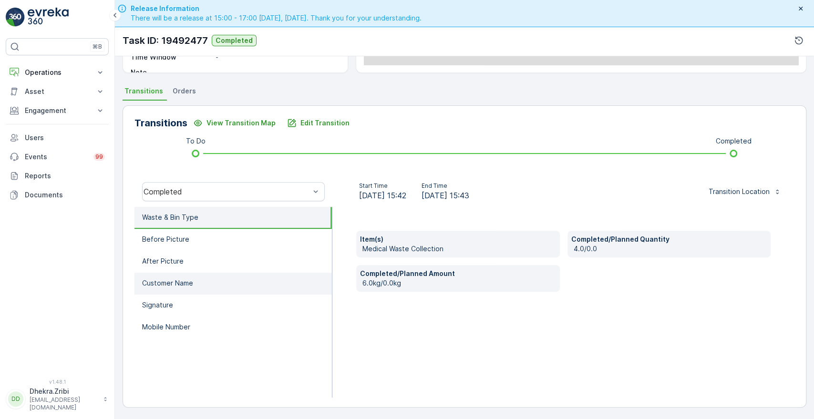
click at [174, 279] on p "Customer Name" at bounding box center [167, 284] width 51 height 10
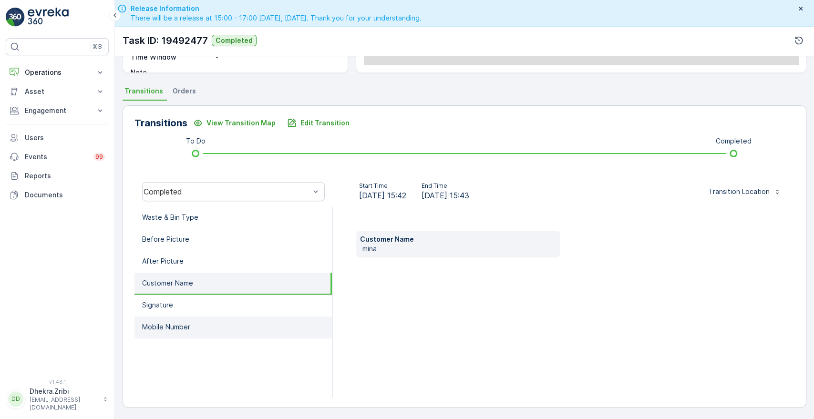
click at [159, 322] on p "Mobile Number" at bounding box center [166, 327] width 48 height 10
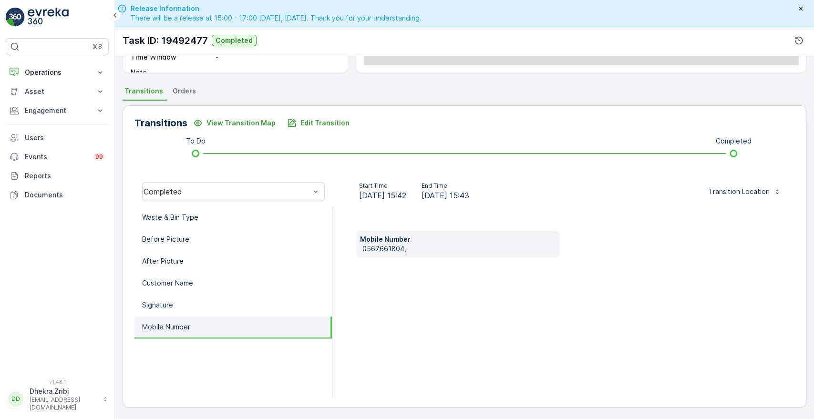
click at [363, 248] on p "0567661804," at bounding box center [459, 249] width 193 height 10
copy p "0567661804,"
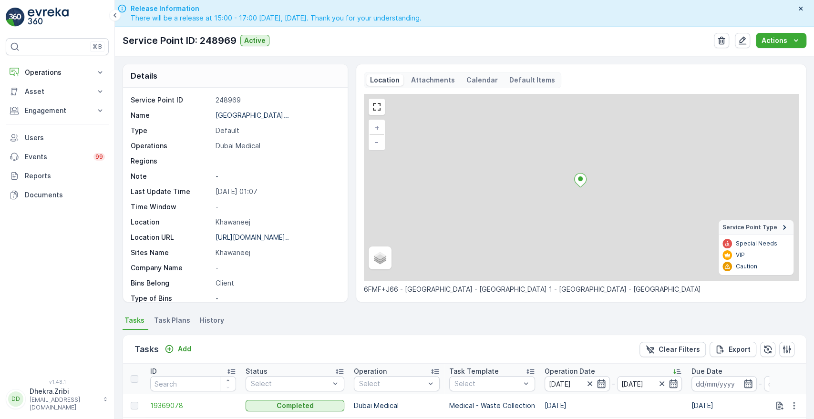
scroll to position [248, 0]
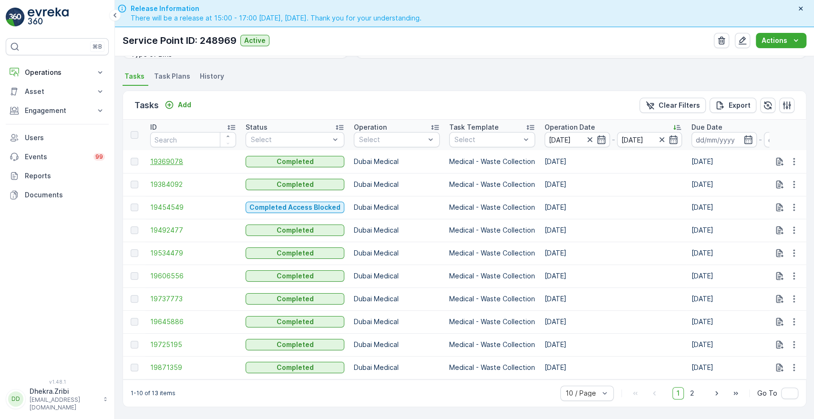
click at [171, 157] on span "19369078" at bounding box center [193, 162] width 86 height 10
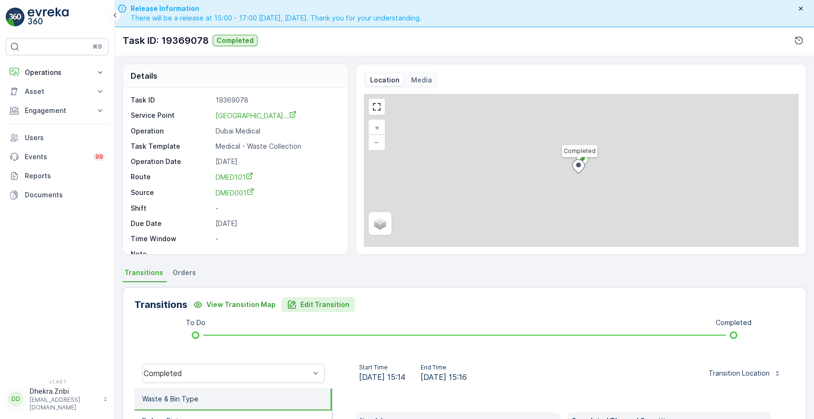
click at [331, 305] on p "Edit Transition" at bounding box center [325, 305] width 49 height 10
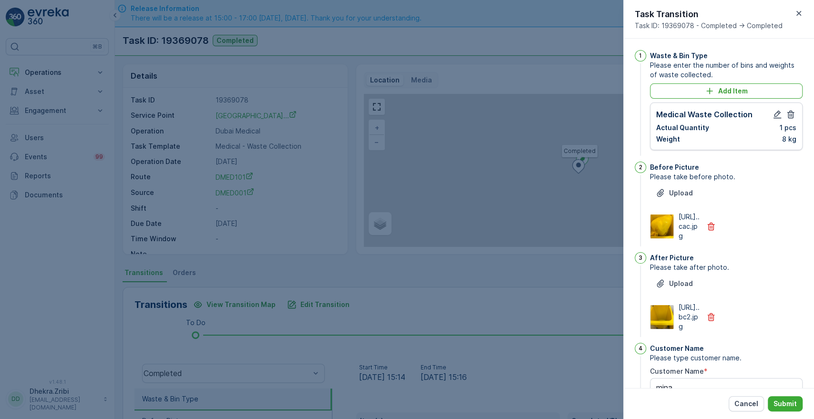
scroll to position [249, 0]
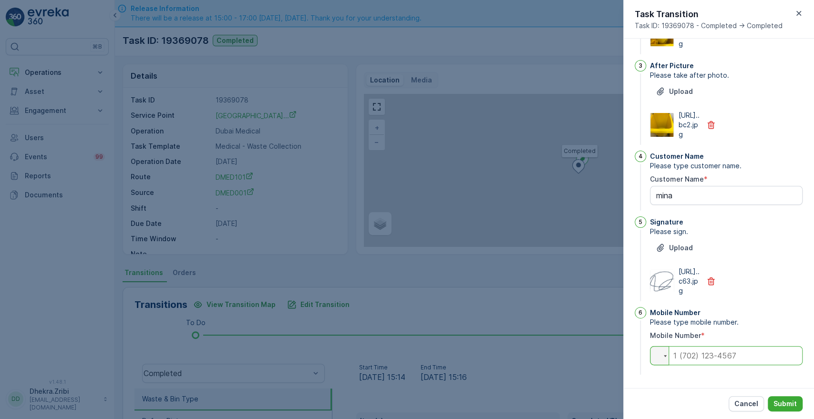
click at [687, 353] on input "tel" at bounding box center [726, 355] width 153 height 19
